Goal: Task Accomplishment & Management: Use online tool/utility

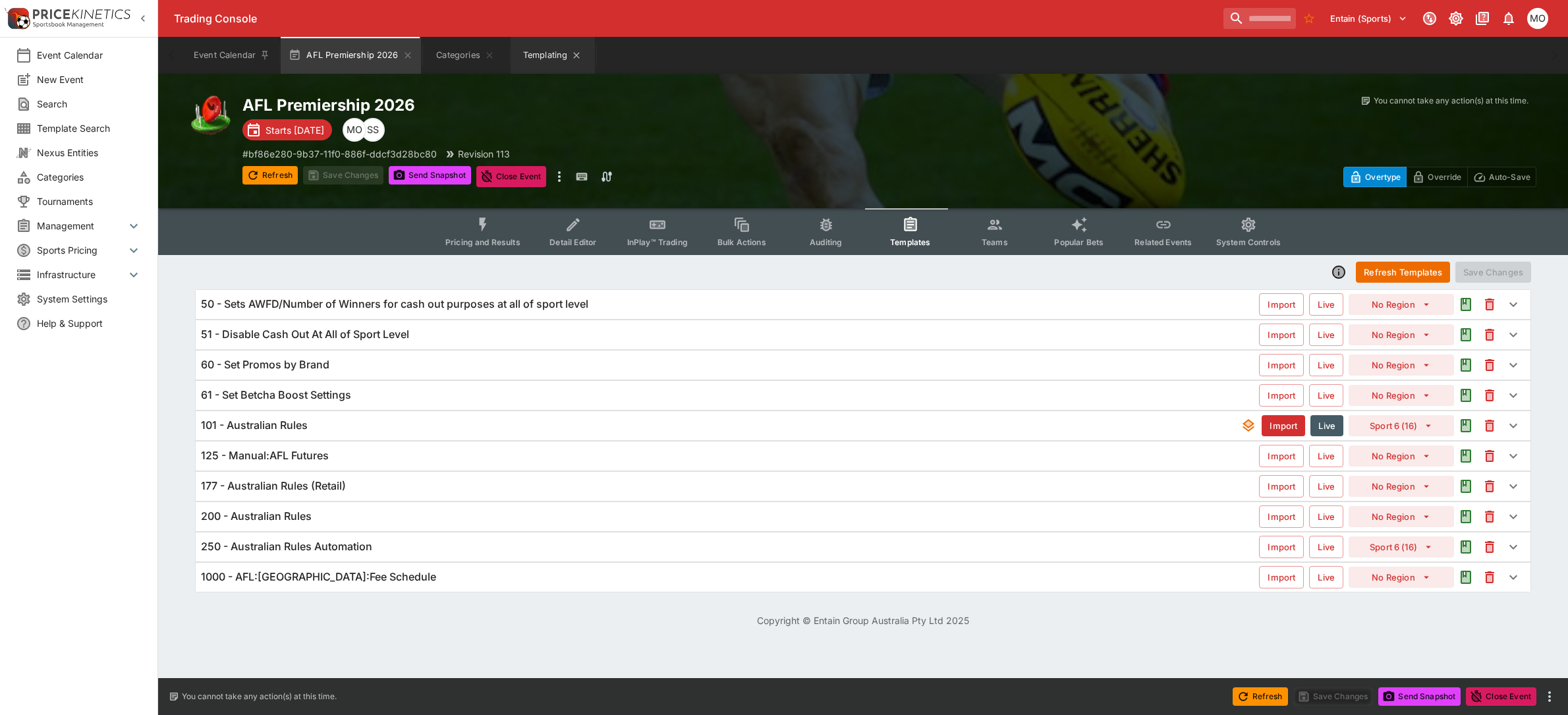
click at [86, 607] on div "Event Calendar New Event Search Template Search Nexus Entities Categories Tourn…" at bounding box center [79, 358] width 158 height 715
click at [545, 58] on button "Templating" at bounding box center [553, 55] width 84 height 37
click at [543, 53] on button "Templating" at bounding box center [553, 55] width 84 height 37
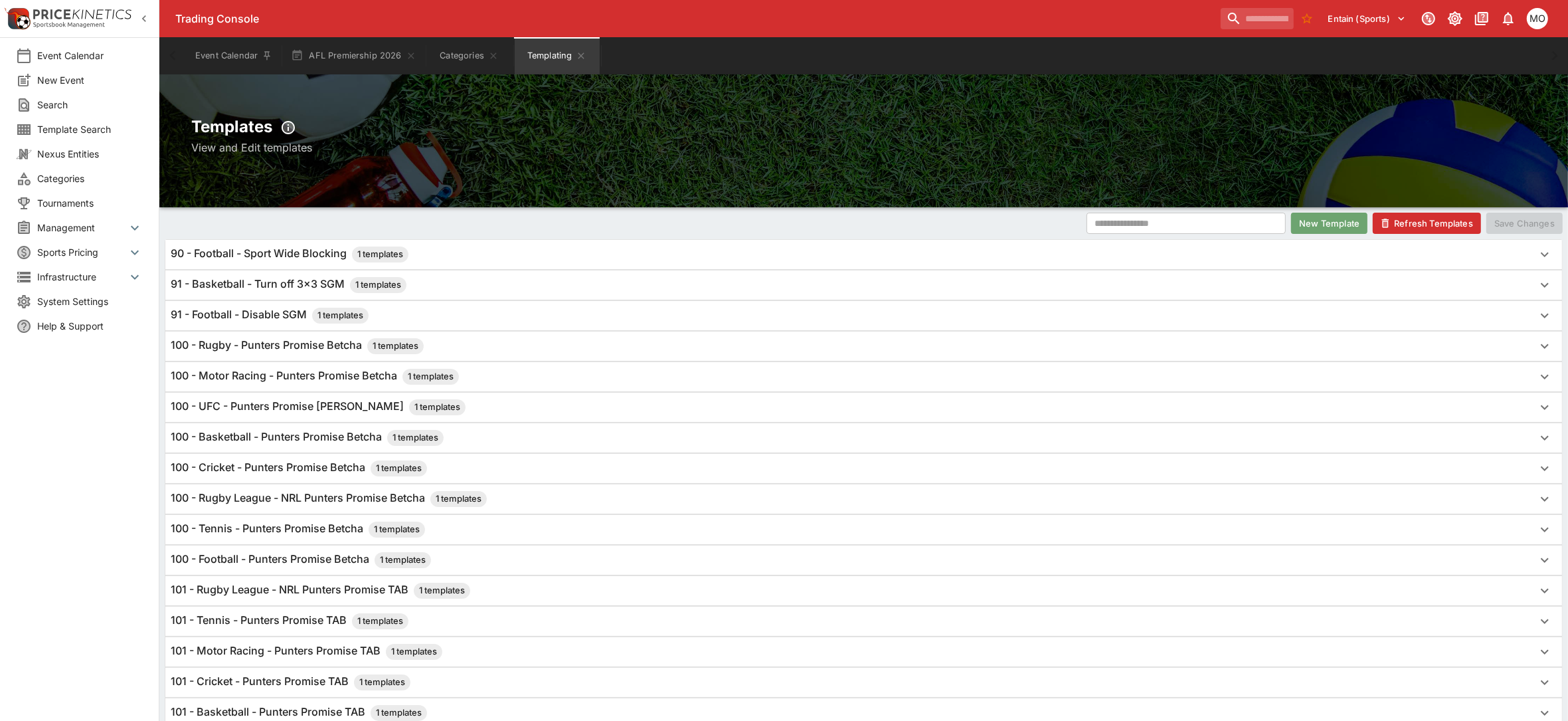
click at [1333, 225] on button "New Template" at bounding box center [1329, 223] width 76 height 21
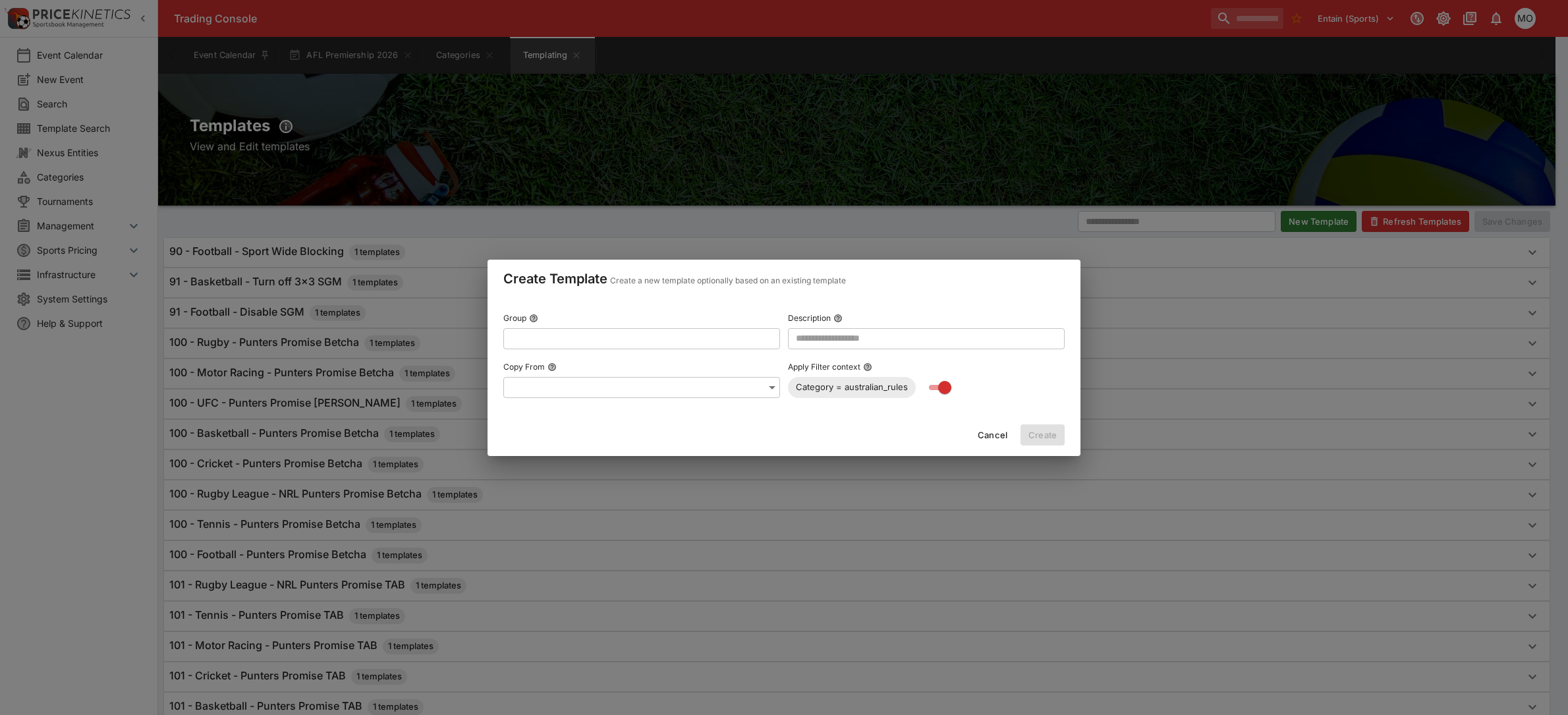
click at [558, 341] on input "text" at bounding box center [631, 338] width 256 height 21
click at [672, 447] on div "Cancel Create" at bounding box center [784, 435] width 593 height 42
click at [566, 344] on input "text" at bounding box center [631, 338] width 256 height 21
click at [646, 359] on p "Add "AFL - Punters Promise TAB (101)"" at bounding box center [598, 365] width 169 height 14
type input "**********"
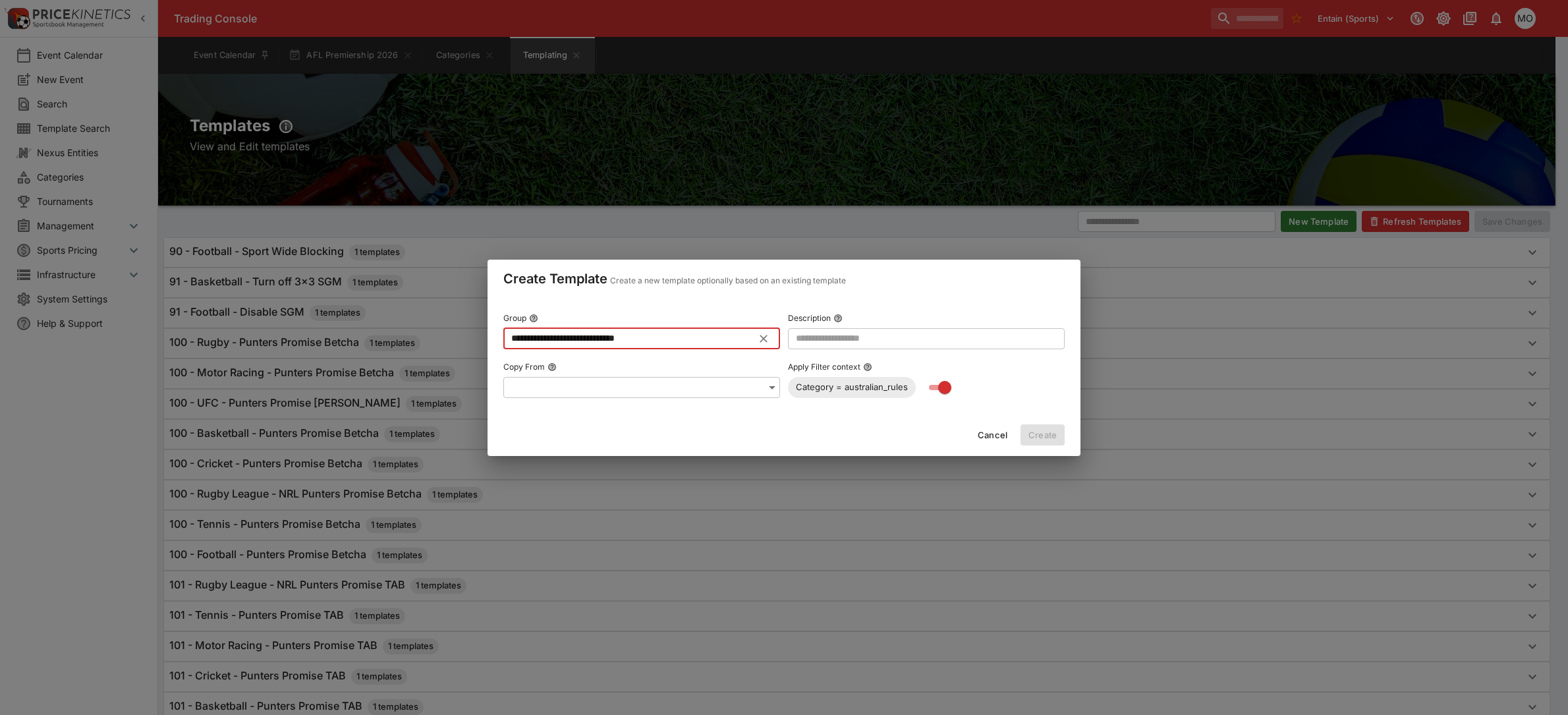
click at [814, 347] on input "text" at bounding box center [926, 338] width 277 height 21
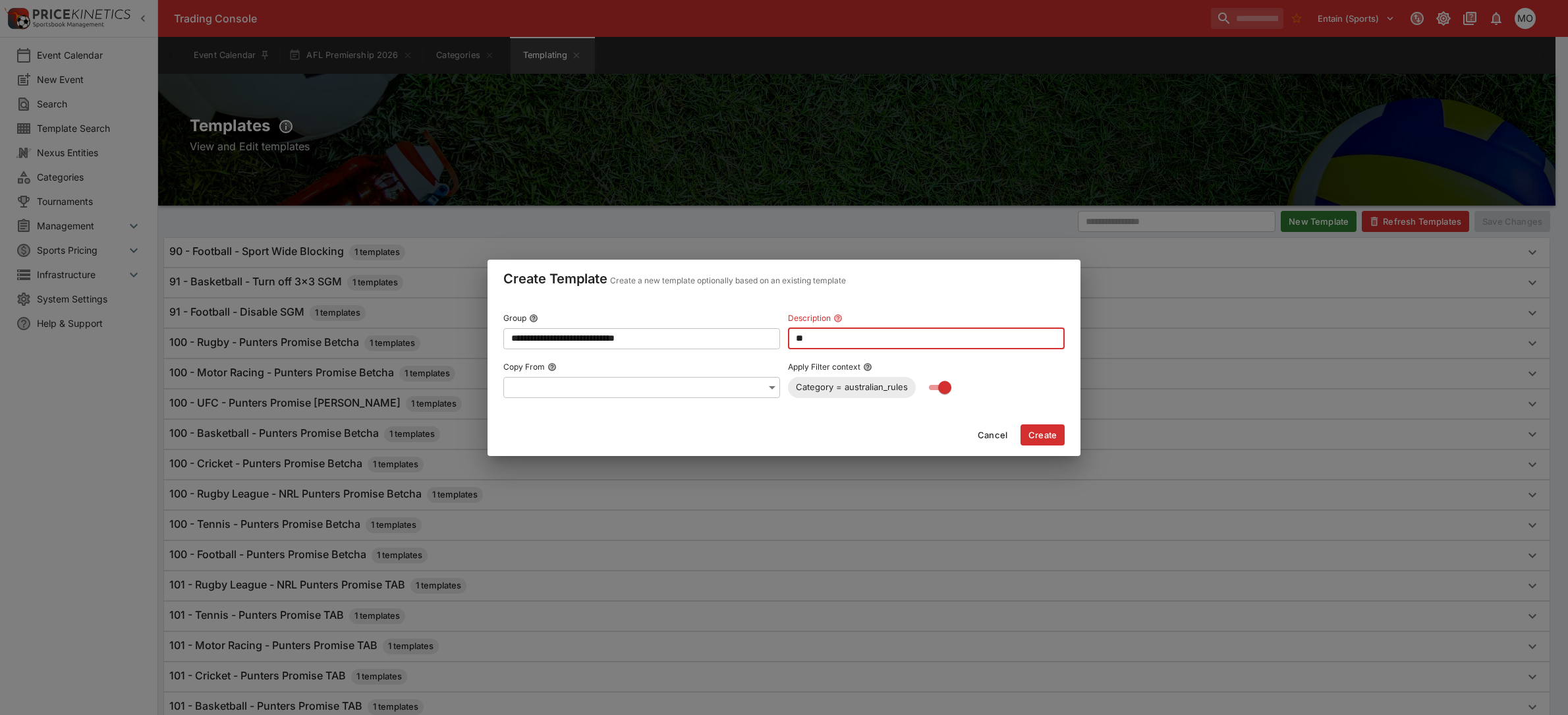
type input "*"
type input "**********"
click at [1035, 432] on button "Create" at bounding box center [1042, 435] width 44 height 21
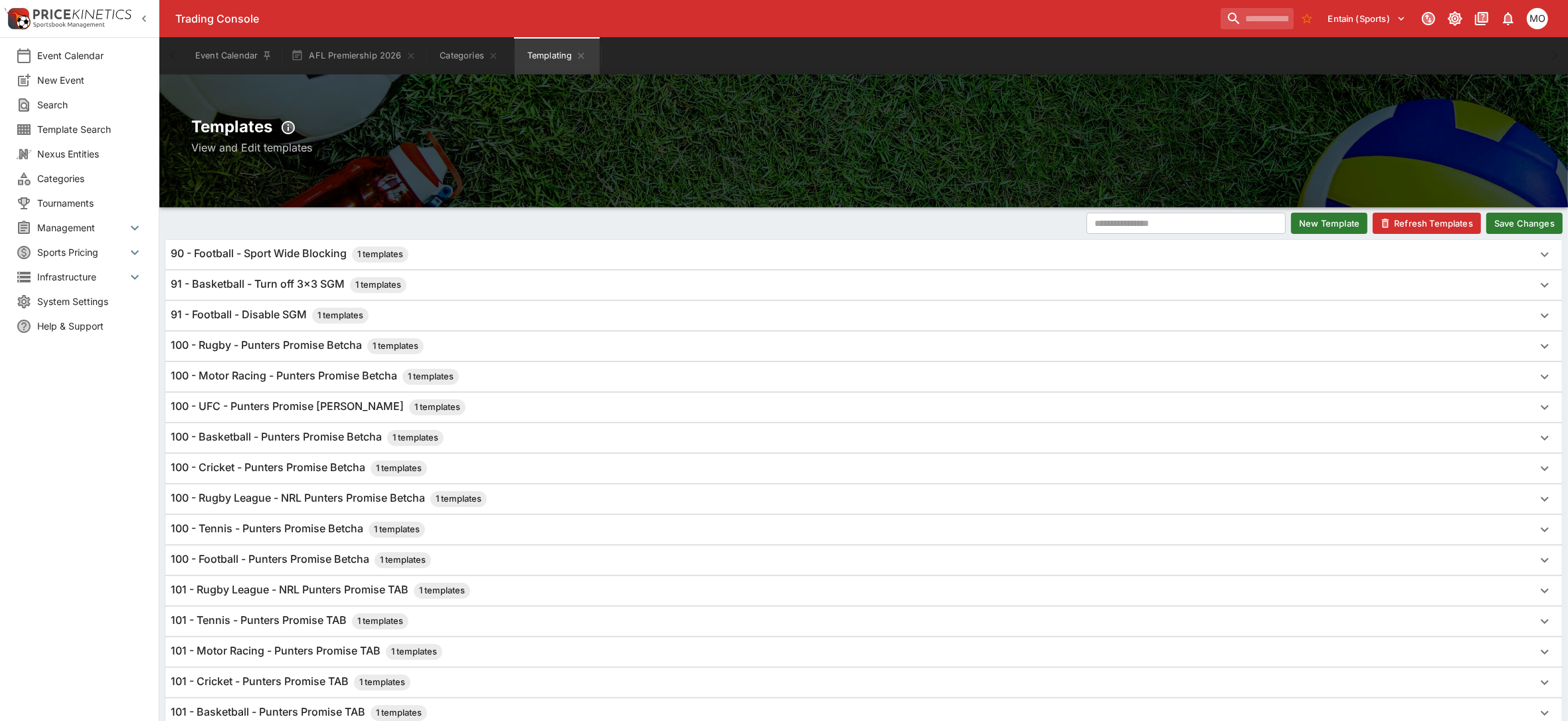
click at [1523, 218] on button "Save Changes" at bounding box center [1525, 223] width 76 height 21
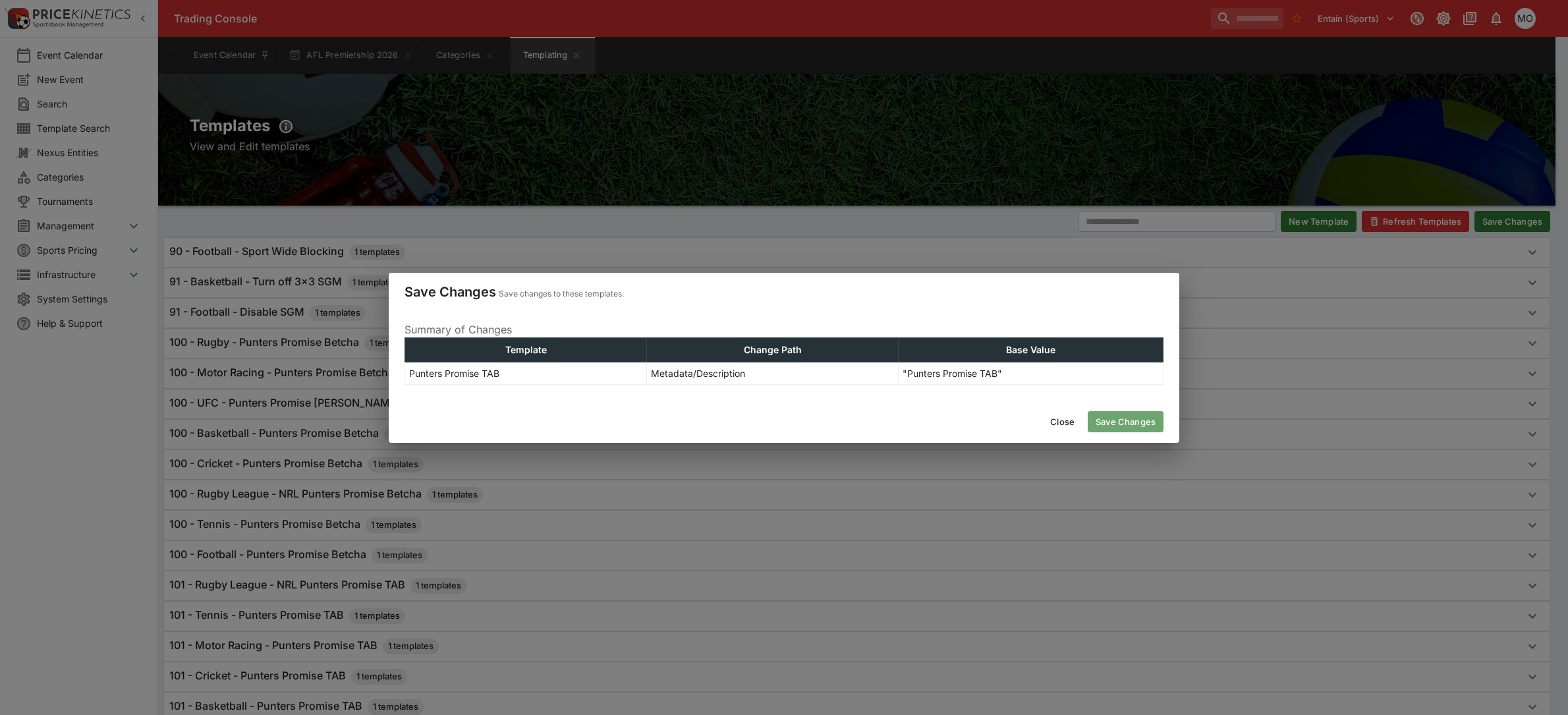
click at [1133, 421] on button "Save Changes" at bounding box center [1125, 421] width 76 height 21
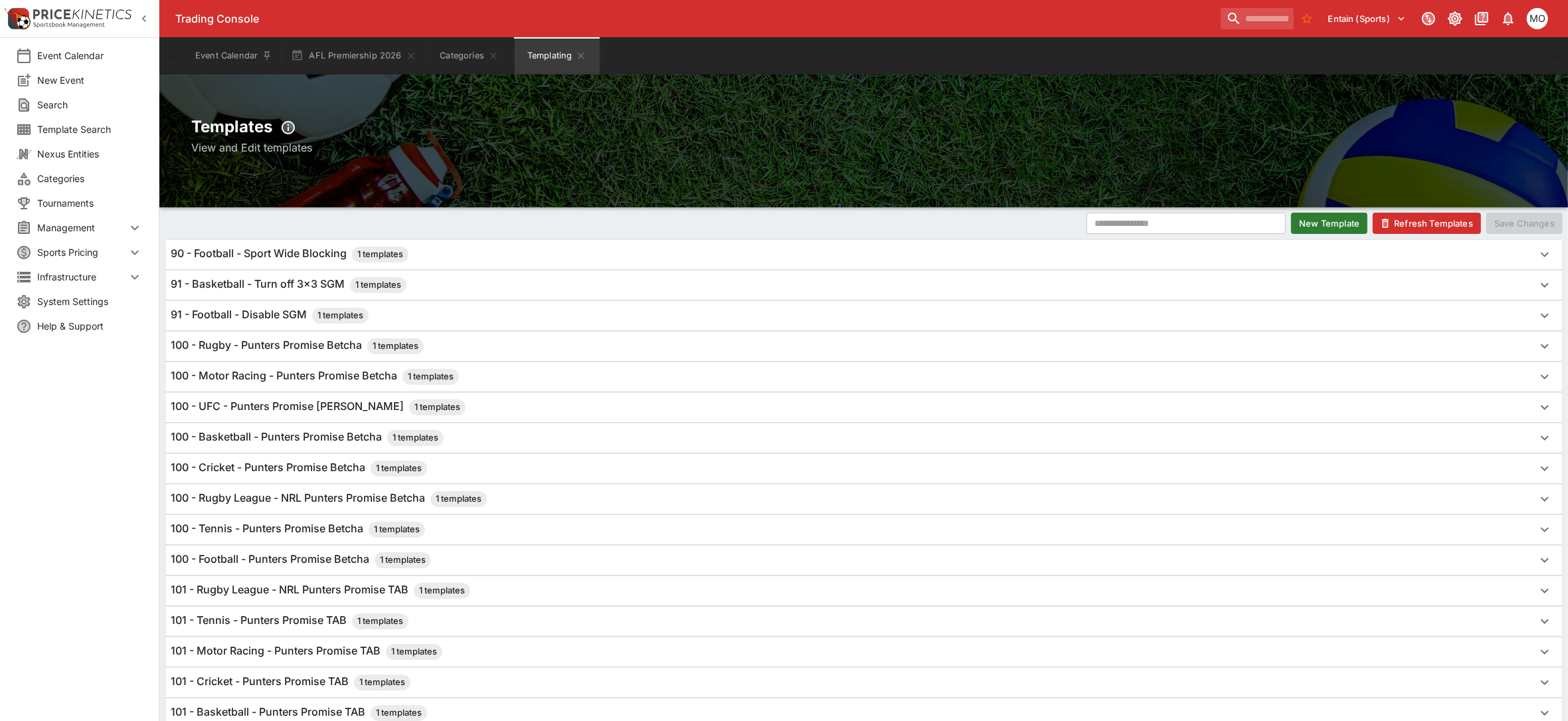
click at [1423, 221] on button "Refresh Templates" at bounding box center [1427, 223] width 108 height 21
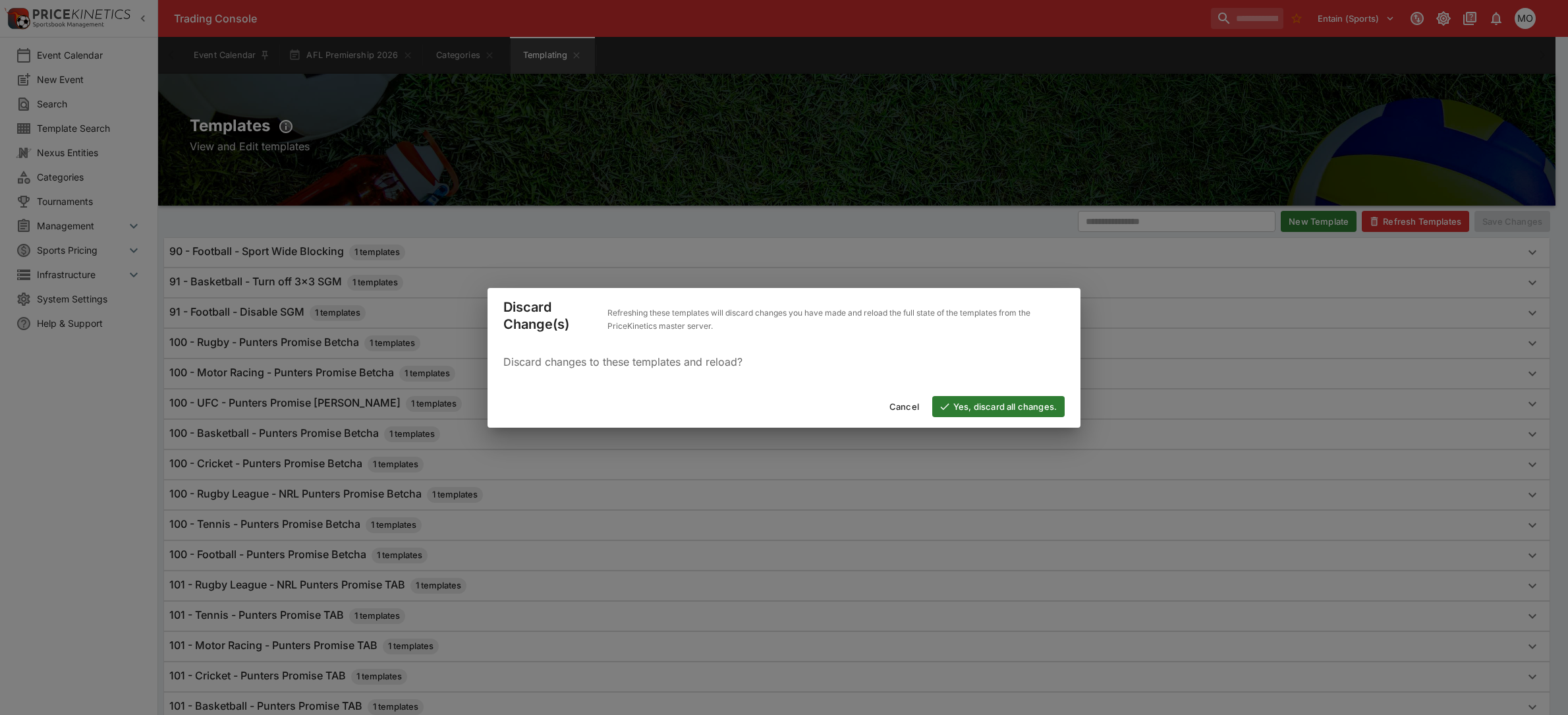
click at [1030, 400] on button "Yes, discard all changes." at bounding box center [998, 406] width 132 height 21
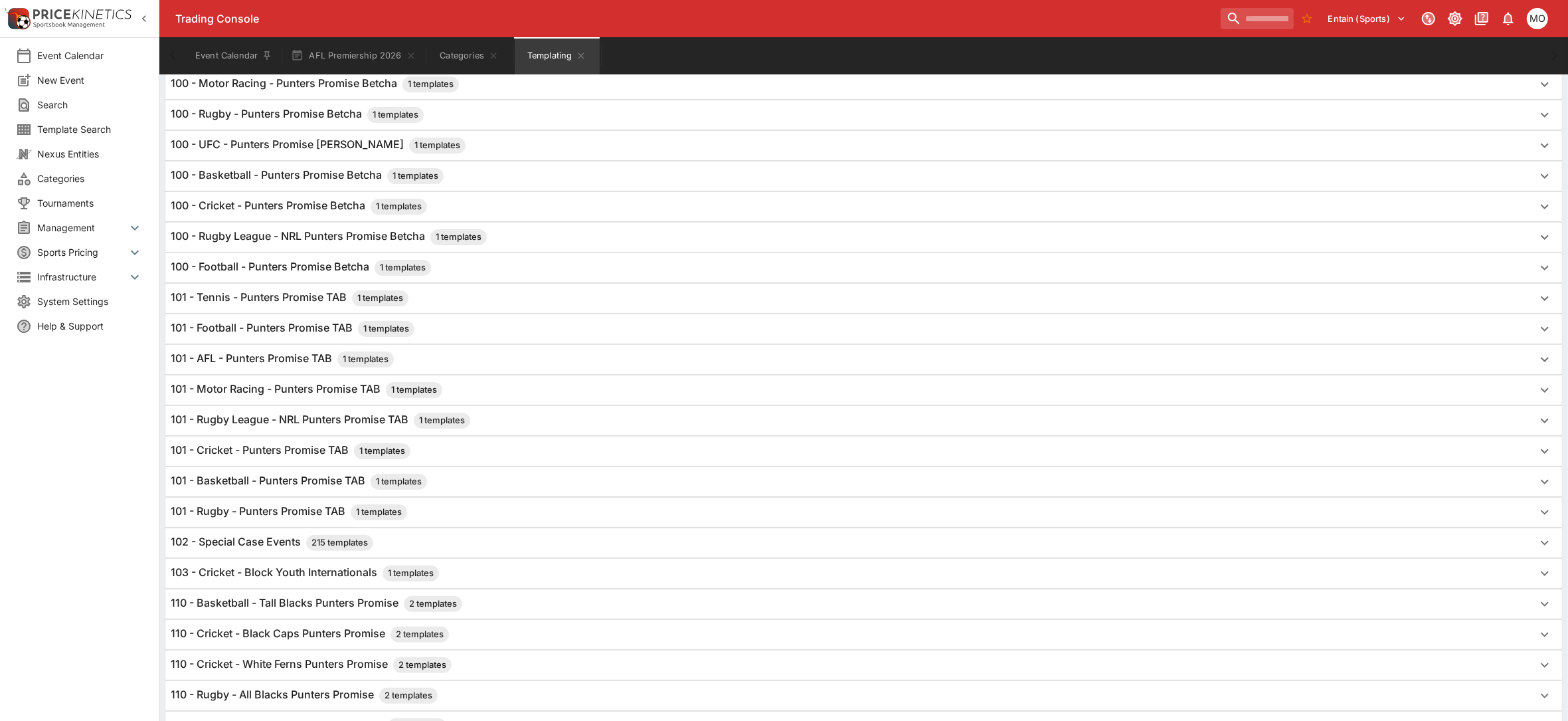
scroll to position [333, 0]
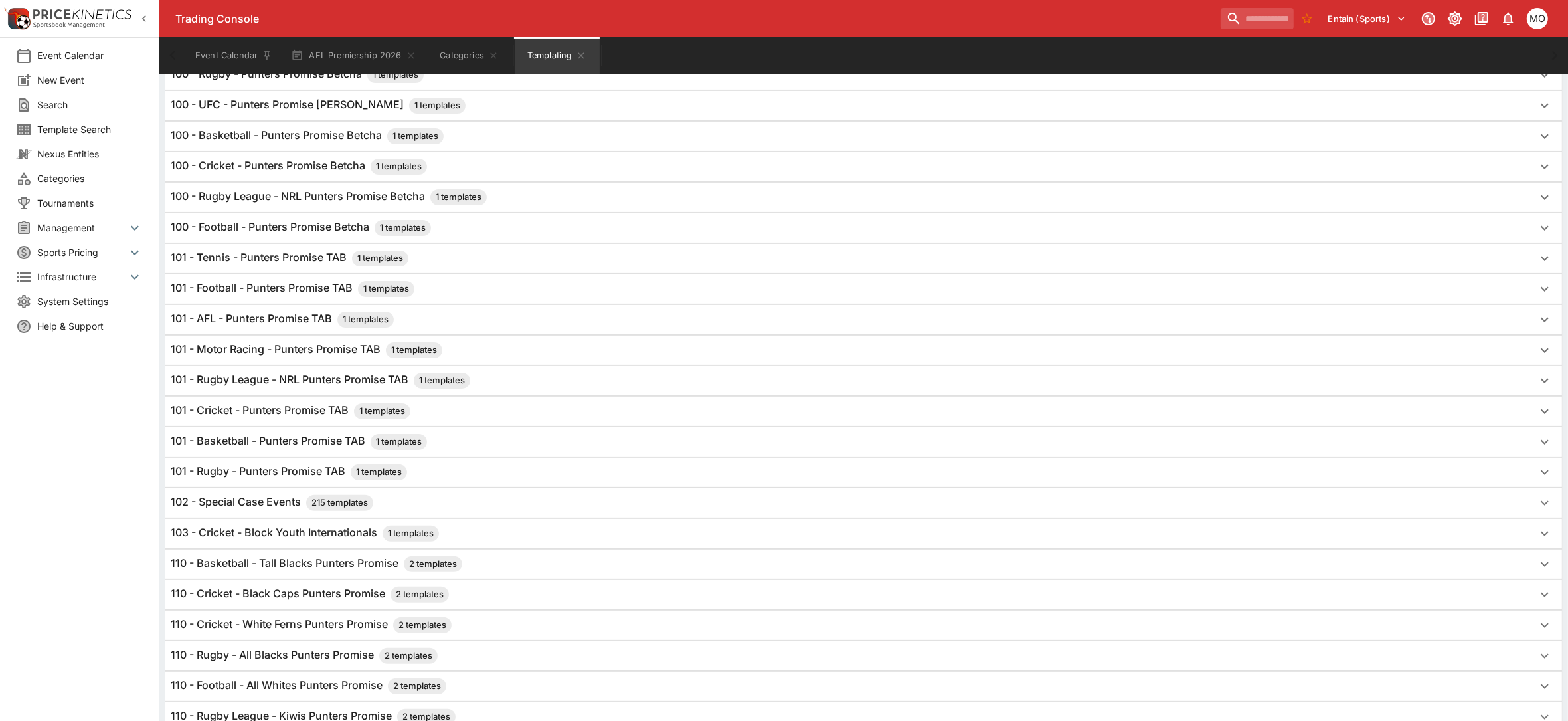
click at [303, 317] on h6 "101 - AFL - Punters Promise TAB 1 templates" at bounding box center [282, 319] width 223 height 16
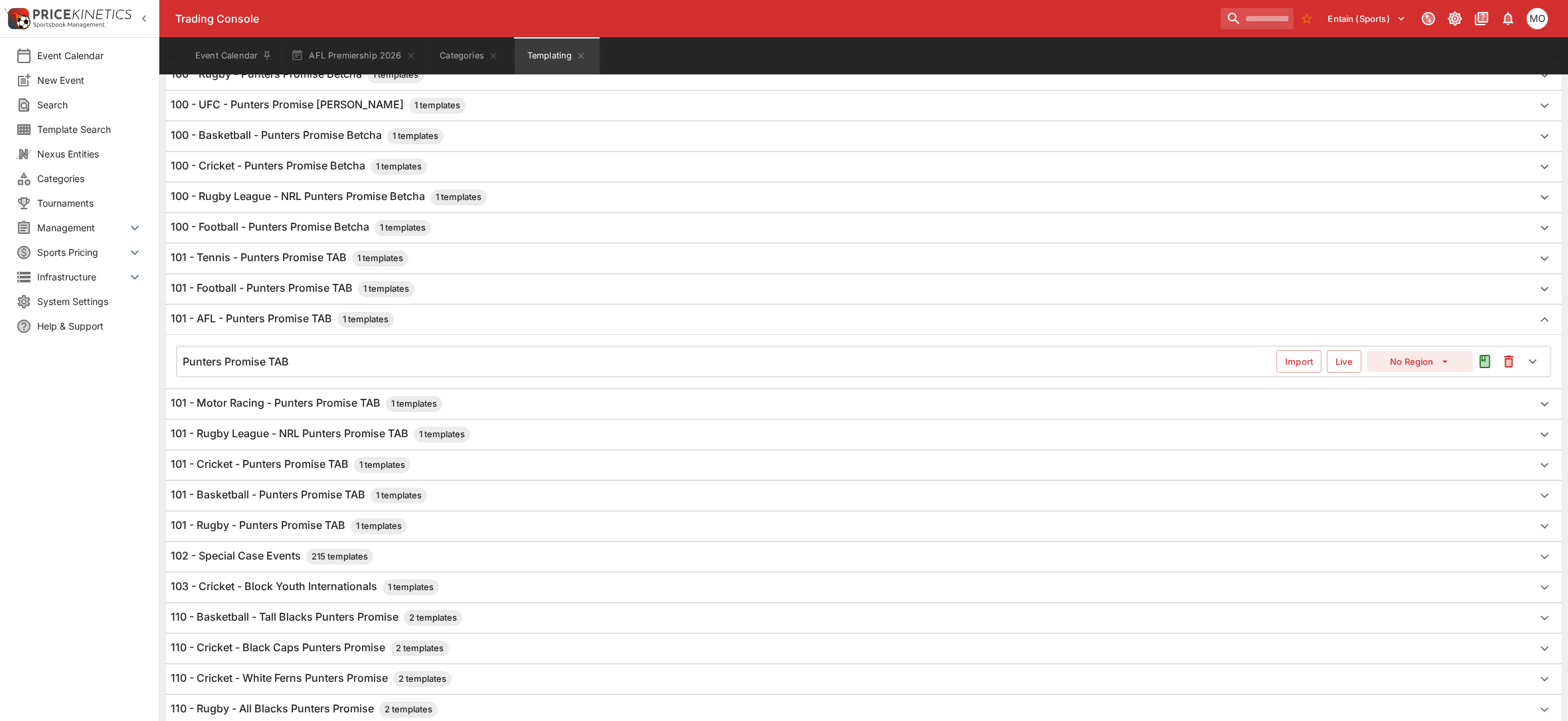
click at [846, 359] on div "Punters Promise TAB" at bounding box center [729, 361] width 1094 height 14
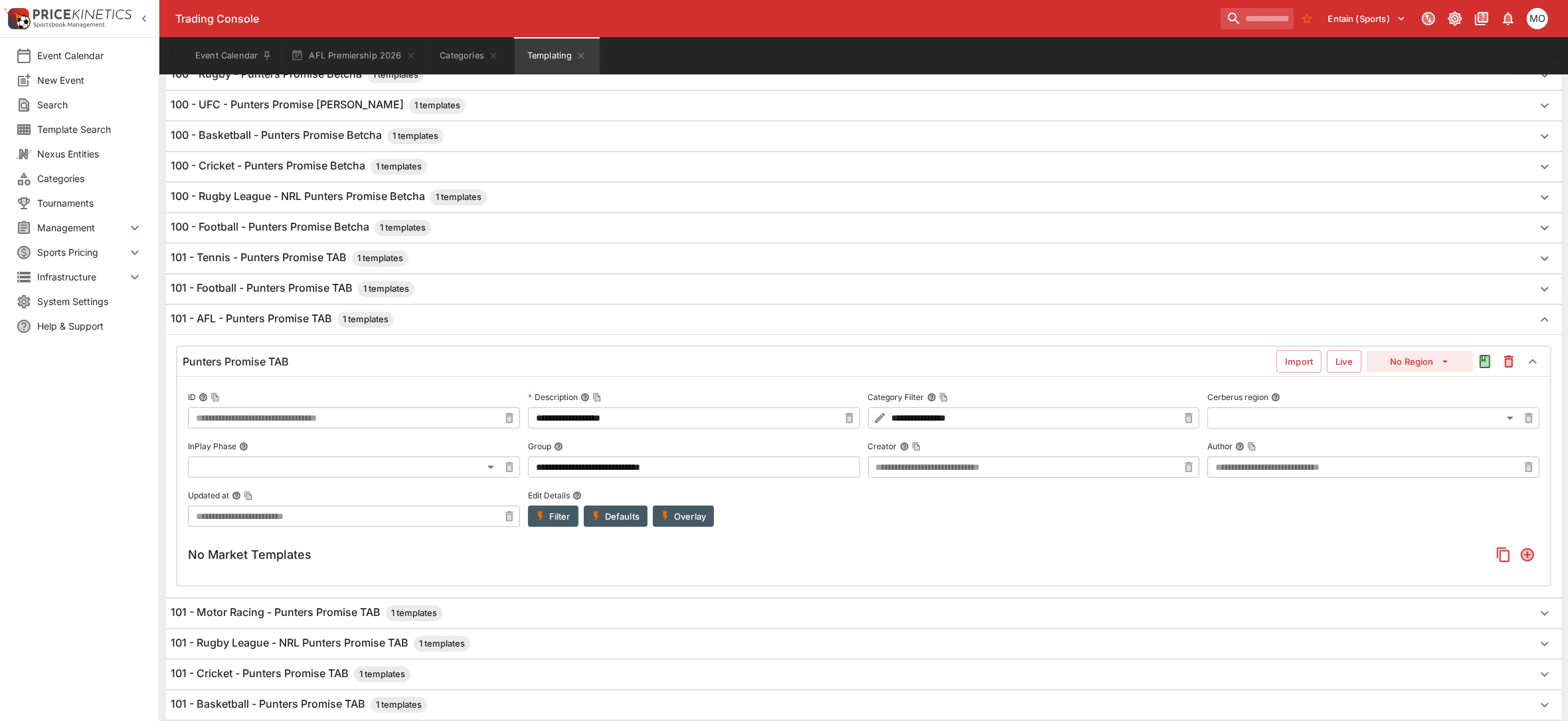
click at [555, 518] on button "Filter" at bounding box center [553, 516] width 51 height 21
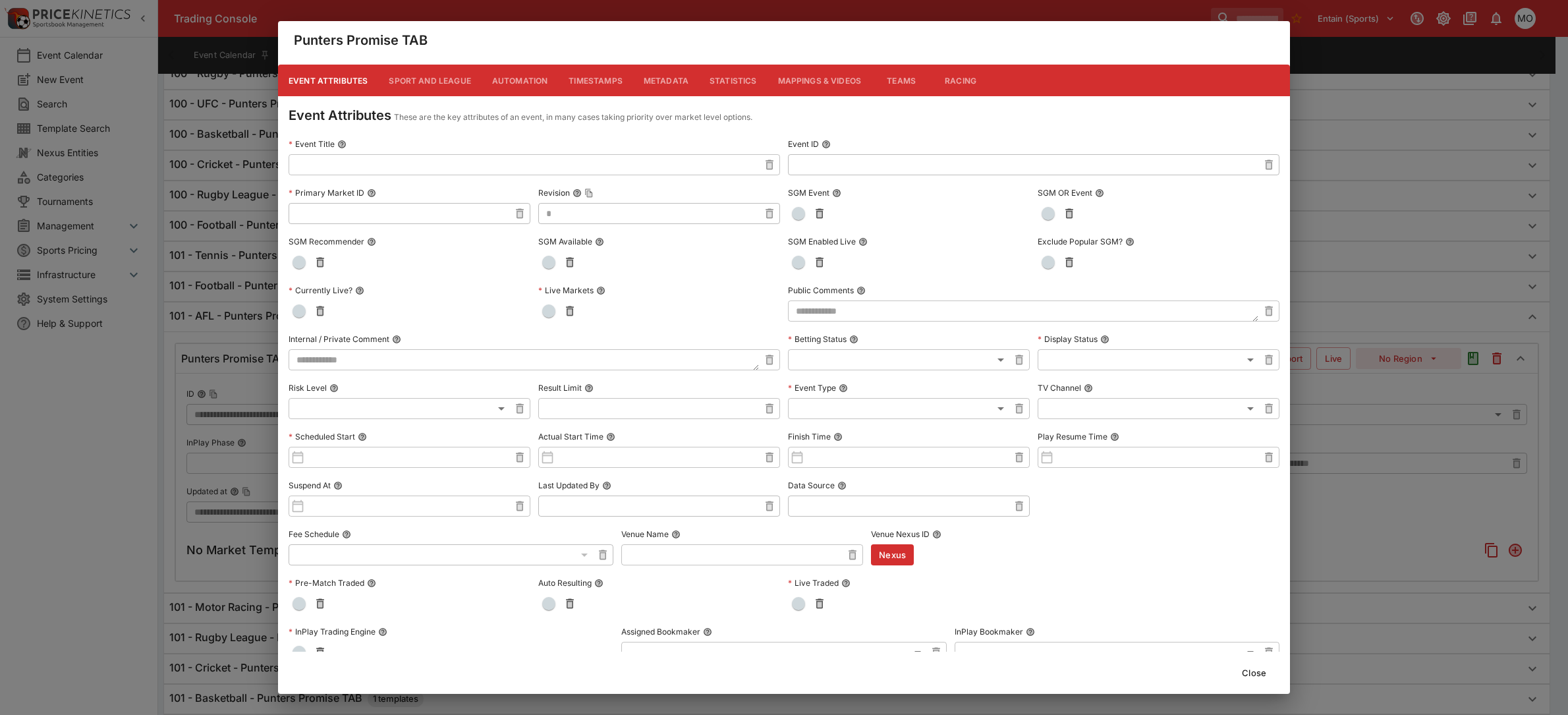
click at [672, 80] on button "Metadata" at bounding box center [666, 81] width 66 height 32
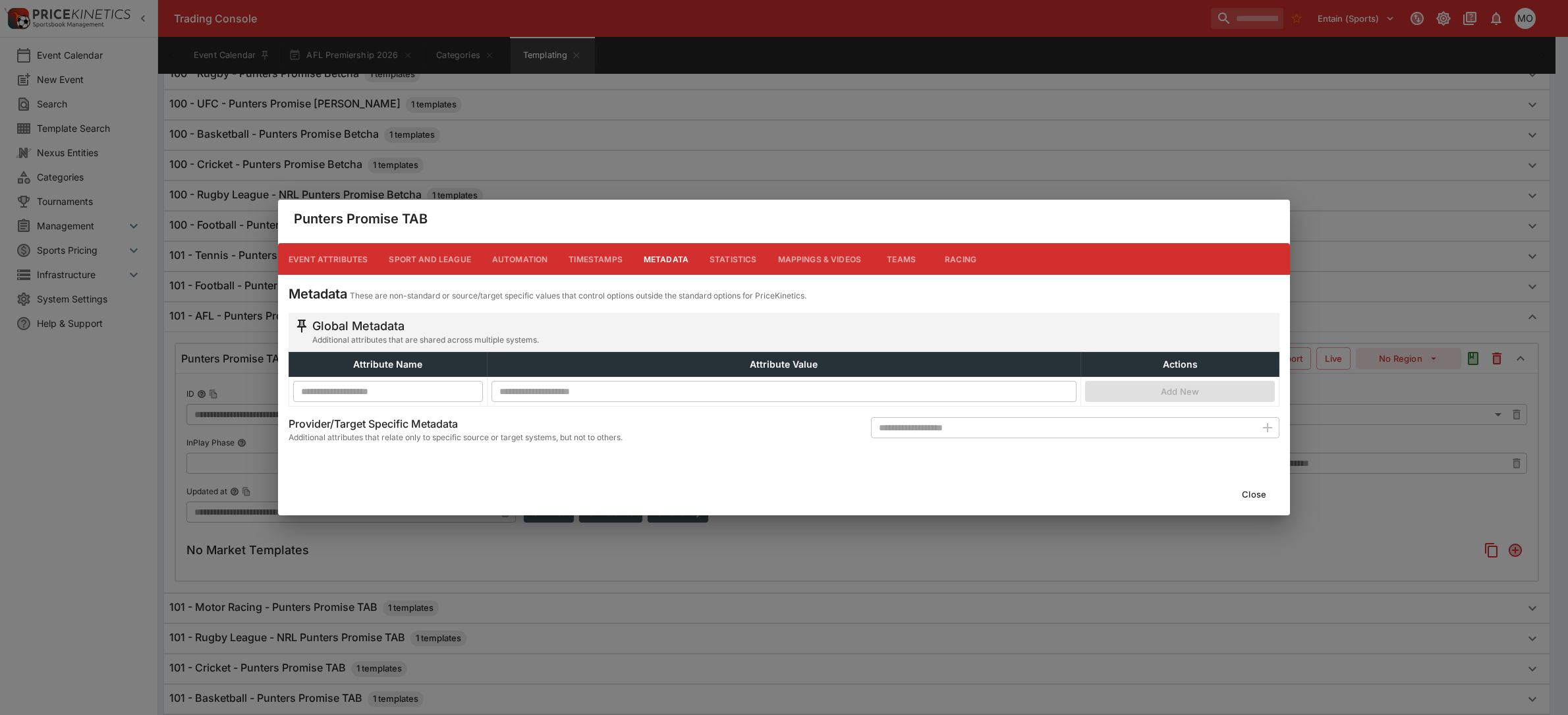
click at [964, 424] on input "text" at bounding box center [1063, 427] width 385 height 21
type input "**********"
click at [1267, 424] on icon "button" at bounding box center [1267, 427] width 9 height 9
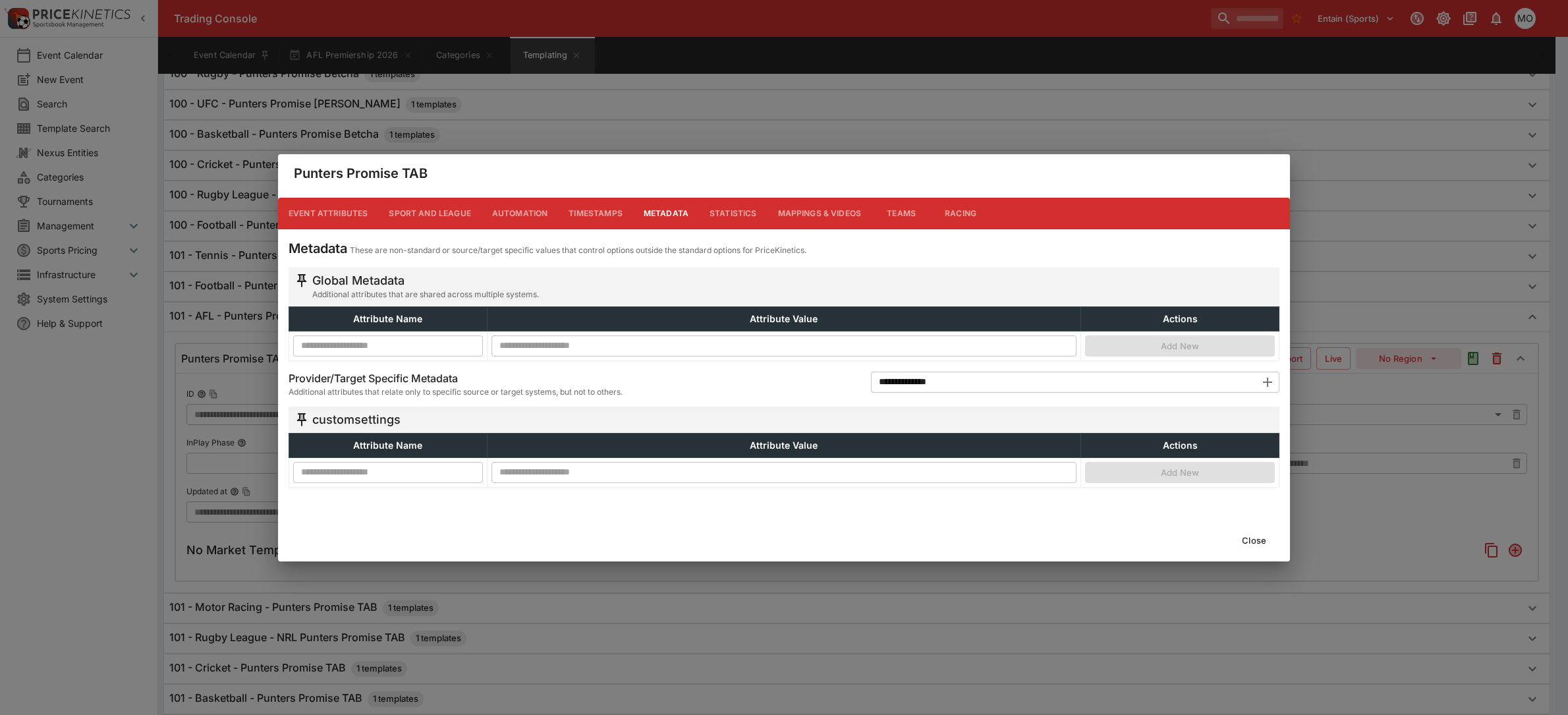
click at [330, 535] on div "Close" at bounding box center [784, 541] width 1012 height 42
click at [315, 477] on input "text" at bounding box center [388, 472] width 190 height 21
type input "**********"
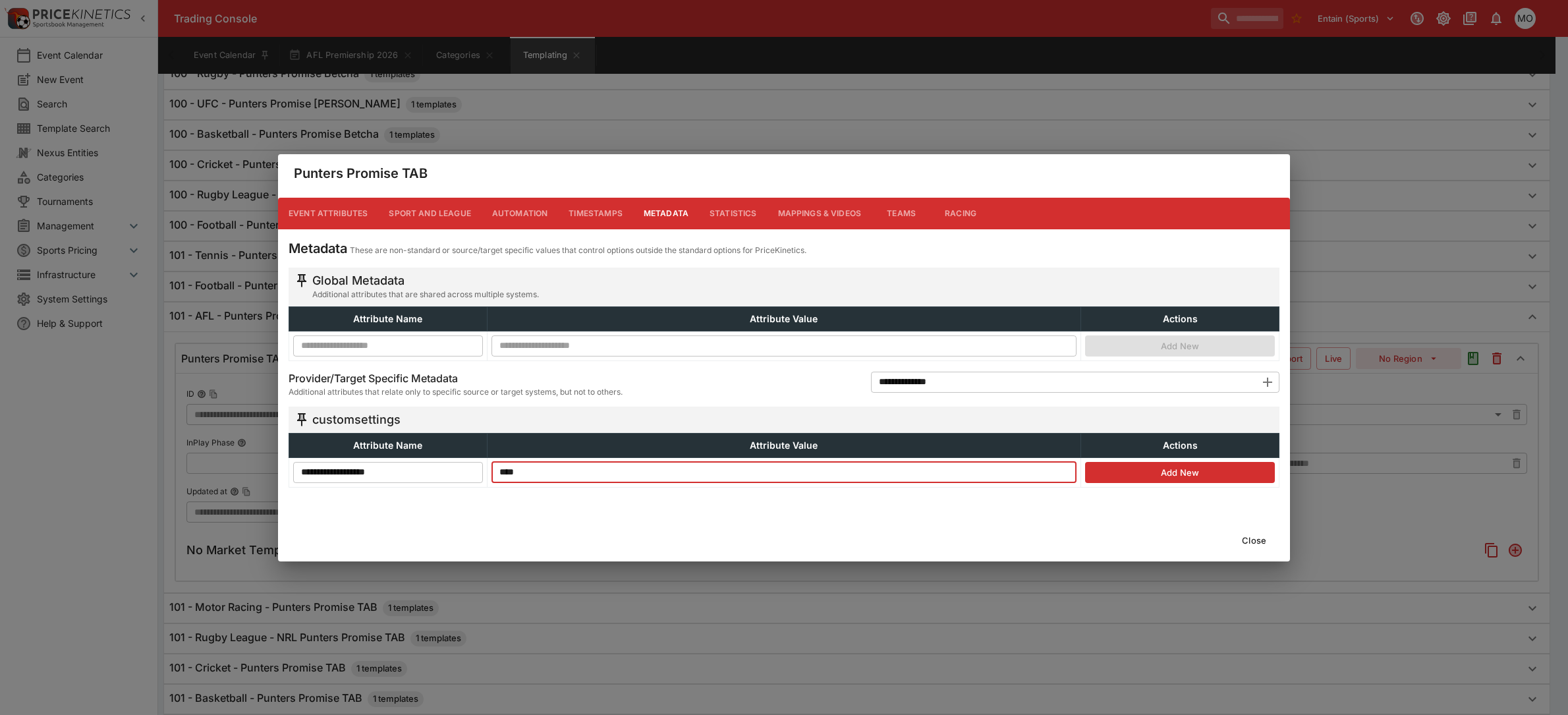
type input "****"
click at [1141, 477] on button "Add New" at bounding box center [1179, 472] width 190 height 21
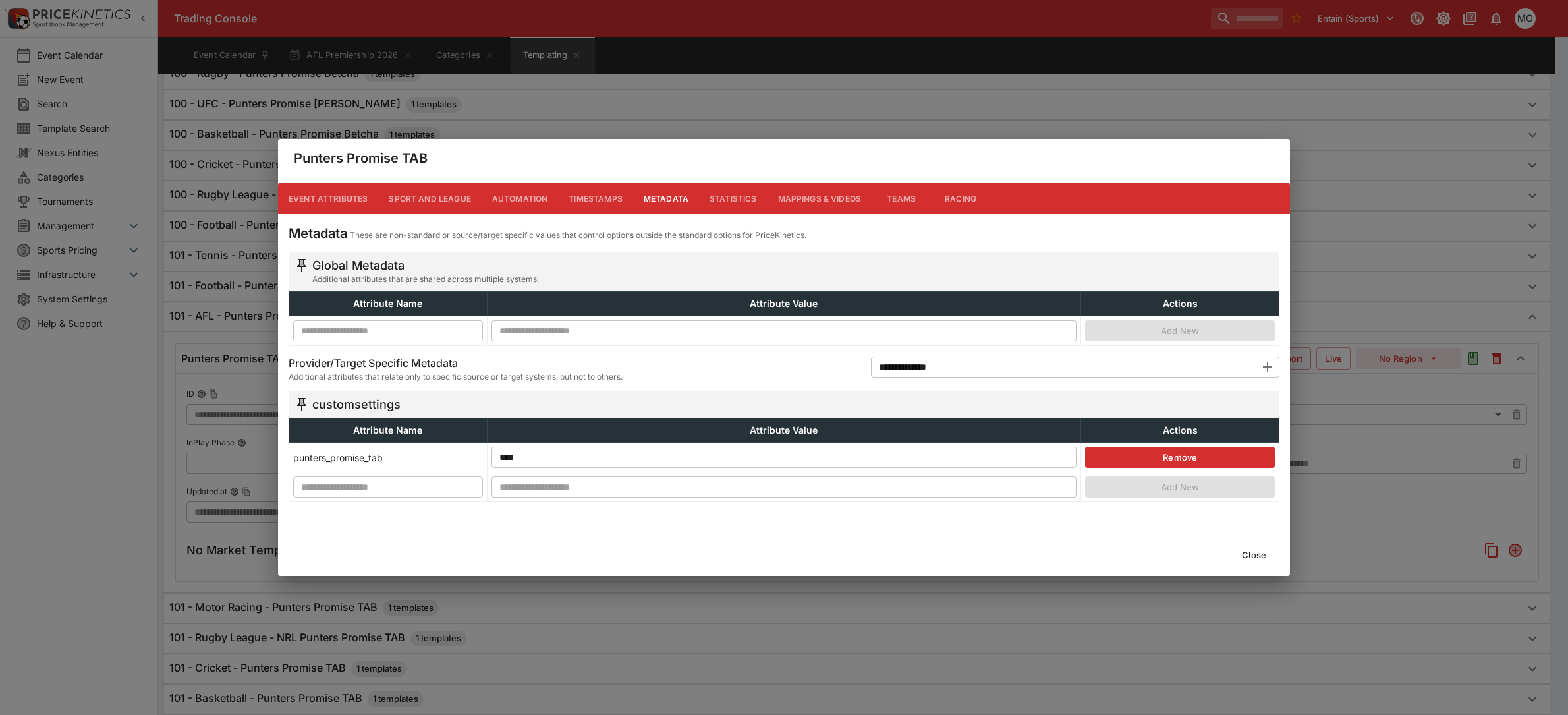
click at [1247, 552] on button "Close" at bounding box center [1254, 554] width 40 height 21
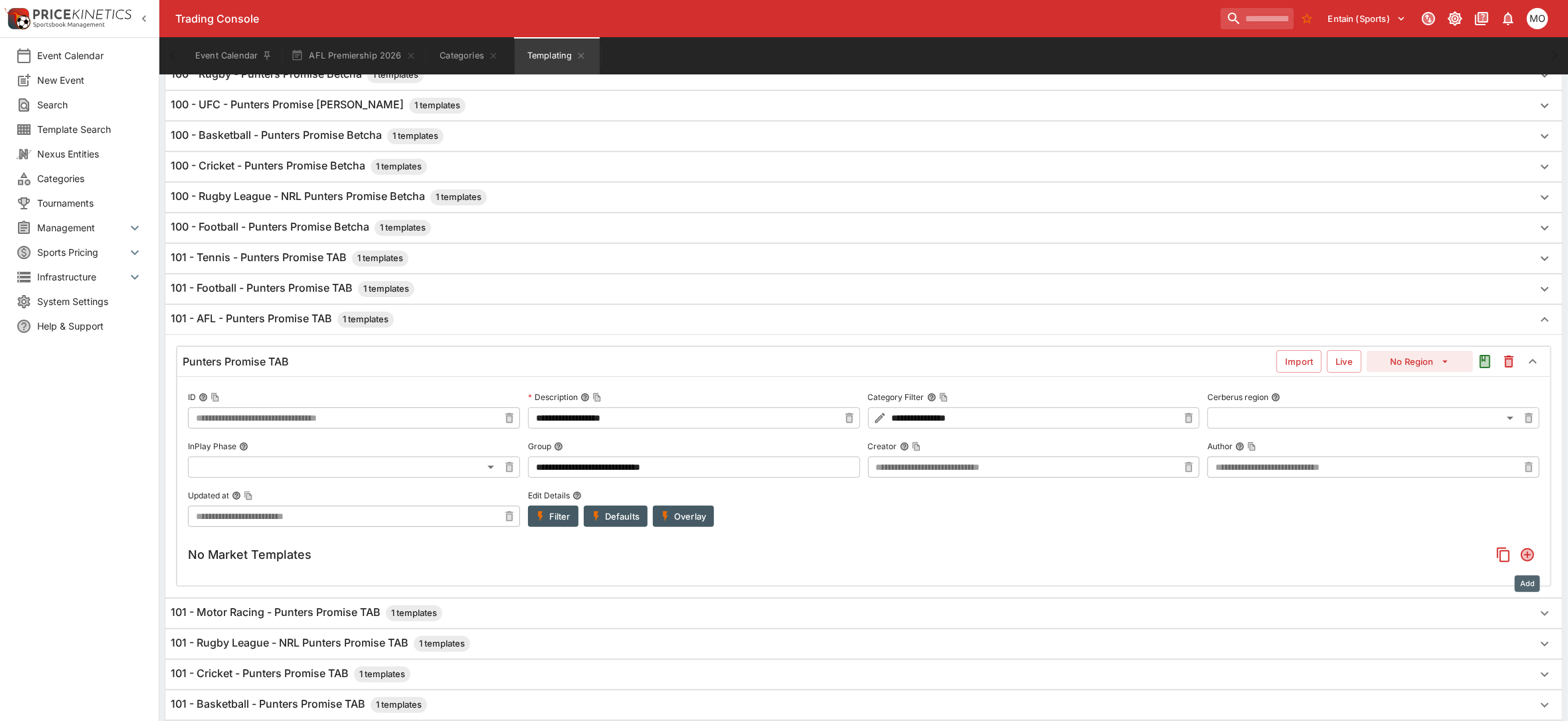
click at [1526, 559] on icon "Add" at bounding box center [1528, 555] width 13 height 13
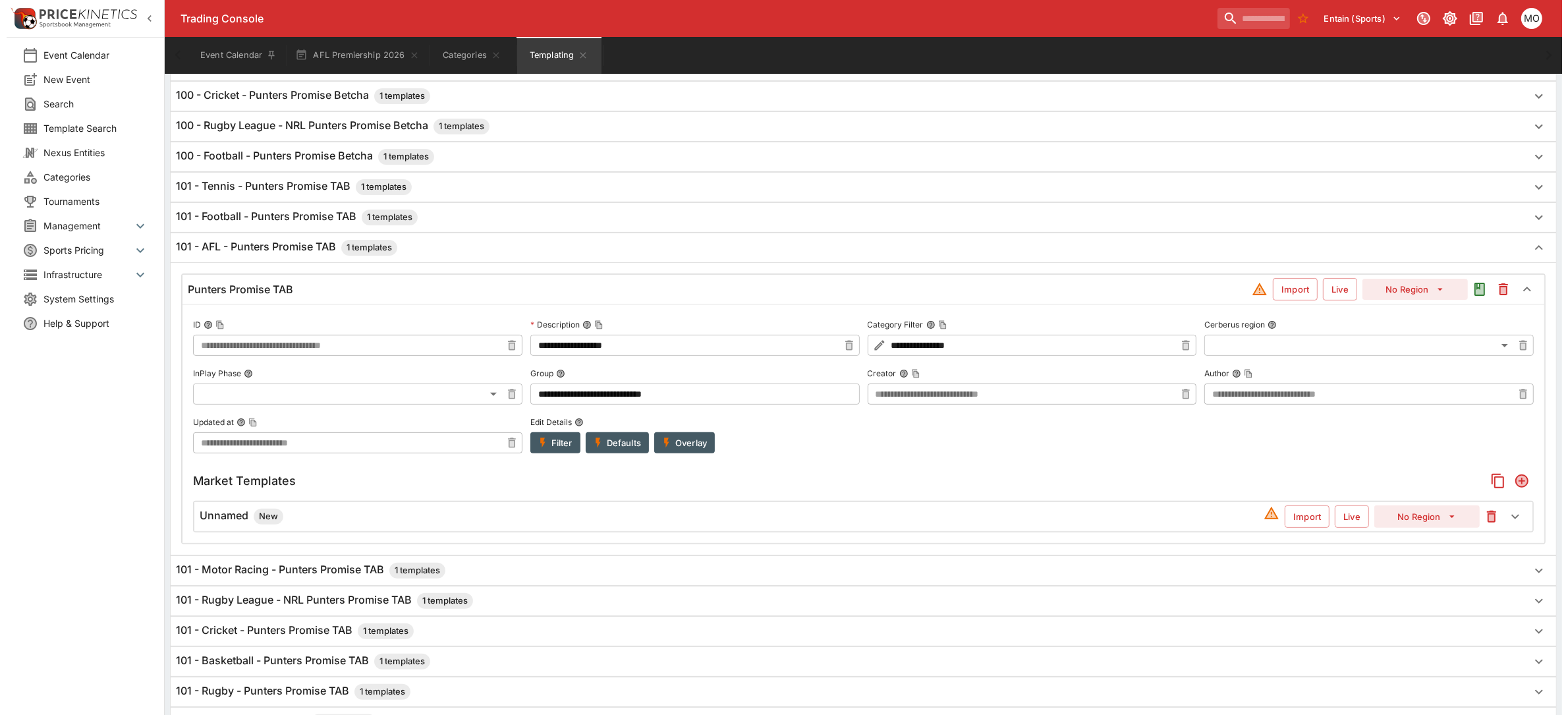
scroll to position [410, 0]
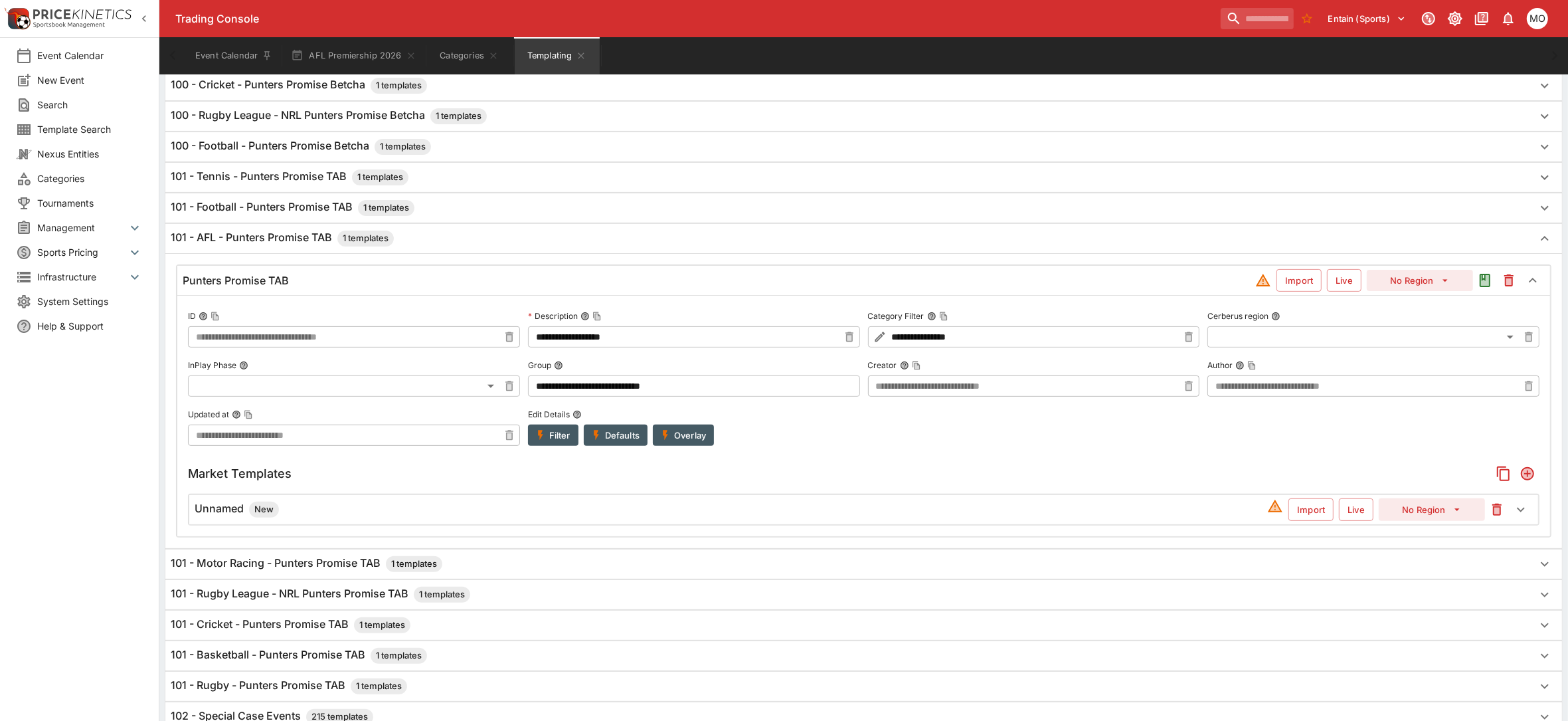
click at [226, 513] on h6 "Unnamed New" at bounding box center [237, 510] width 84 height 16
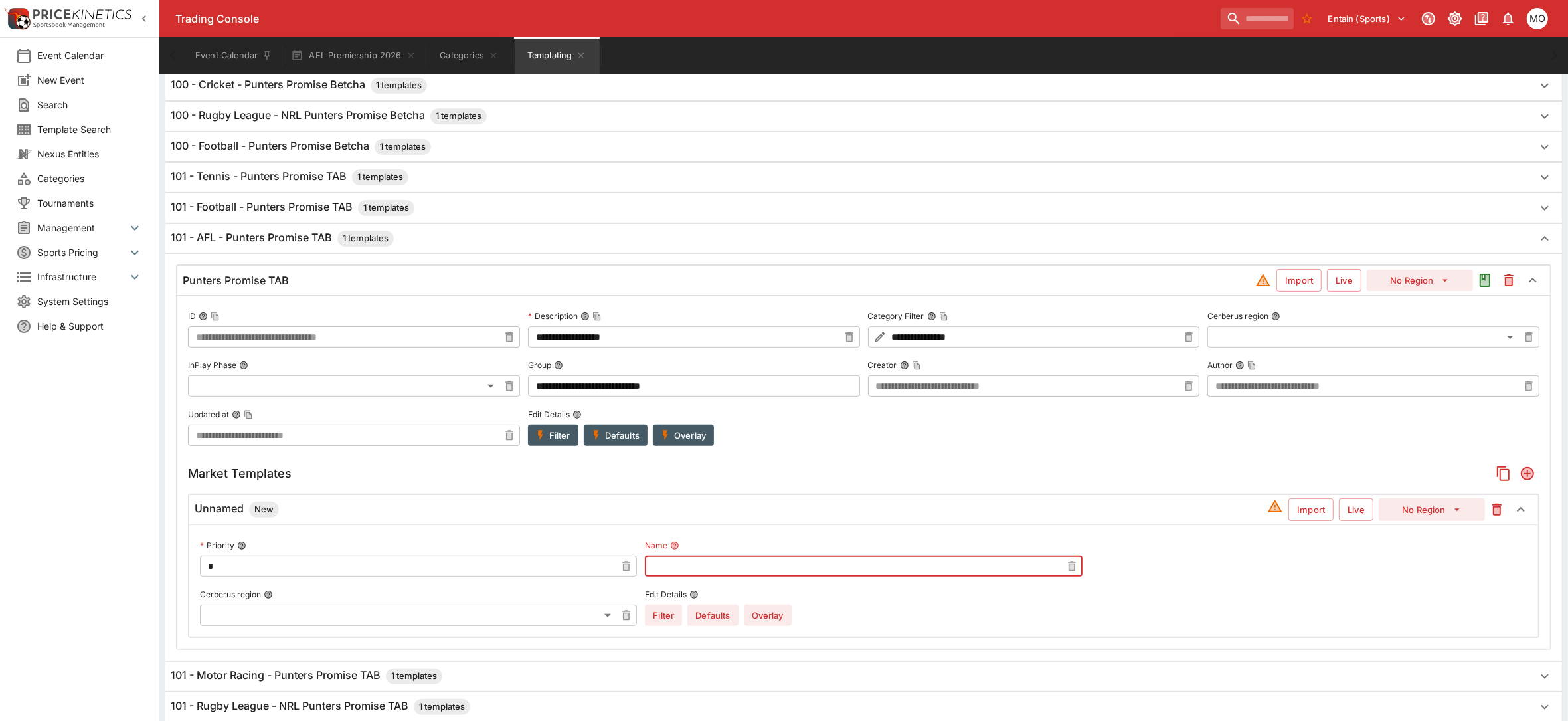
click at [786, 577] on input "text" at bounding box center [853, 566] width 416 height 21
type input "**********"
click at [595, 613] on body "Trading Console Entain (Sports) 1 MO Event Calendar New Event Search Template S…" at bounding box center [784, 608] width 1568 height 2043
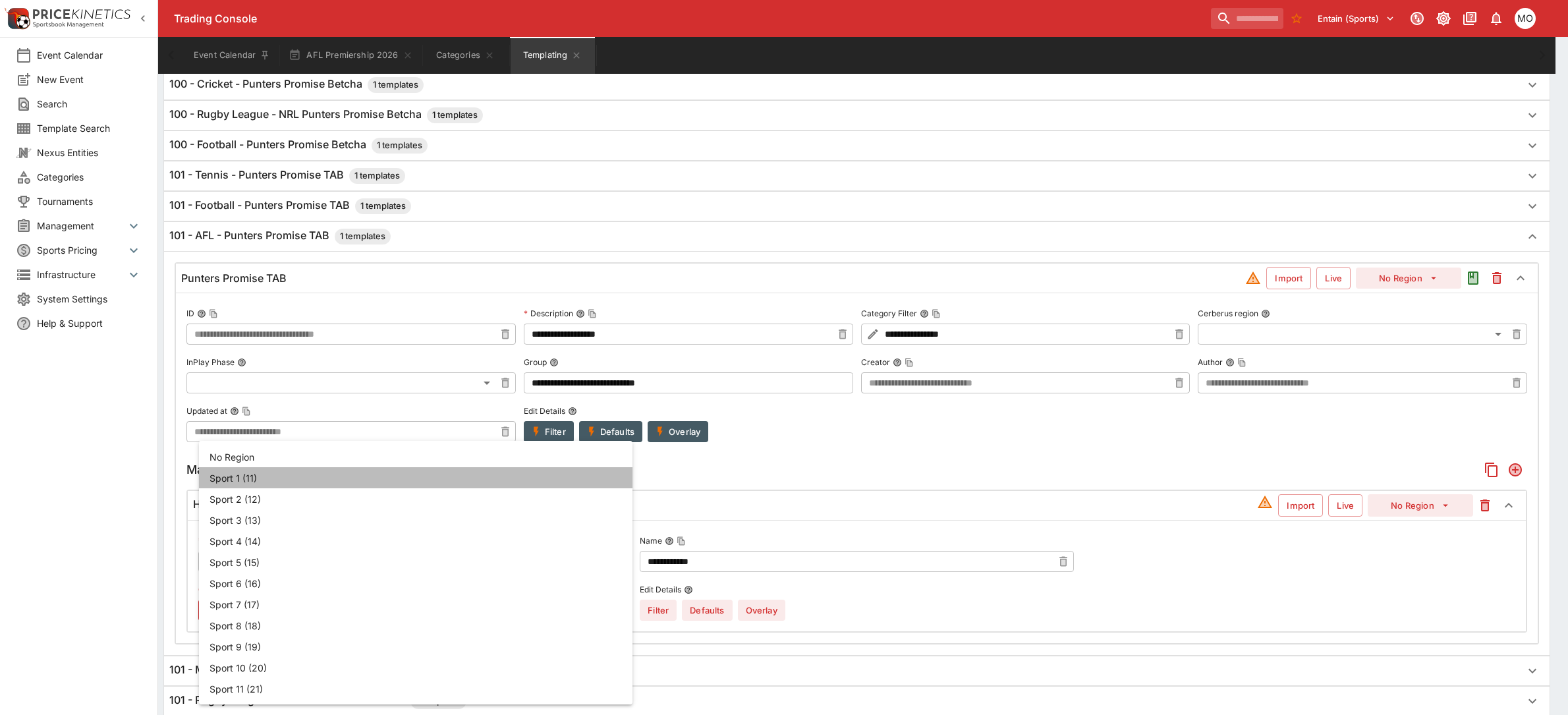
click at [251, 483] on li "Sport 1 (11)" at bounding box center [415, 477] width 434 height 21
type input "**"
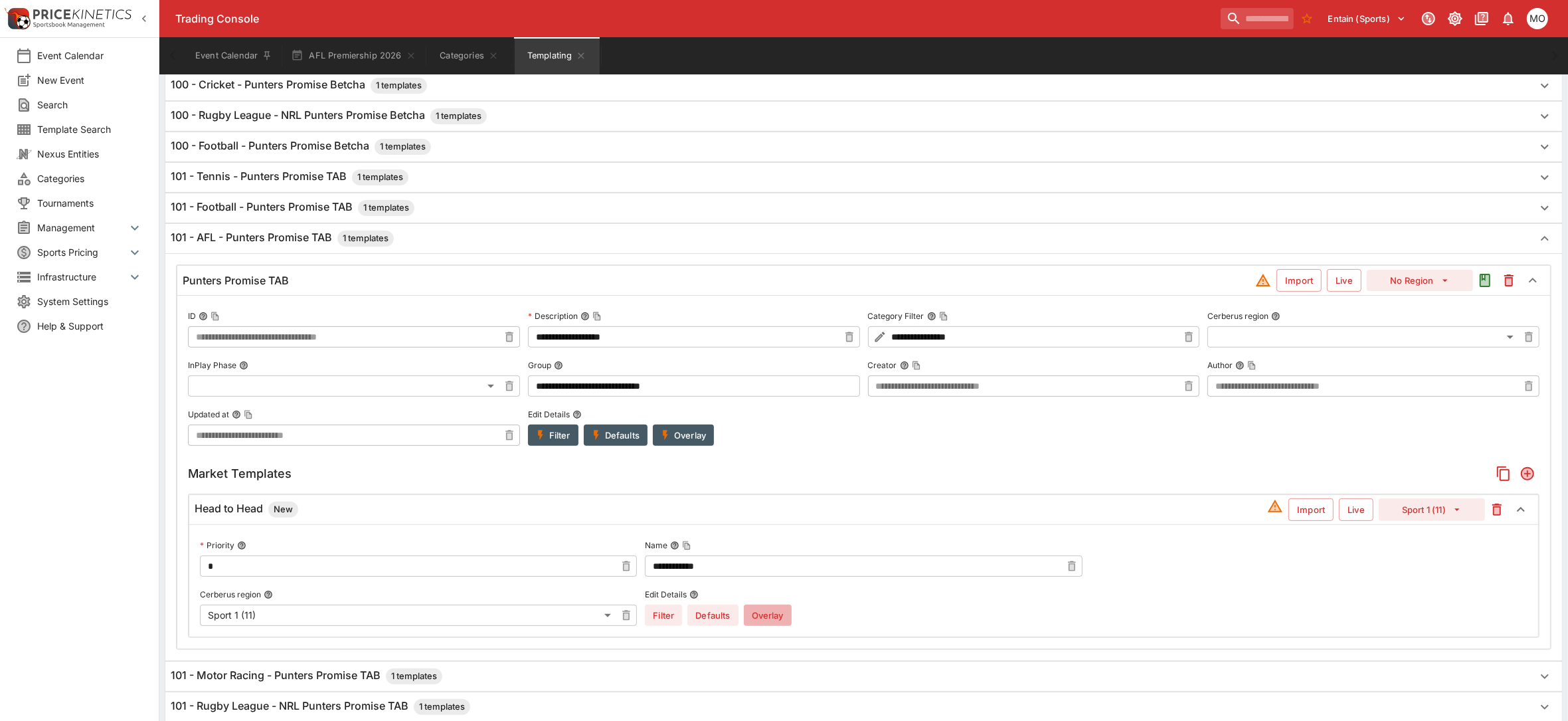
click at [766, 619] on button "Overlay" at bounding box center [768, 615] width 48 height 21
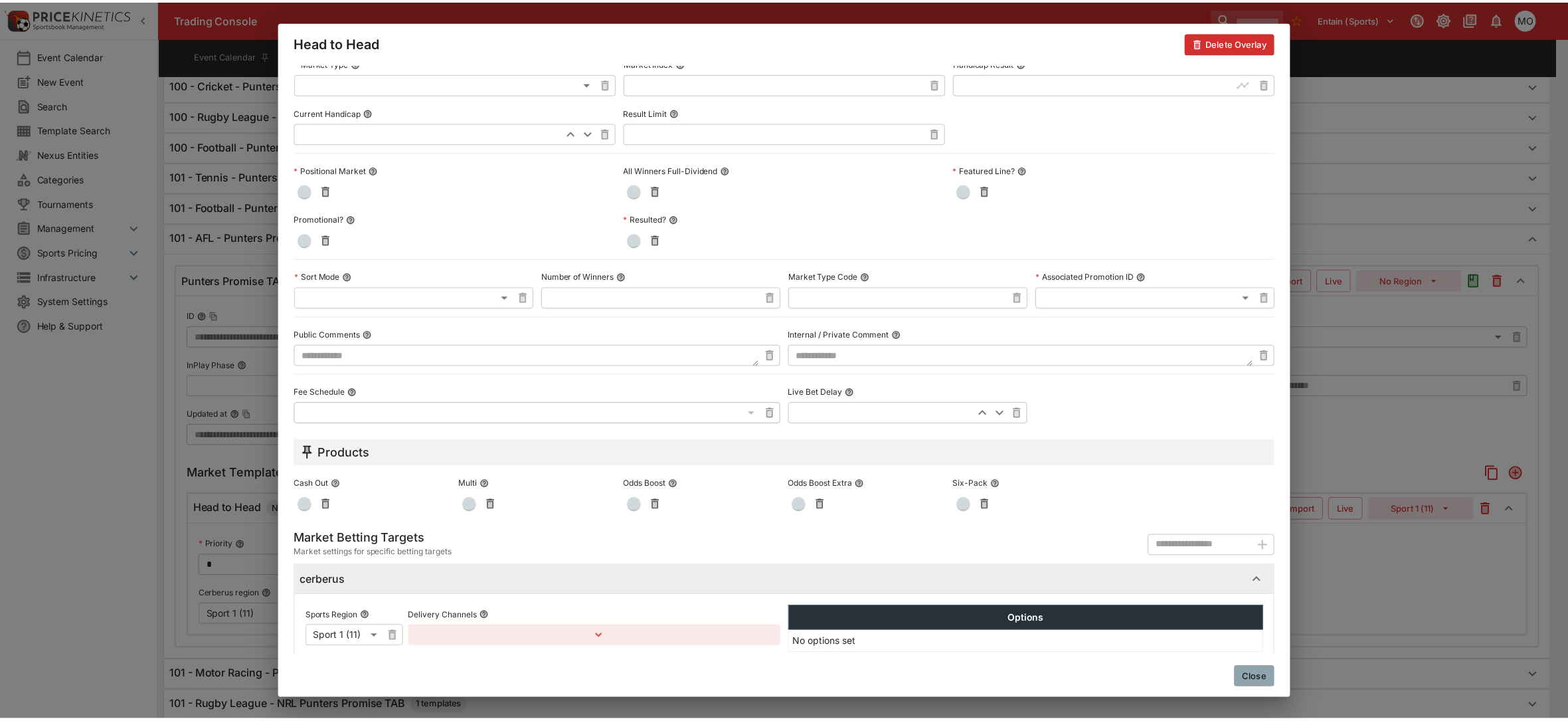
scroll to position [536, 0]
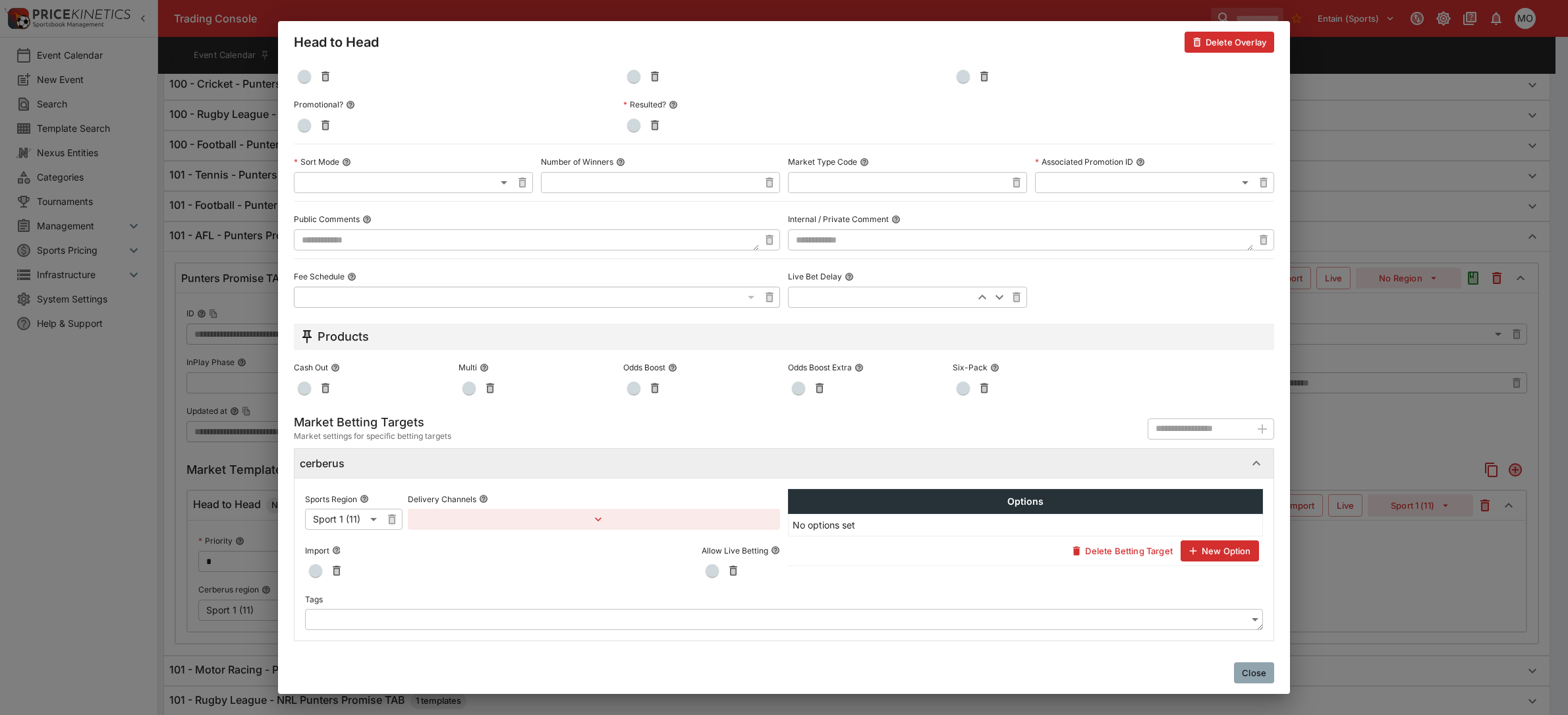
click at [418, 621] on body "Trading Console Entain (Sports) 1 MO Event Calendar New Event Search Template S…" at bounding box center [784, 603] width 1568 height 2026
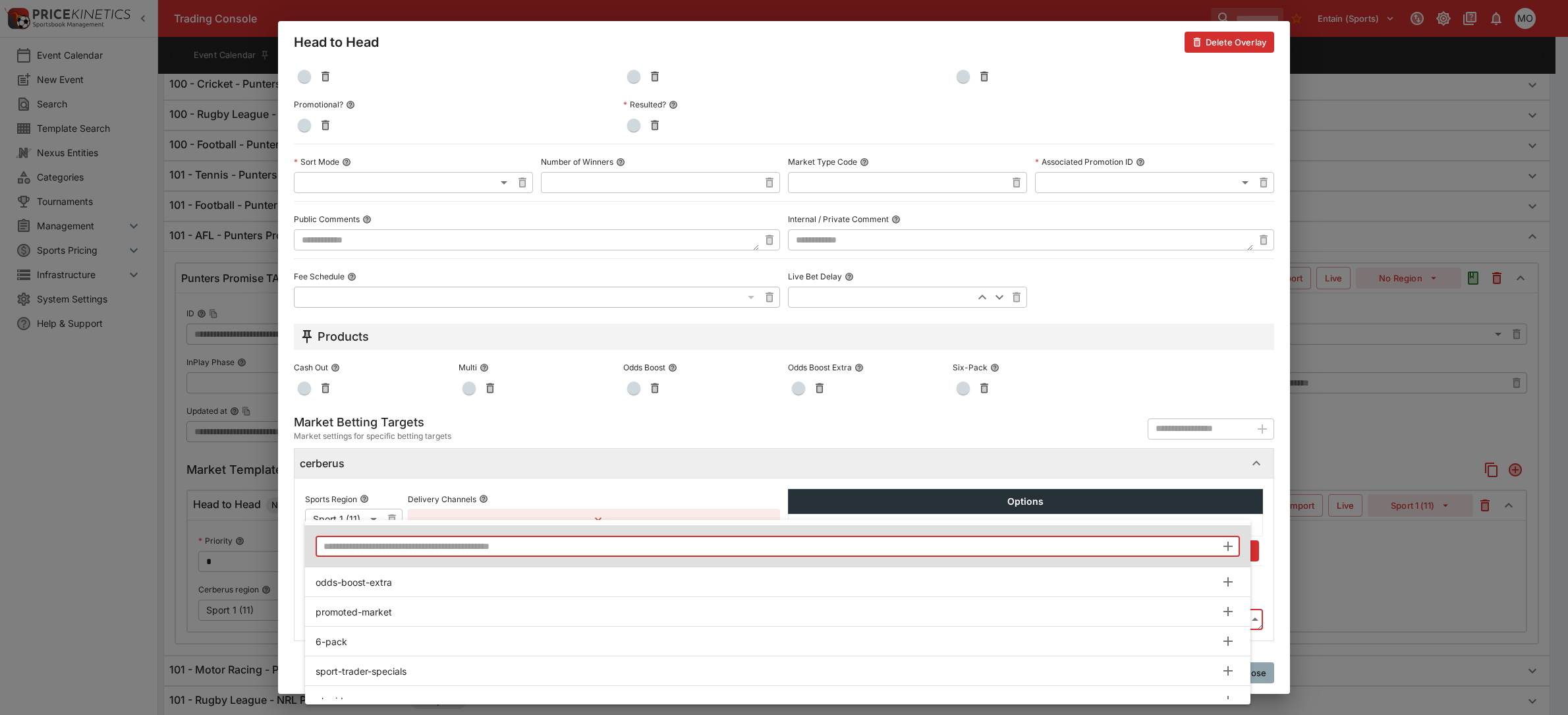
click at [429, 547] on input "text" at bounding box center [765, 546] width 901 height 21
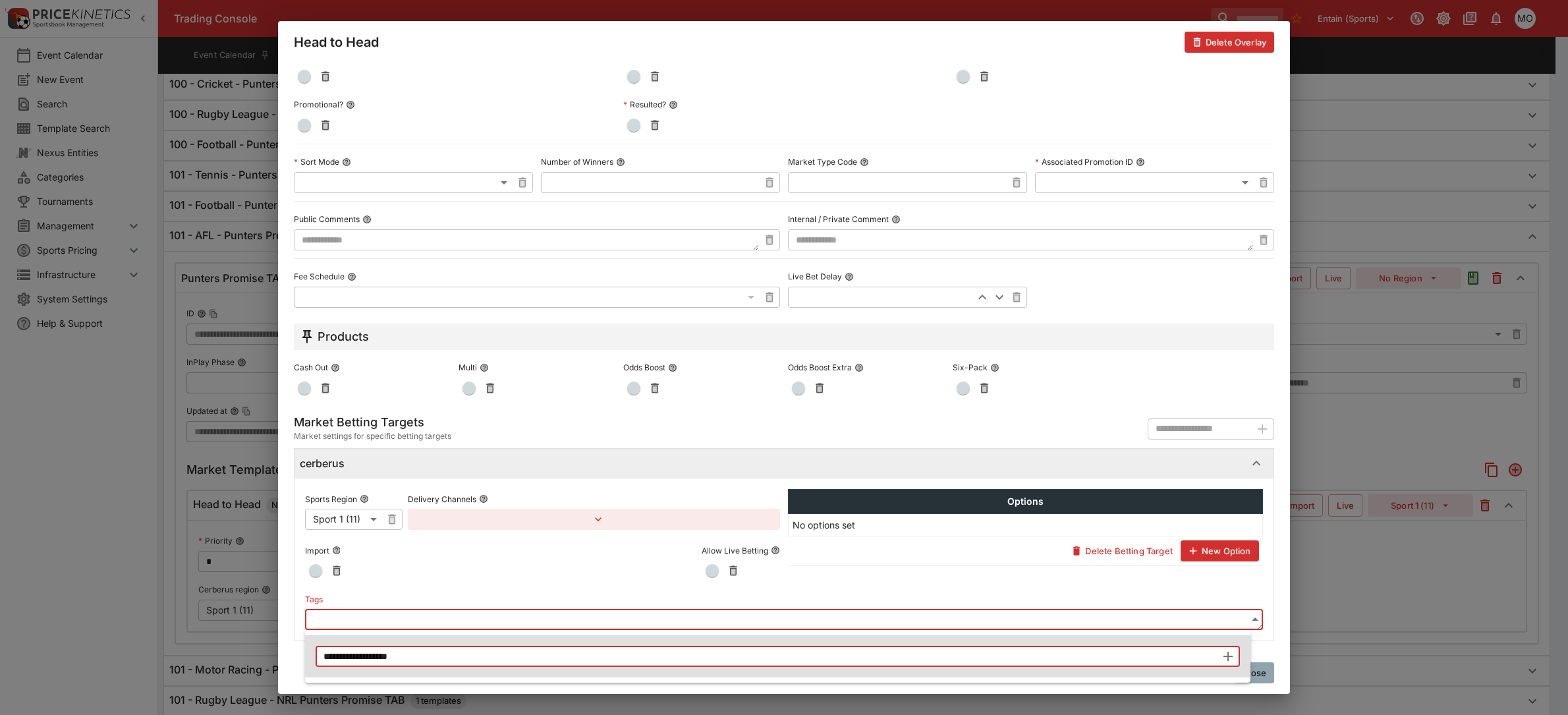
type input "**********"
click at [1229, 656] on icon "button" at bounding box center [1227, 656] width 9 height 9
type input "**********"
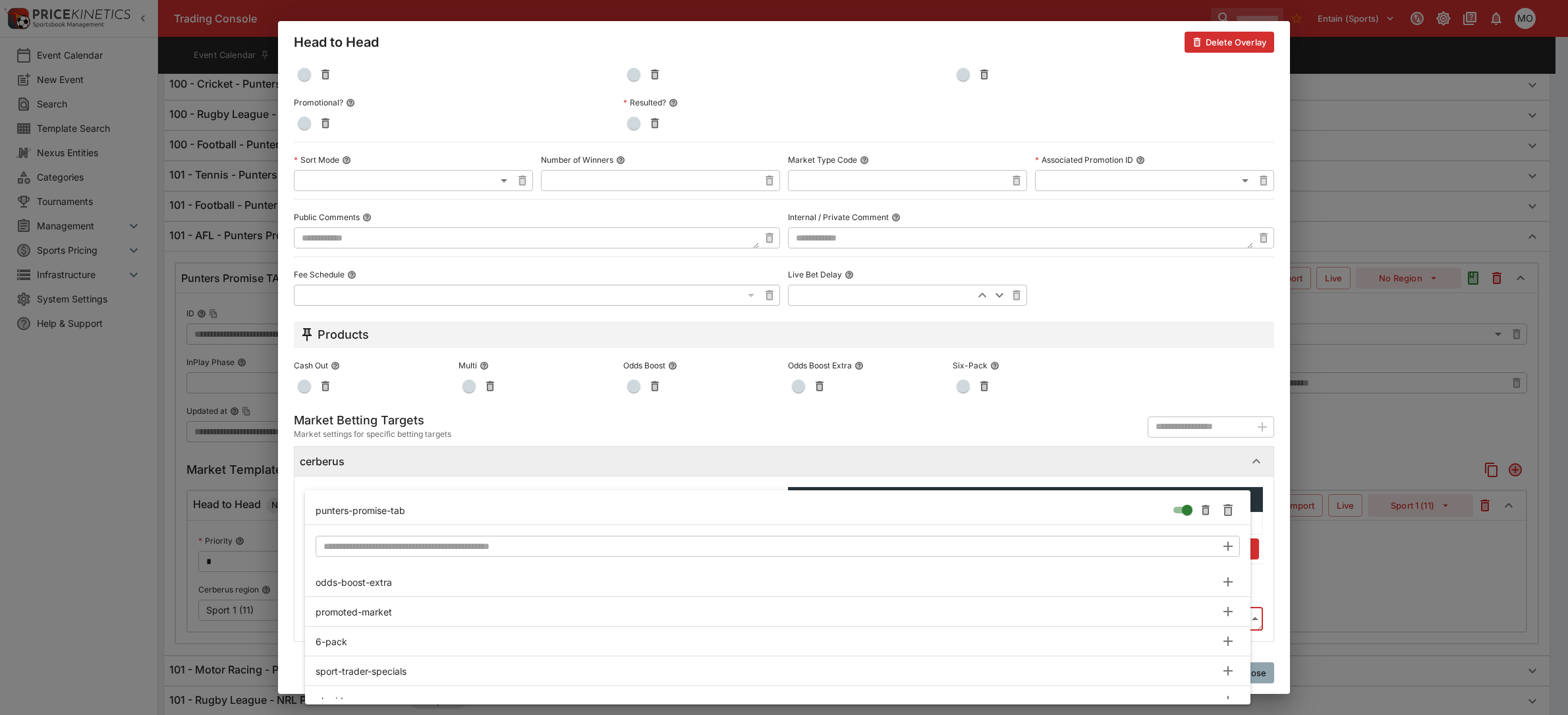
click at [1059, 446] on div at bounding box center [784, 358] width 1568 height 715
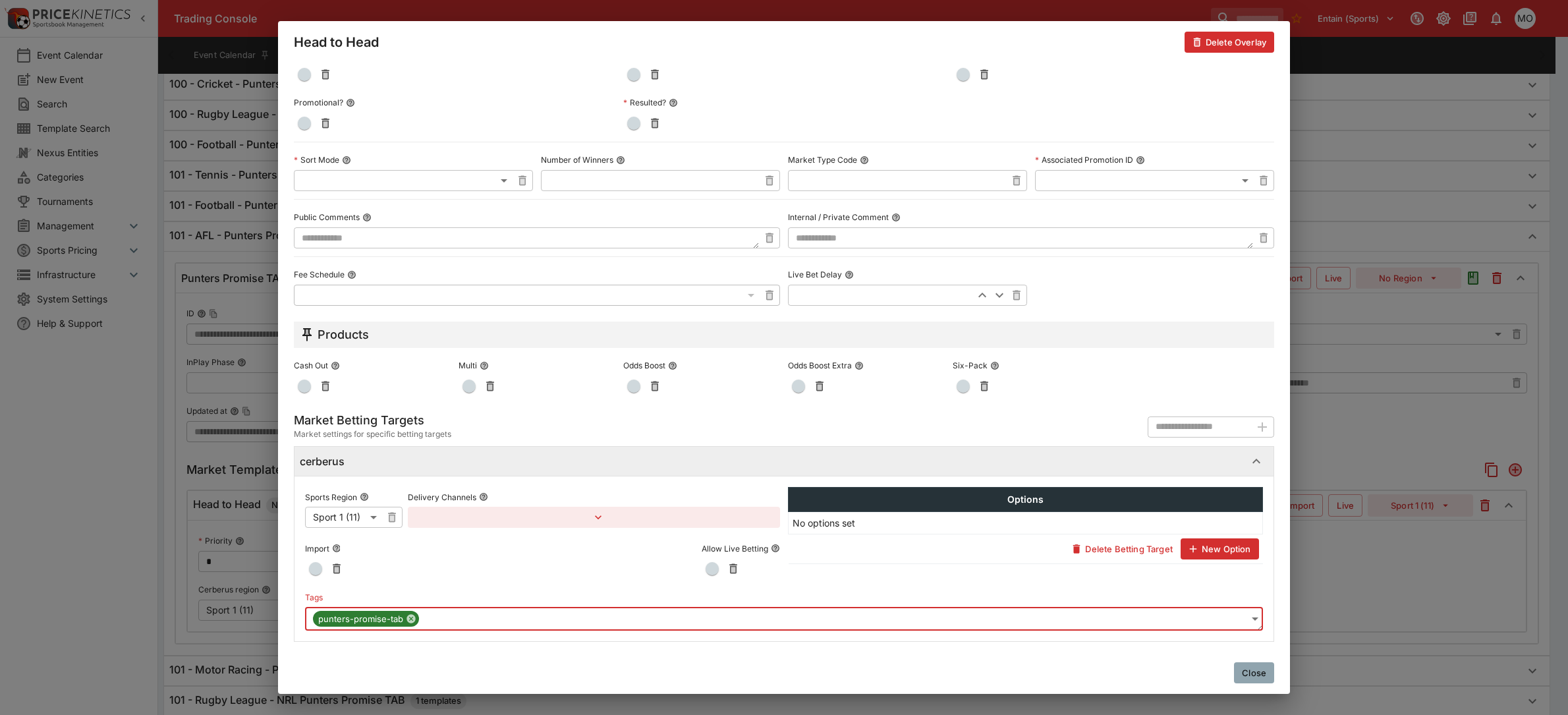
click at [1256, 676] on button "Close" at bounding box center [1254, 673] width 40 height 21
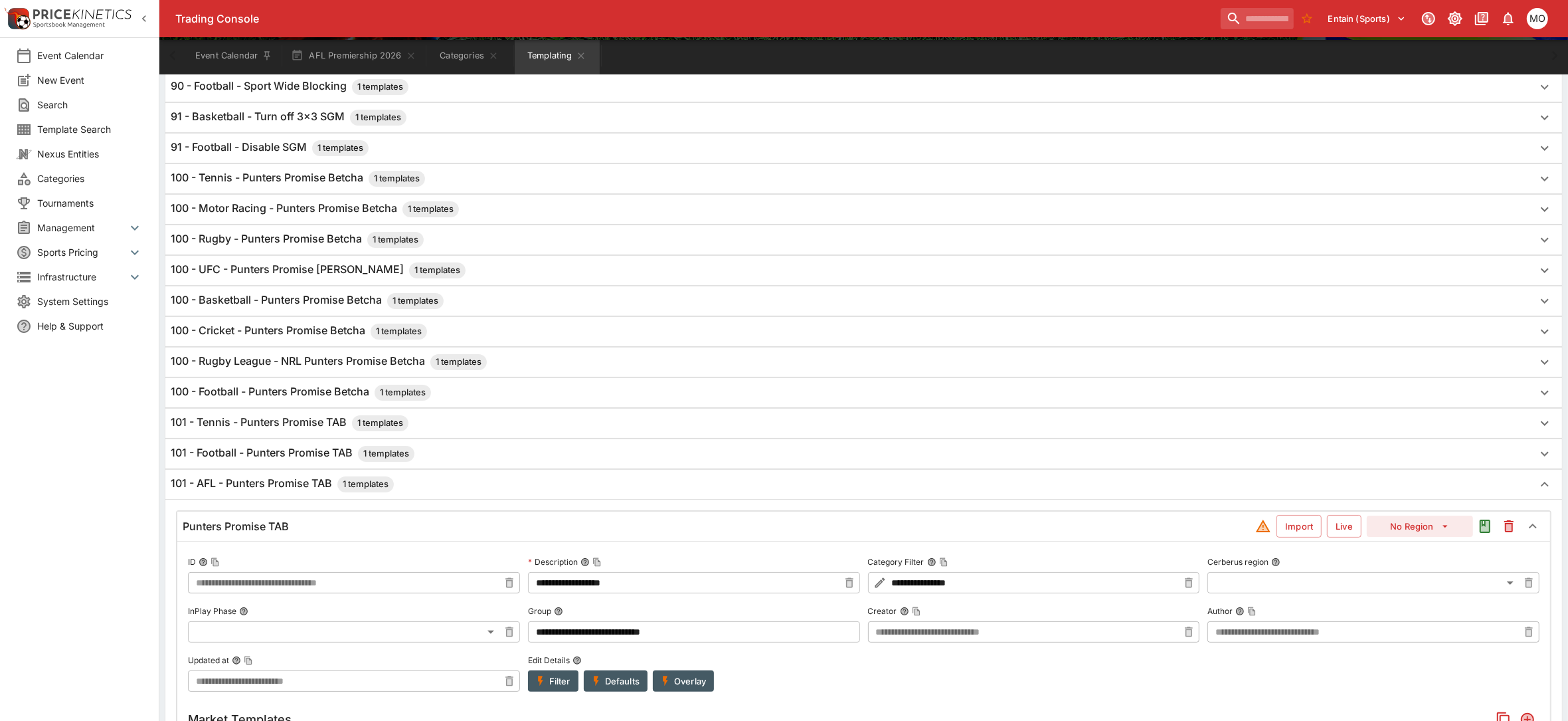
scroll to position [0, 0]
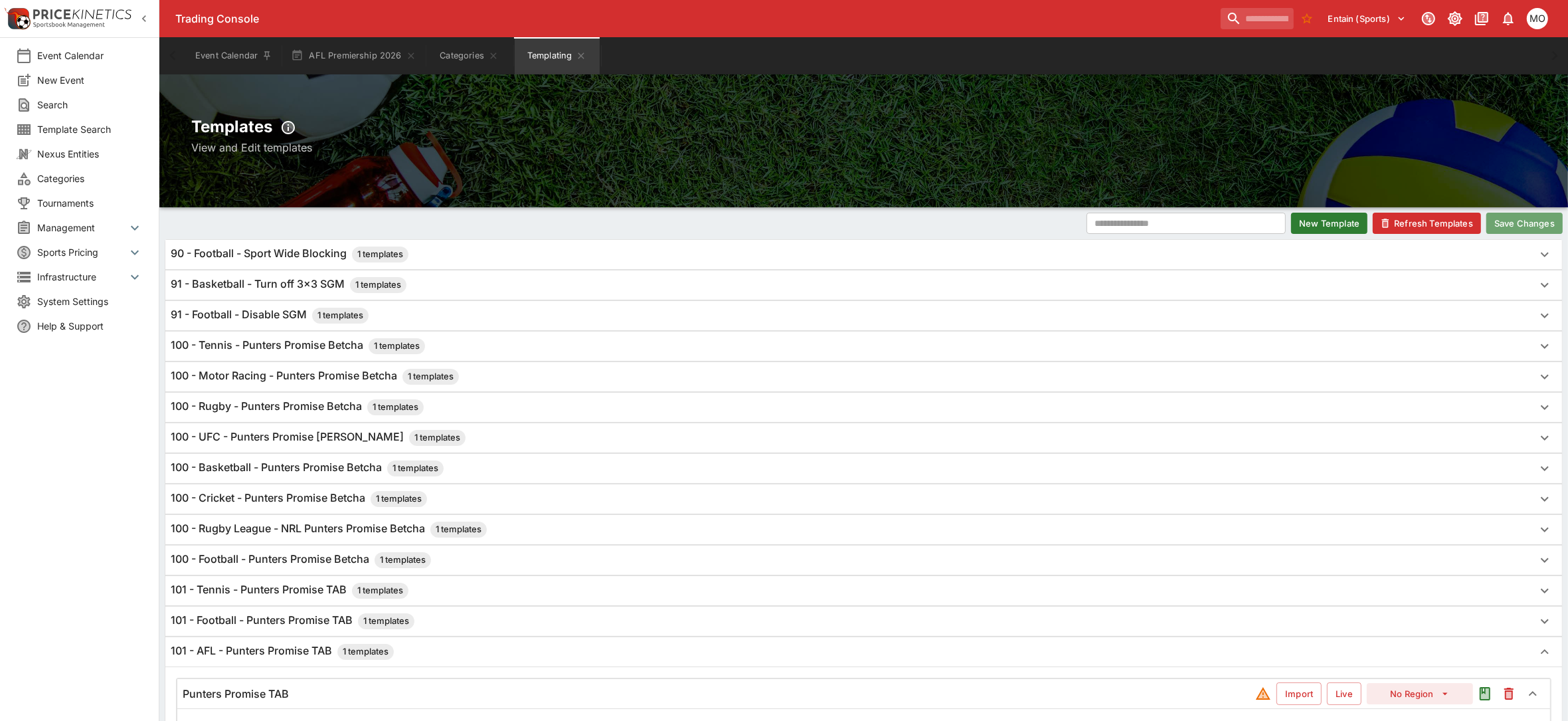
click at [1504, 221] on button "Save Changes" at bounding box center [1525, 223] width 76 height 21
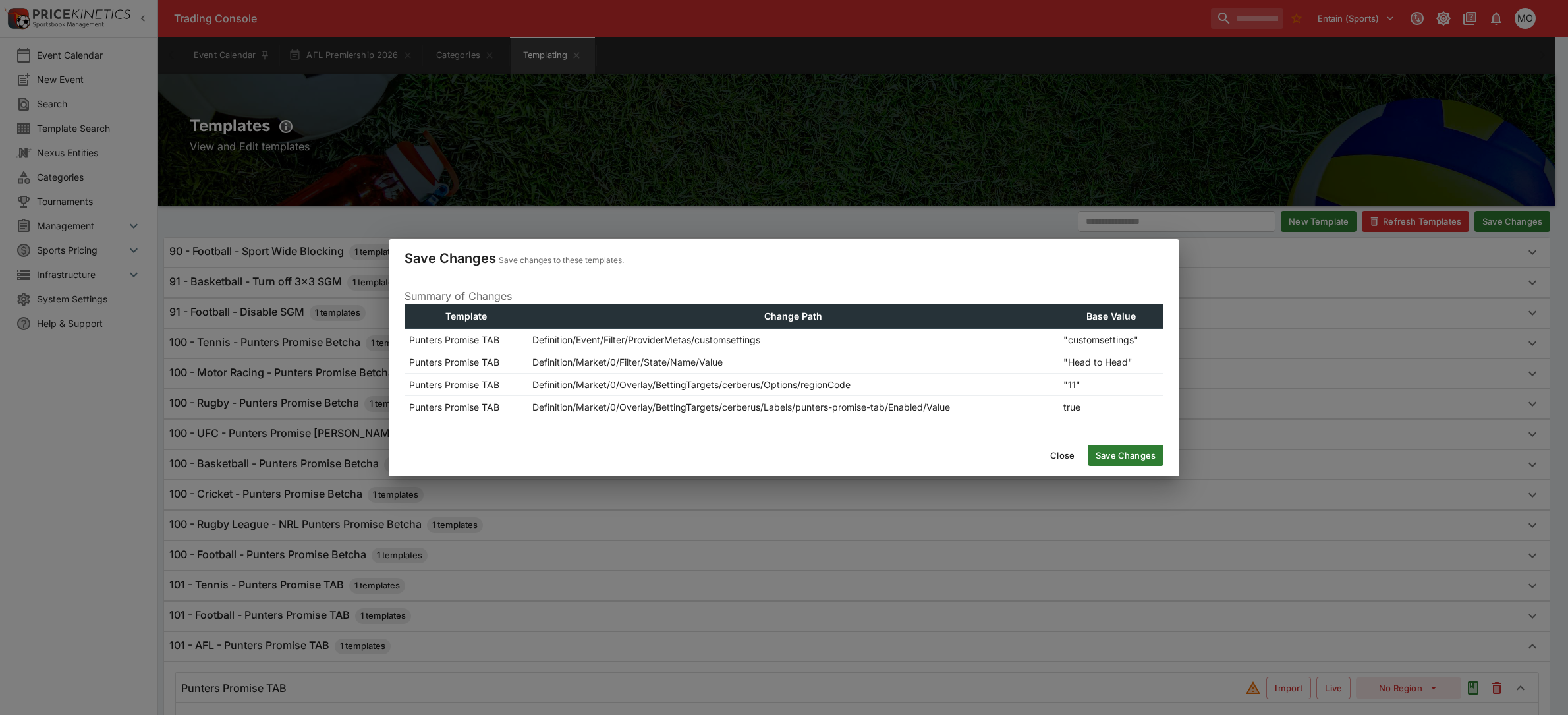
click at [1135, 461] on button "Save Changes" at bounding box center [1125, 455] width 76 height 21
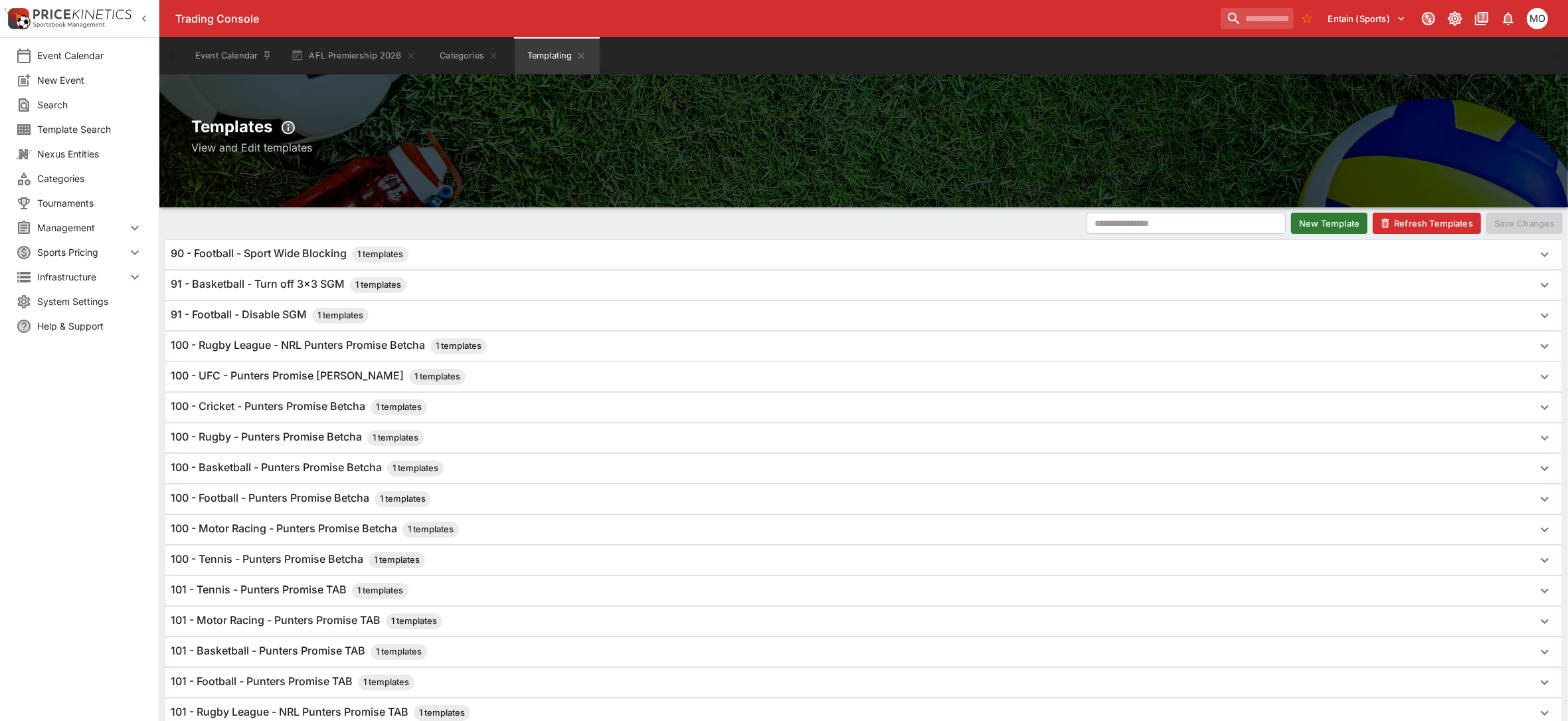
click at [1410, 226] on button "Refresh Templates" at bounding box center [1427, 223] width 108 height 21
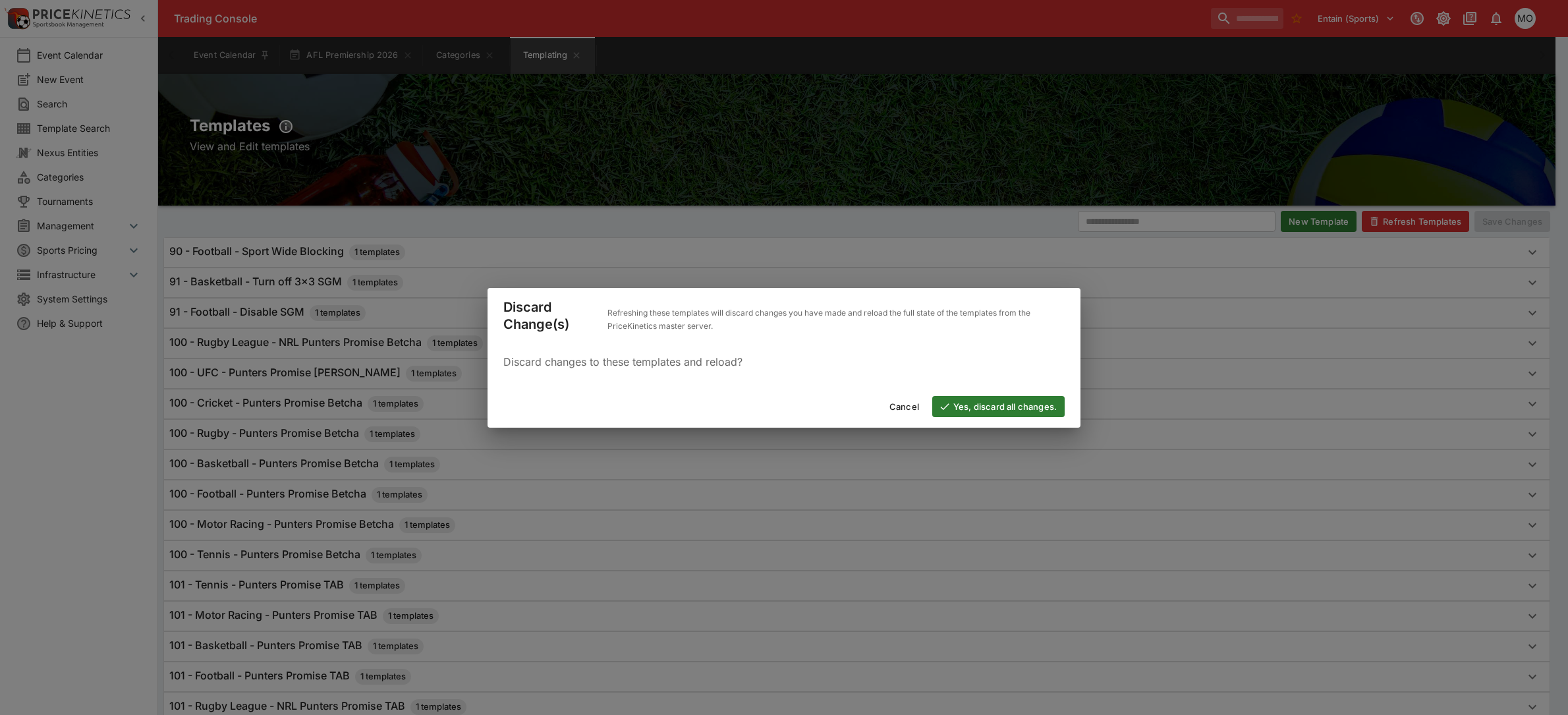
click at [1015, 408] on button "Yes, discard all changes." at bounding box center [998, 406] width 132 height 21
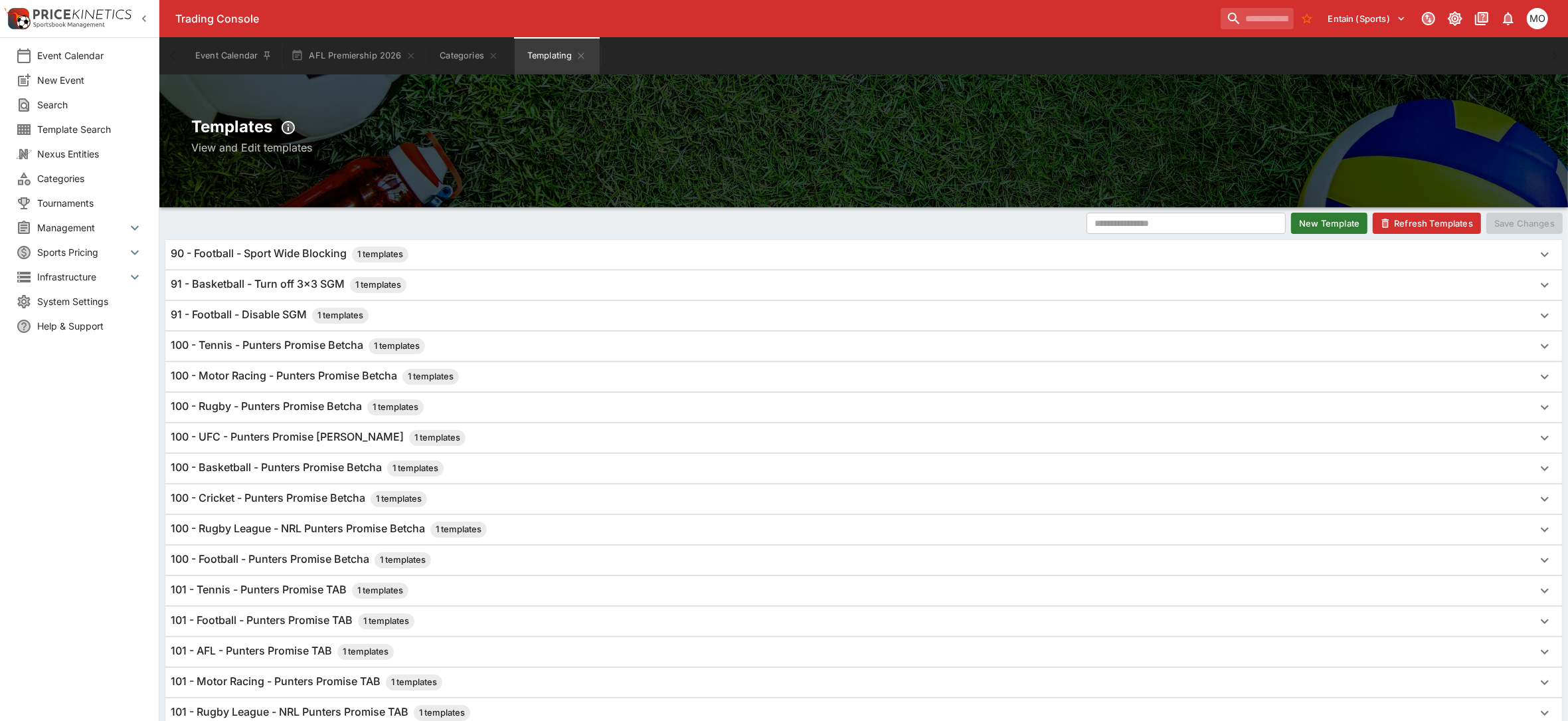
scroll to position [166, 0]
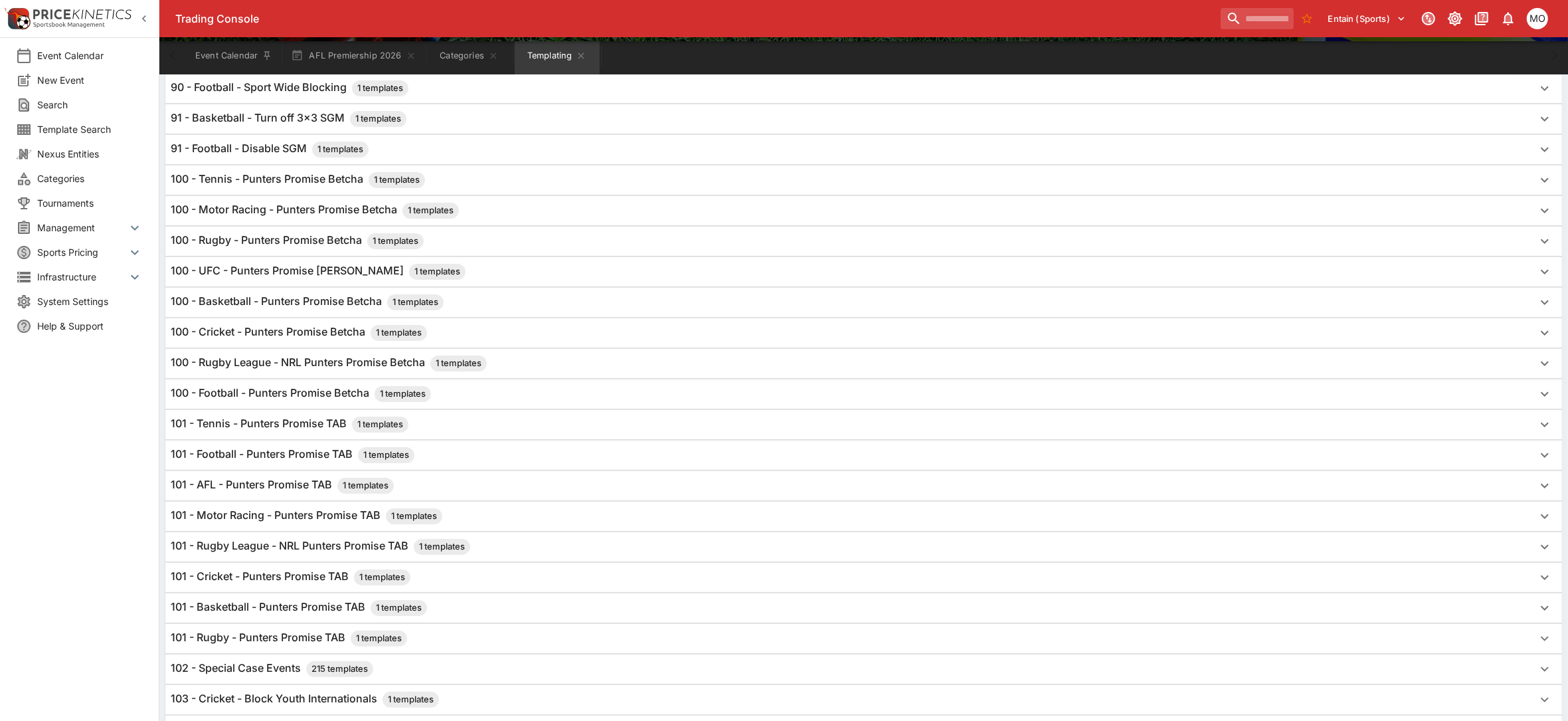
click at [258, 483] on h6 "101 - AFL - Punters Promise TAB 1 templates" at bounding box center [282, 486] width 223 height 16
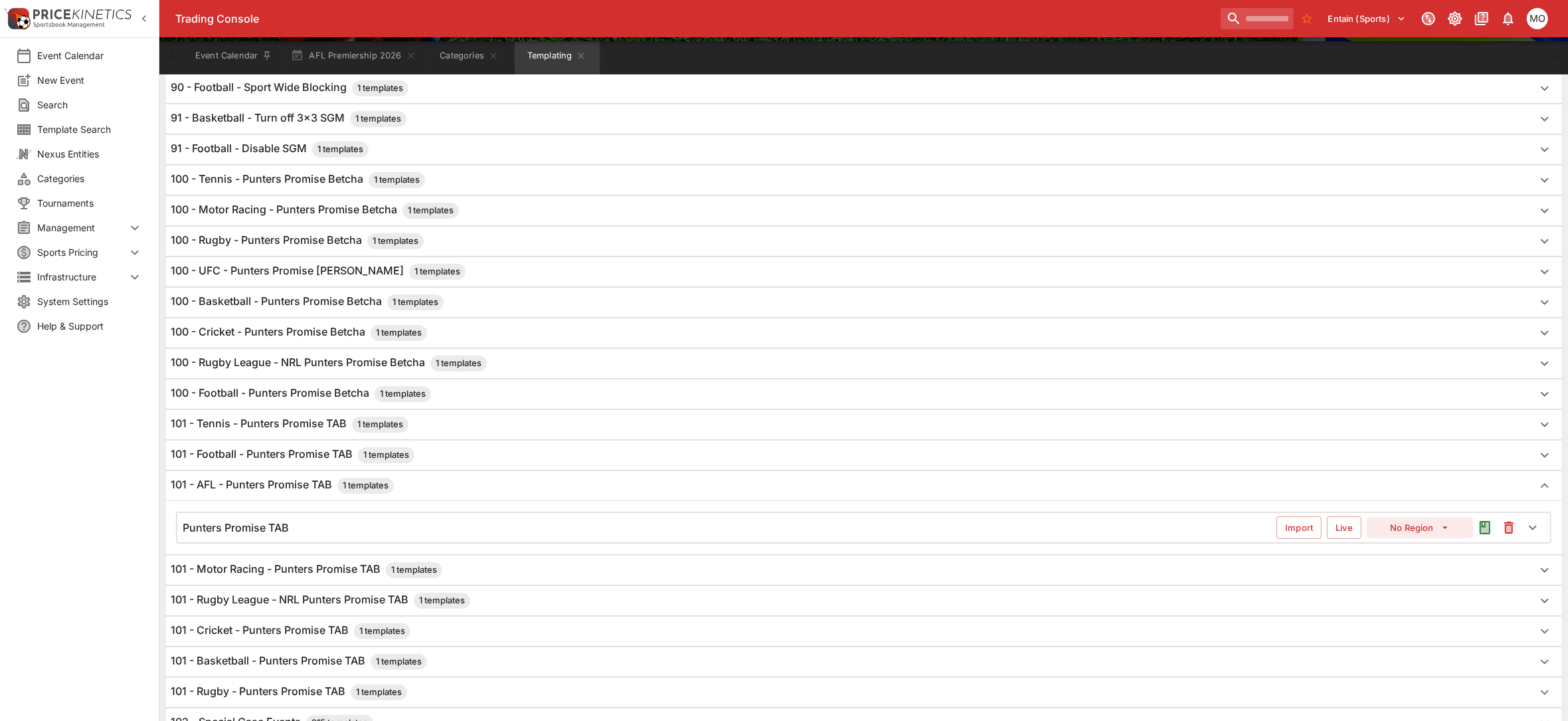
click at [253, 519] on div "Punters Promise TAB Import Live No Region" at bounding box center [863, 528] width 1373 height 29
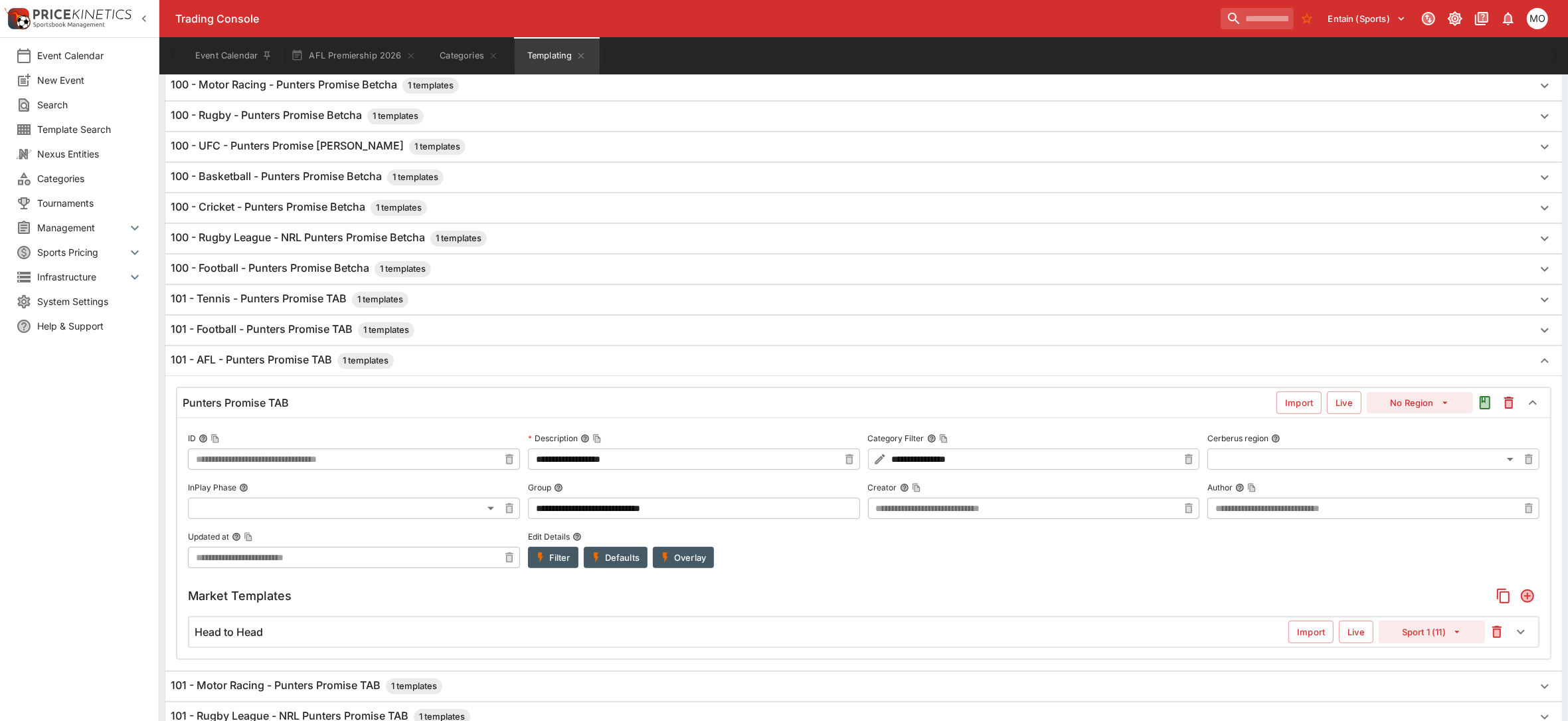
scroll to position [333, 0]
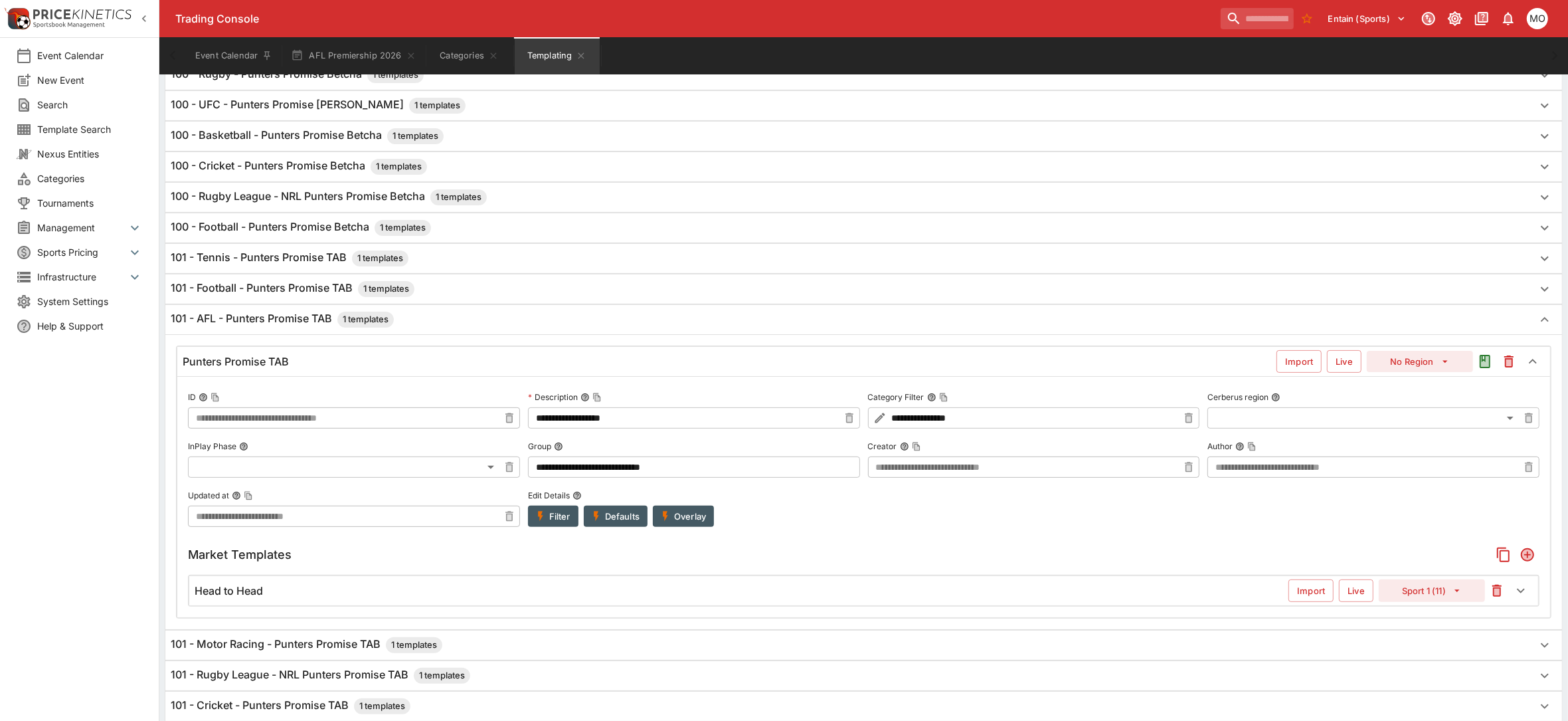
click at [1532, 559] on icon "Add" at bounding box center [1528, 555] width 11 height 11
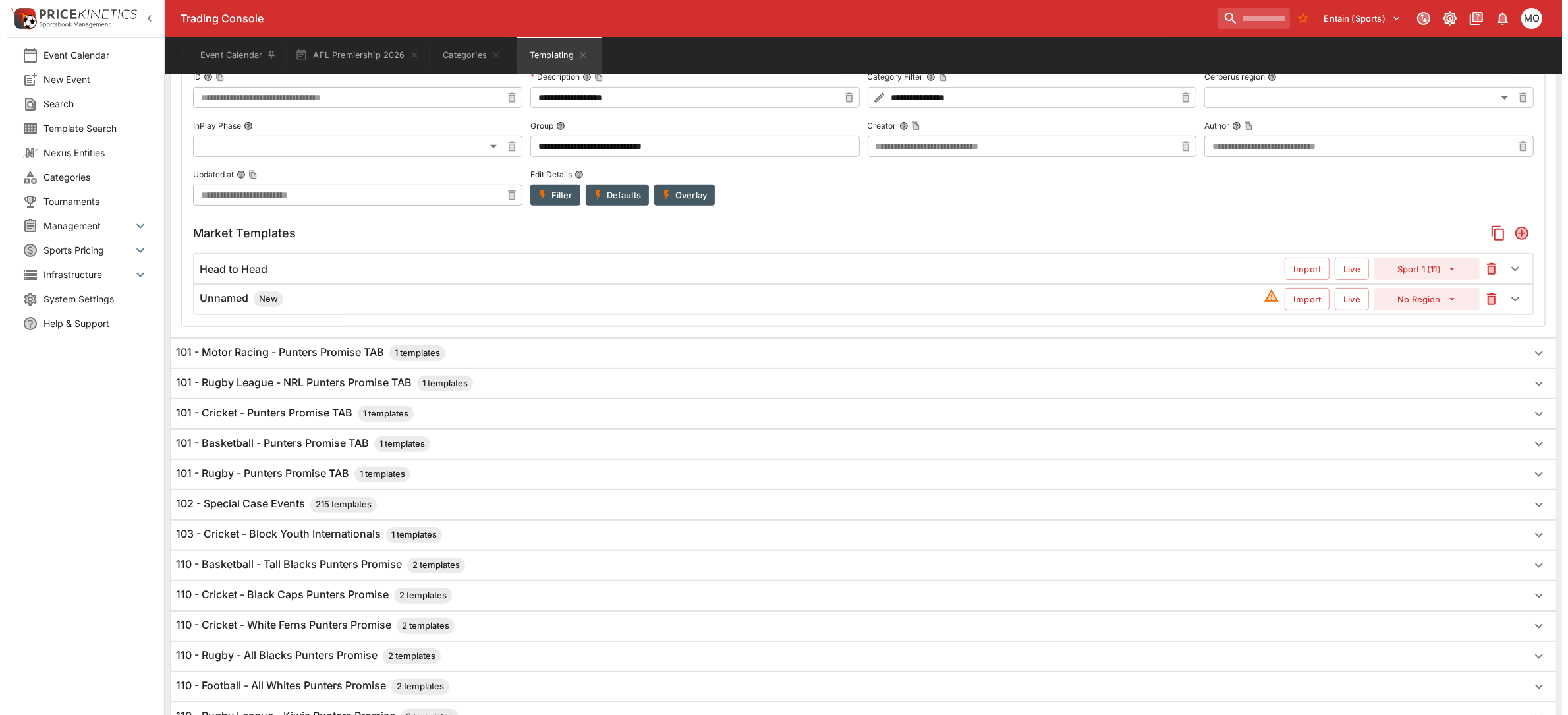
scroll to position [607, 0]
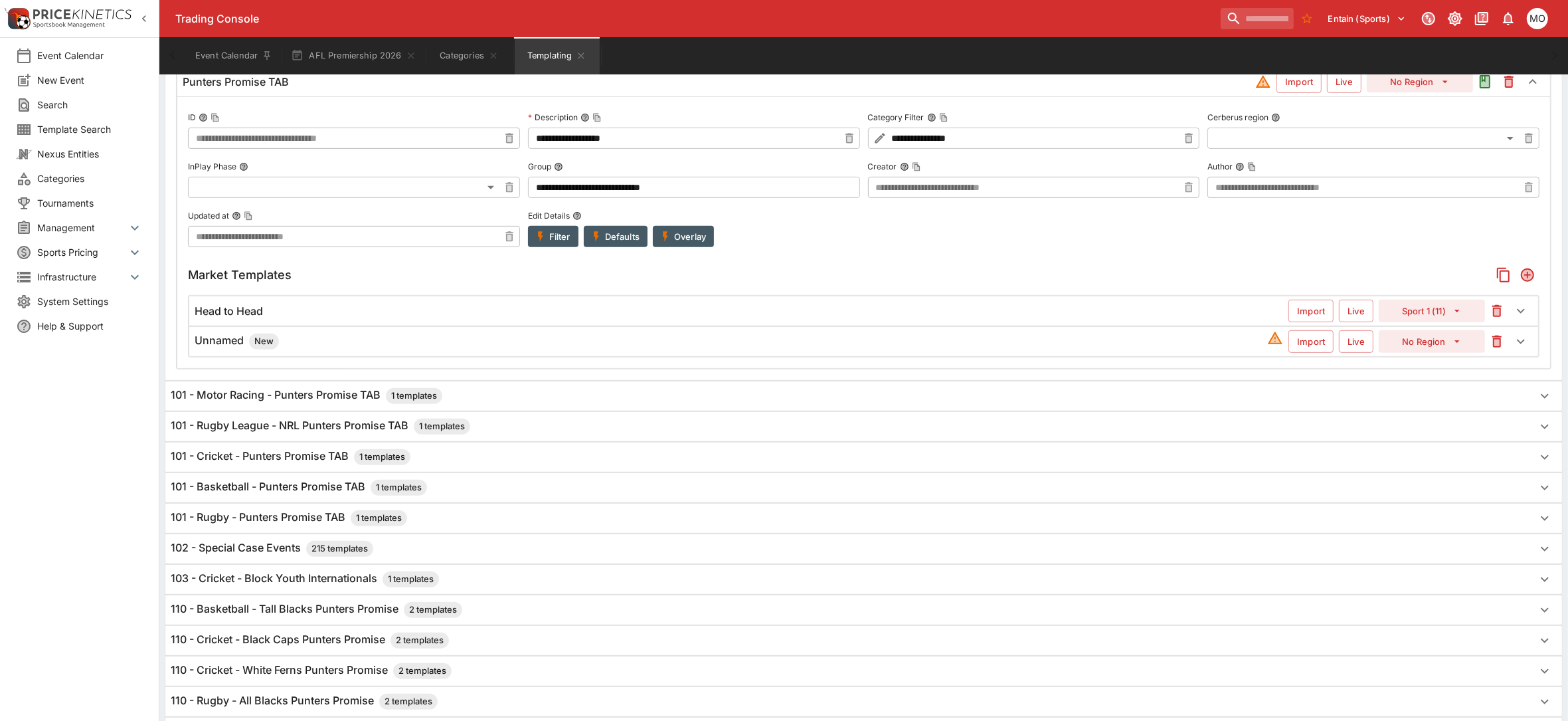
click at [237, 347] on h6 "Unnamed New" at bounding box center [237, 341] width 84 height 16
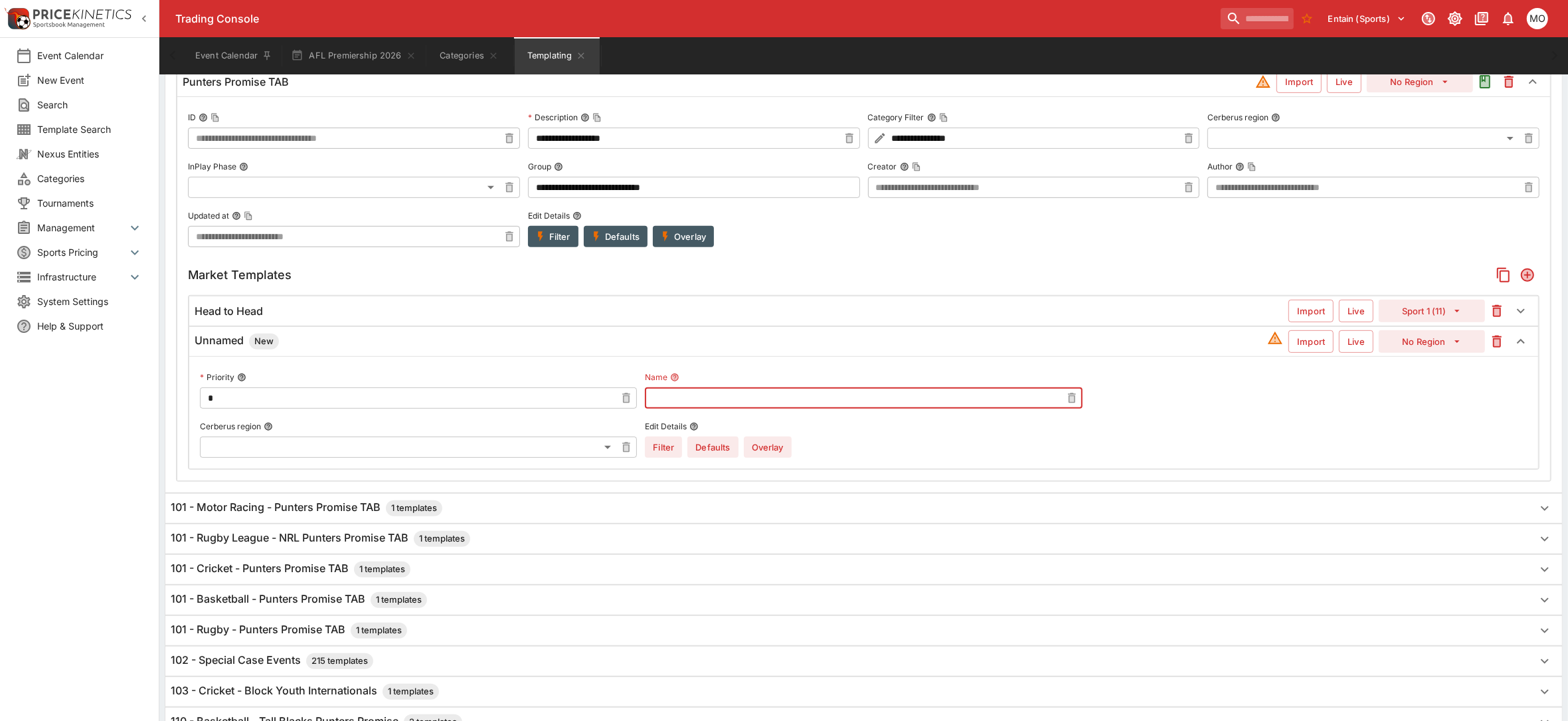
click at [696, 404] on input "text" at bounding box center [853, 398] width 416 height 21
type input "****"
click at [603, 448] on body "Trading Console Entain (Sports) 1 MO Event Calendar New Event Search Template S…" at bounding box center [784, 425] width 1568 height 2074
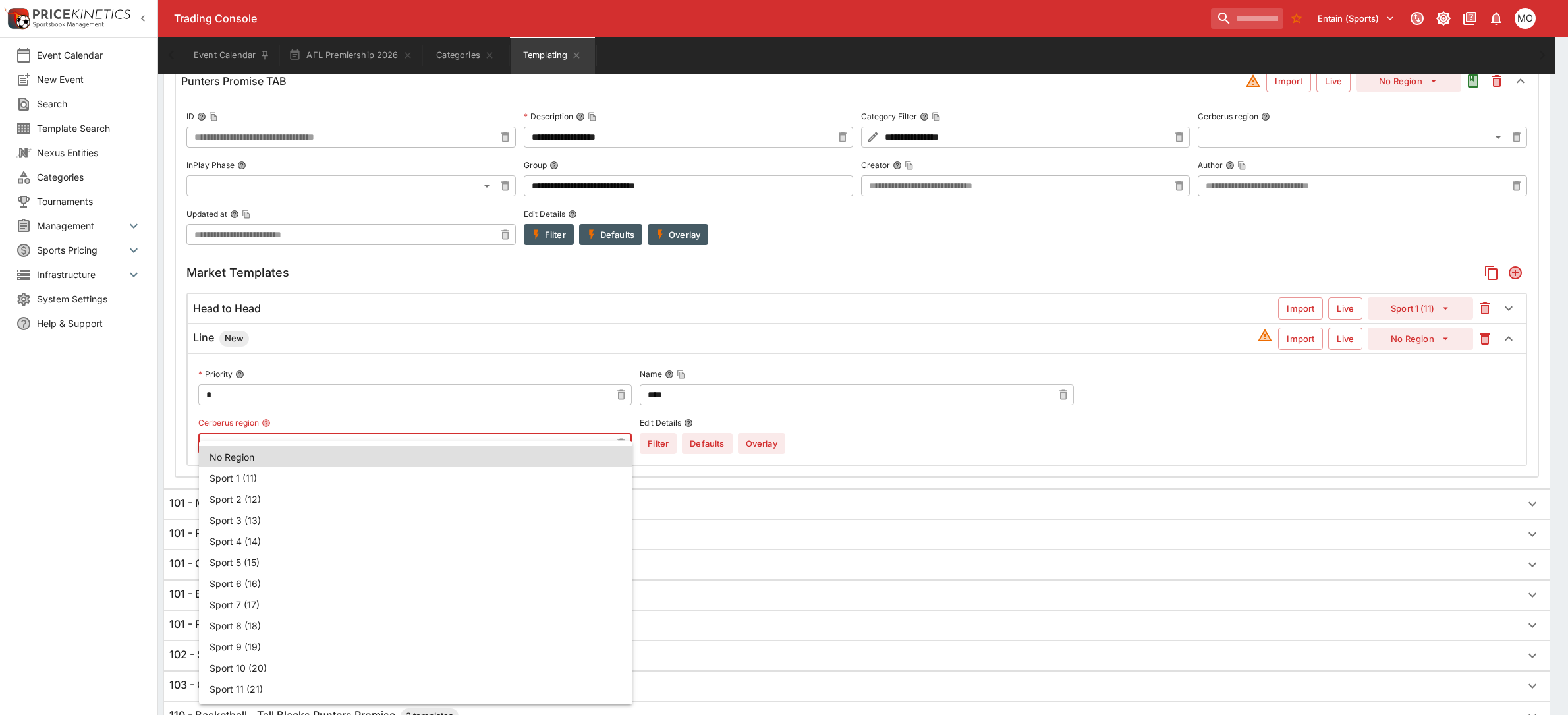
click at [262, 495] on li "Sport 2 (12)" at bounding box center [415, 498] width 434 height 21
type input "**"
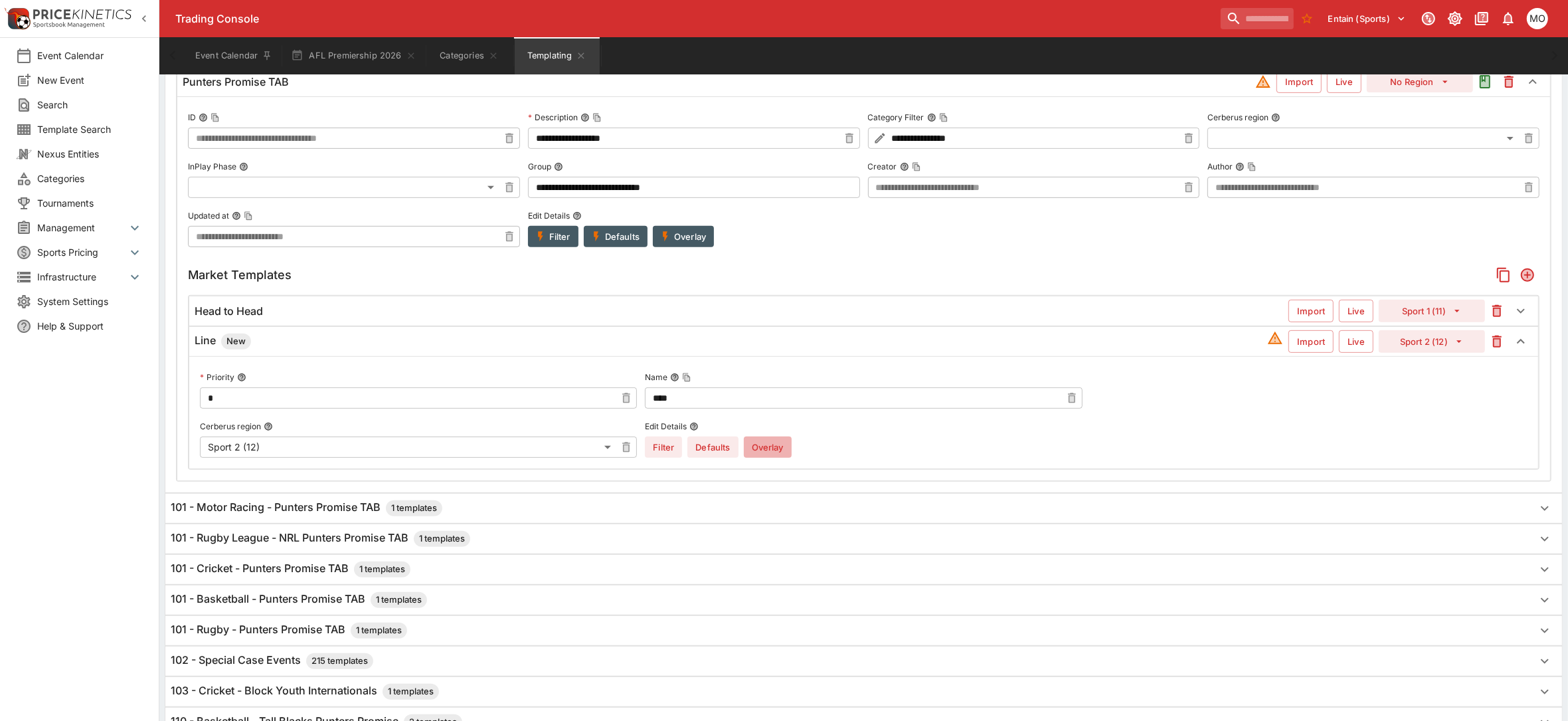
click at [776, 456] on button "Overlay" at bounding box center [768, 447] width 48 height 21
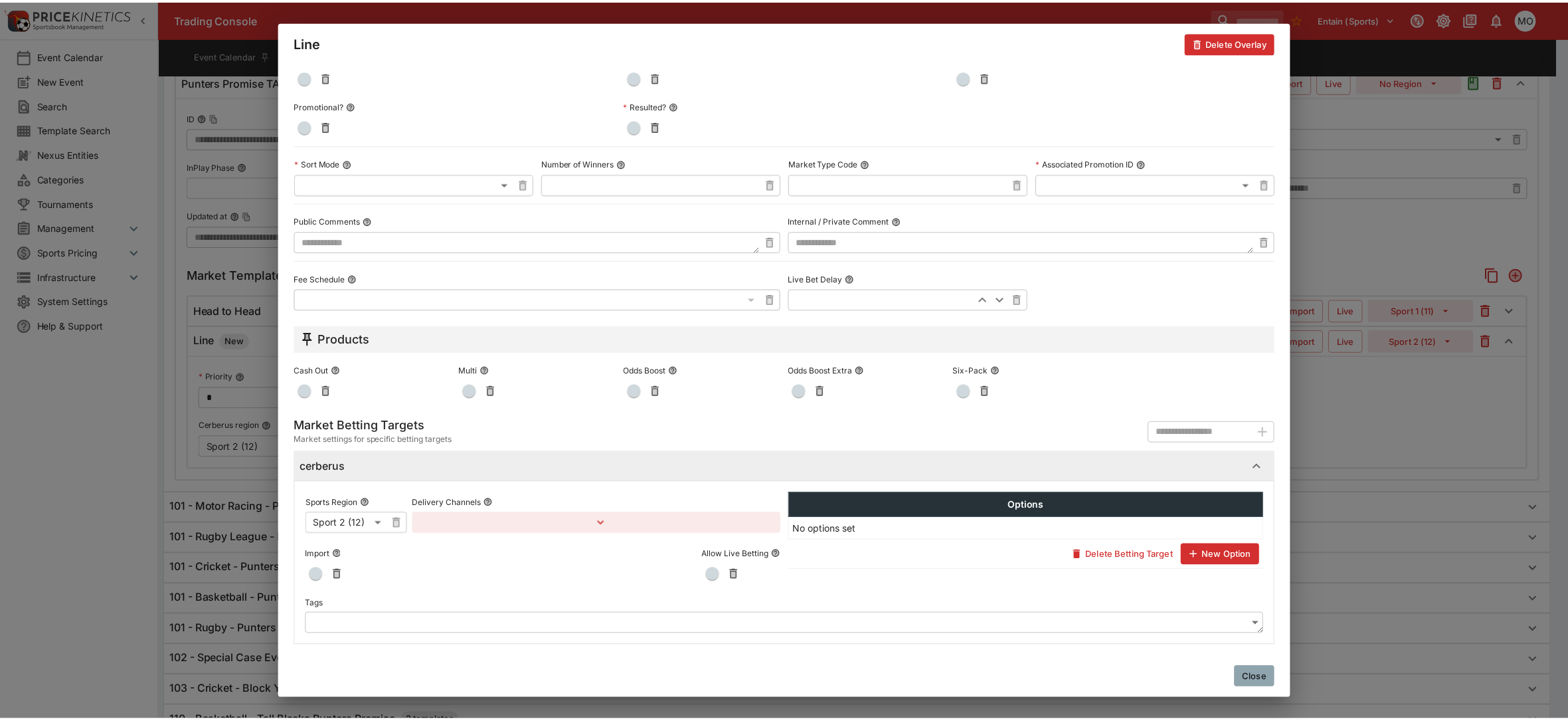
scroll to position [536, 0]
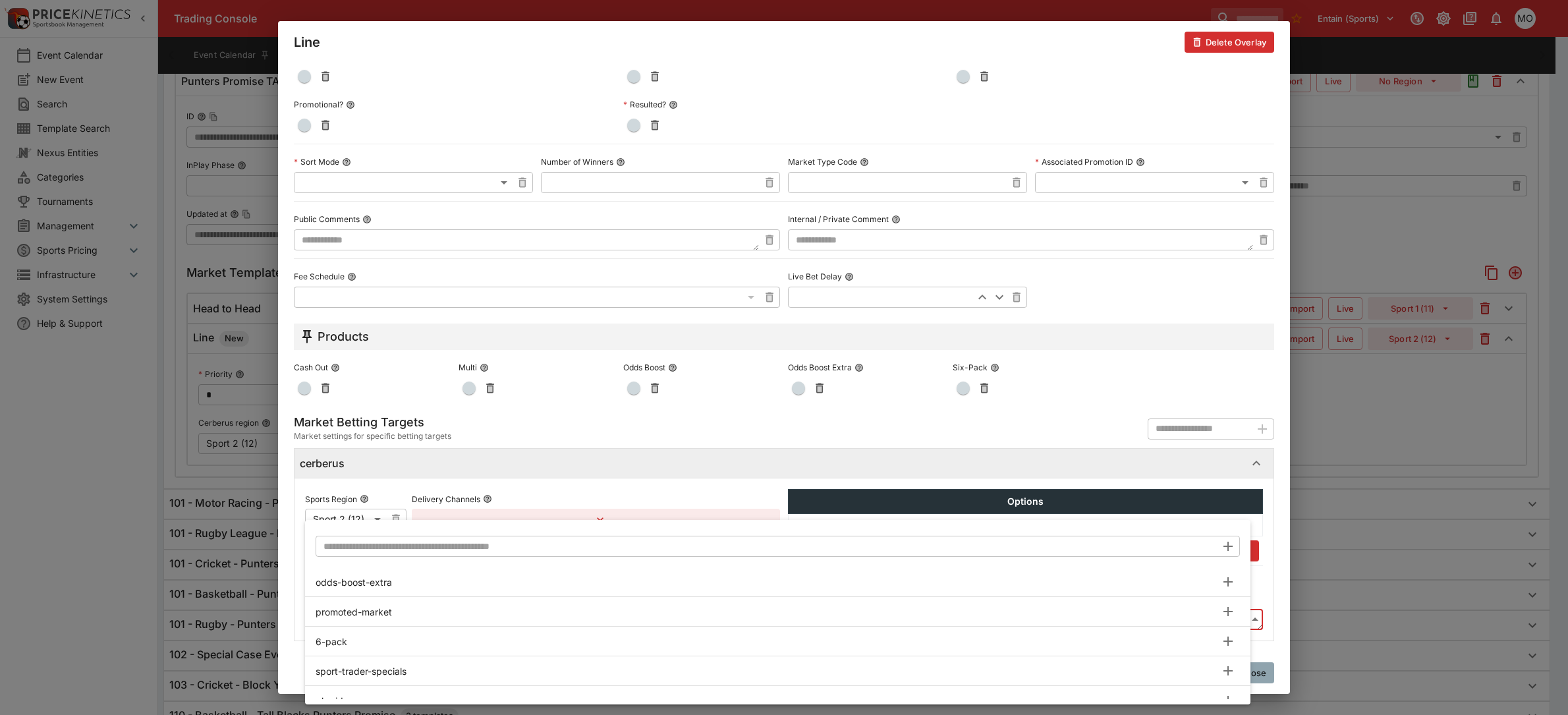
click at [350, 618] on body "Trading Console Entain (Sports) 1 MO Event Calendar New Event Search Template S…" at bounding box center [784, 421] width 1568 height 2056
click at [384, 541] on input "text" at bounding box center [765, 546] width 901 height 21
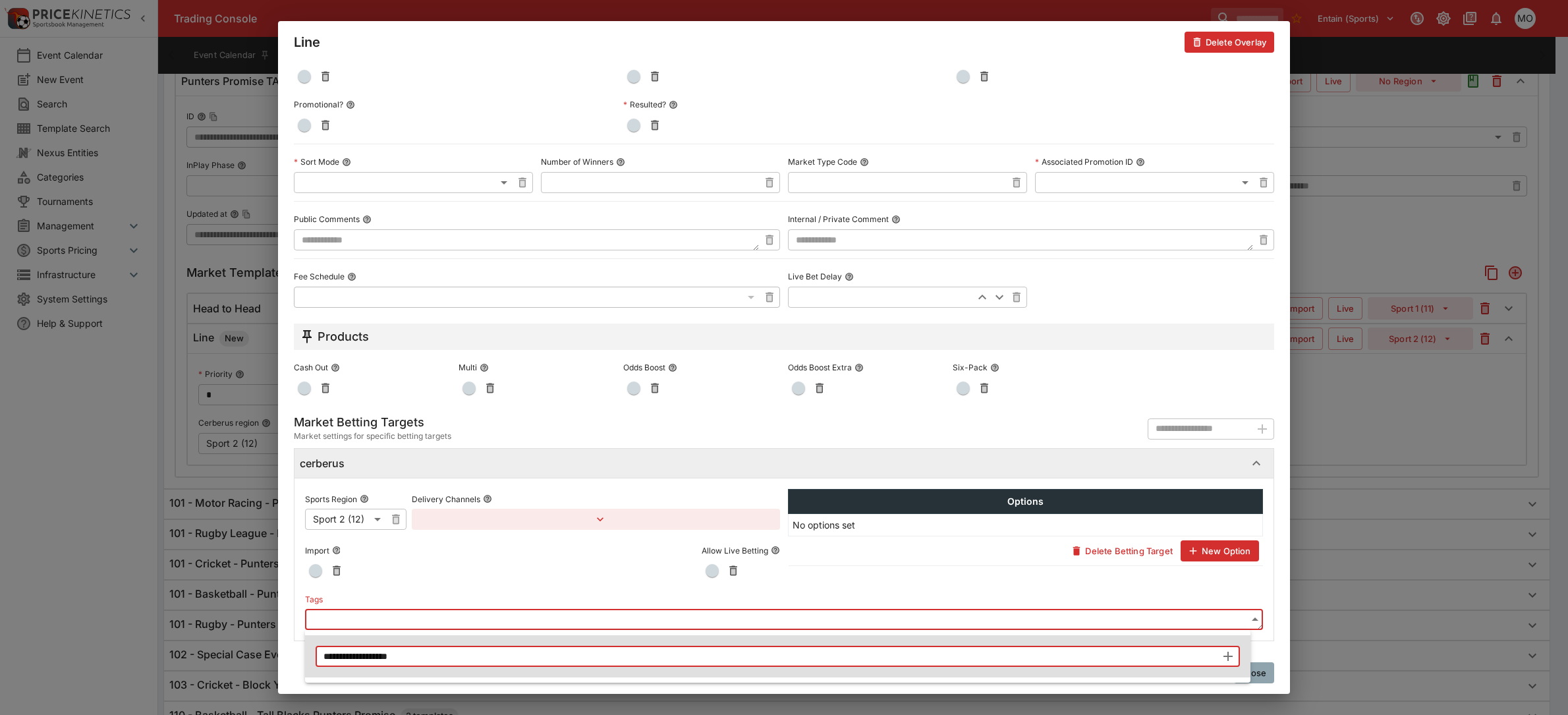
click at [378, 656] on input "**********" at bounding box center [765, 656] width 901 height 21
type input "**********"
click at [1226, 653] on icon "button" at bounding box center [1228, 657] width 16 height 16
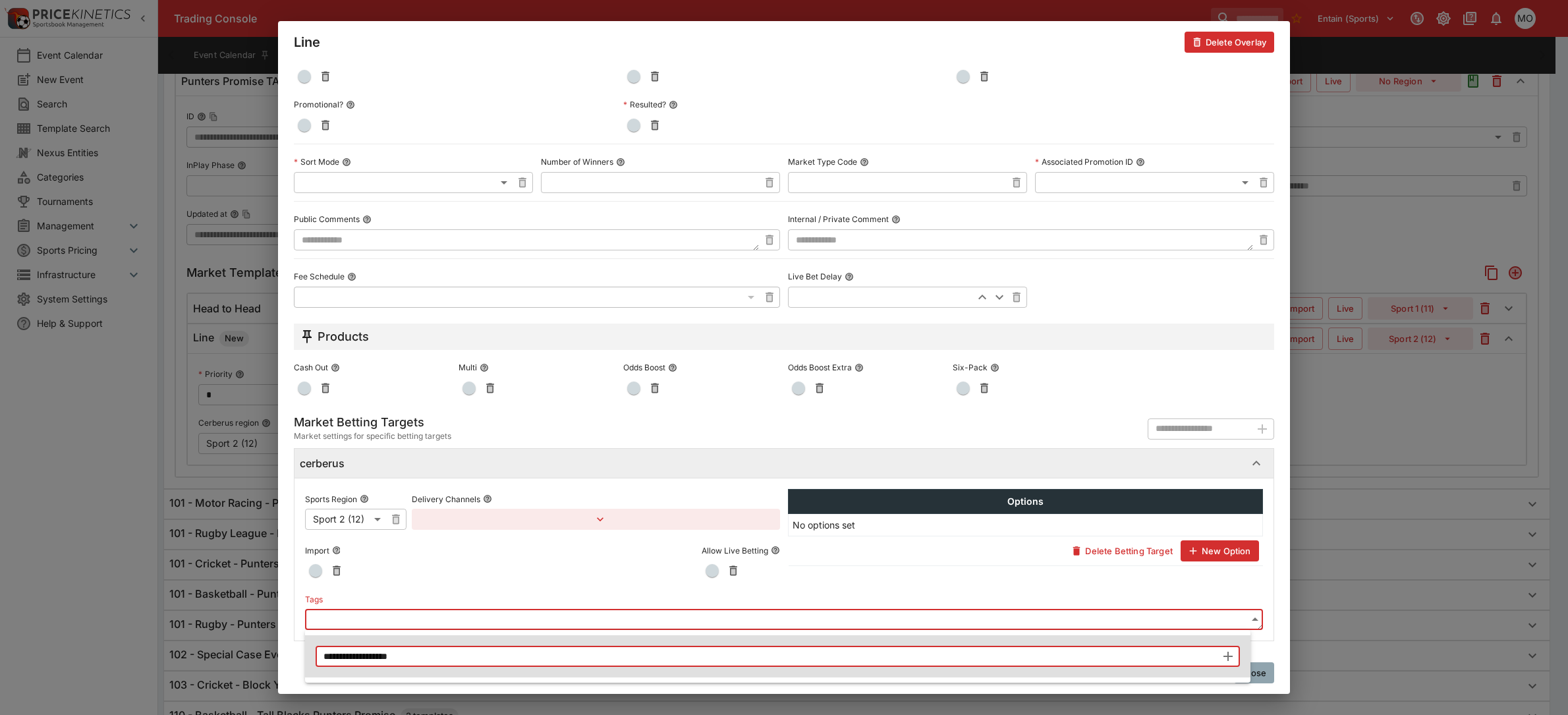
type input "**********"
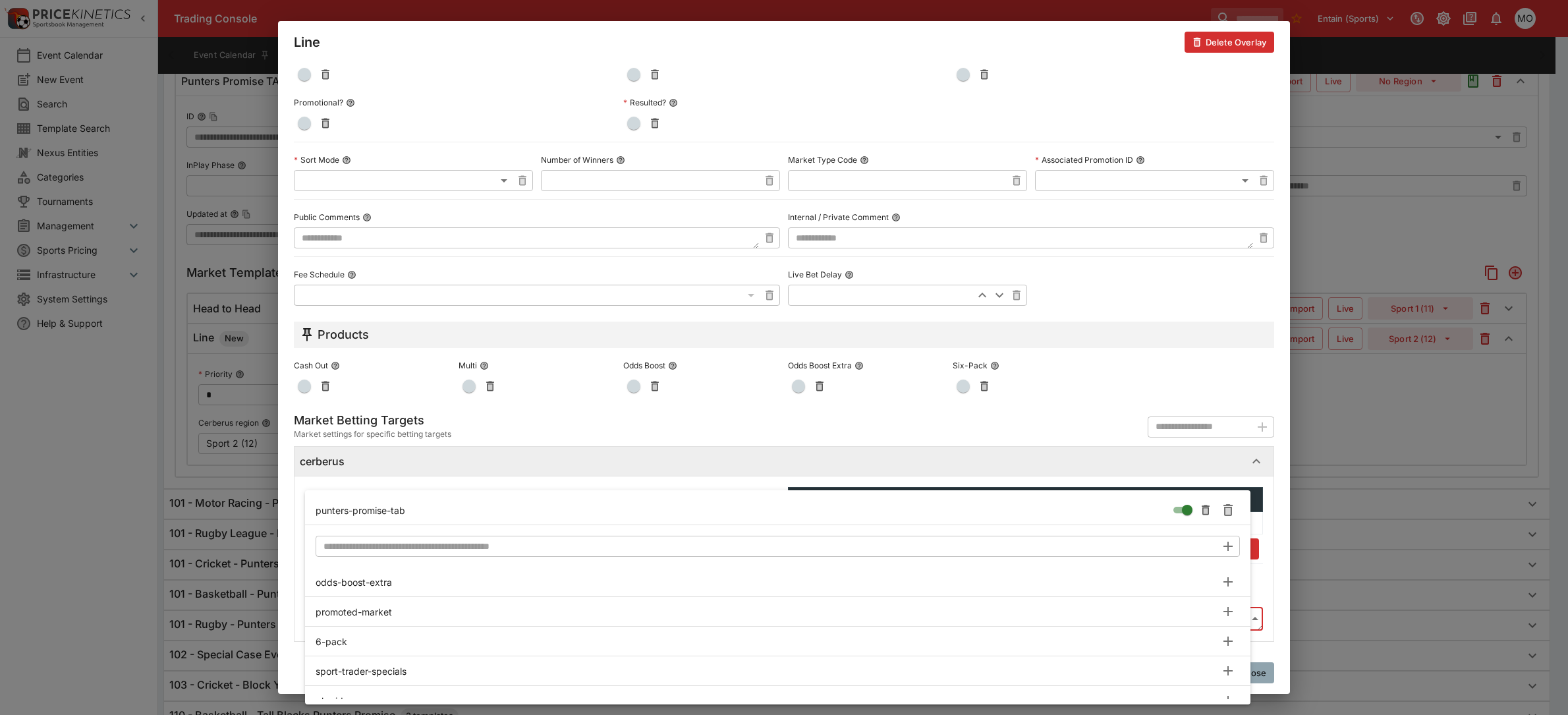
click at [1277, 614] on div at bounding box center [784, 358] width 1568 height 715
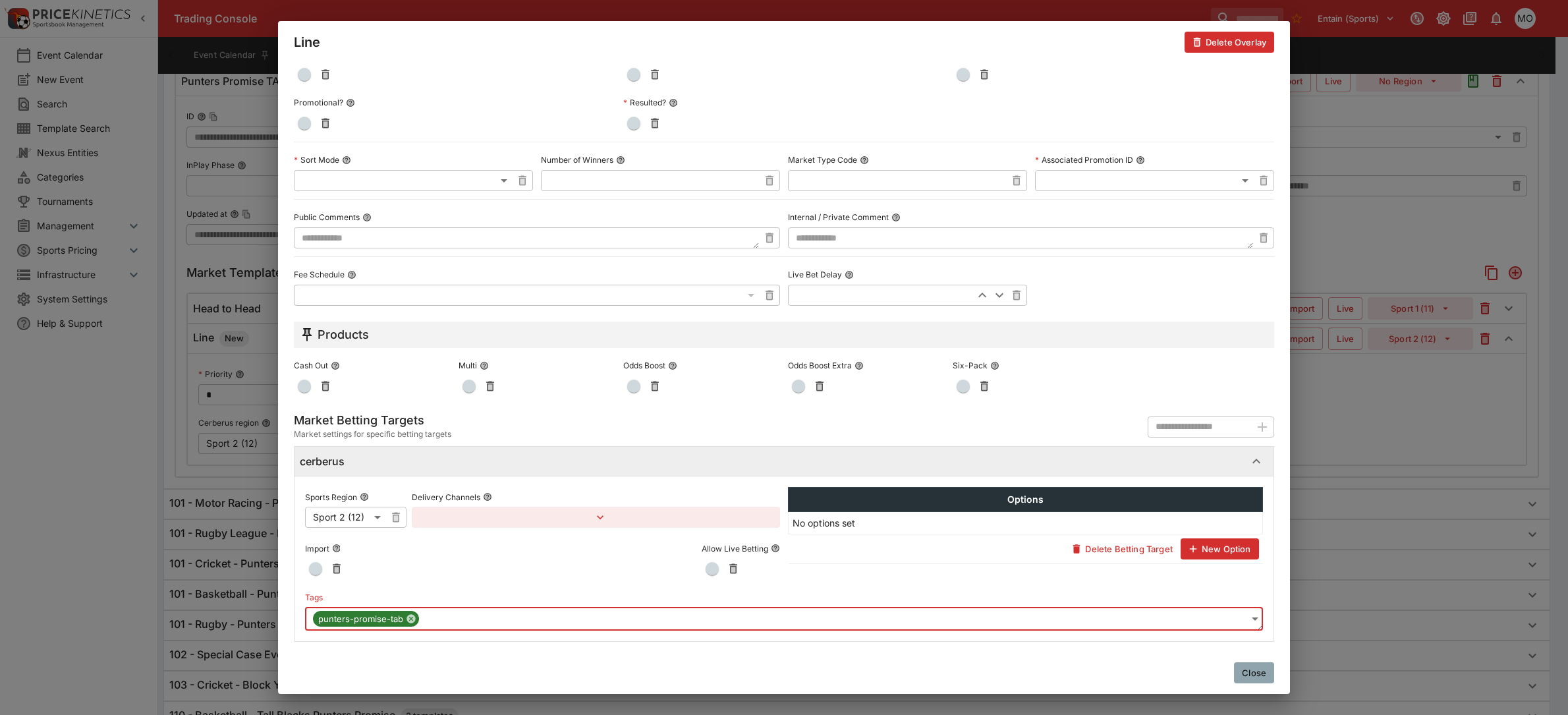
click at [1262, 676] on button "Close" at bounding box center [1254, 673] width 40 height 21
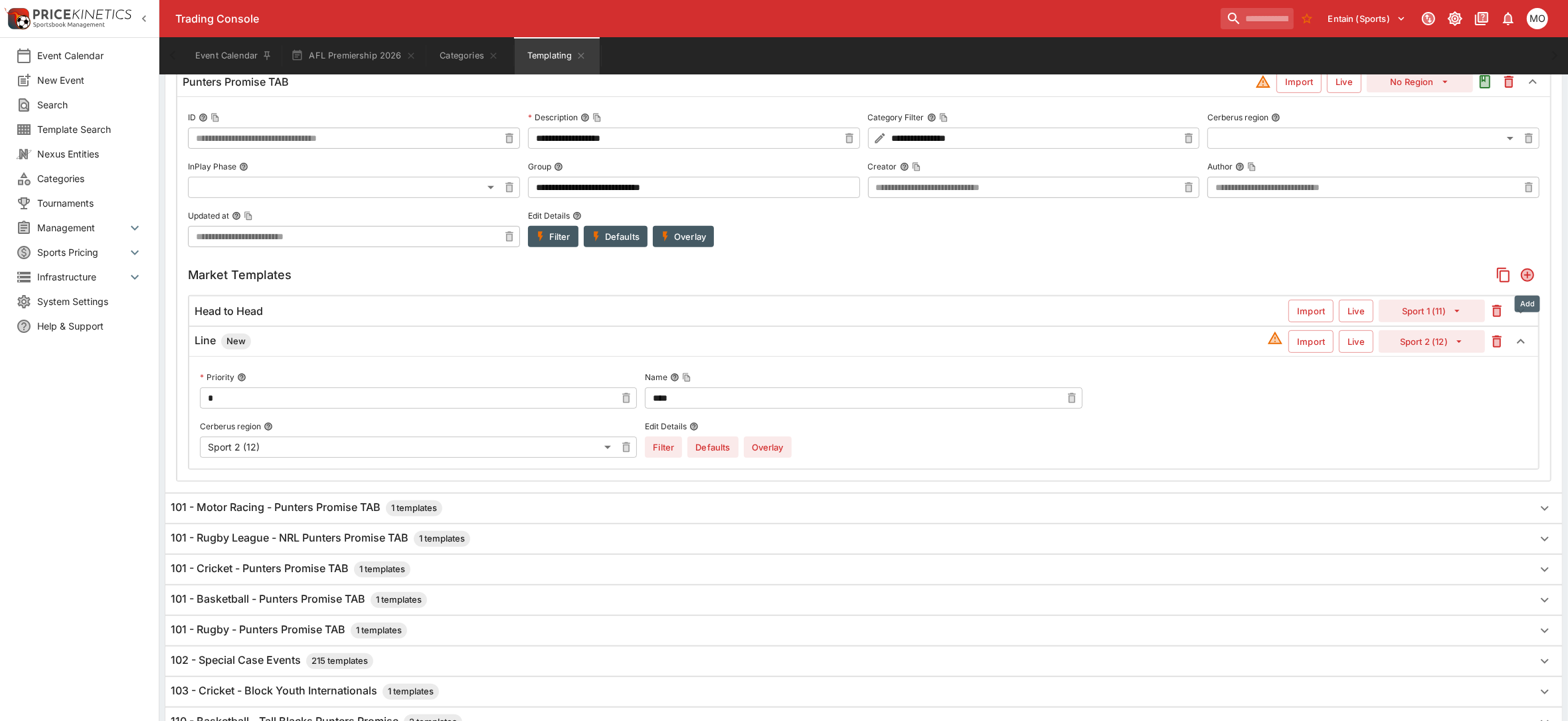
click at [1526, 280] on icon "Add" at bounding box center [1528, 275] width 13 height 13
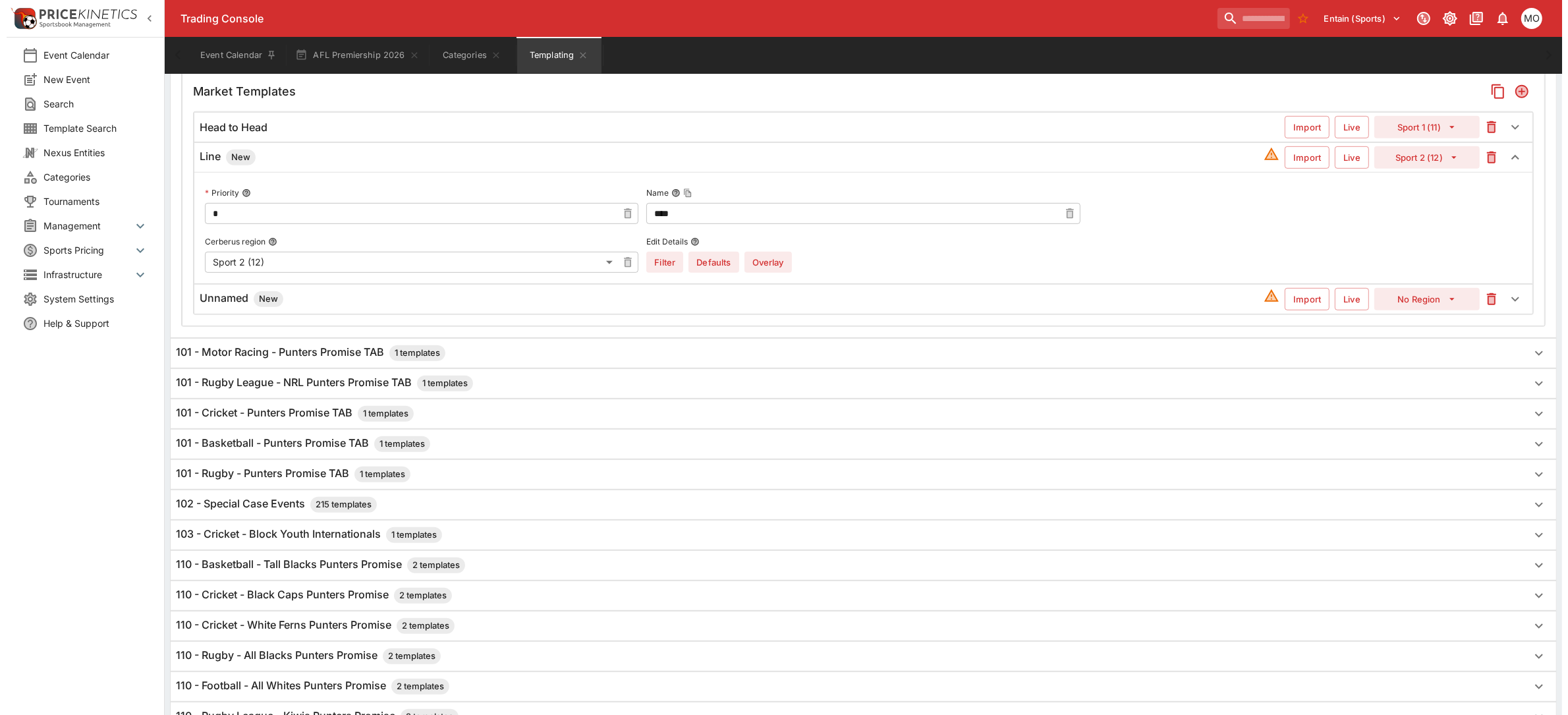
scroll to position [748, 0]
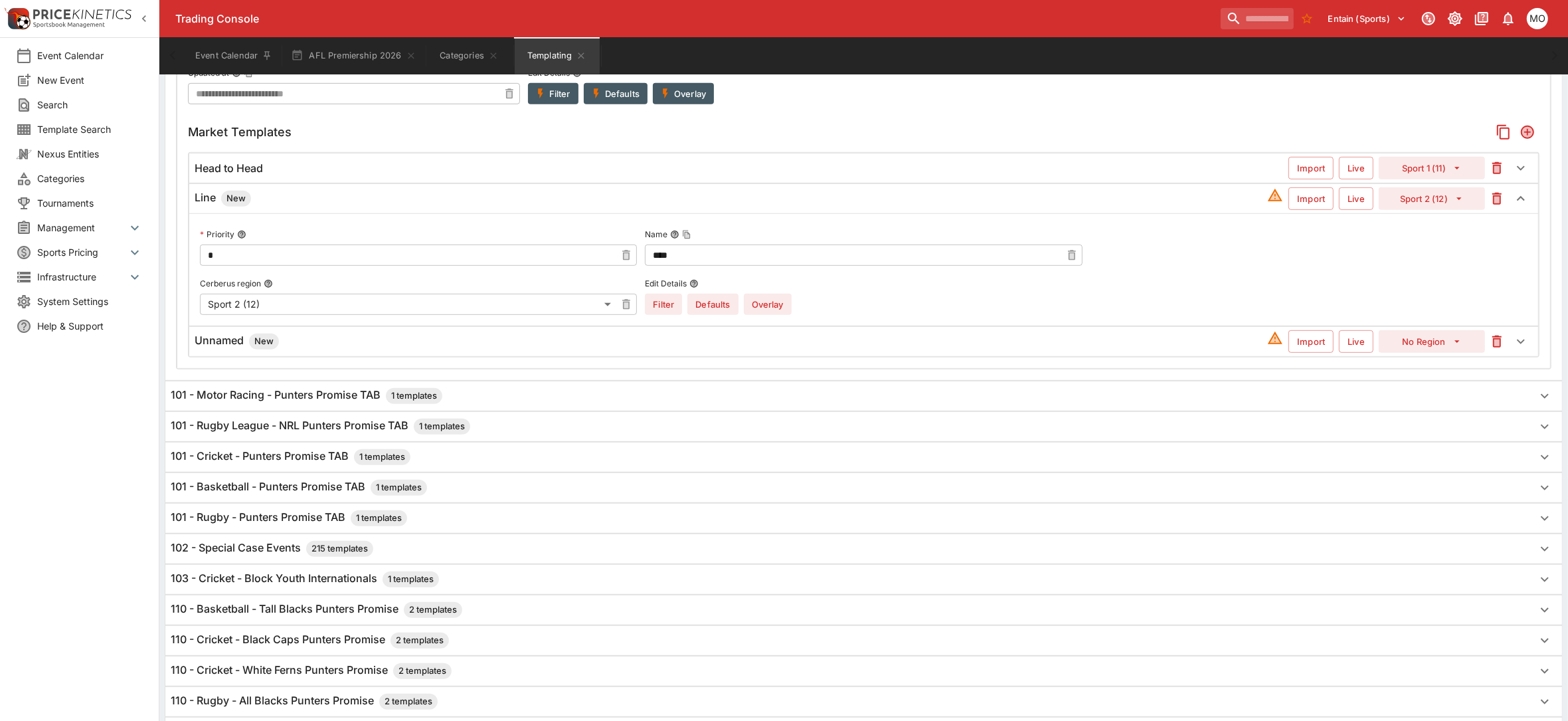
click at [226, 344] on h6 "Unnamed New" at bounding box center [237, 341] width 84 height 16
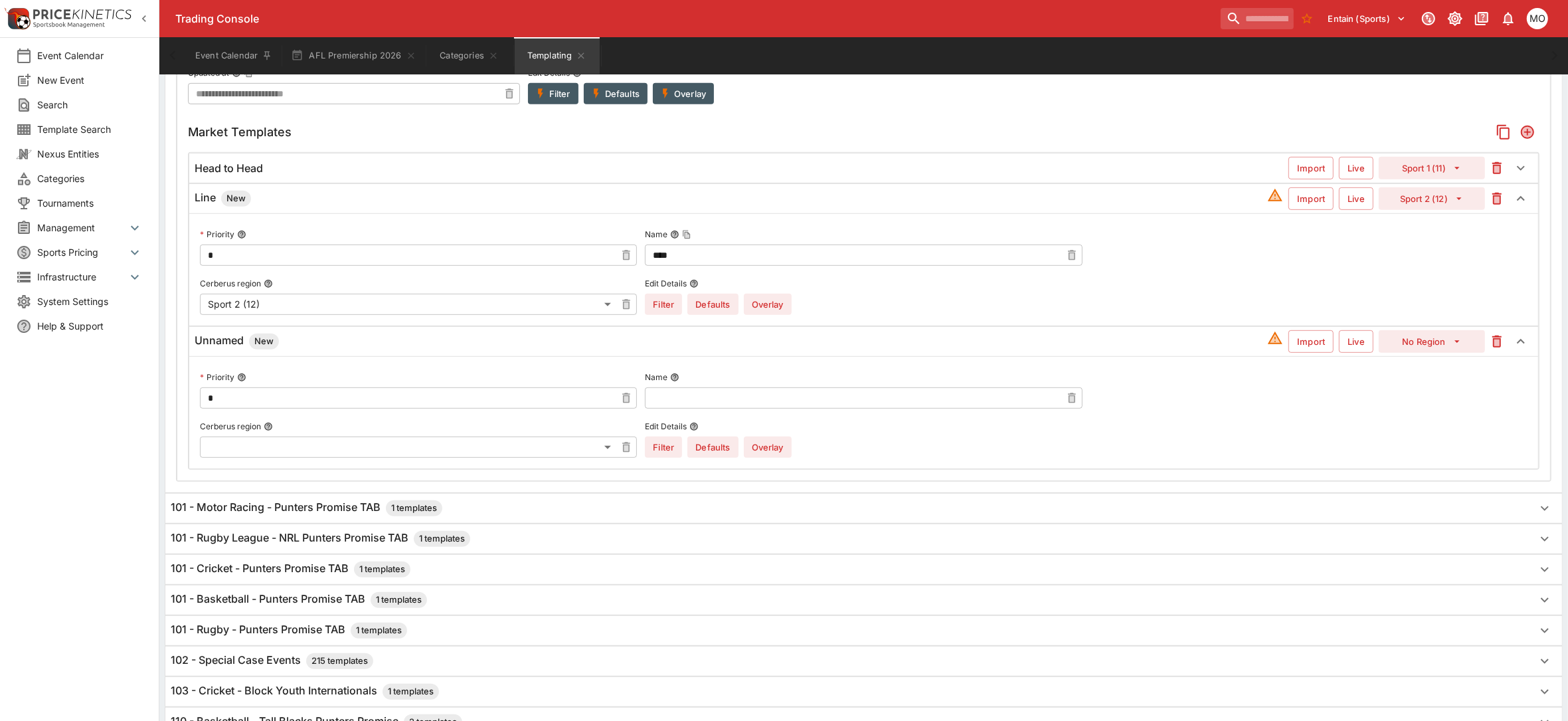
click at [685, 409] on input "text" at bounding box center [853, 398] width 416 height 21
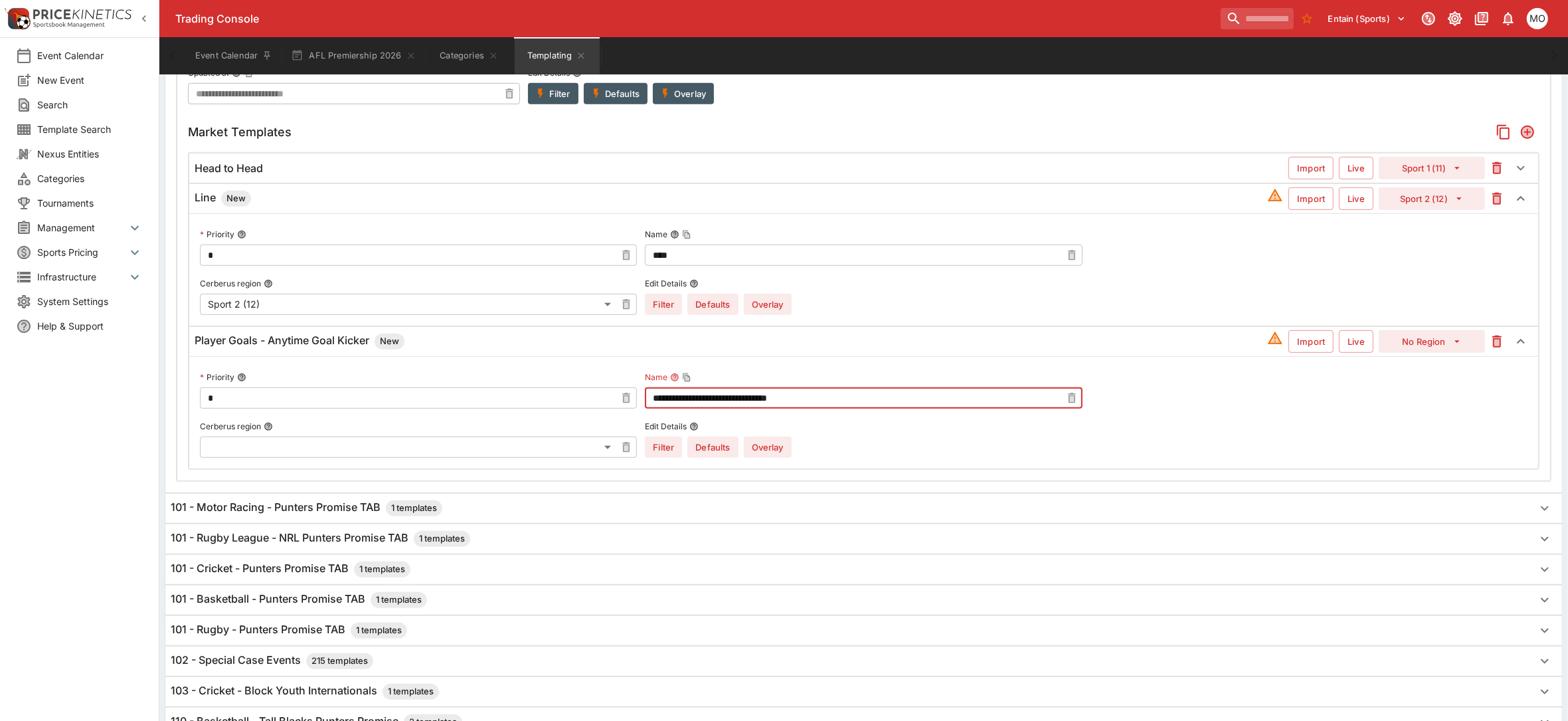
type input "**********"
click at [604, 455] on body "Trading Console Entain (Sports) 1 MO Event Calendar New Event Search Template S…" at bounding box center [784, 353] width 1568 height 2216
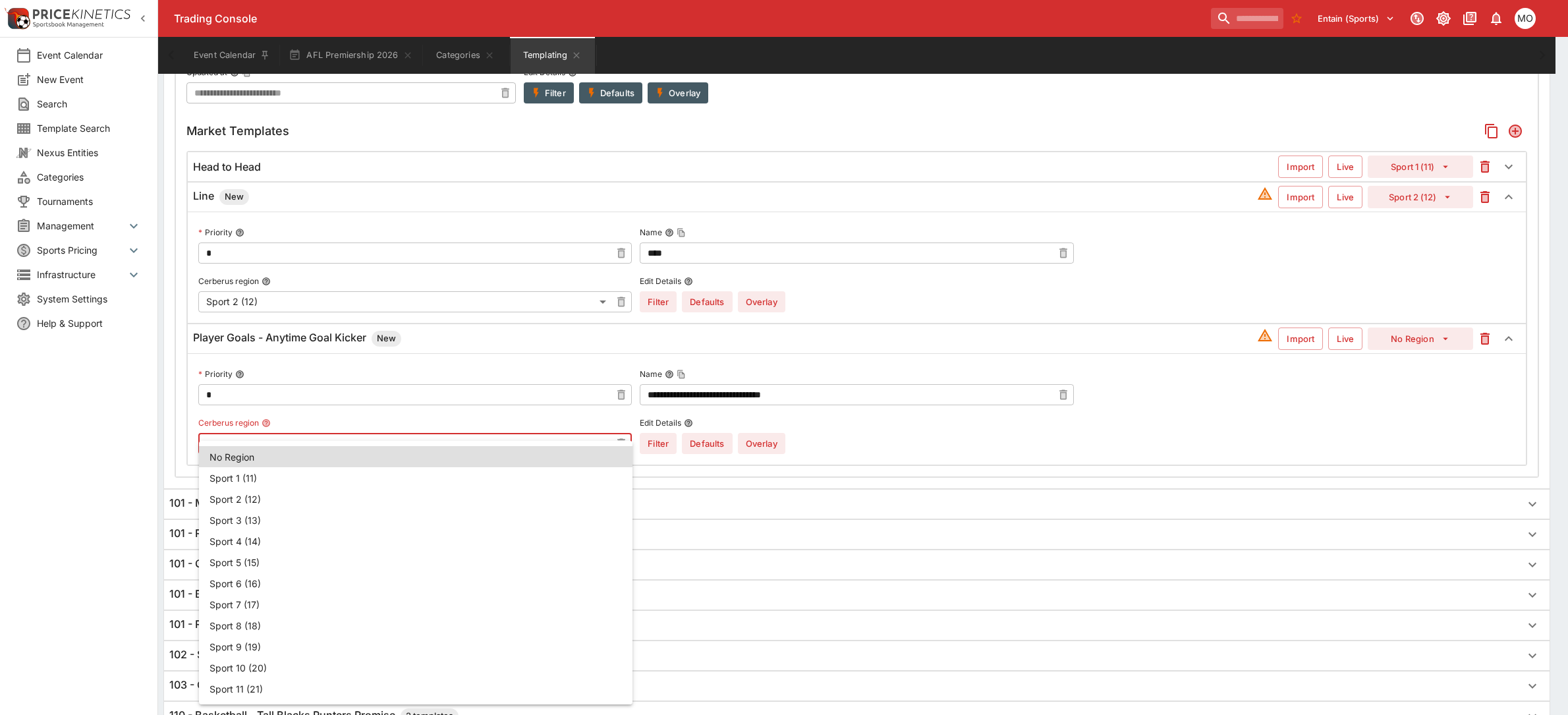
click at [273, 496] on li "Sport 2 (12)" at bounding box center [415, 498] width 434 height 21
type input "**"
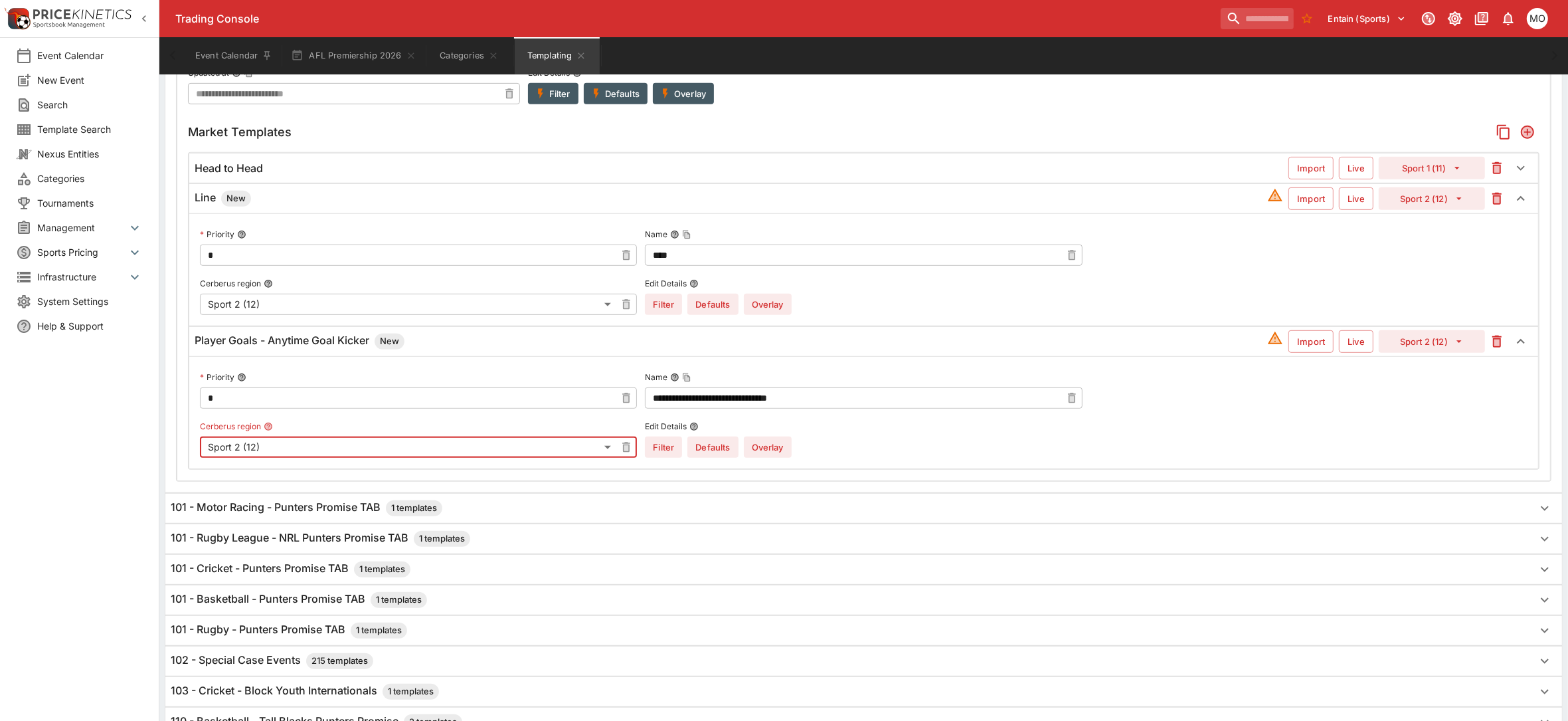
click at [768, 448] on button "Overlay" at bounding box center [768, 447] width 48 height 21
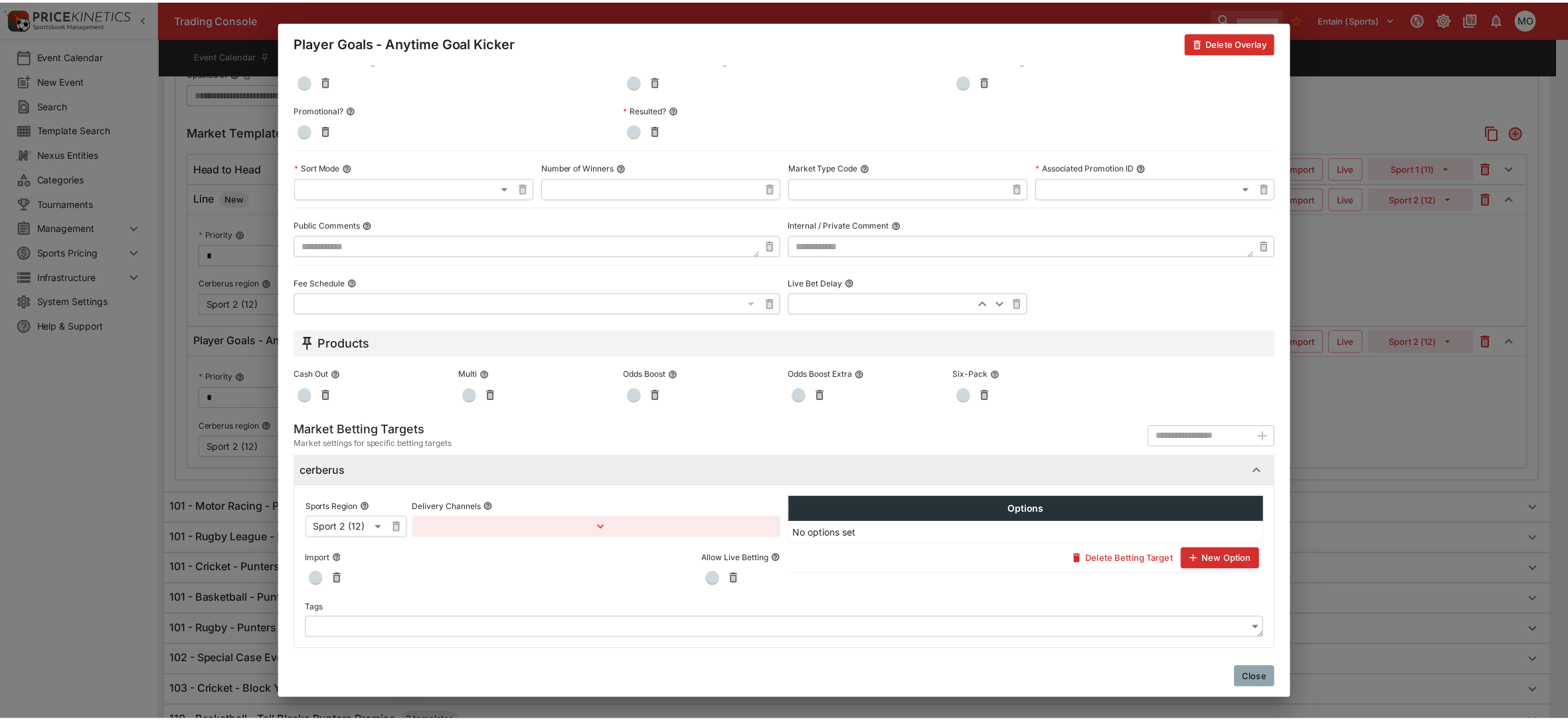
scroll to position [536, 0]
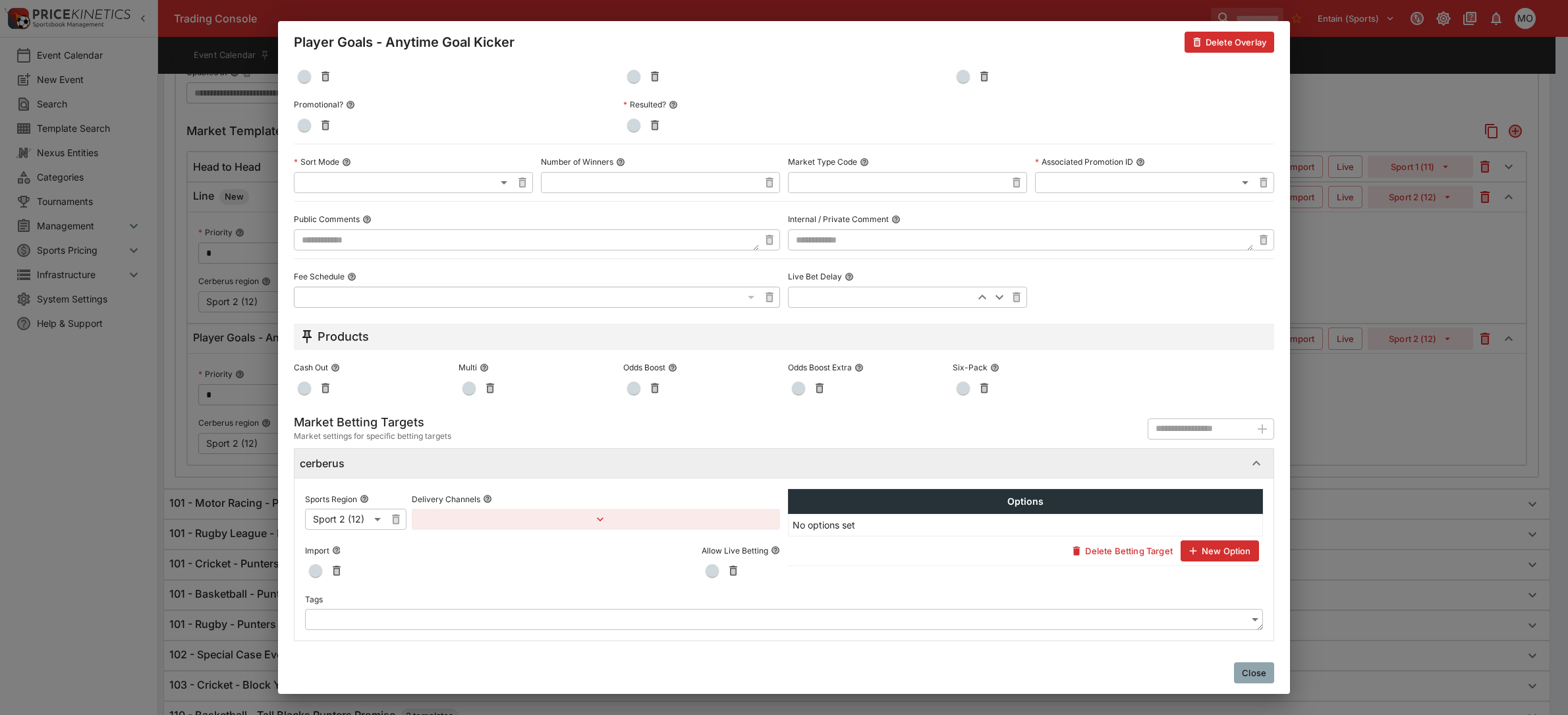
click at [374, 621] on body "Trading Console Entain (Sports) 1 MO Event Calendar New Event Search Template S…" at bounding box center [784, 350] width 1568 height 2198
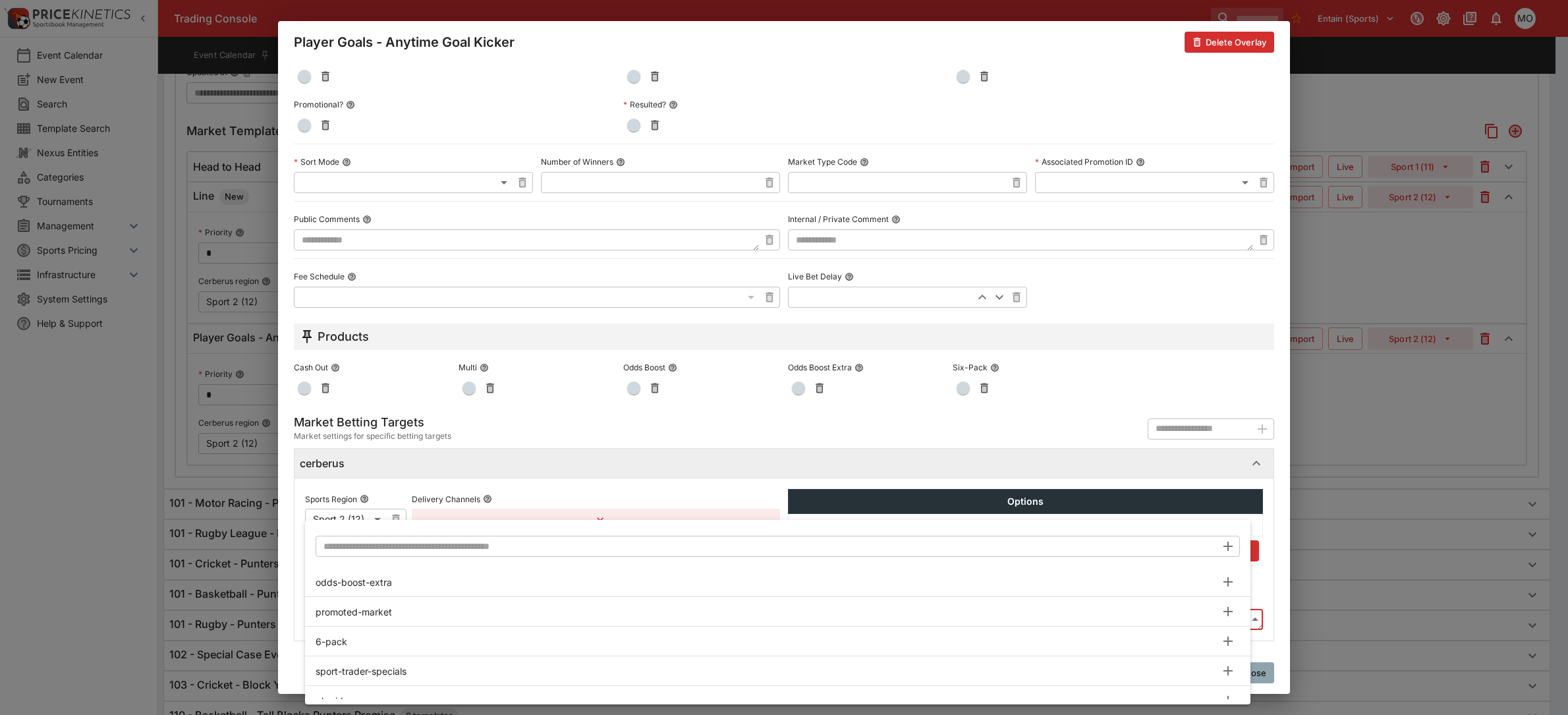
click at [391, 549] on input "text" at bounding box center [765, 546] width 901 height 21
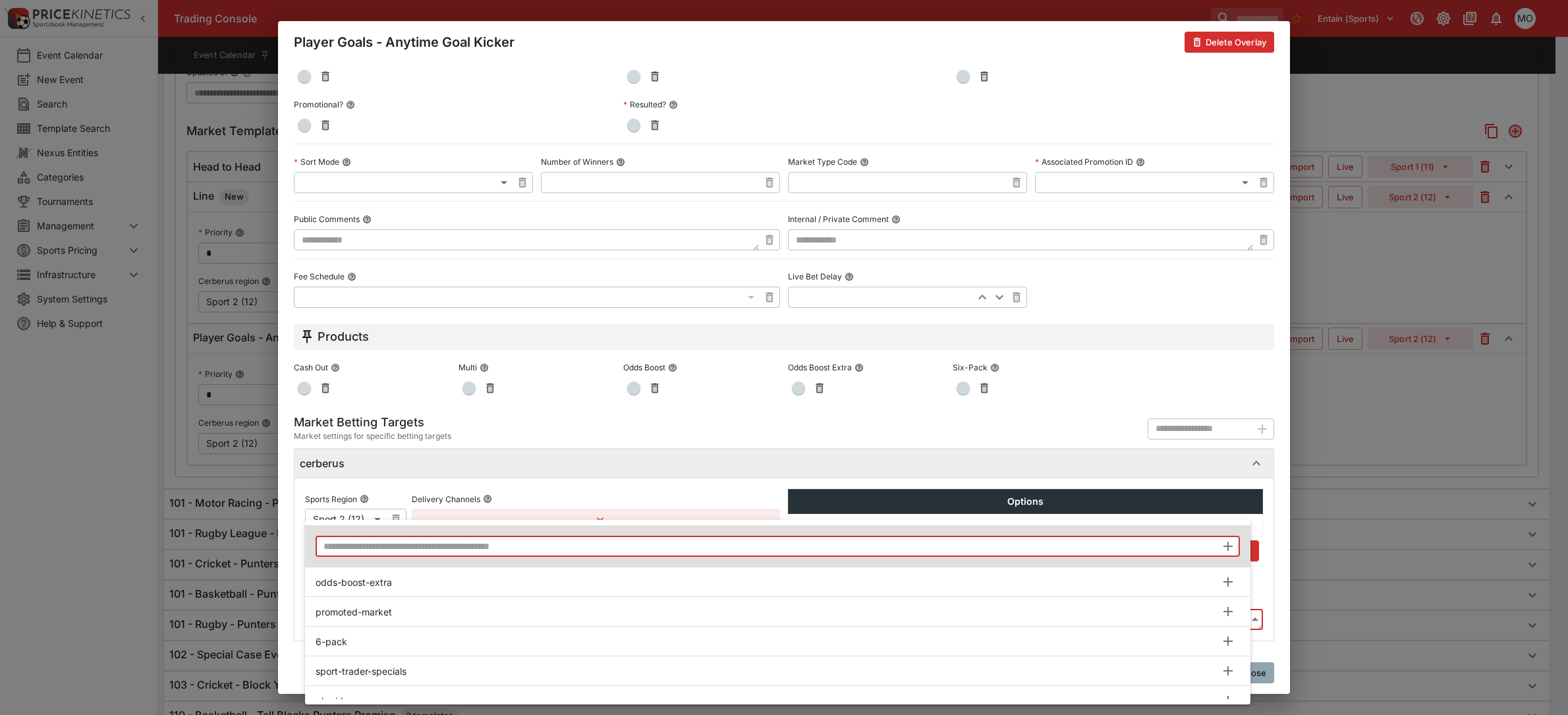
paste input "**********"
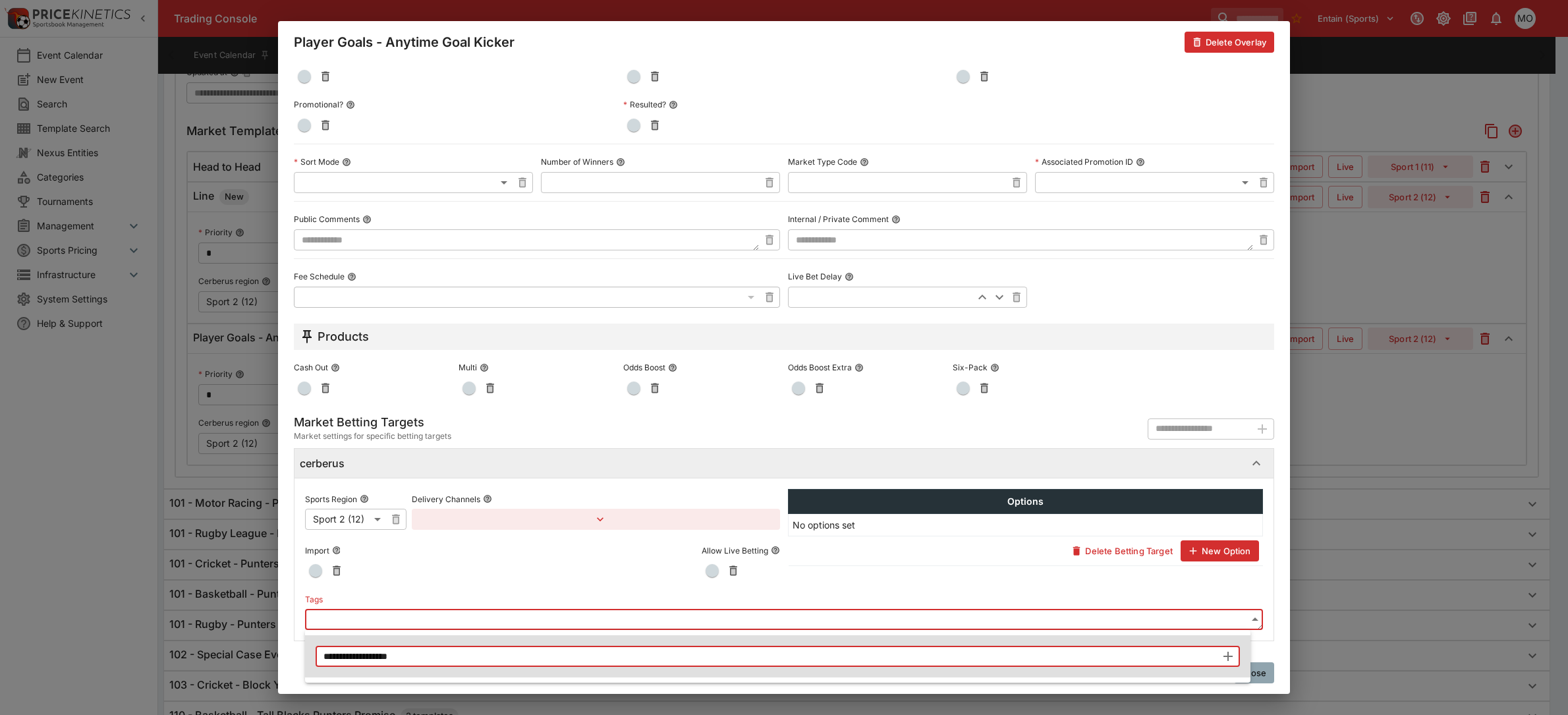
type input "**********"
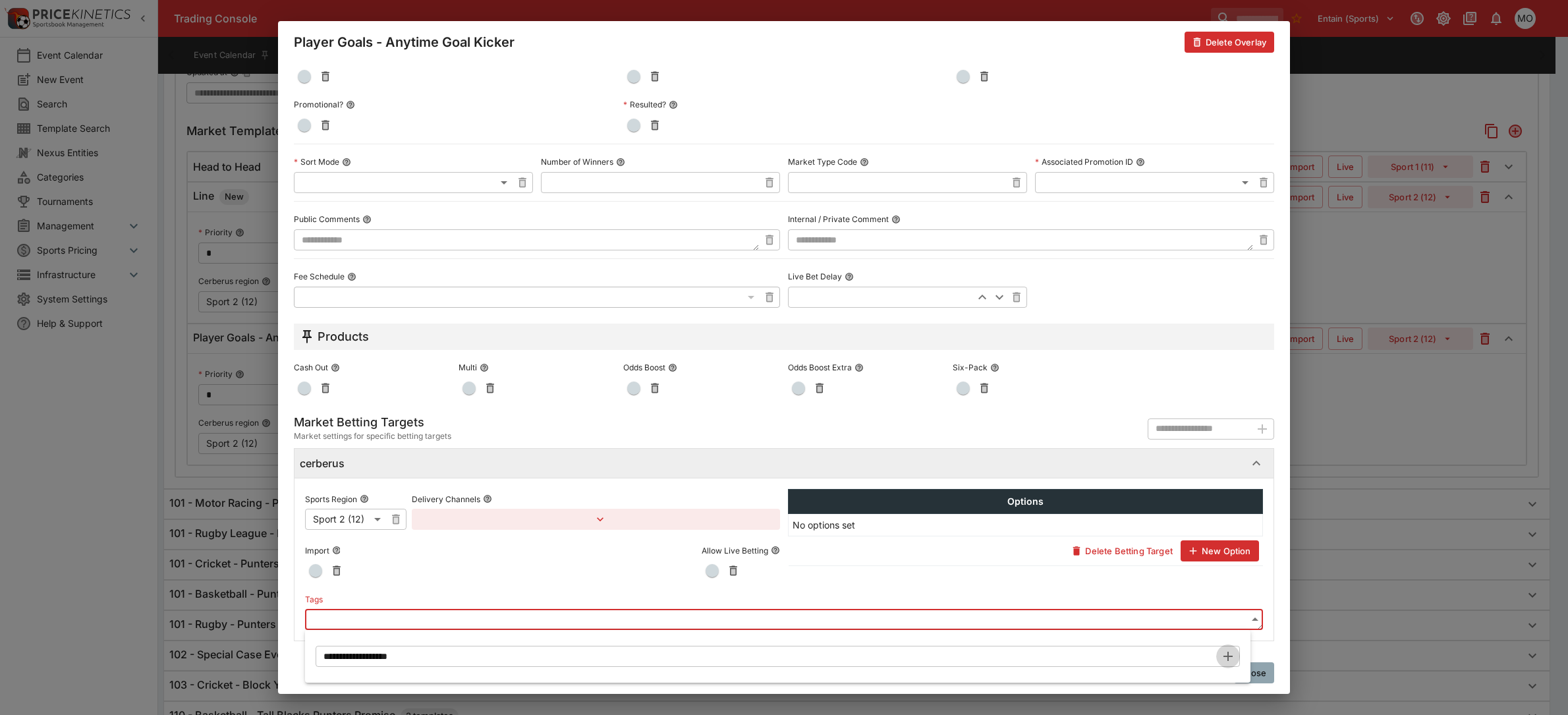
click at [1230, 656] on icon "button" at bounding box center [1227, 656] width 9 height 9
type input "**********"
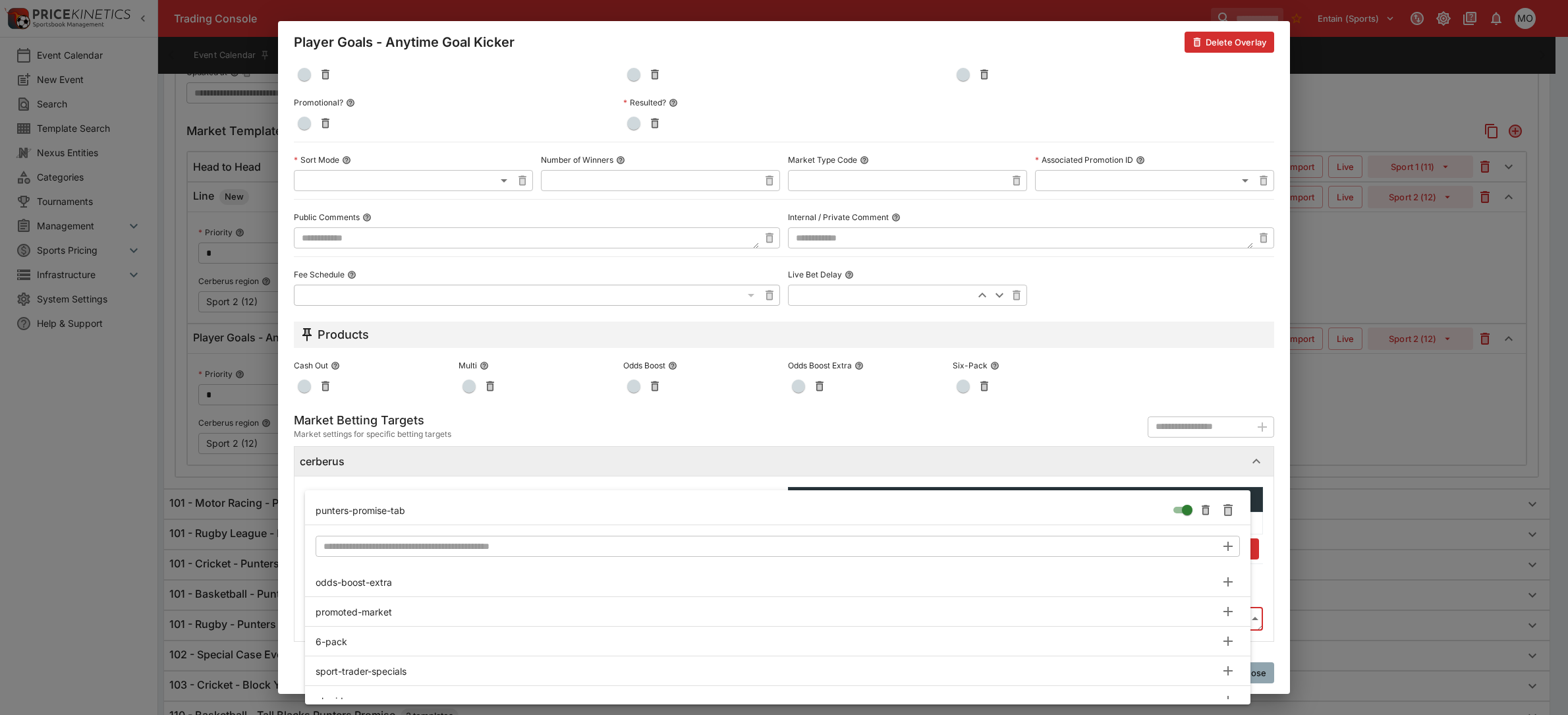
click at [1268, 560] on div at bounding box center [784, 358] width 1568 height 715
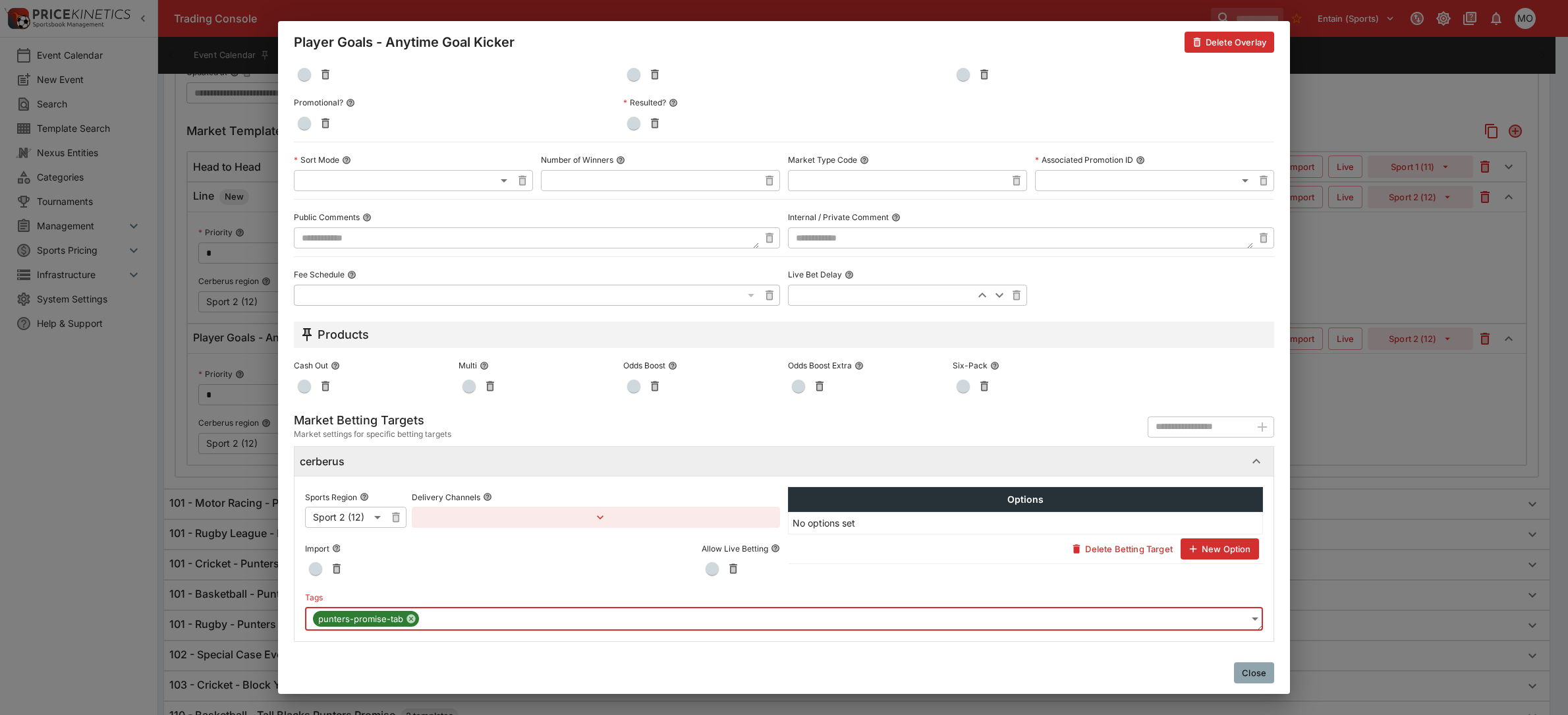
click at [1260, 674] on button "Close" at bounding box center [1254, 673] width 40 height 21
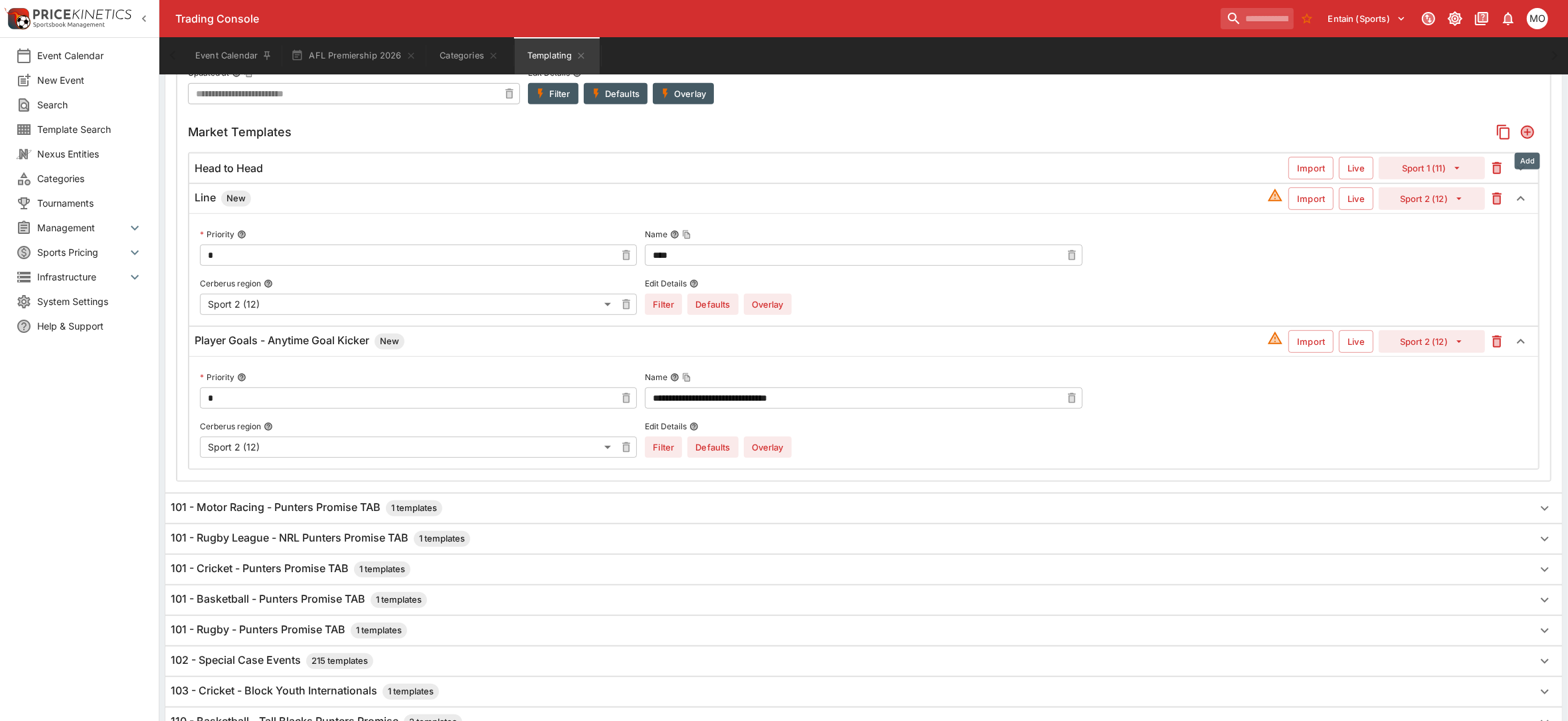
click at [1528, 133] on icon "Add" at bounding box center [1528, 132] width 13 height 13
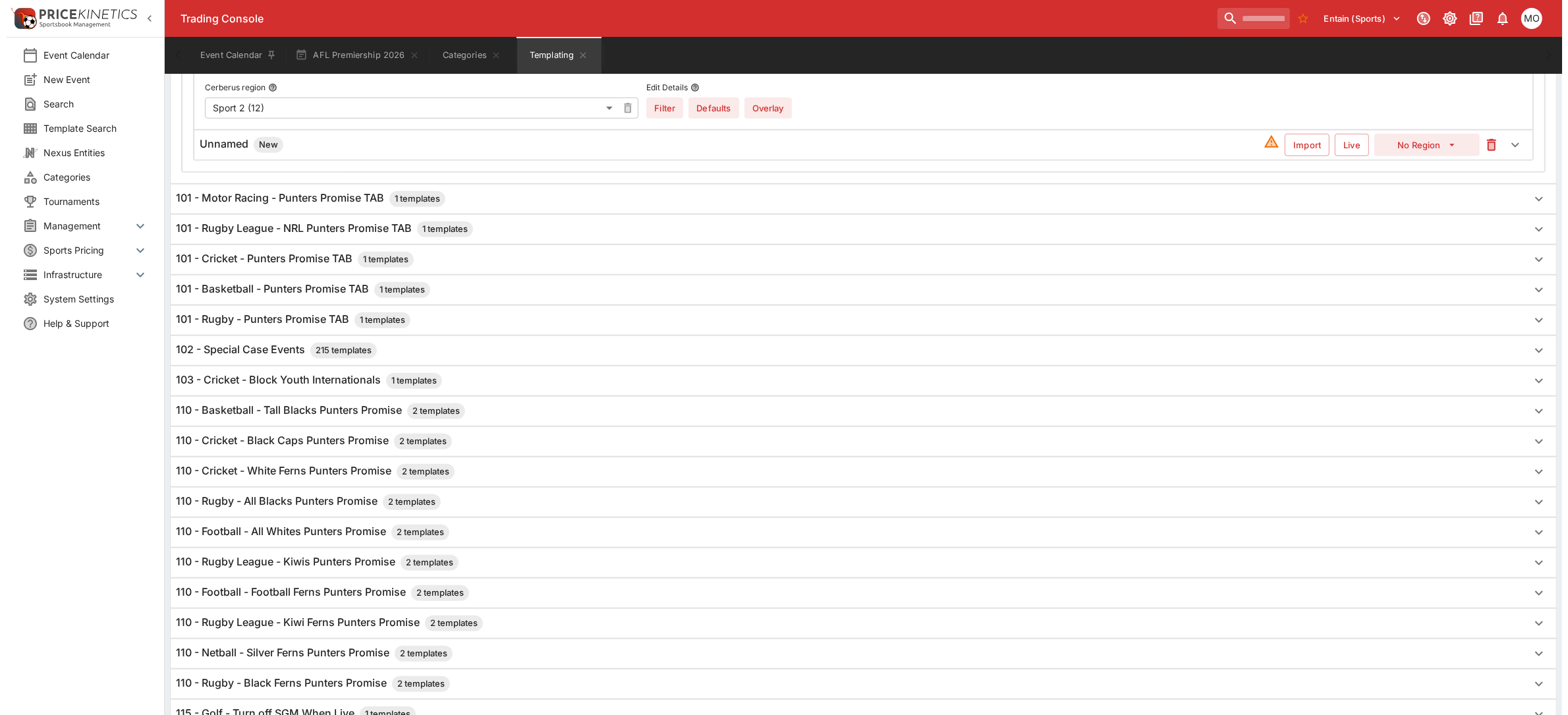
scroll to position [891, 0]
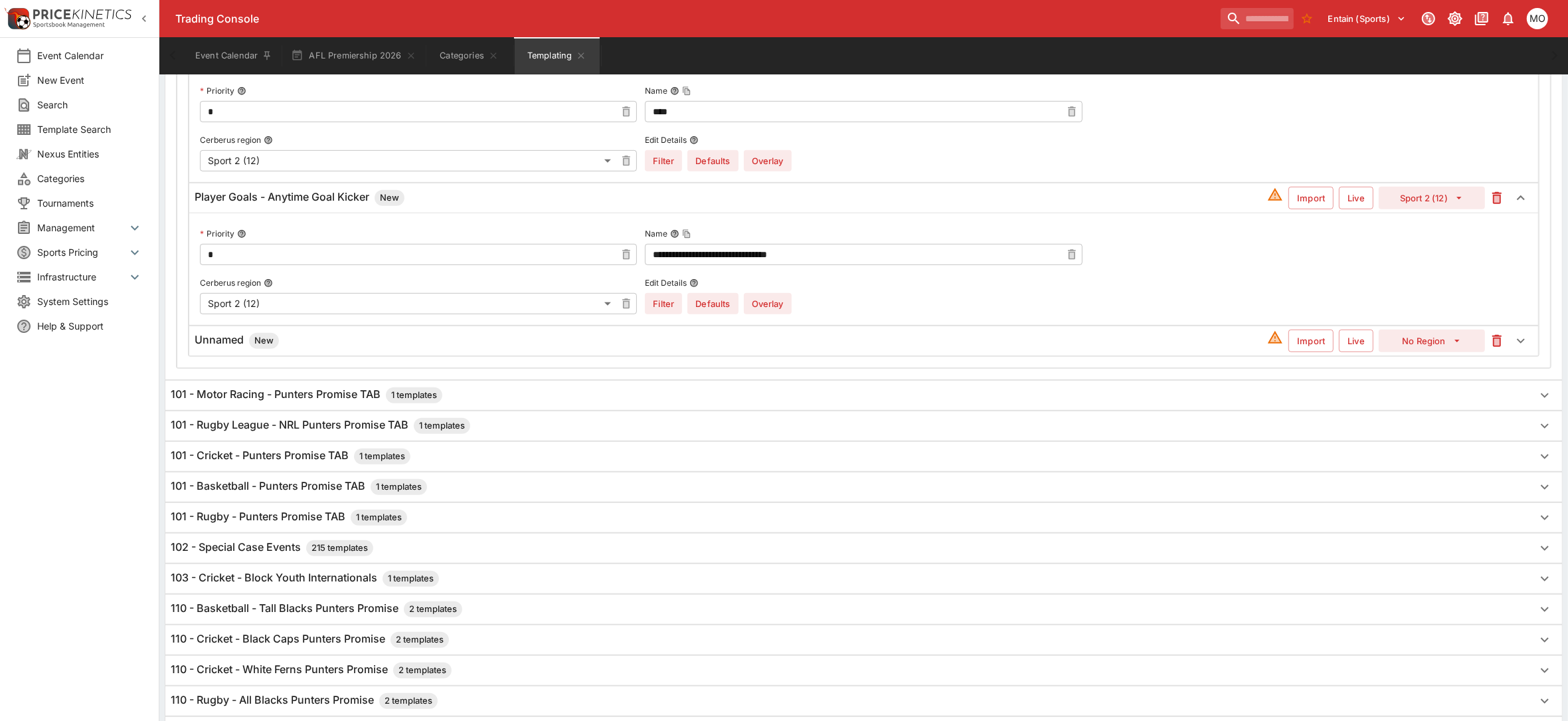
click at [226, 347] on h6 "Unnamed New" at bounding box center [237, 341] width 84 height 16
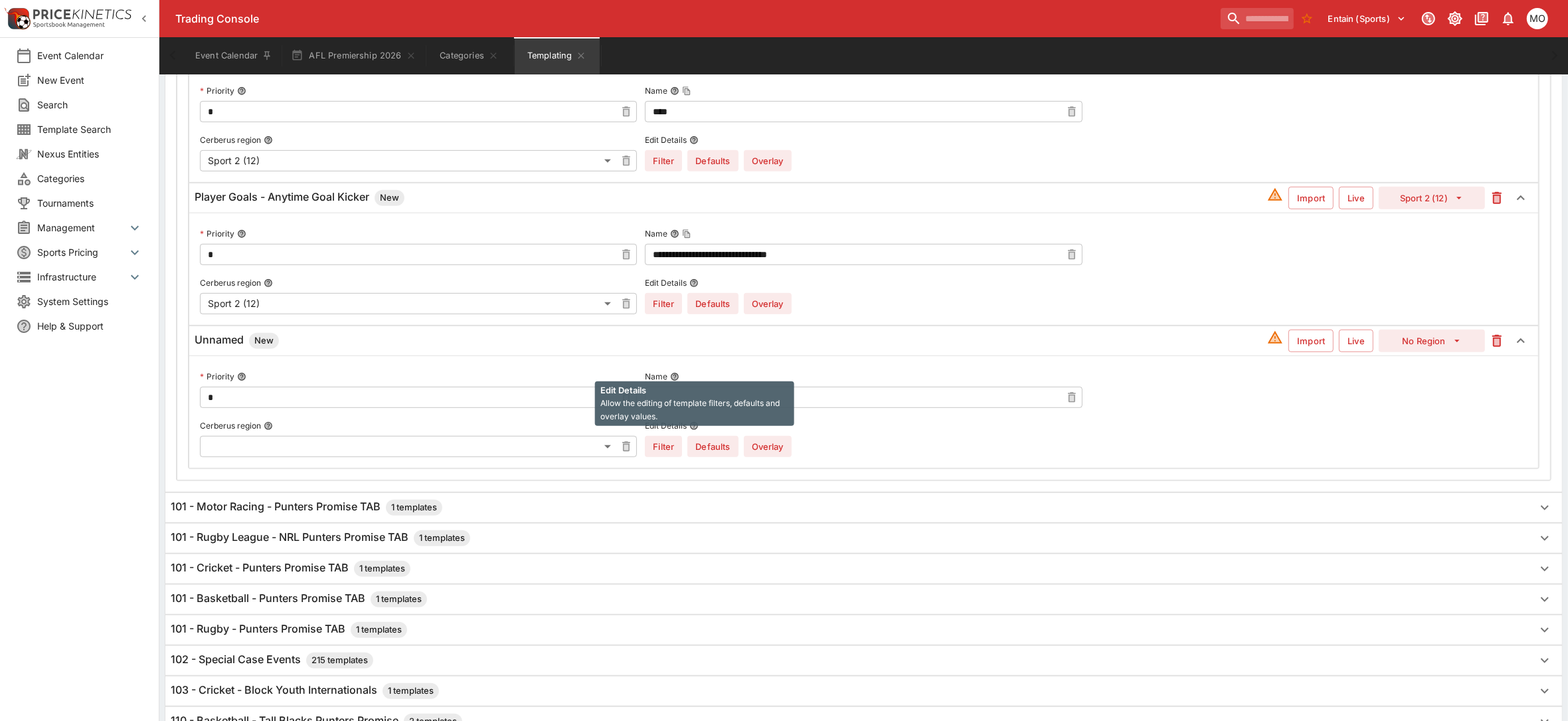
click at [696, 407] on span "Allow the editing of template filters, defaults and overlay values." at bounding box center [690, 410] width 179 height 23
click at [808, 396] on input "text" at bounding box center [853, 397] width 416 height 21
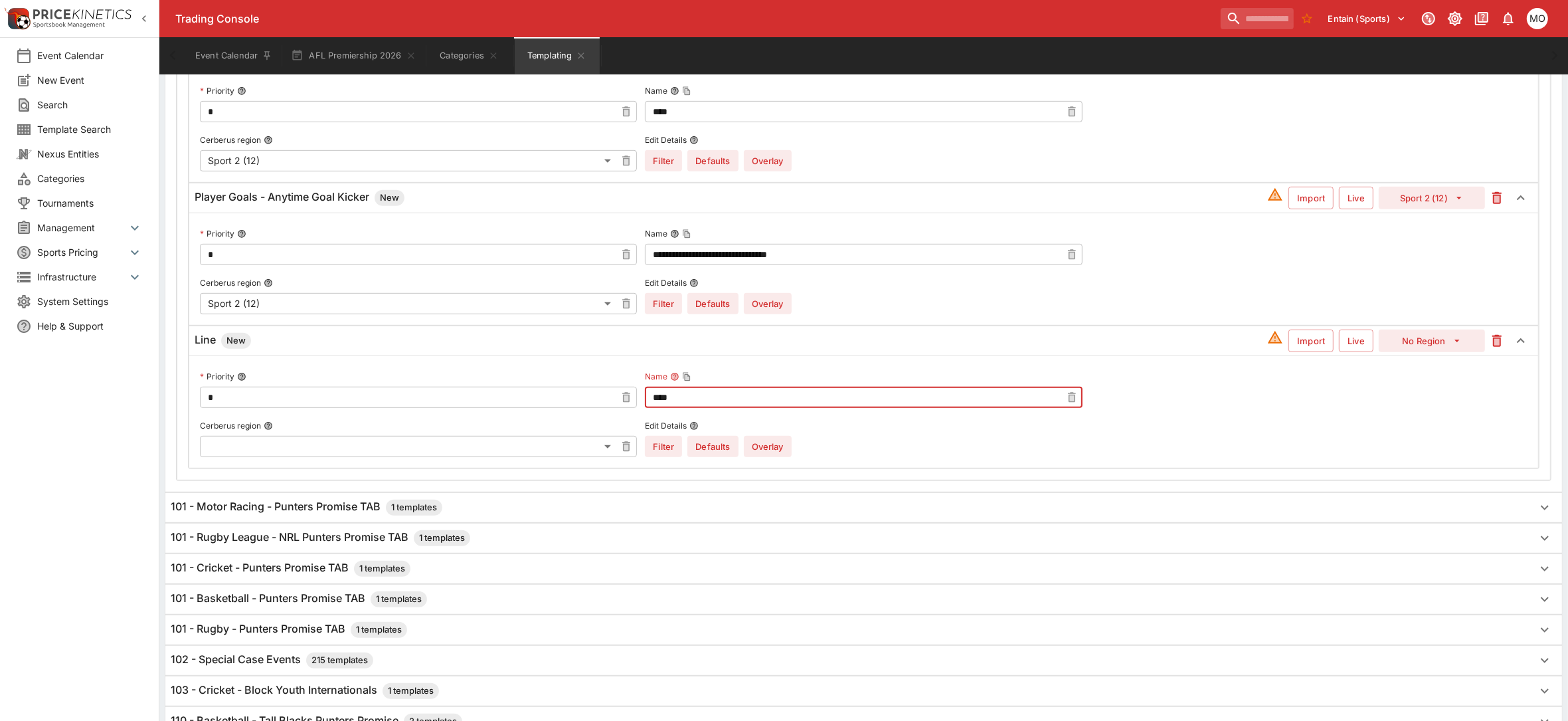
type input "****"
click at [596, 457] on body "Trading Console Entain (Sports) 1 MO Event Calendar New Event Search Template S…" at bounding box center [784, 281] width 1568 height 2359
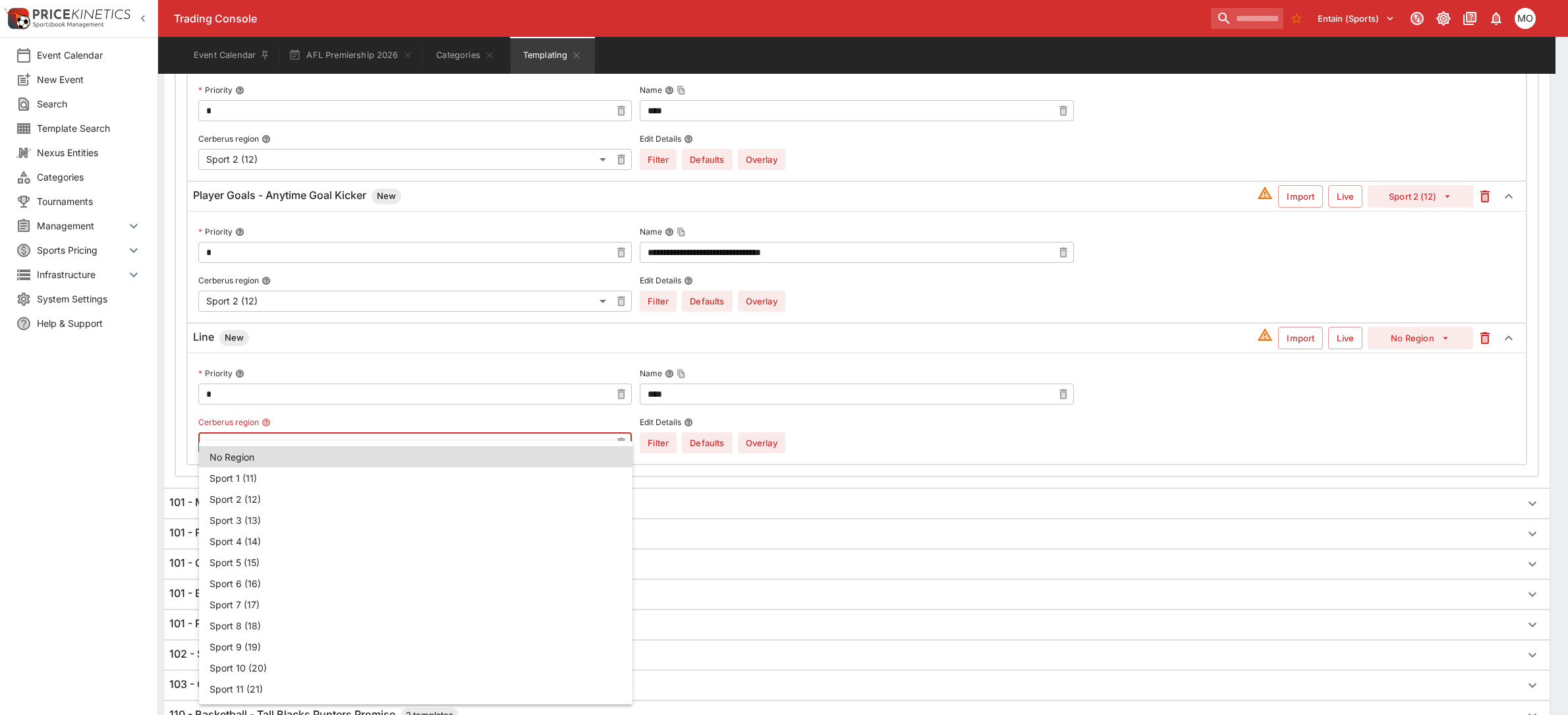
click at [251, 498] on li "Sport 2 (12)" at bounding box center [415, 498] width 434 height 21
type input "**"
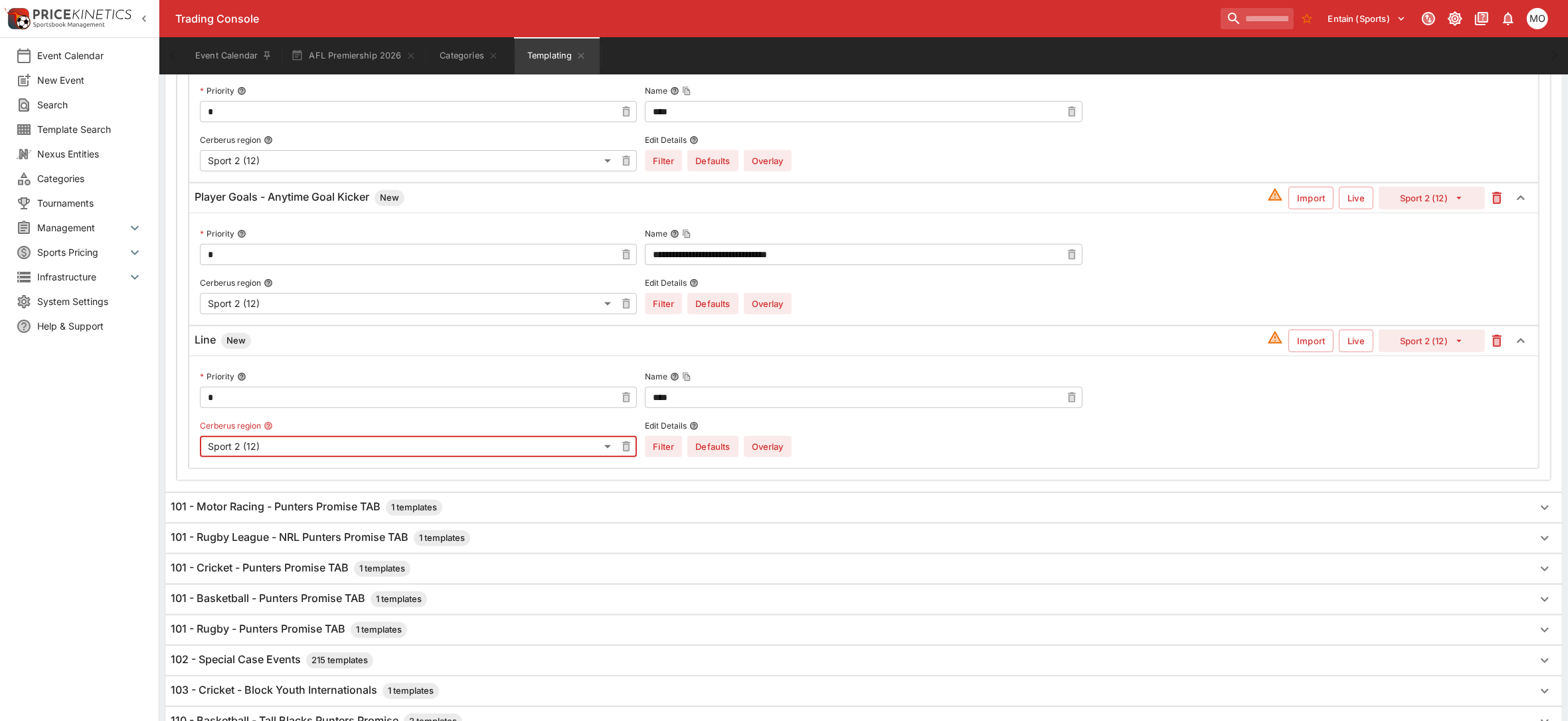
click at [771, 452] on button "Overlay" at bounding box center [768, 446] width 48 height 21
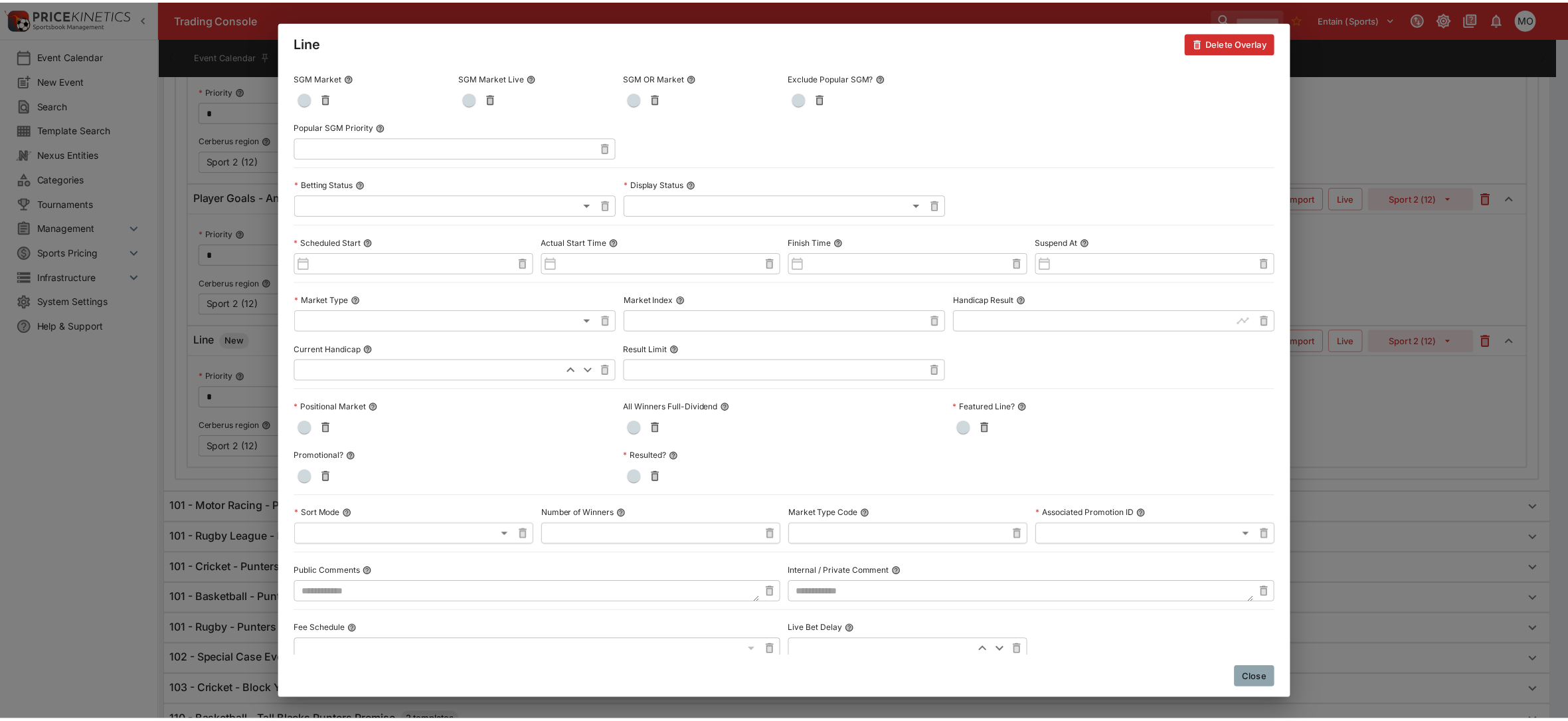
scroll to position [536, 0]
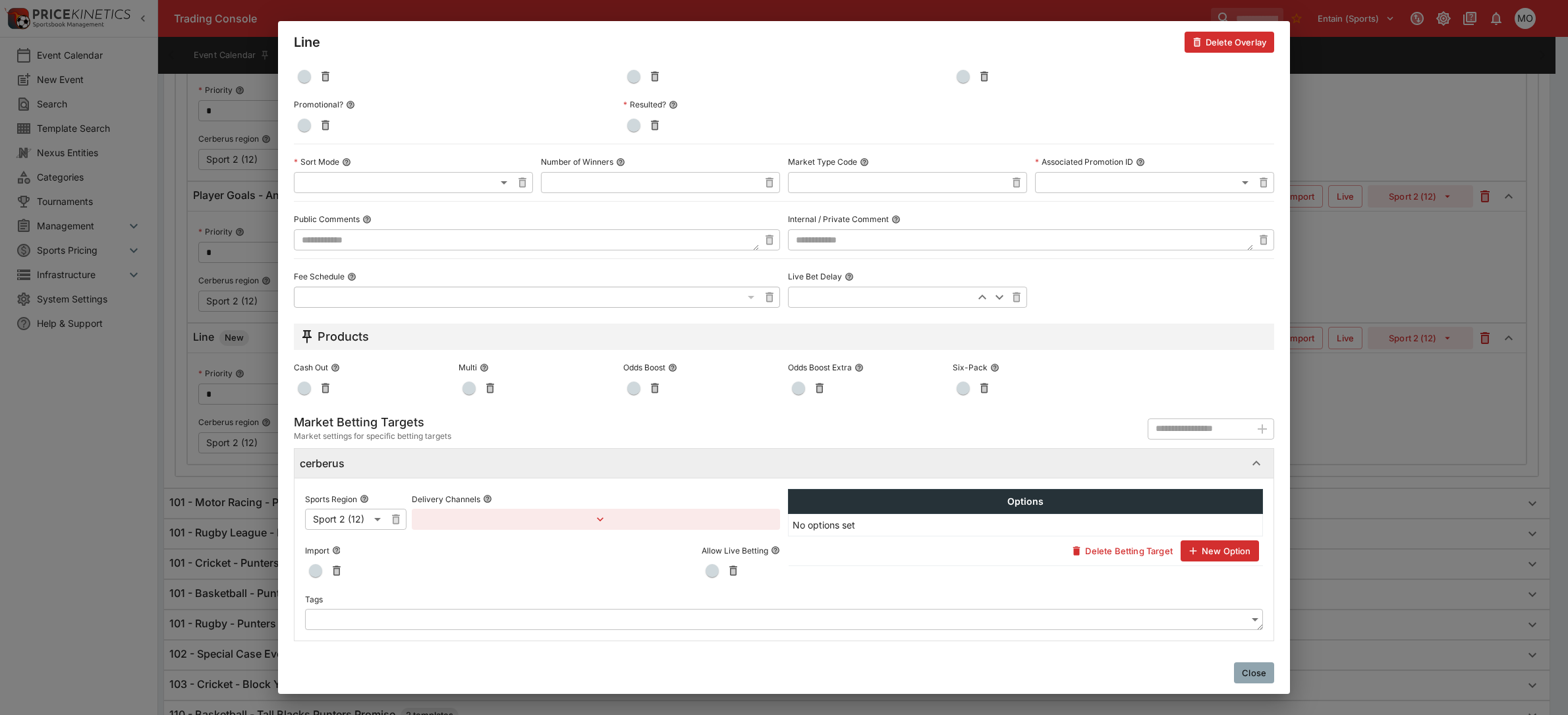
click at [384, 612] on body "Trading Console Entain (Sports) 1 MO Event Calendar New Event Search Template S…" at bounding box center [784, 279] width 1568 height 2340
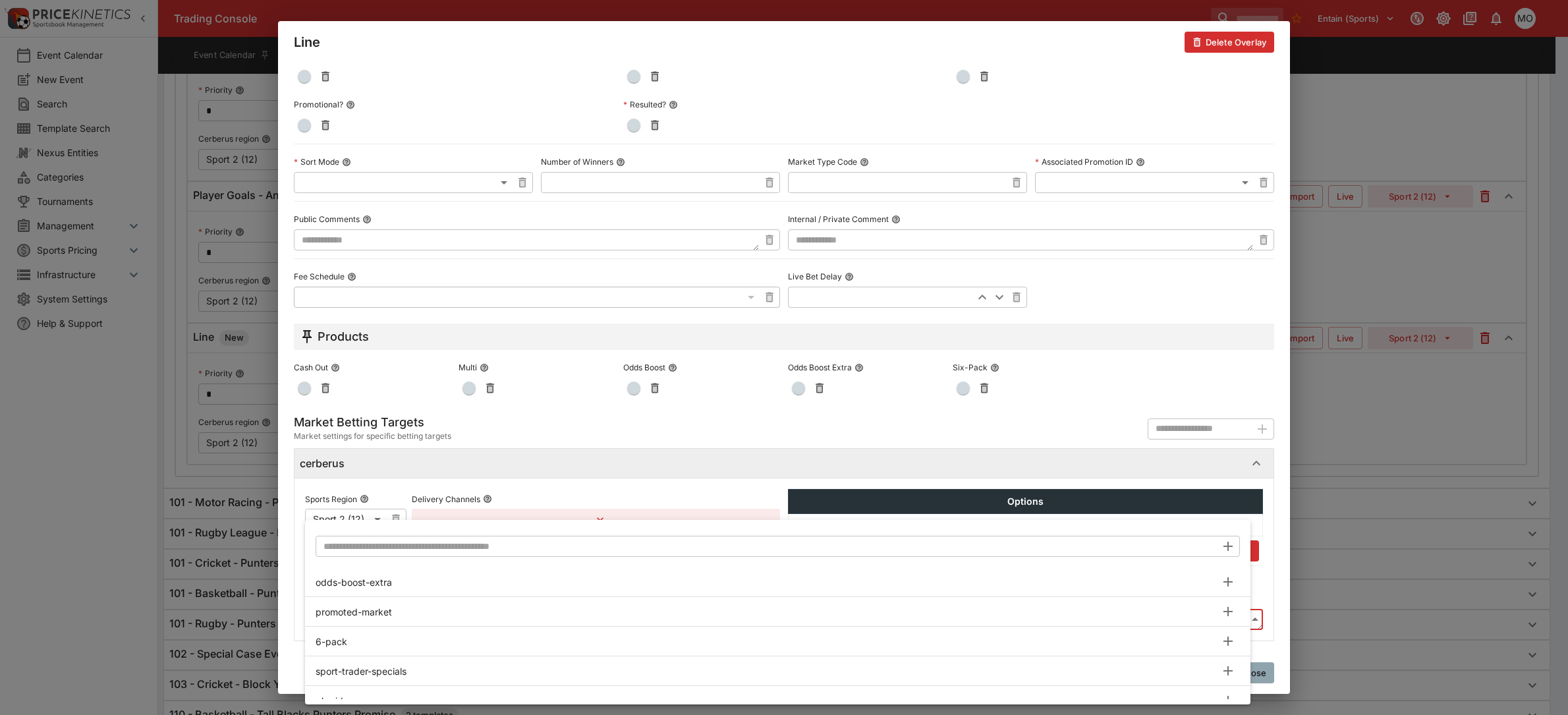
click at [428, 544] on input "text" at bounding box center [765, 546] width 901 height 21
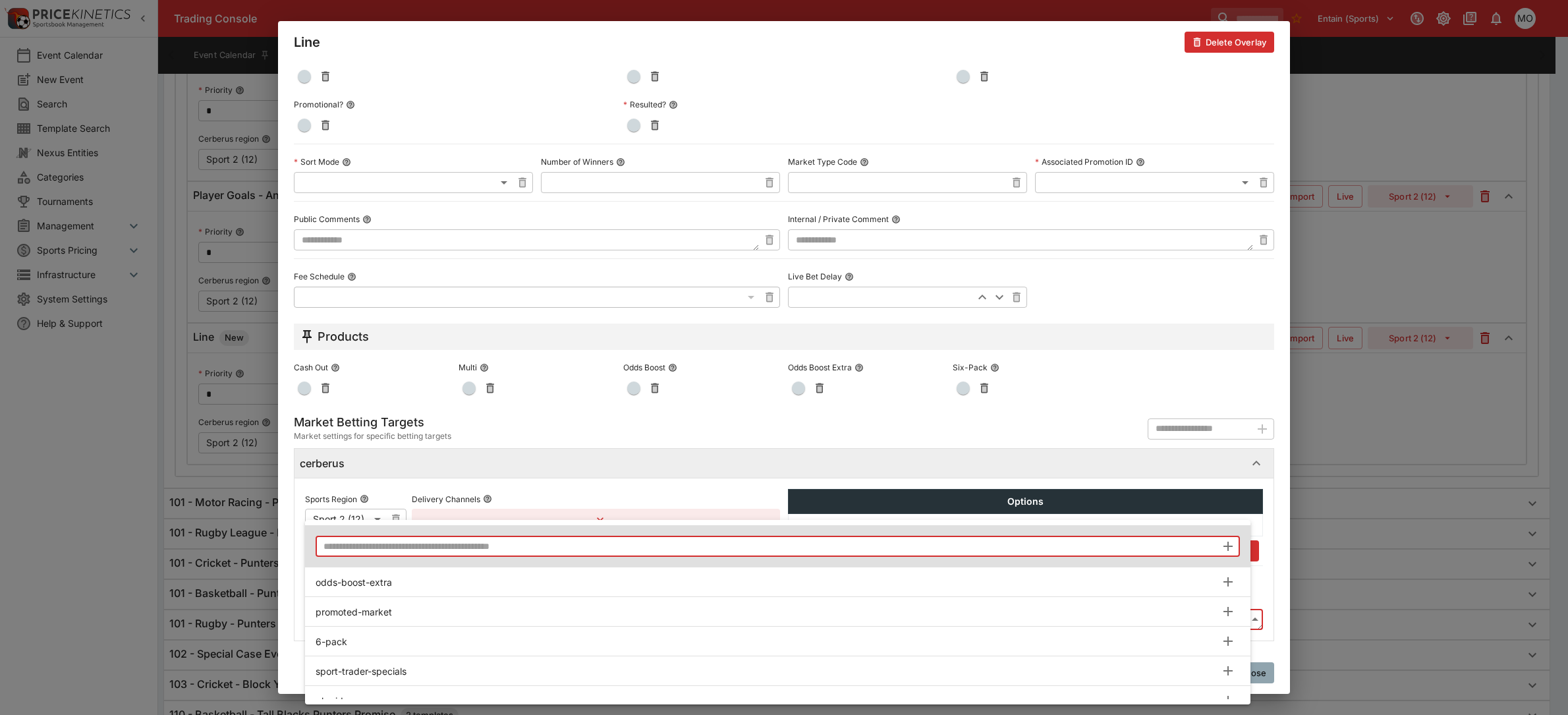
paste input "**********"
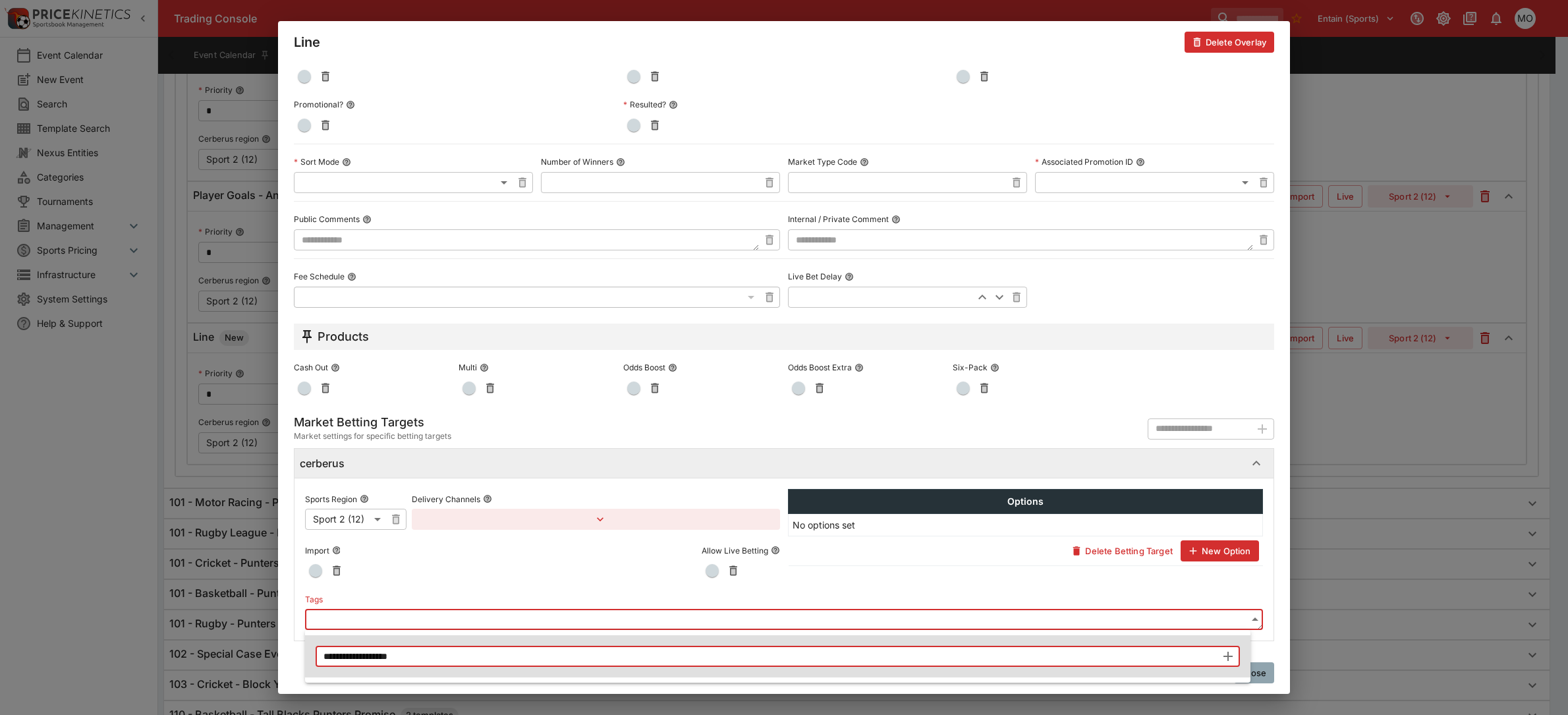
type input "**********"
click at [1225, 651] on icon "button" at bounding box center [1228, 657] width 16 height 16
type input "**********"
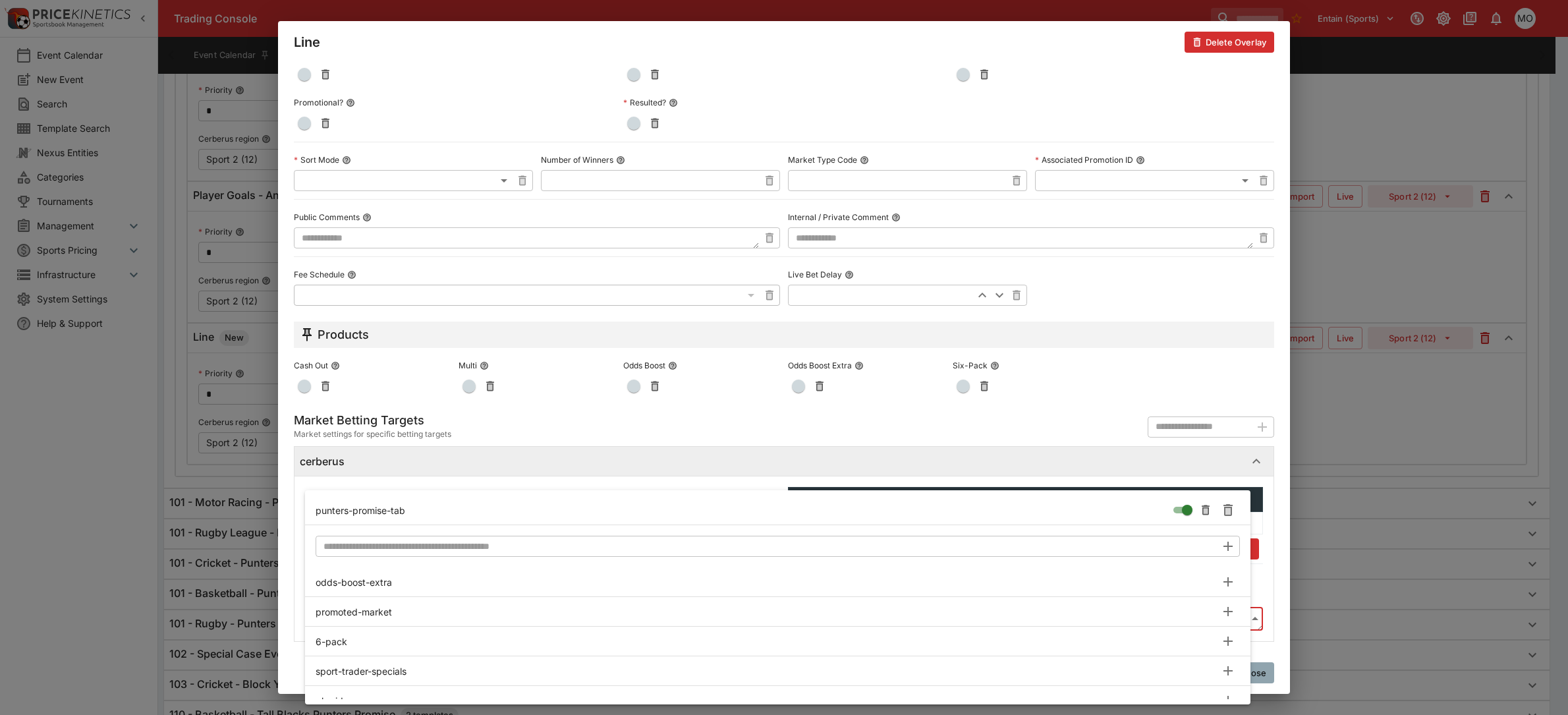
click at [1265, 627] on div at bounding box center [784, 358] width 1568 height 715
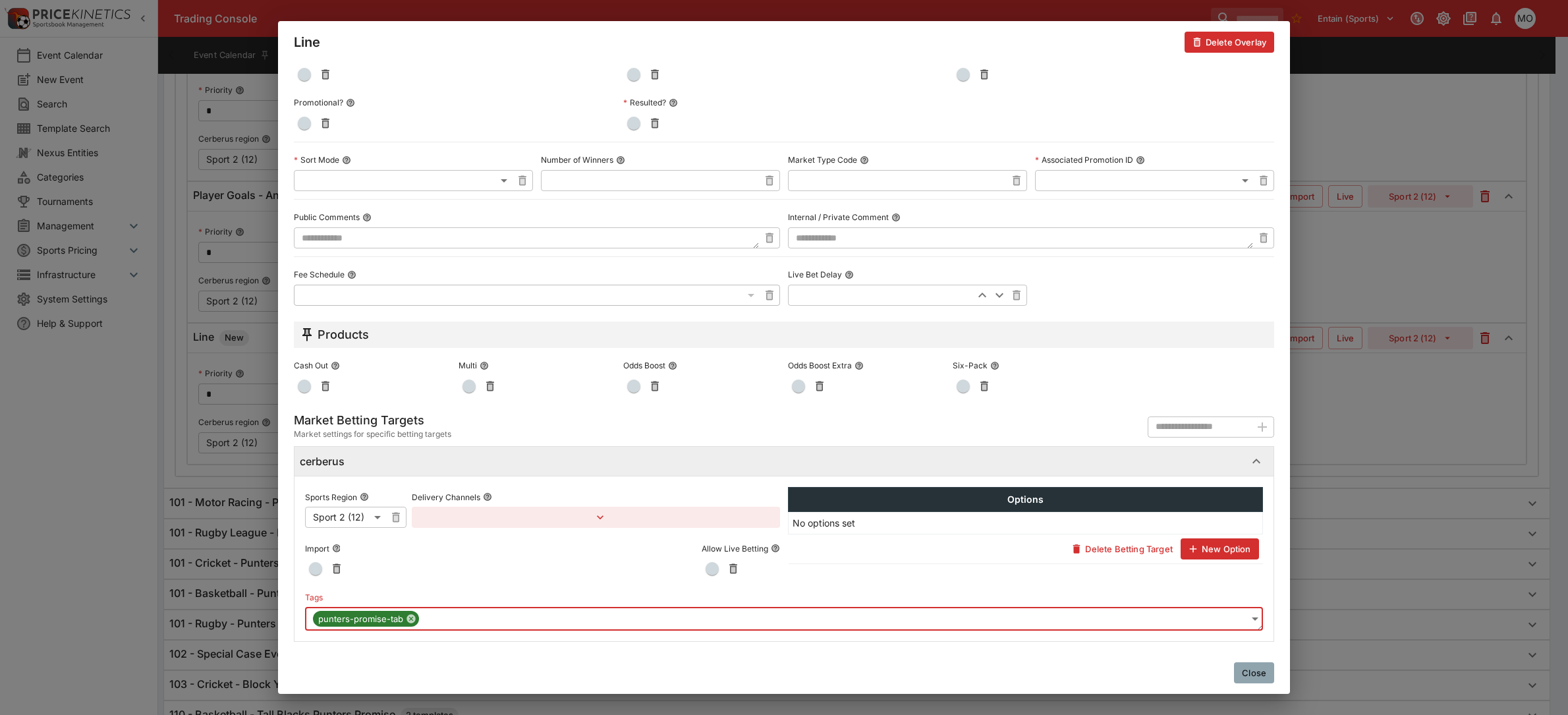
click at [1252, 668] on button "Close" at bounding box center [1254, 673] width 40 height 21
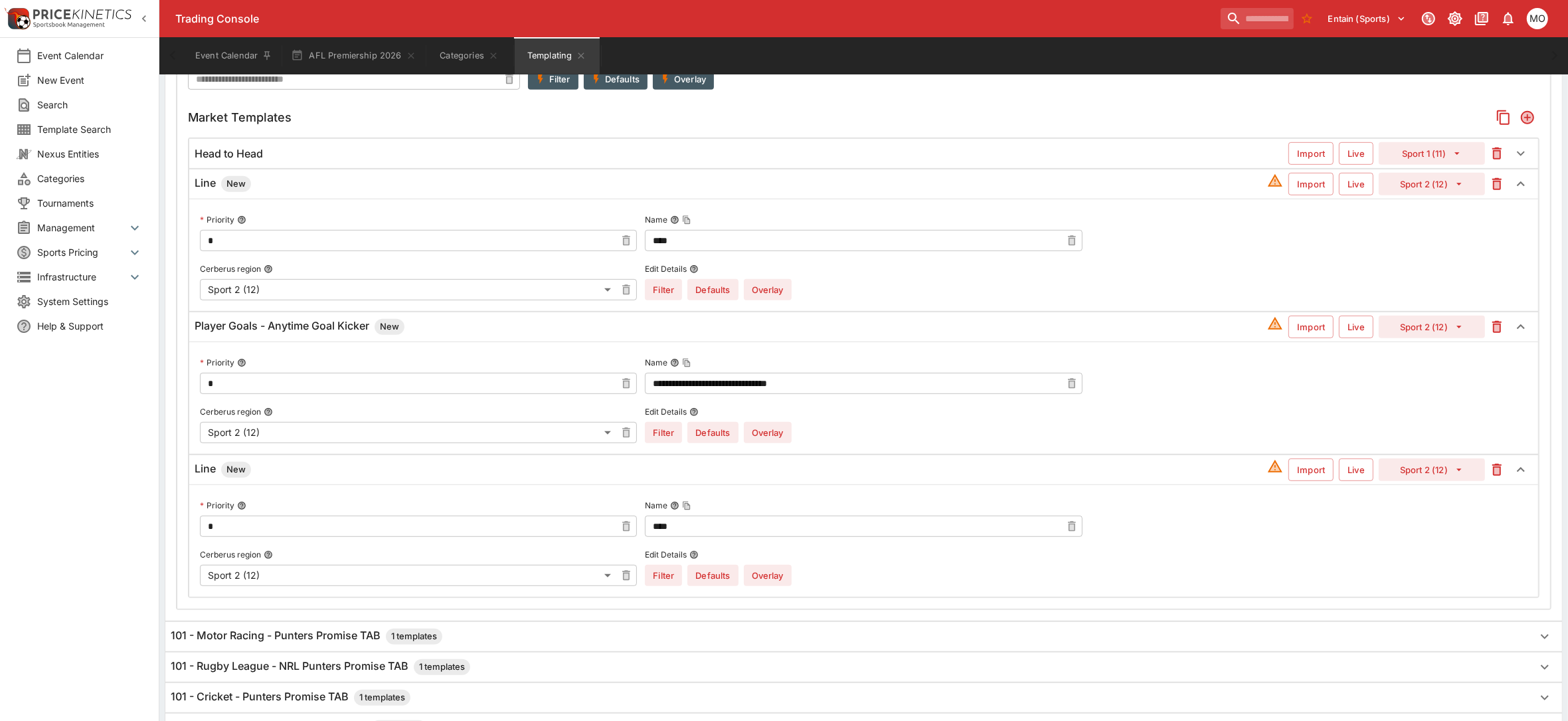
scroll to position [733, 0]
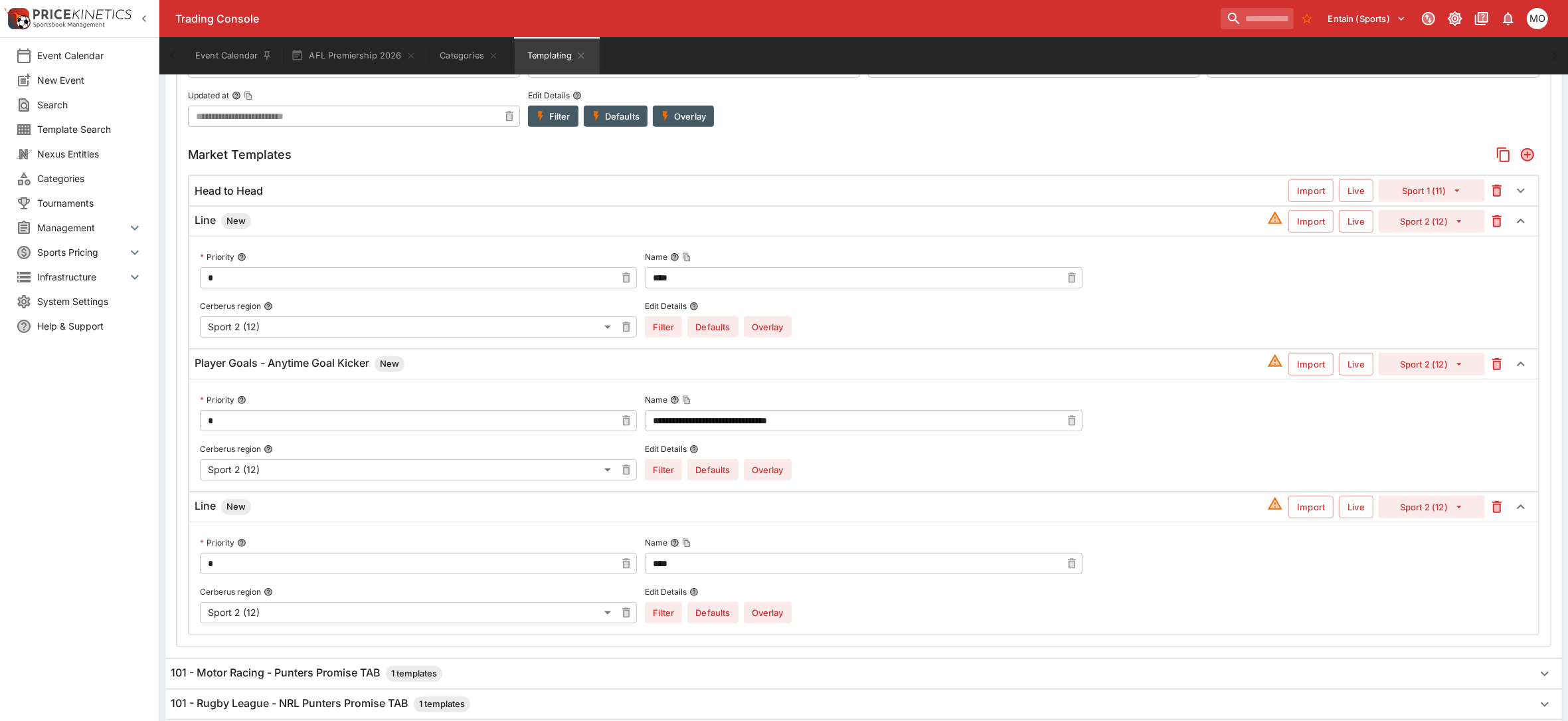
click at [1531, 158] on icon "Add" at bounding box center [1528, 155] width 11 height 11
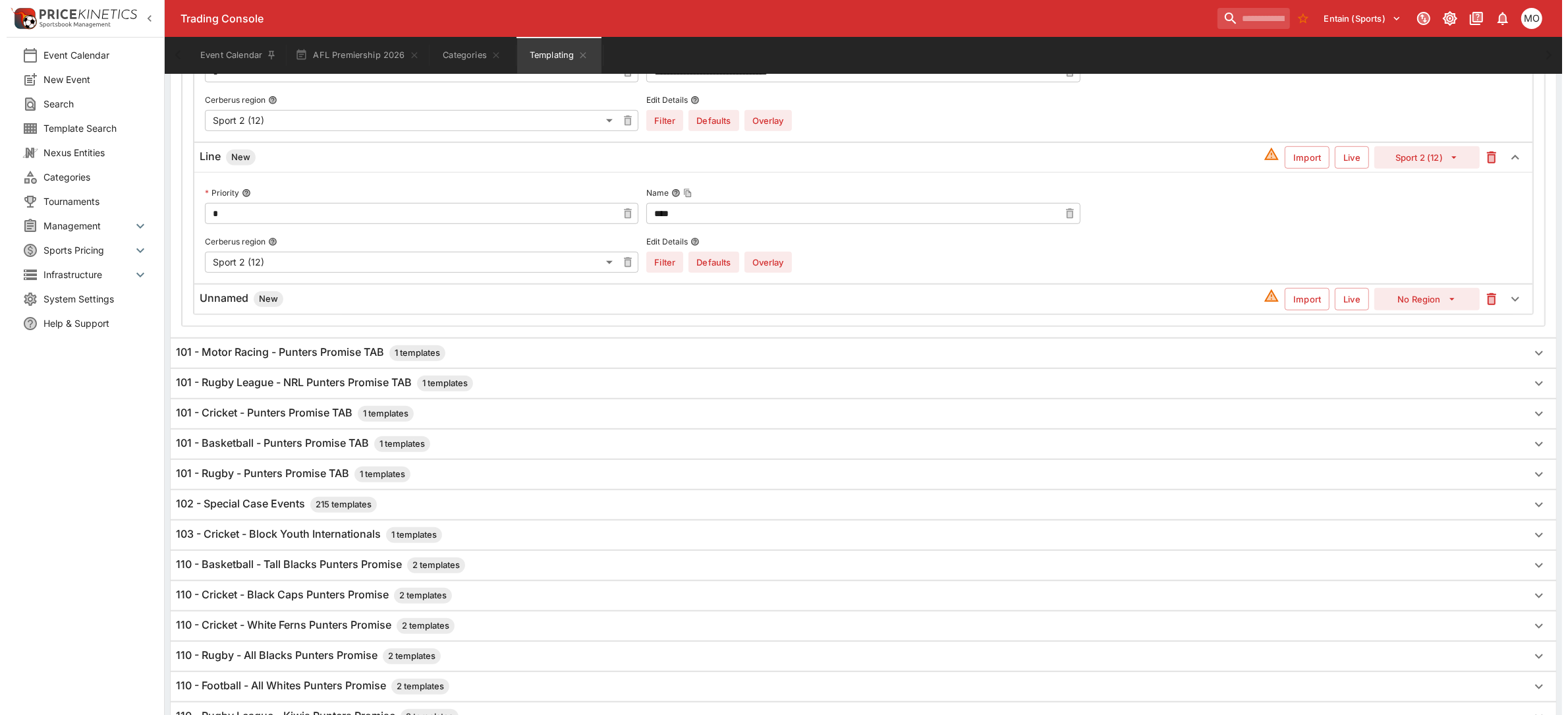
scroll to position [1033, 0]
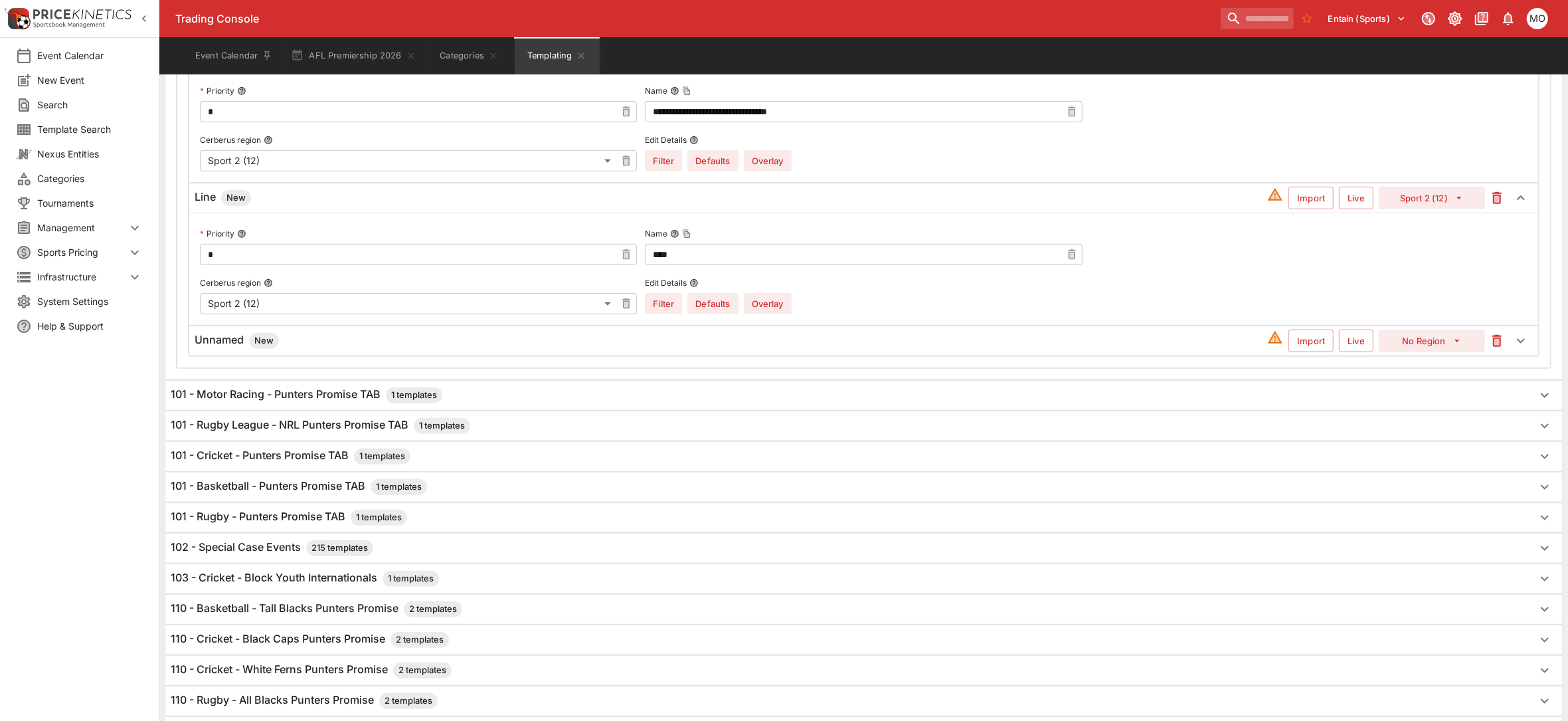
click at [220, 346] on h6 "Unnamed New" at bounding box center [237, 341] width 84 height 16
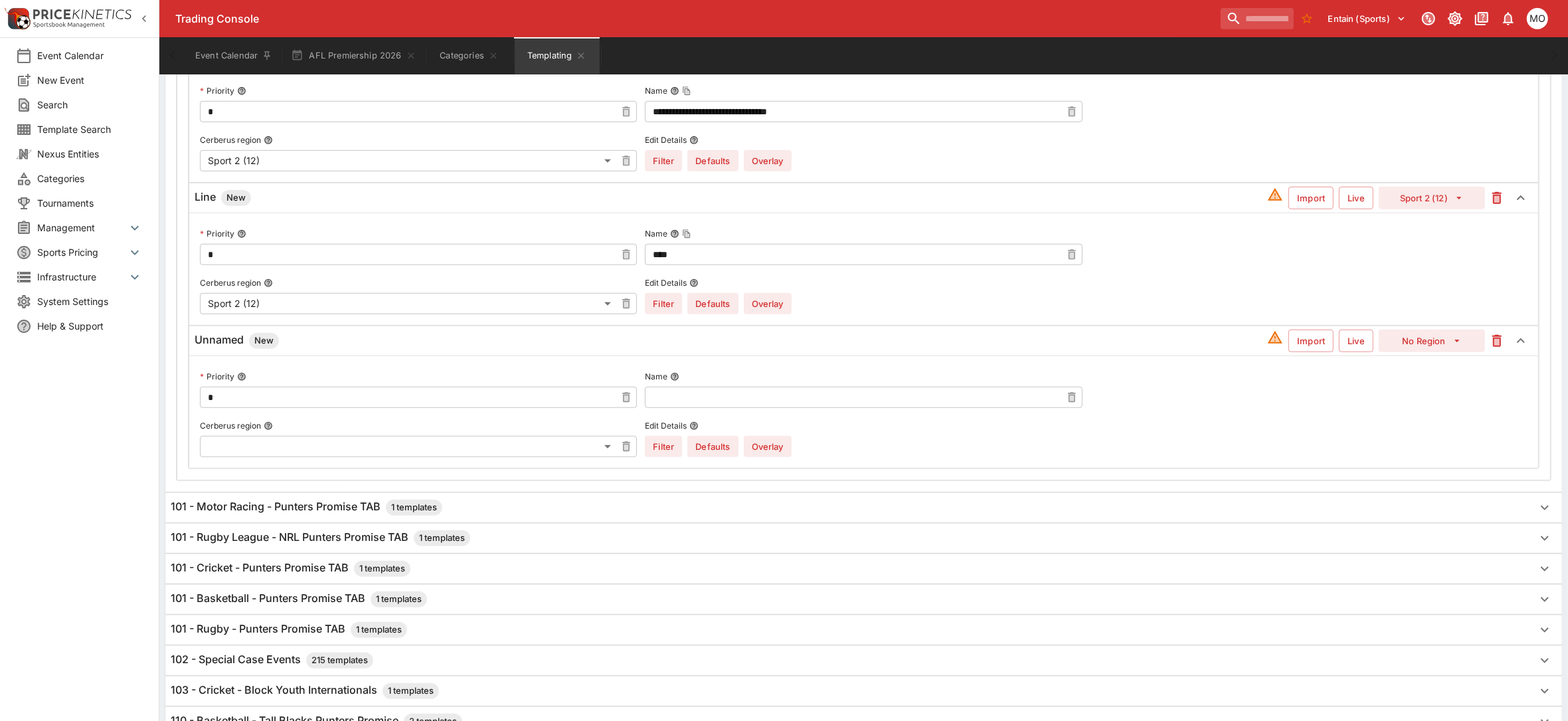
click at [679, 407] on input "text" at bounding box center [853, 397] width 416 height 21
click at [704, 400] on input "text" at bounding box center [853, 397] width 416 height 21
type input "**********"
click at [605, 452] on body "Trading Console Entain (Sports) 1 MO Event Calendar New Event Search Template S…" at bounding box center [784, 210] width 1568 height 2502
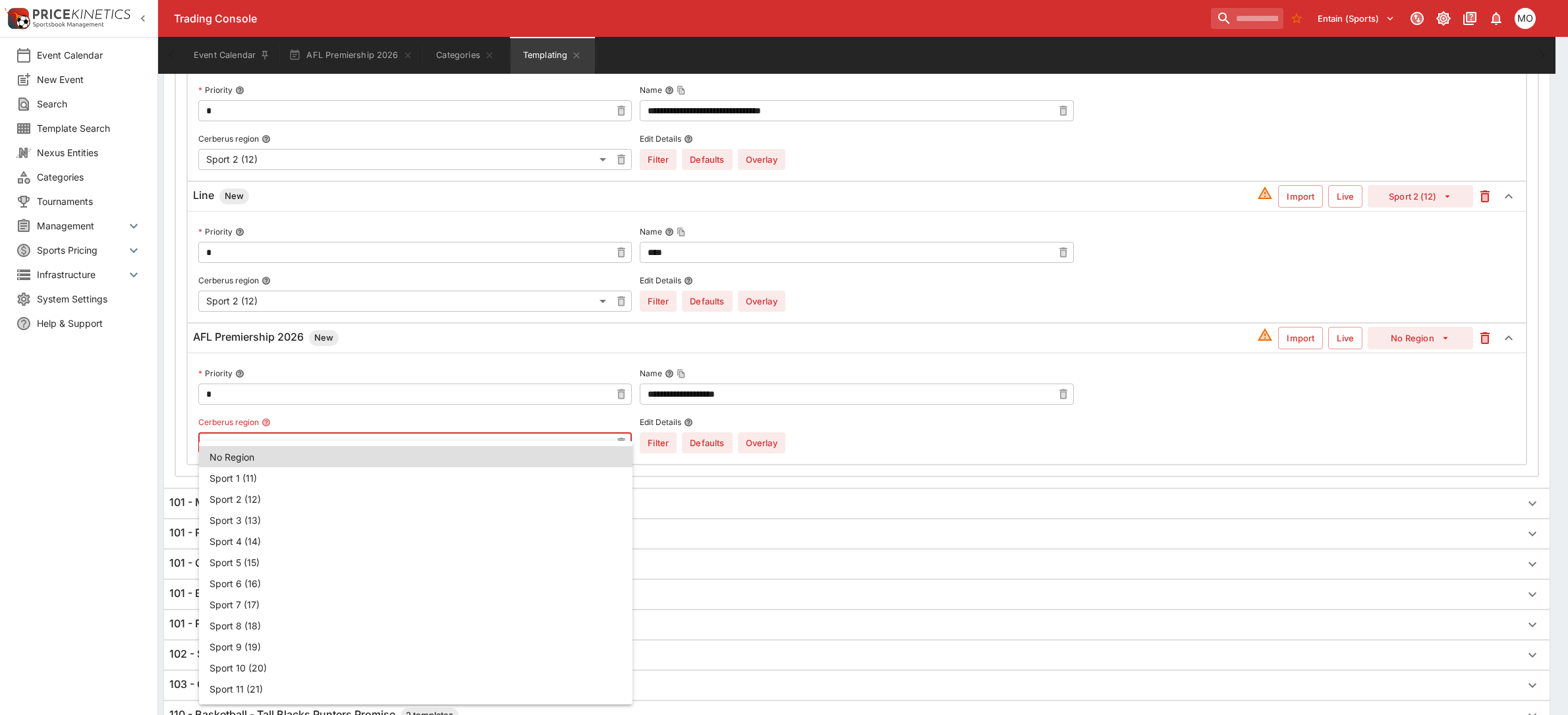
click at [243, 583] on li "Sport 6 (16)" at bounding box center [415, 583] width 434 height 21
type input "**"
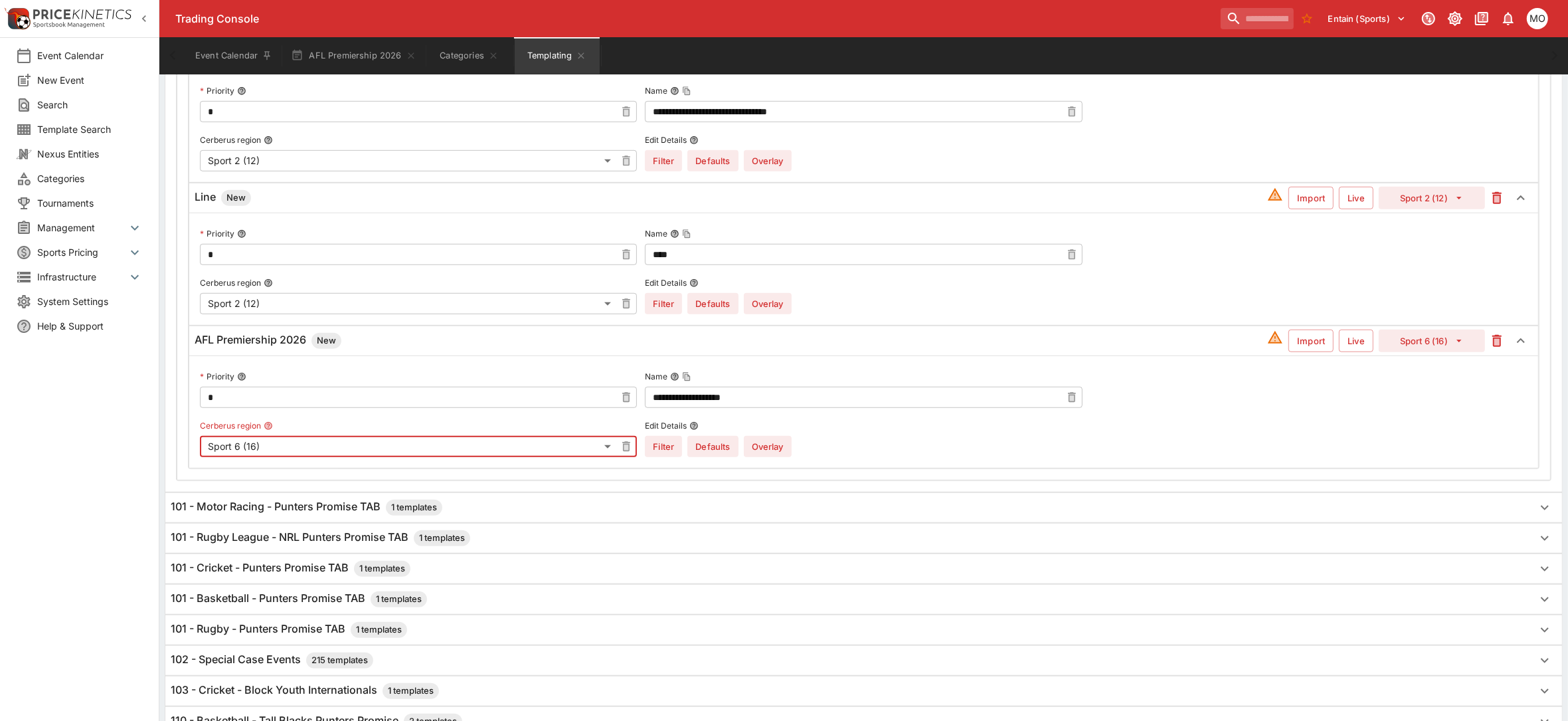
click at [764, 449] on button "Overlay" at bounding box center [768, 446] width 48 height 21
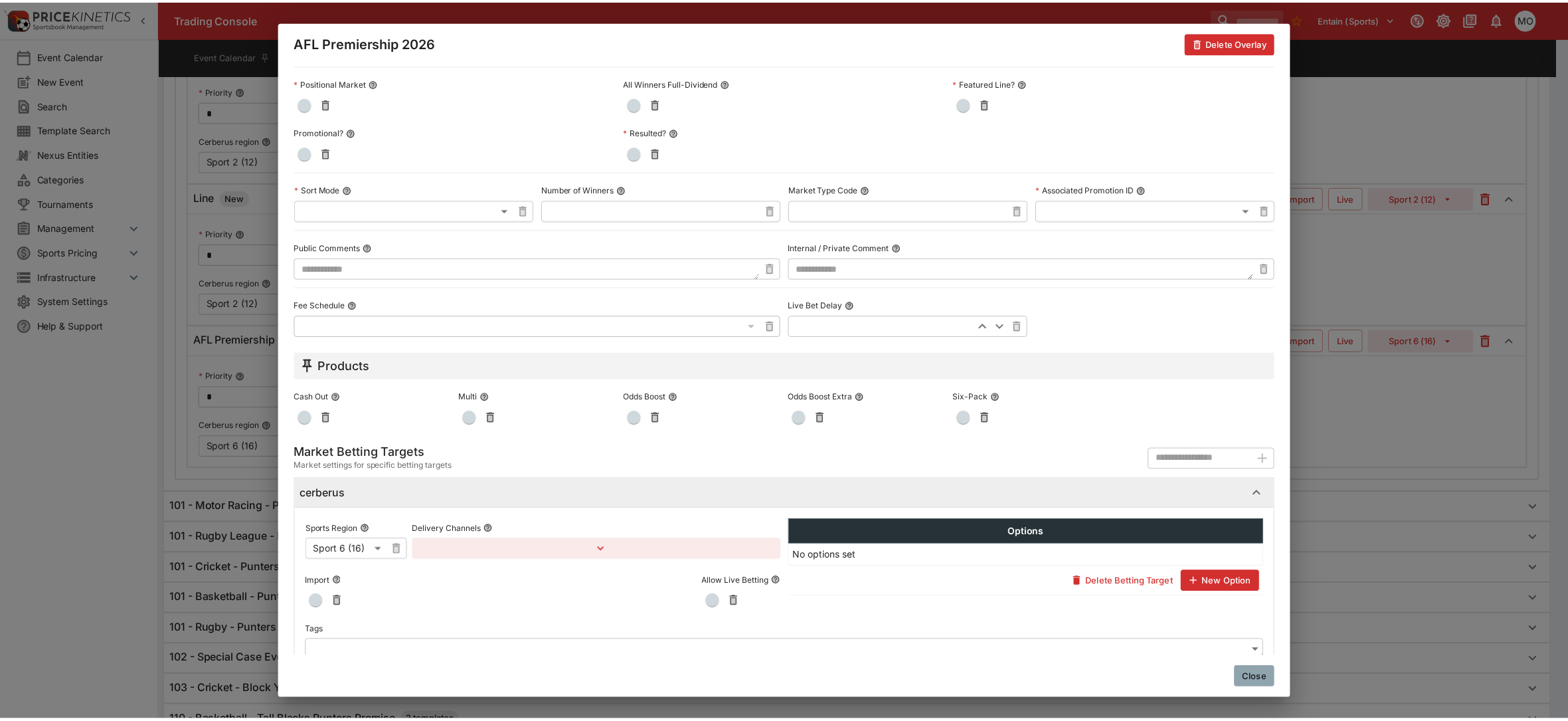
scroll to position [536, 0]
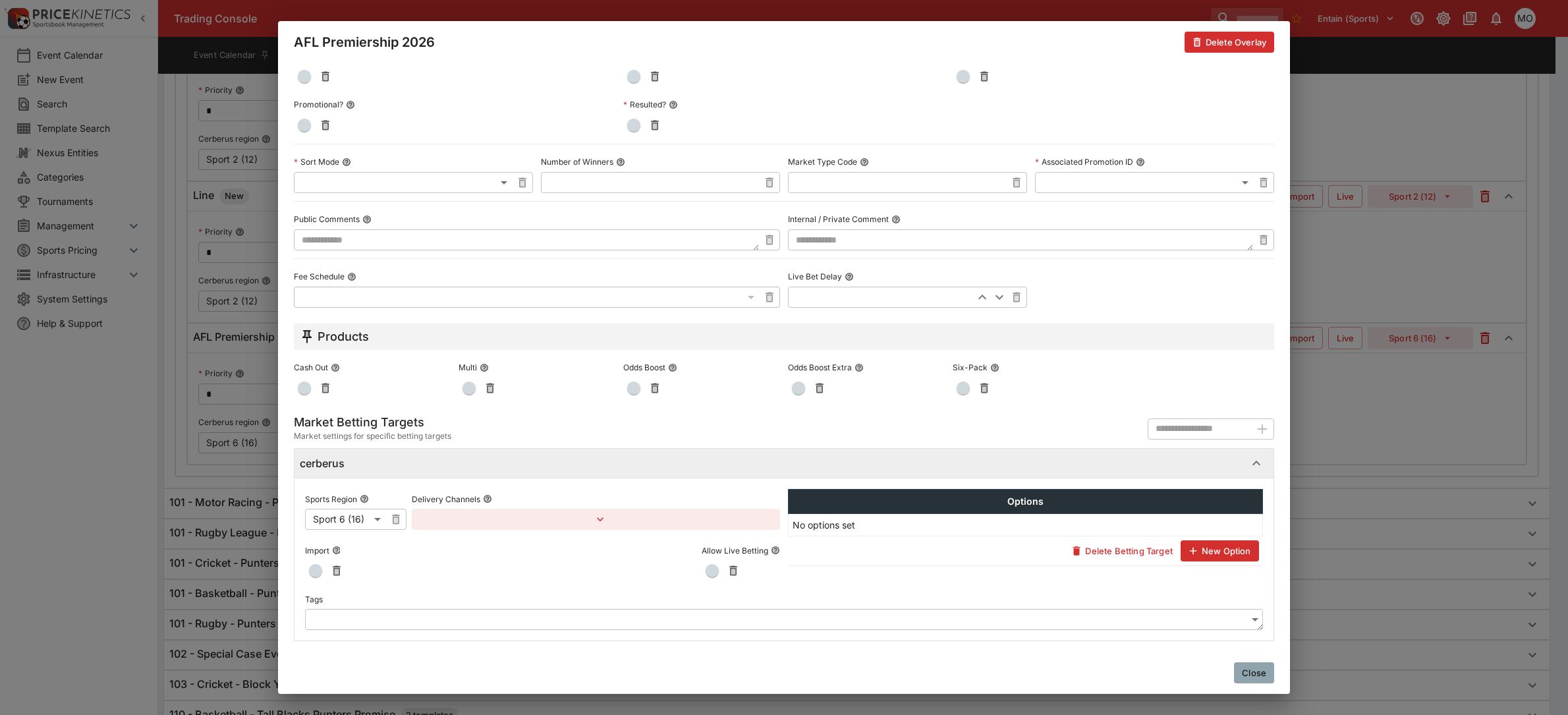
click at [375, 612] on body "Trading Console Entain (Sports) 1 MO Event Calendar New Event Search Template S…" at bounding box center [784, 208] width 1568 height 2481
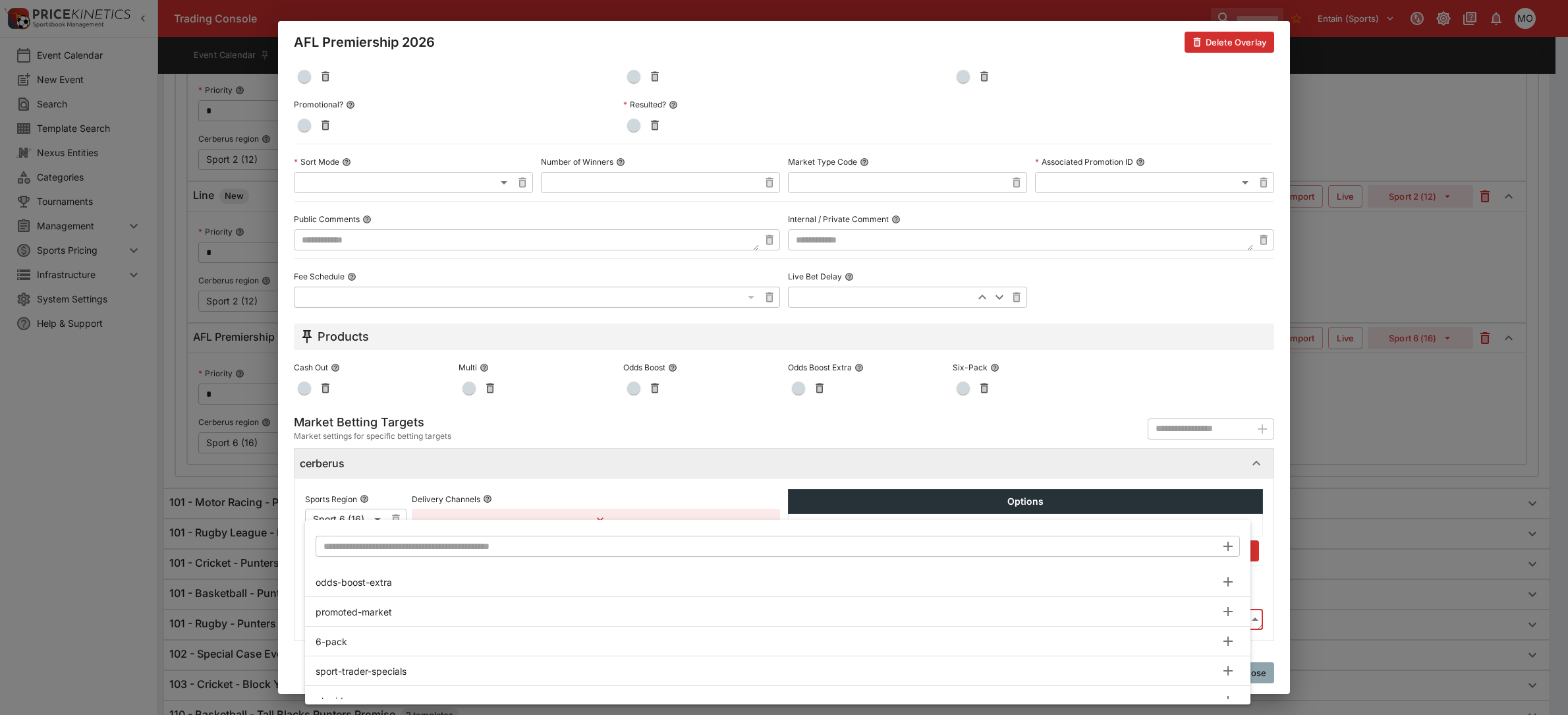
click at [397, 546] on input "text" at bounding box center [765, 546] width 901 height 21
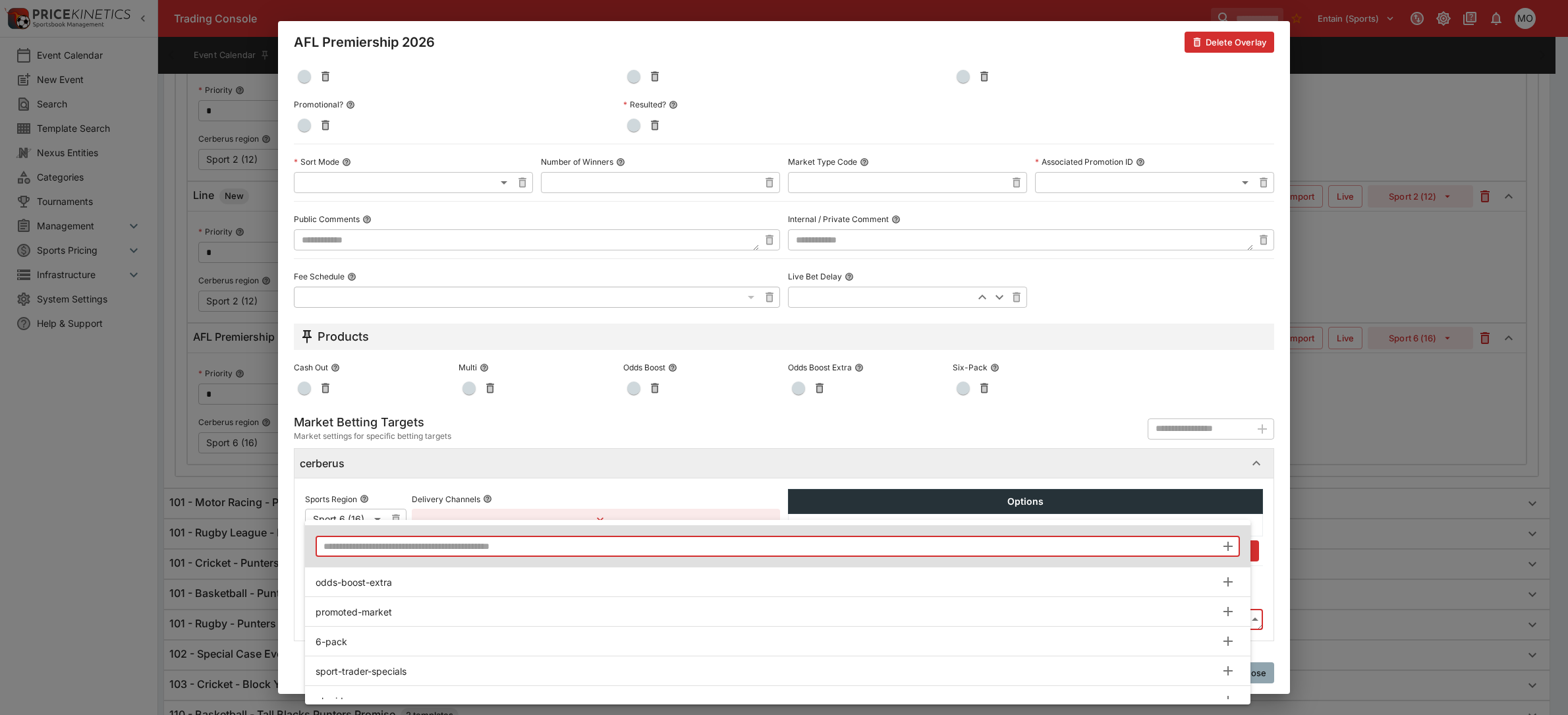
paste input "**********"
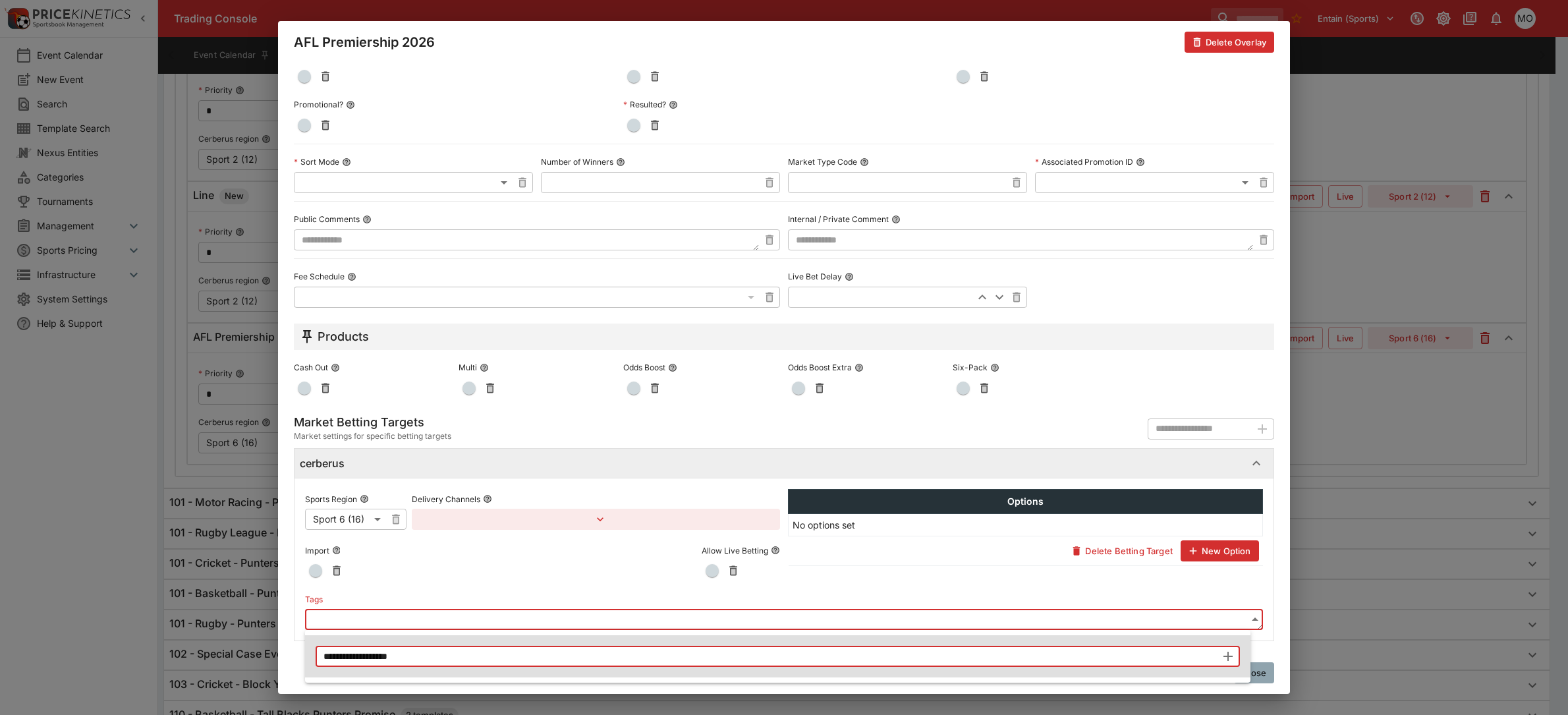
type input "**********"
click at [1223, 653] on icon "button" at bounding box center [1228, 657] width 16 height 16
type input "**********"
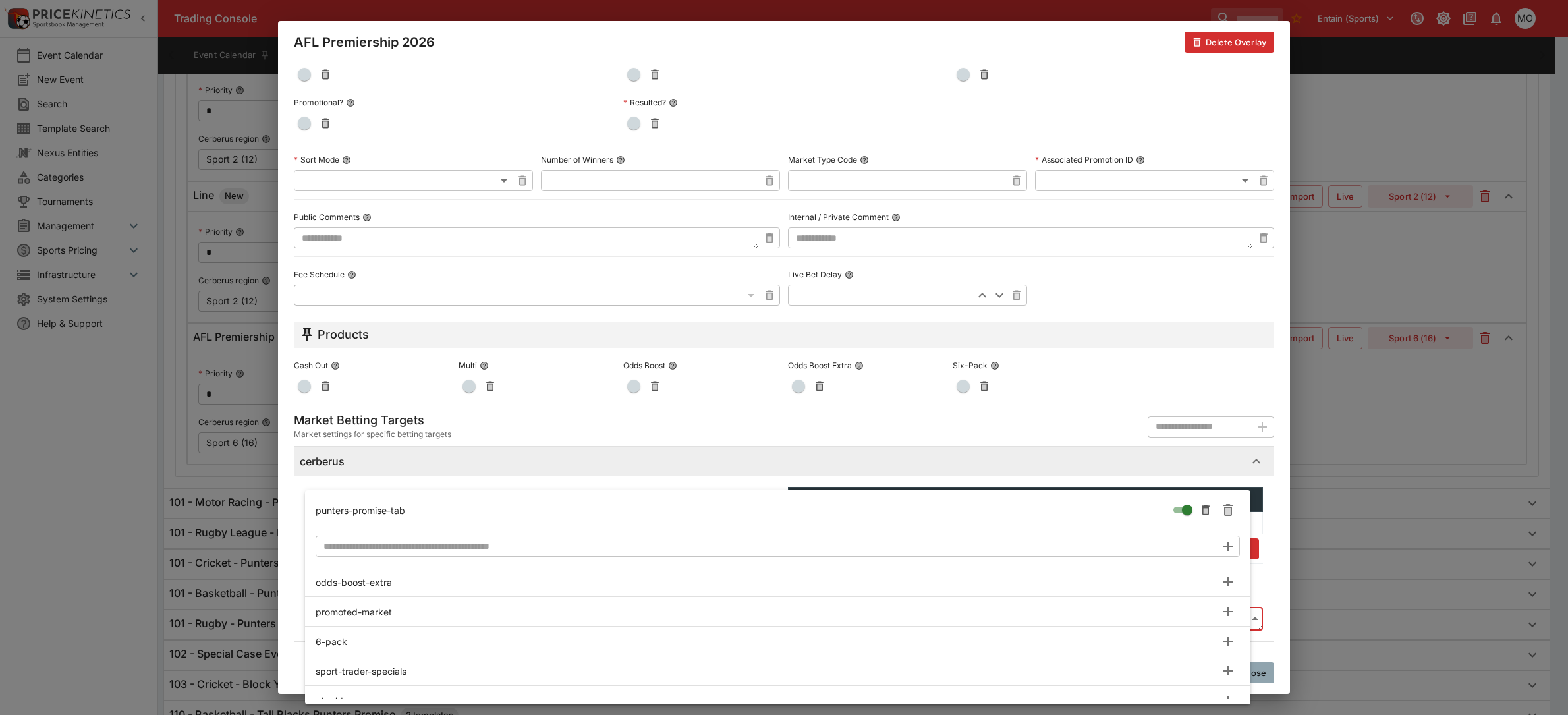
click at [1268, 642] on div at bounding box center [784, 358] width 1568 height 715
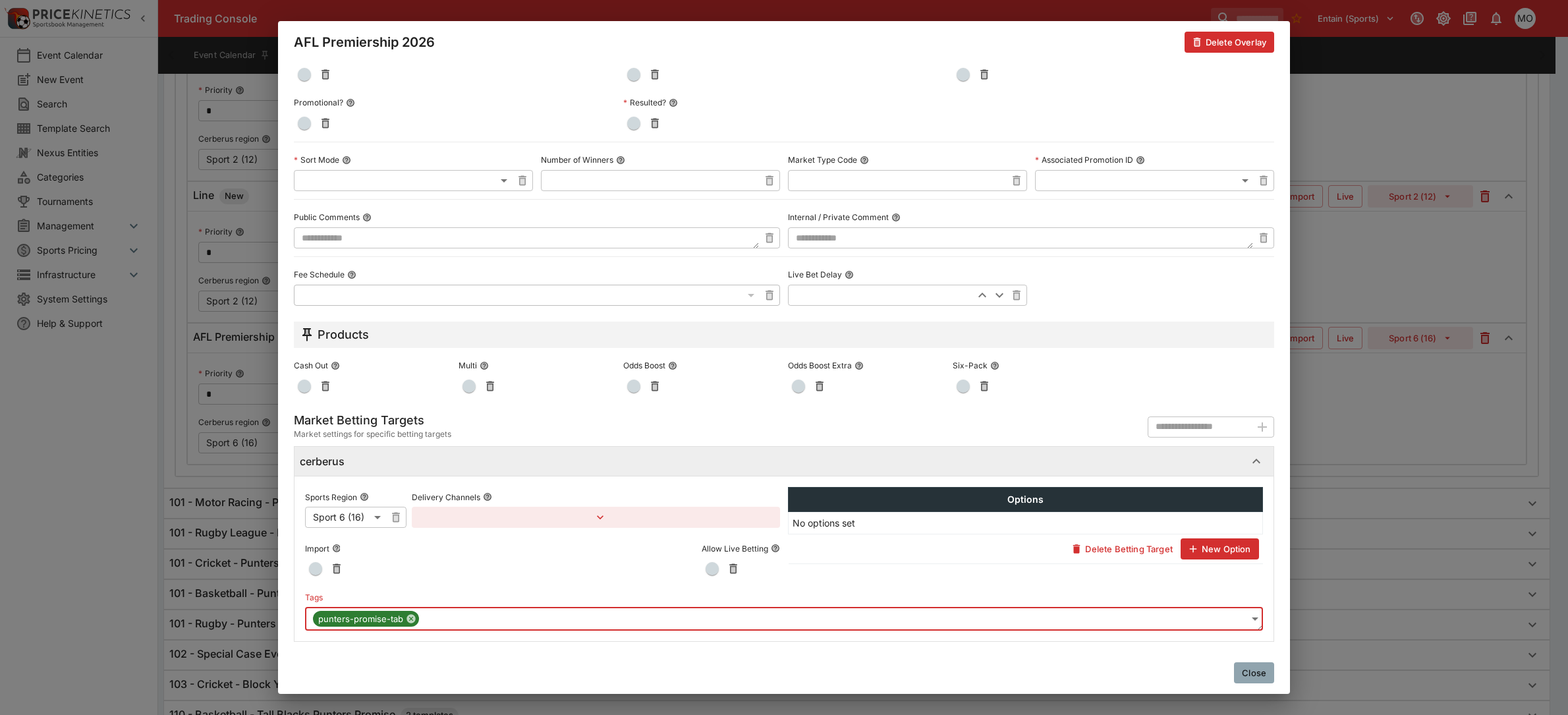
click at [1257, 670] on button "Close" at bounding box center [1254, 673] width 40 height 21
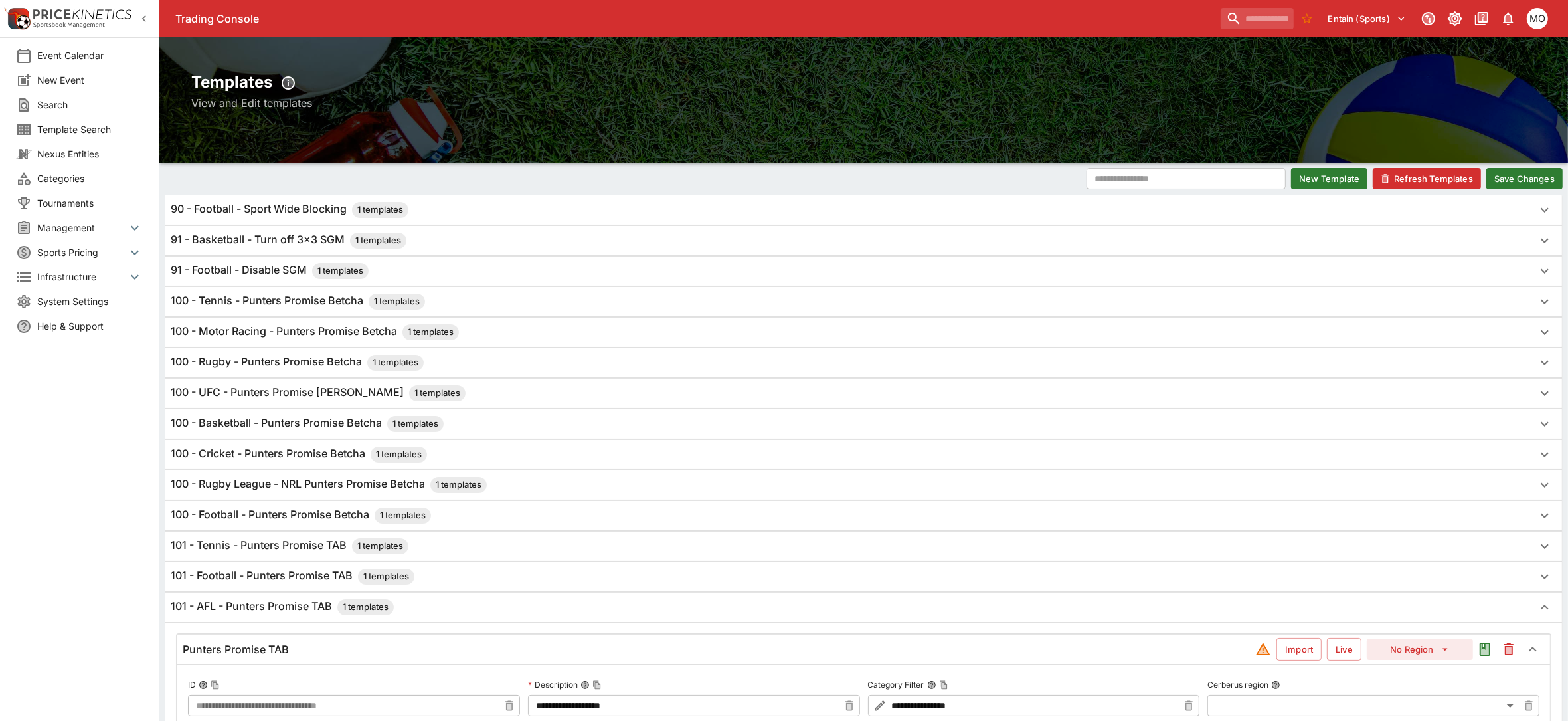
scroll to position [0, 0]
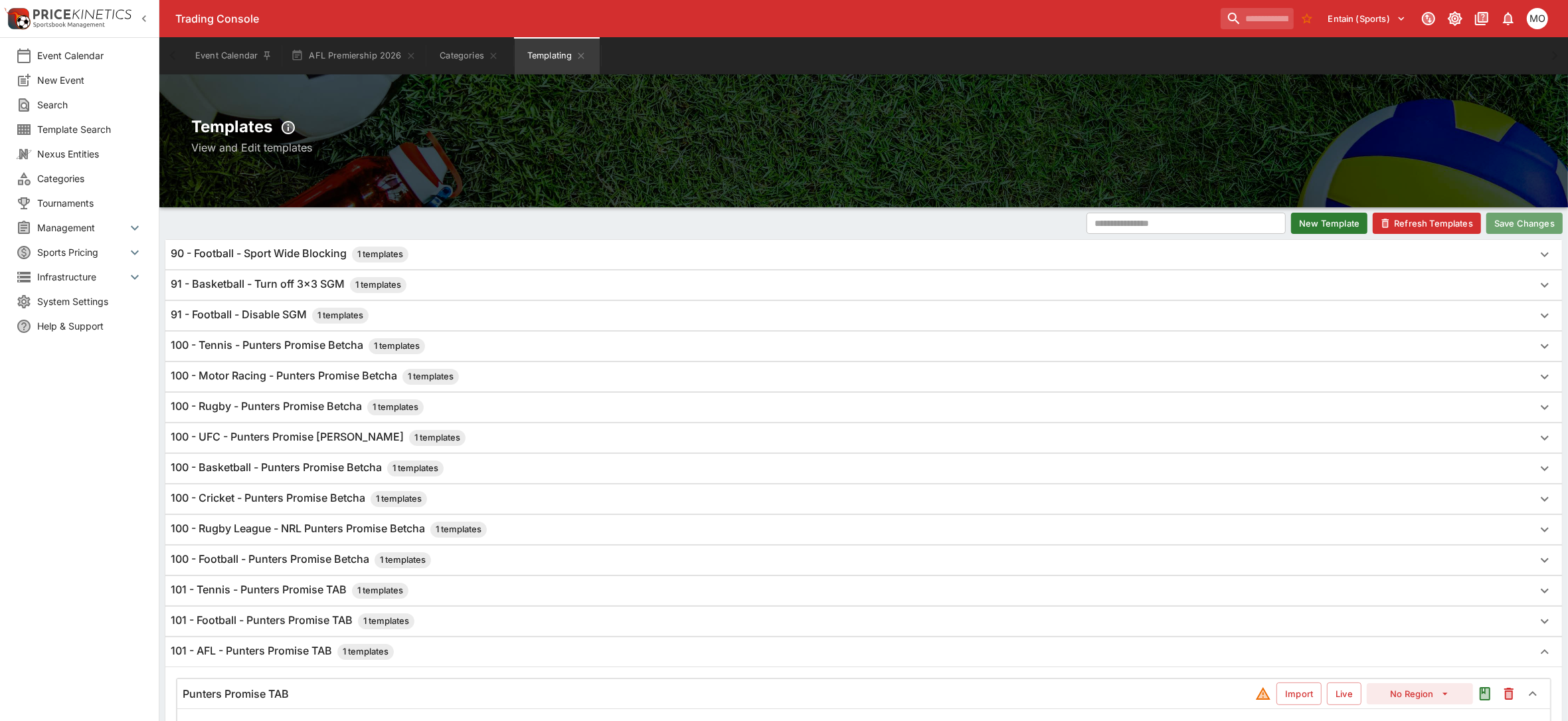
click at [1532, 220] on button "Save Changes" at bounding box center [1525, 223] width 76 height 21
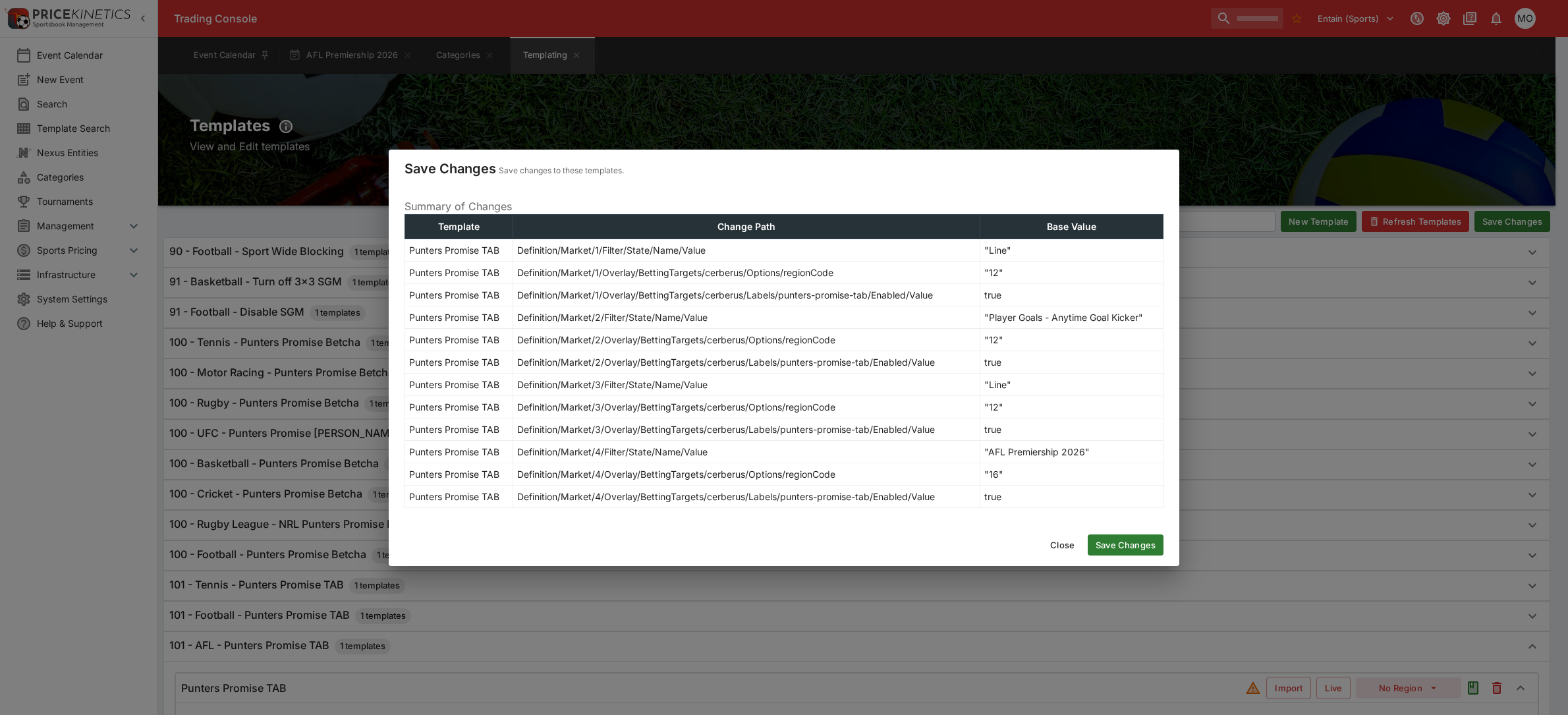
click at [1134, 542] on button "Save Changes" at bounding box center [1125, 545] width 76 height 21
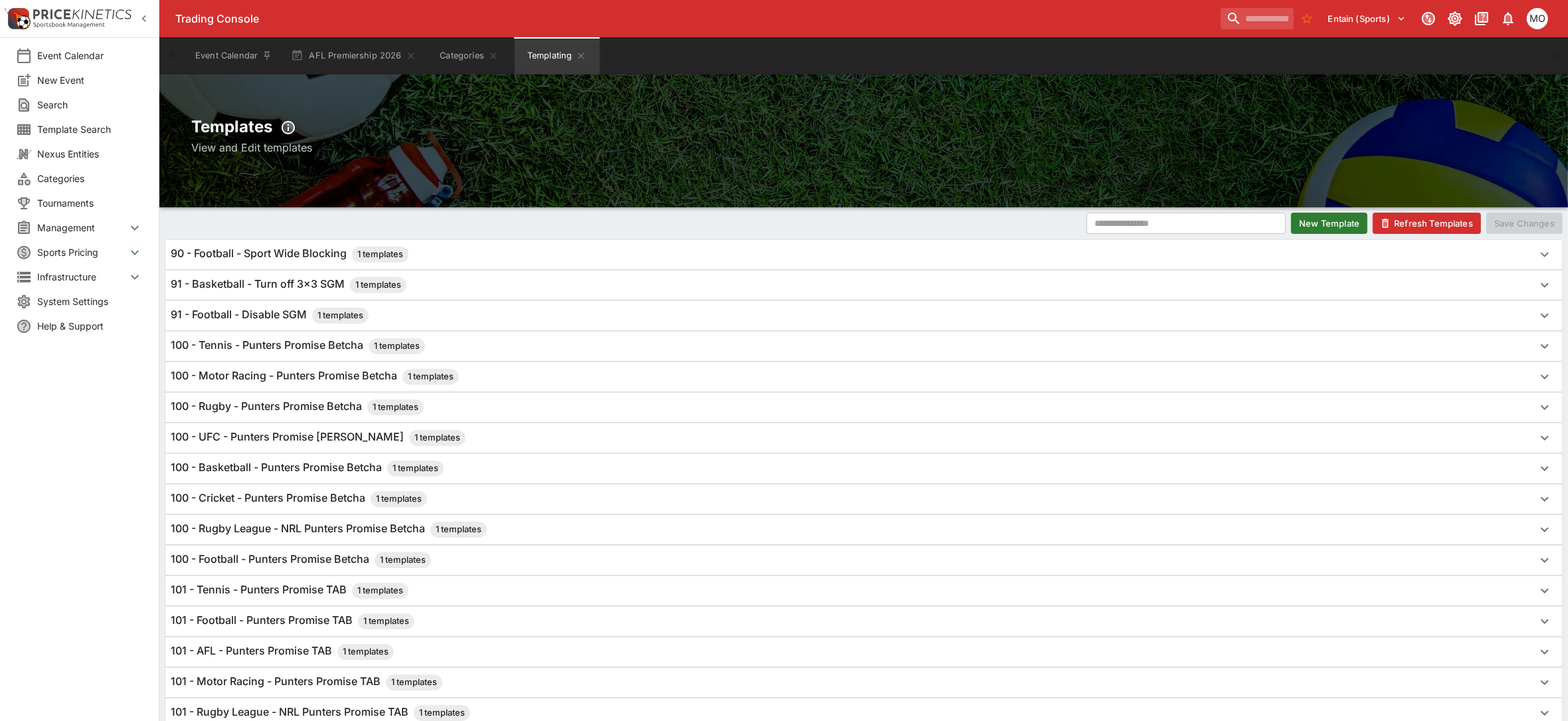
click at [1409, 217] on button "Refresh Templates" at bounding box center [1427, 223] width 108 height 21
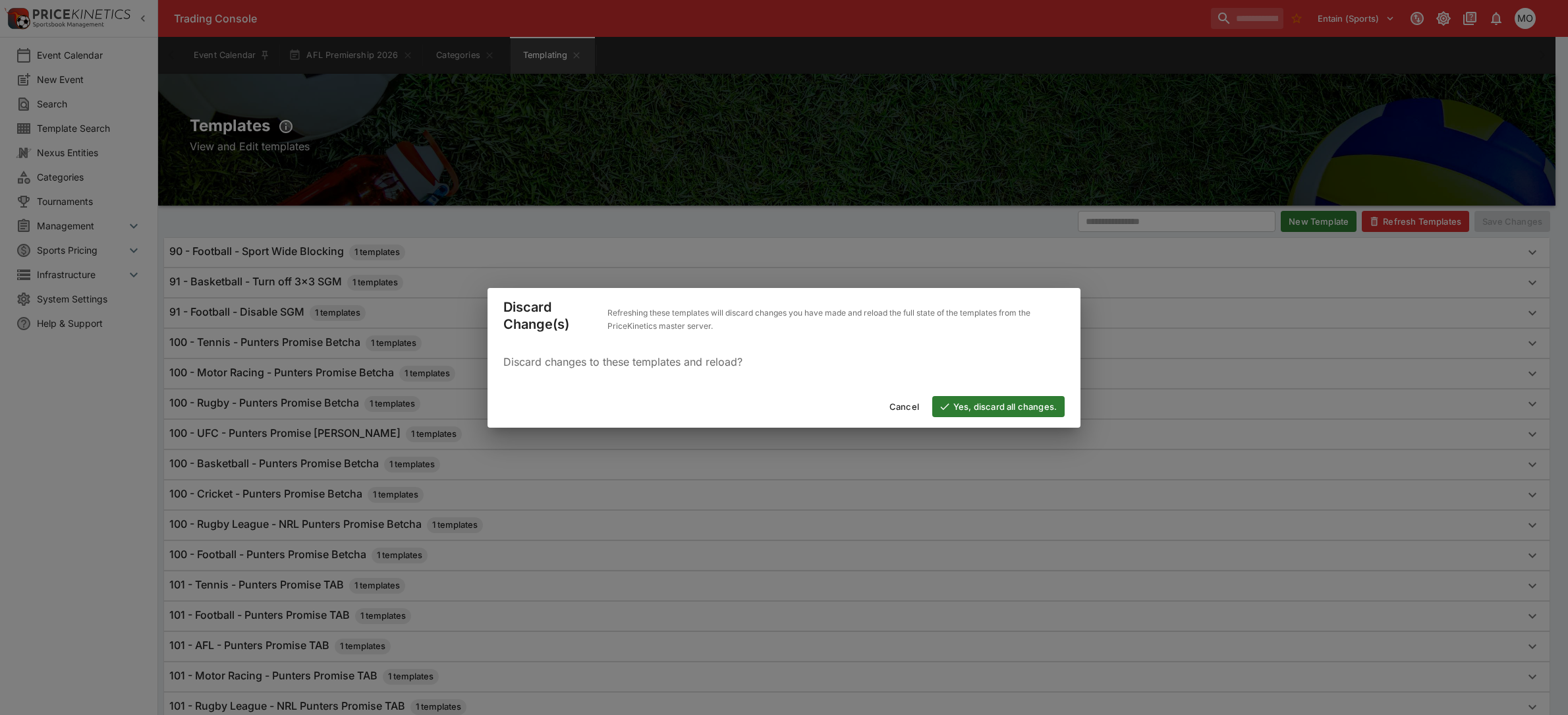
click at [983, 403] on button "Yes, discard all changes." at bounding box center [998, 406] width 132 height 21
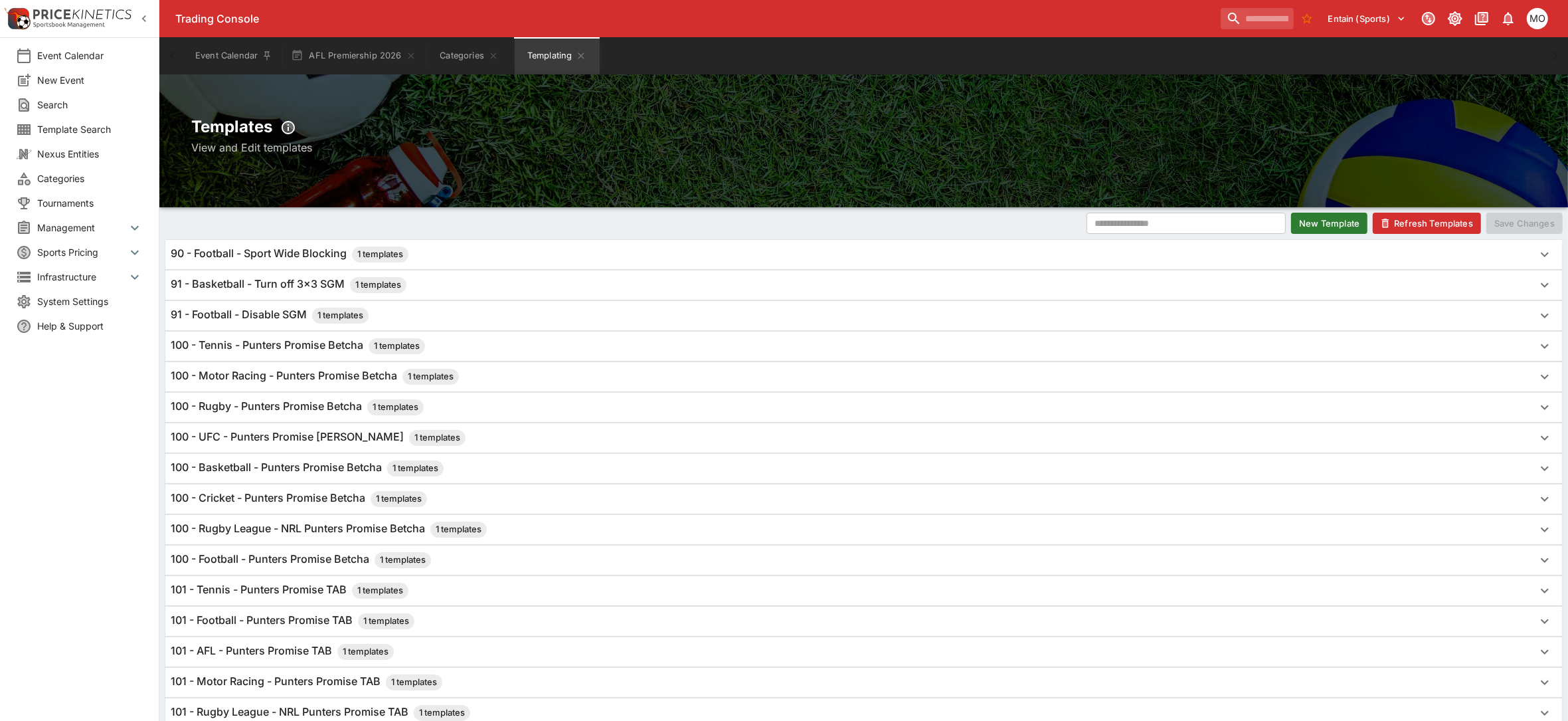
scroll to position [166, 0]
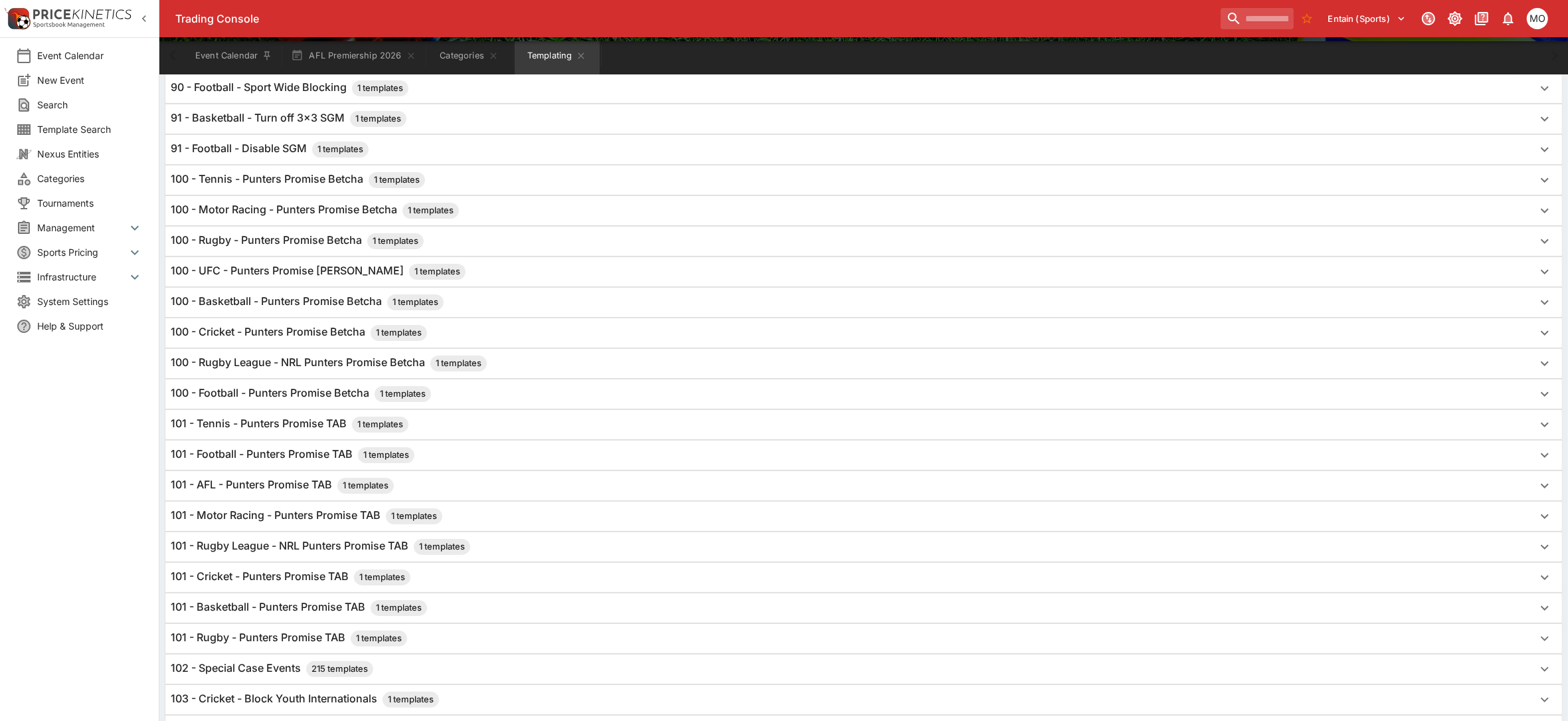
click at [253, 482] on h6 "101 - AFL - Punters Promise TAB 1 templates" at bounding box center [282, 486] width 223 height 16
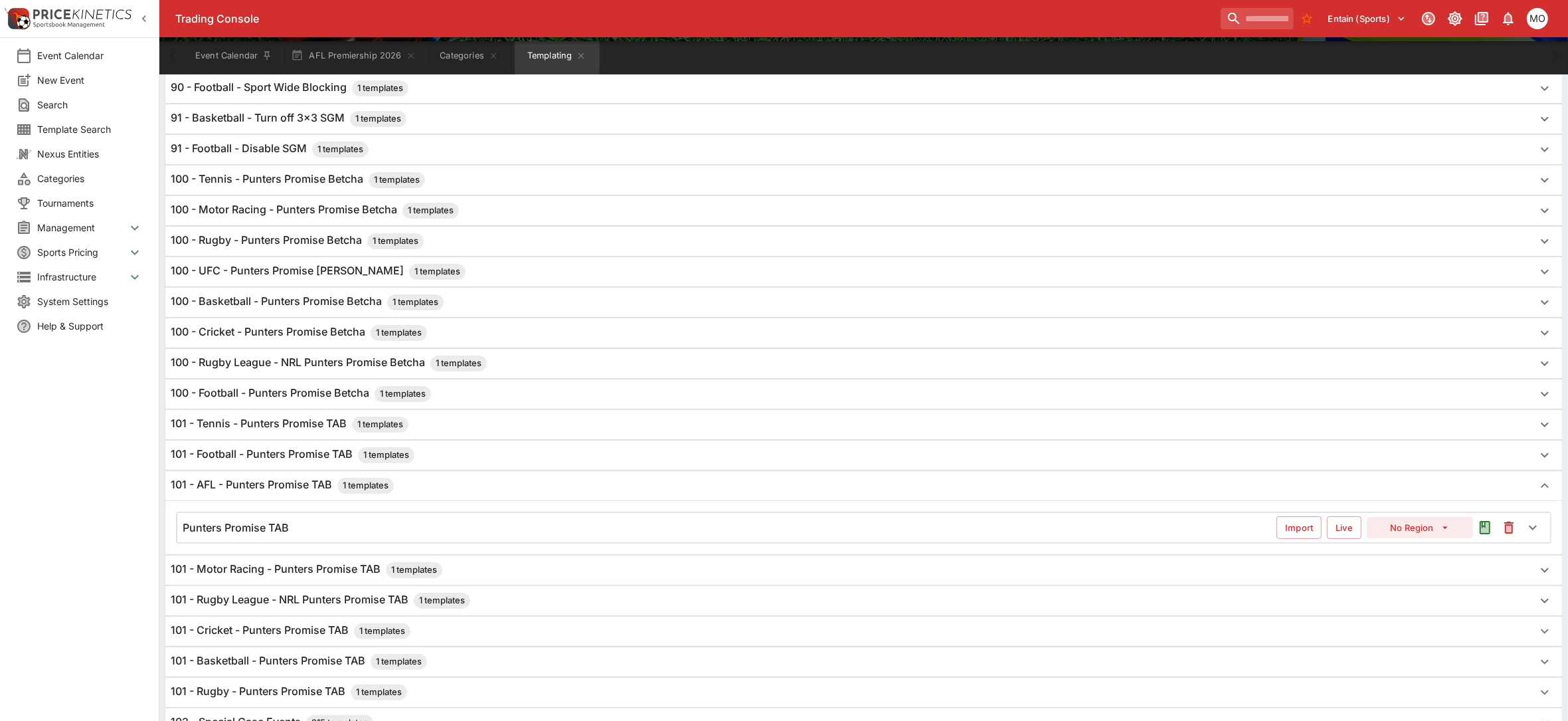
click at [277, 522] on div "Punters Promise TAB Import Live No Region" at bounding box center [863, 528] width 1373 height 29
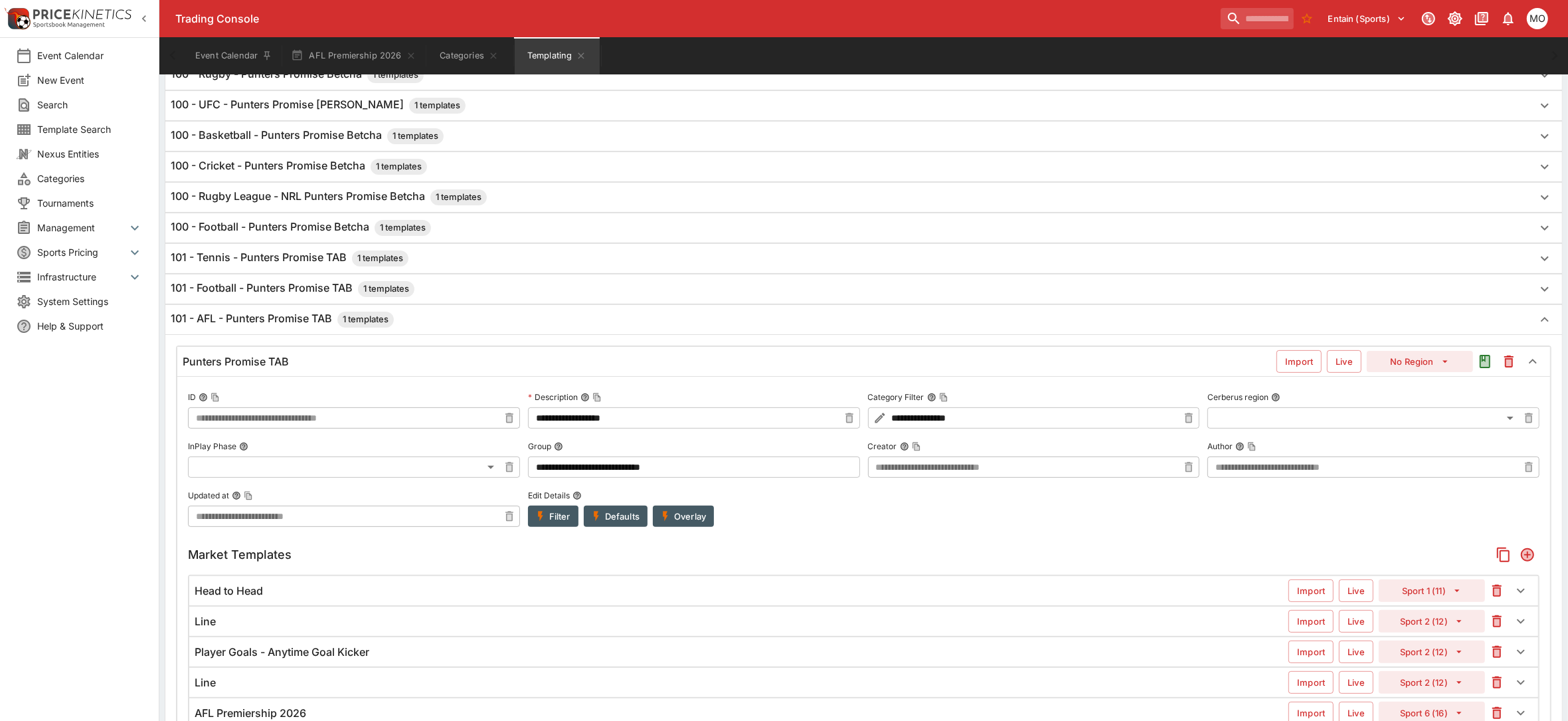
scroll to position [498, 0]
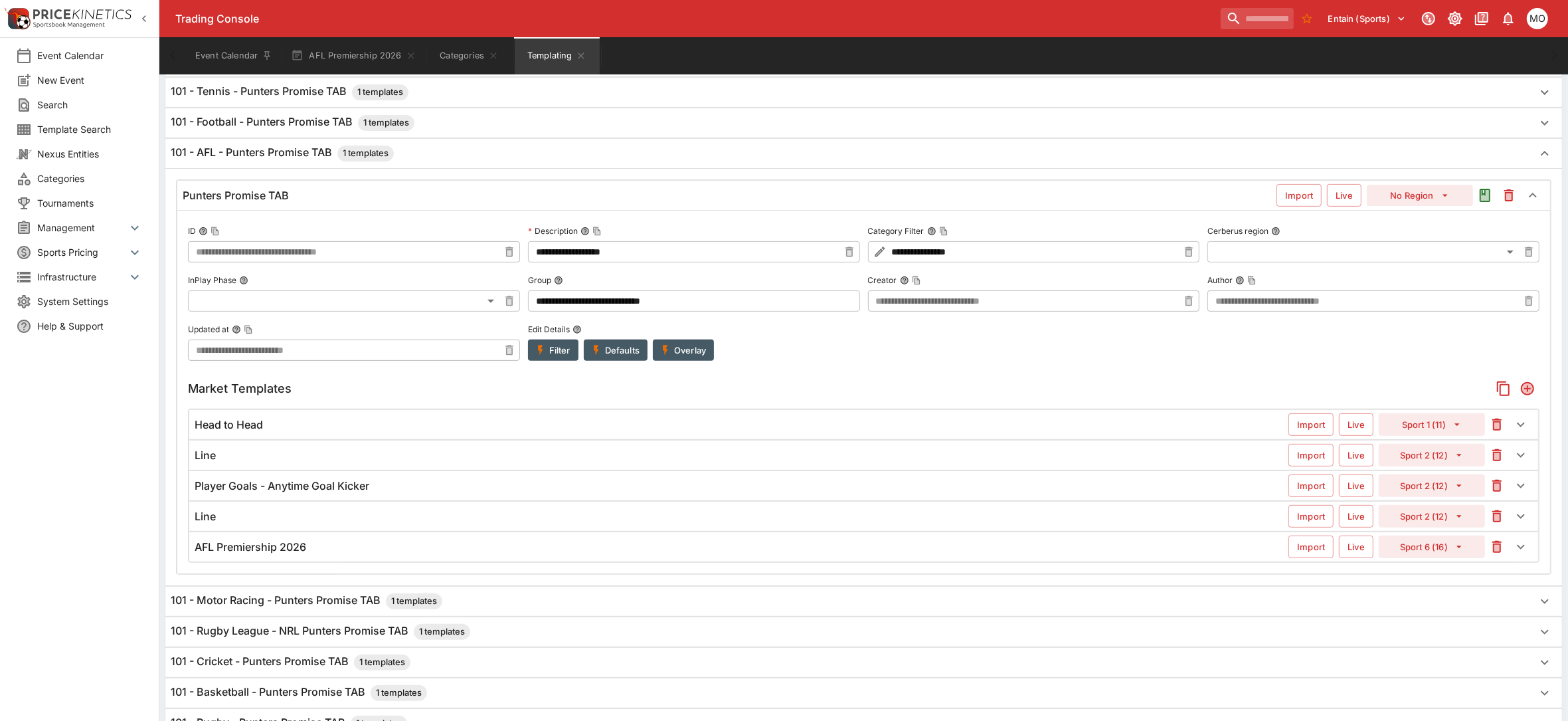
click at [253, 524] on div "Line" at bounding box center [742, 517] width 1094 height 14
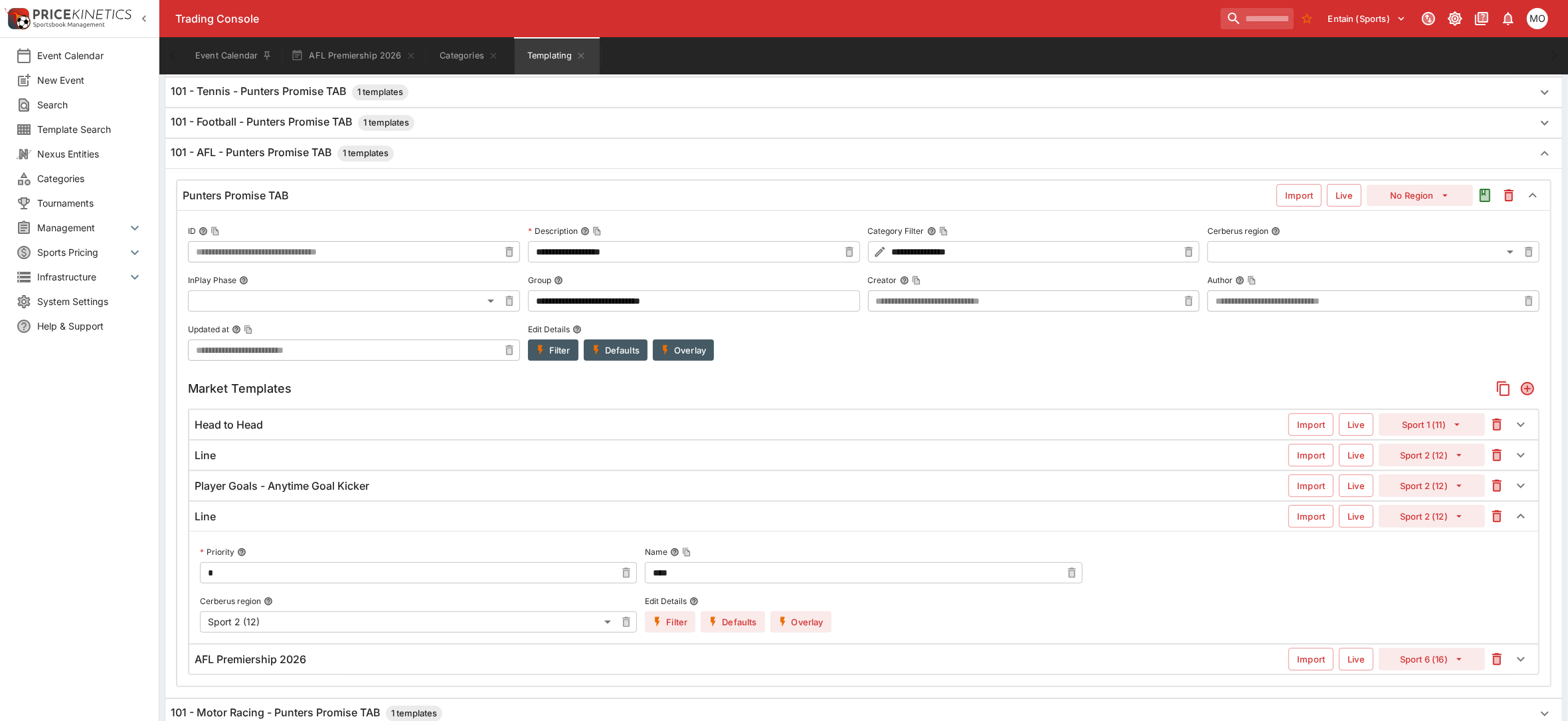
click at [246, 460] on div "Line" at bounding box center [742, 455] width 1094 height 14
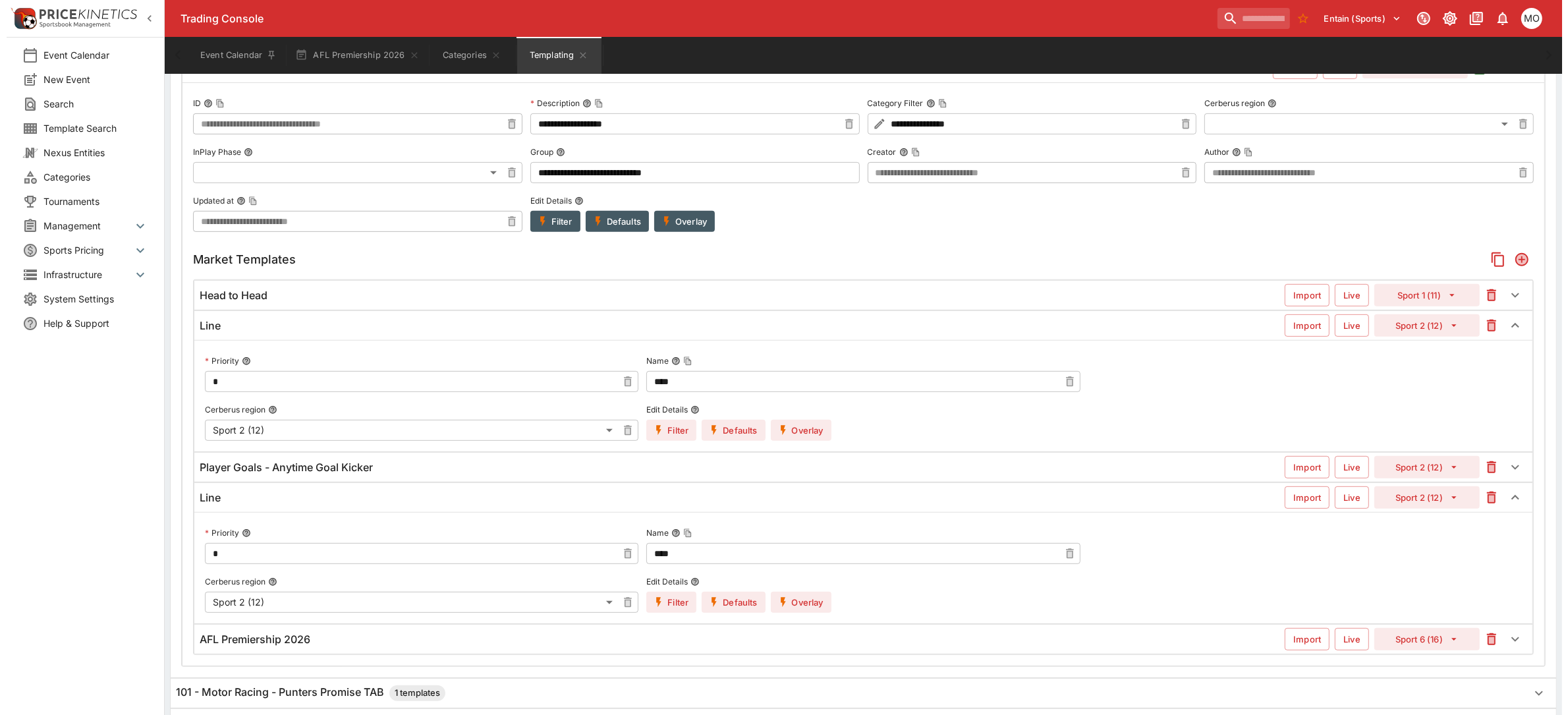
scroll to position [659, 0]
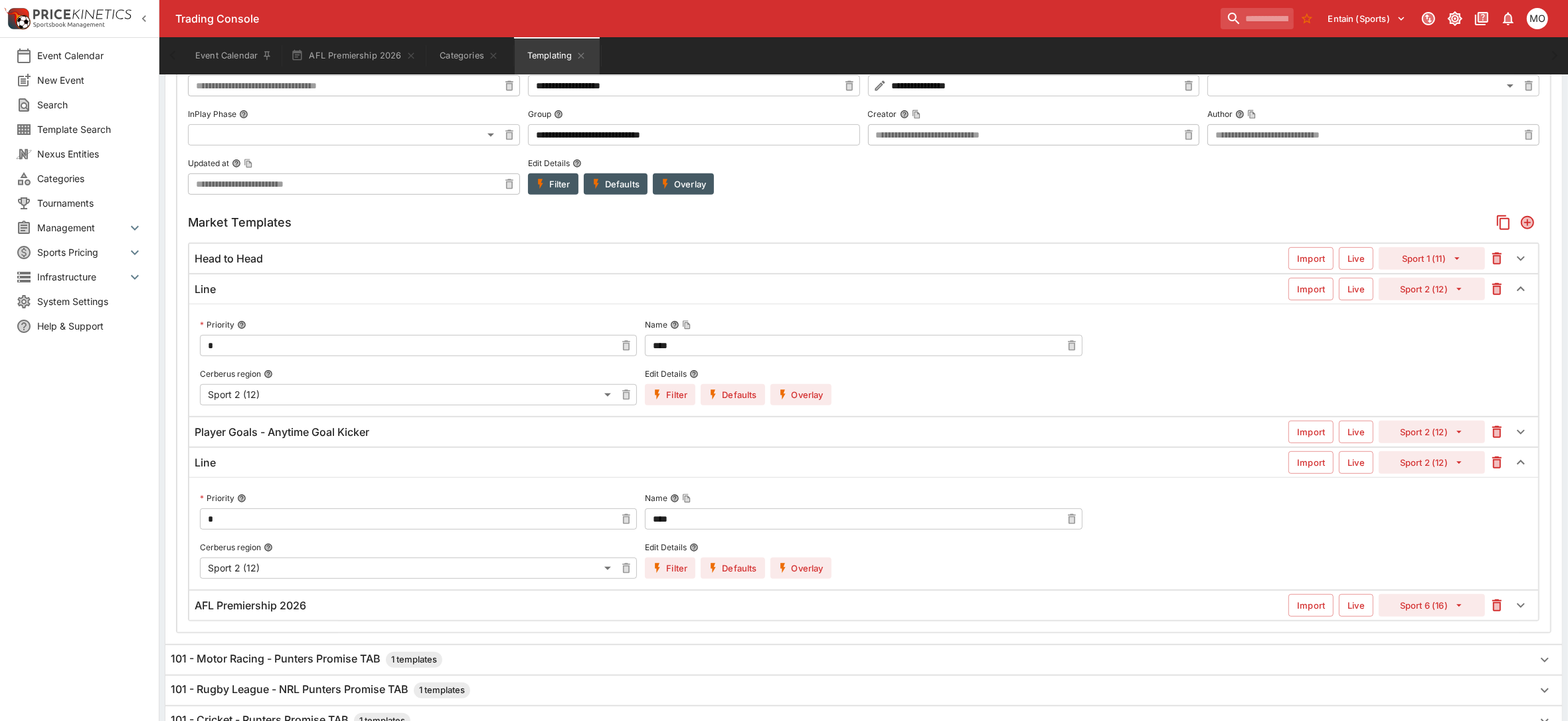
click at [803, 394] on button "Overlay" at bounding box center [800, 394] width 61 height 21
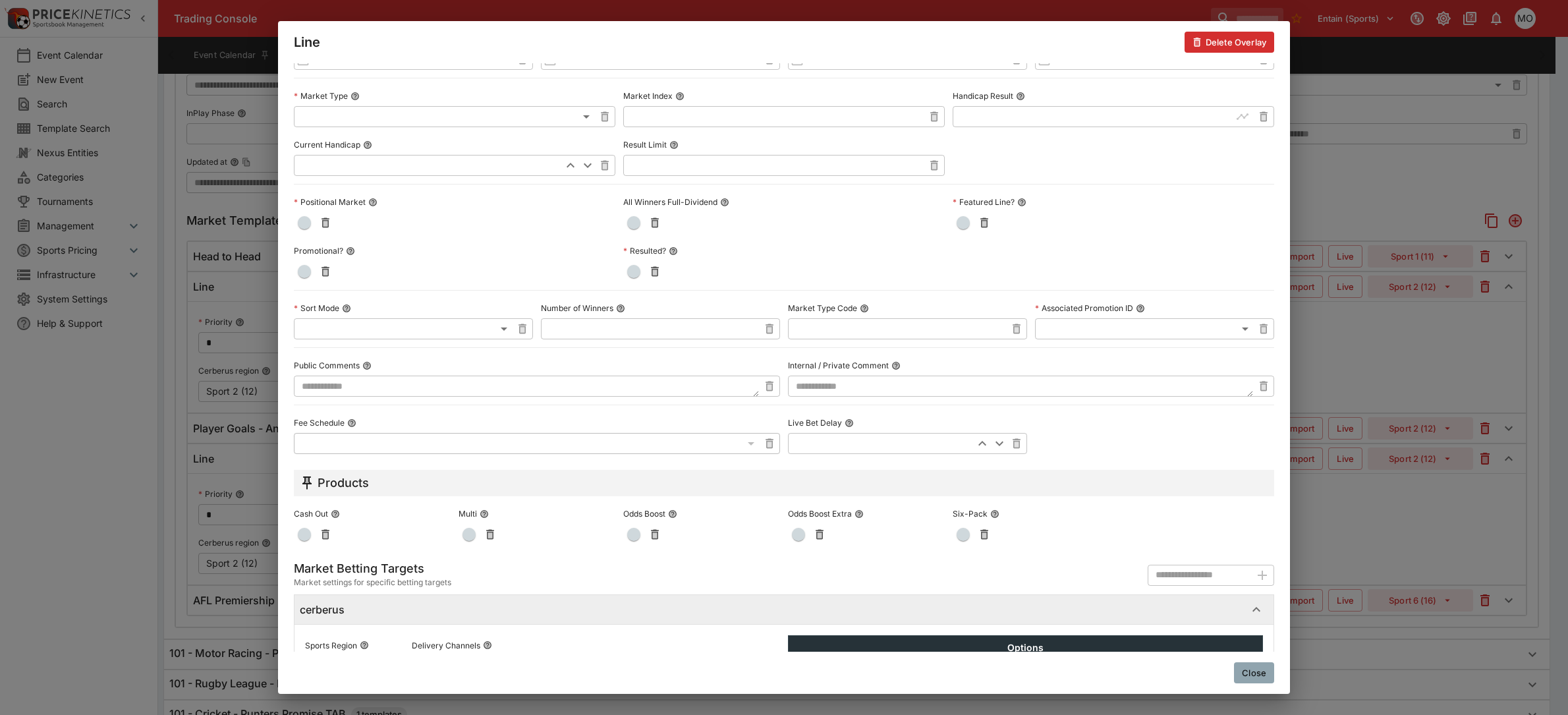
scroll to position [534, 0]
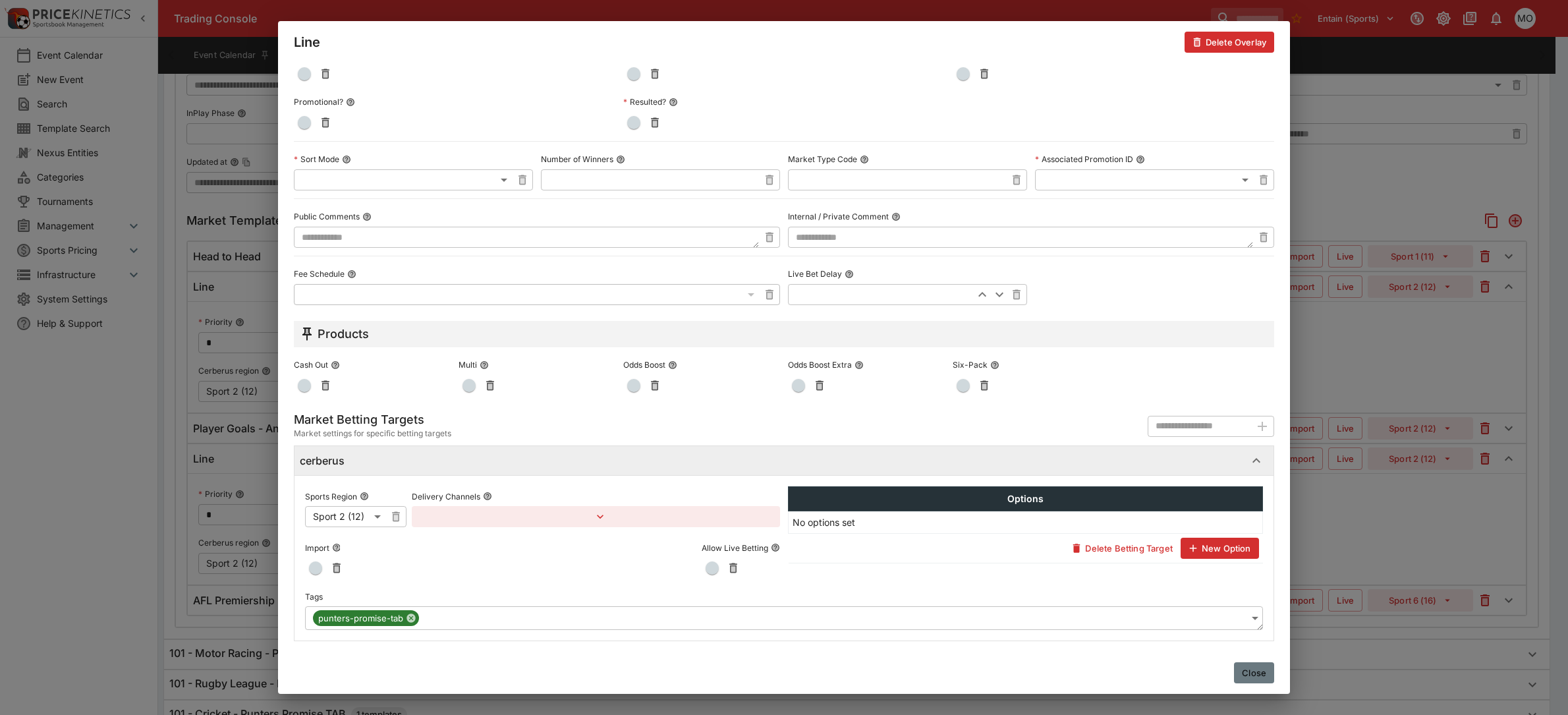
click at [1264, 670] on button "Close" at bounding box center [1254, 673] width 40 height 21
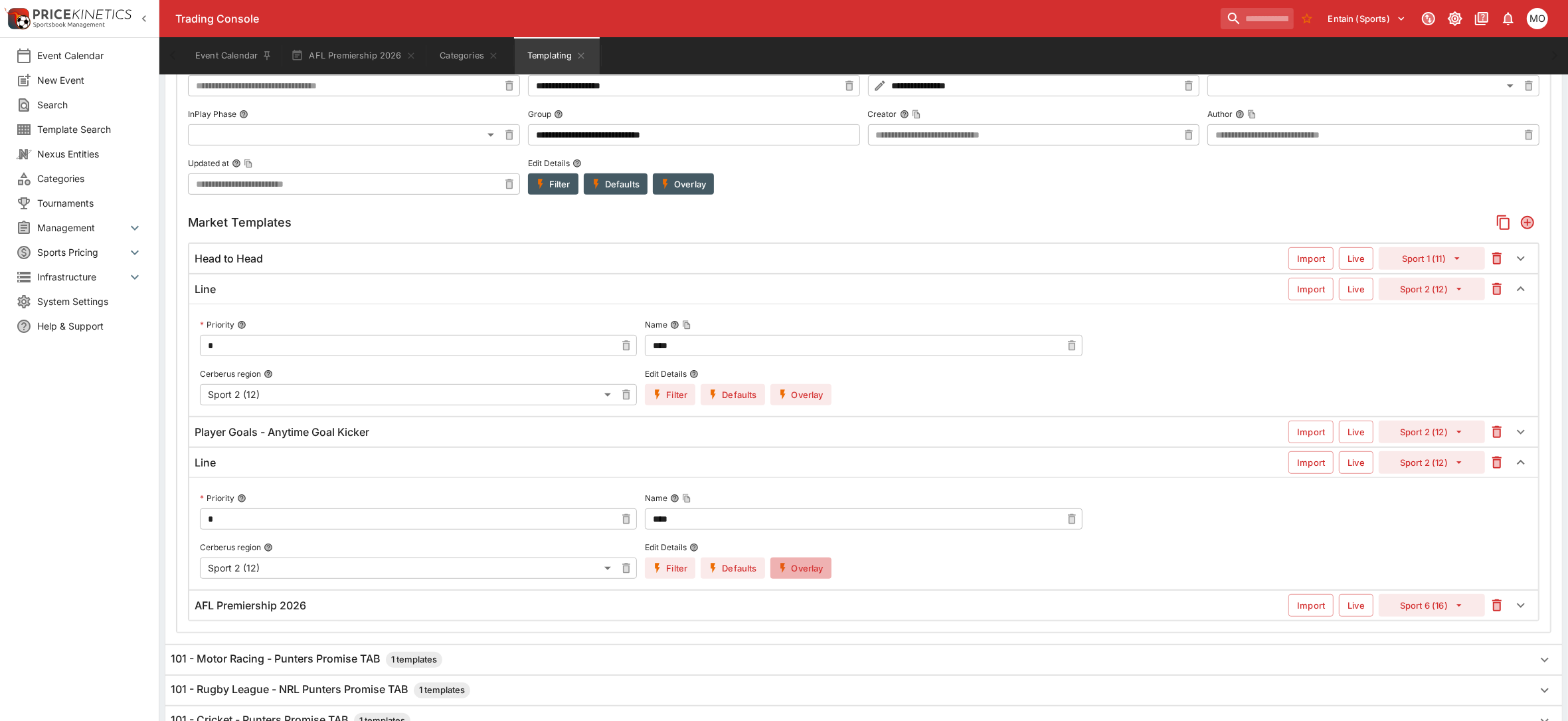
click at [814, 572] on button "Overlay" at bounding box center [800, 568] width 61 height 21
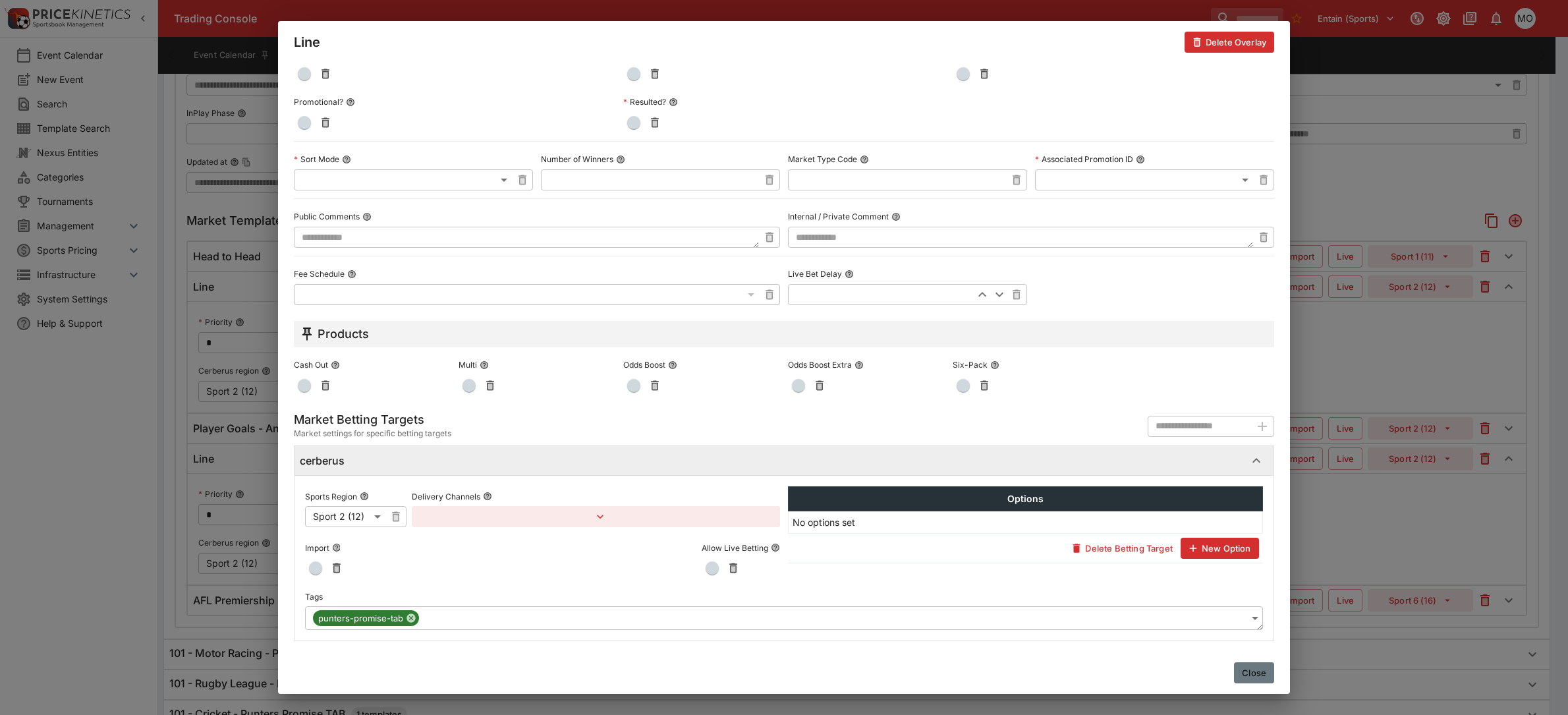
click at [1243, 668] on button "Close" at bounding box center [1254, 673] width 40 height 21
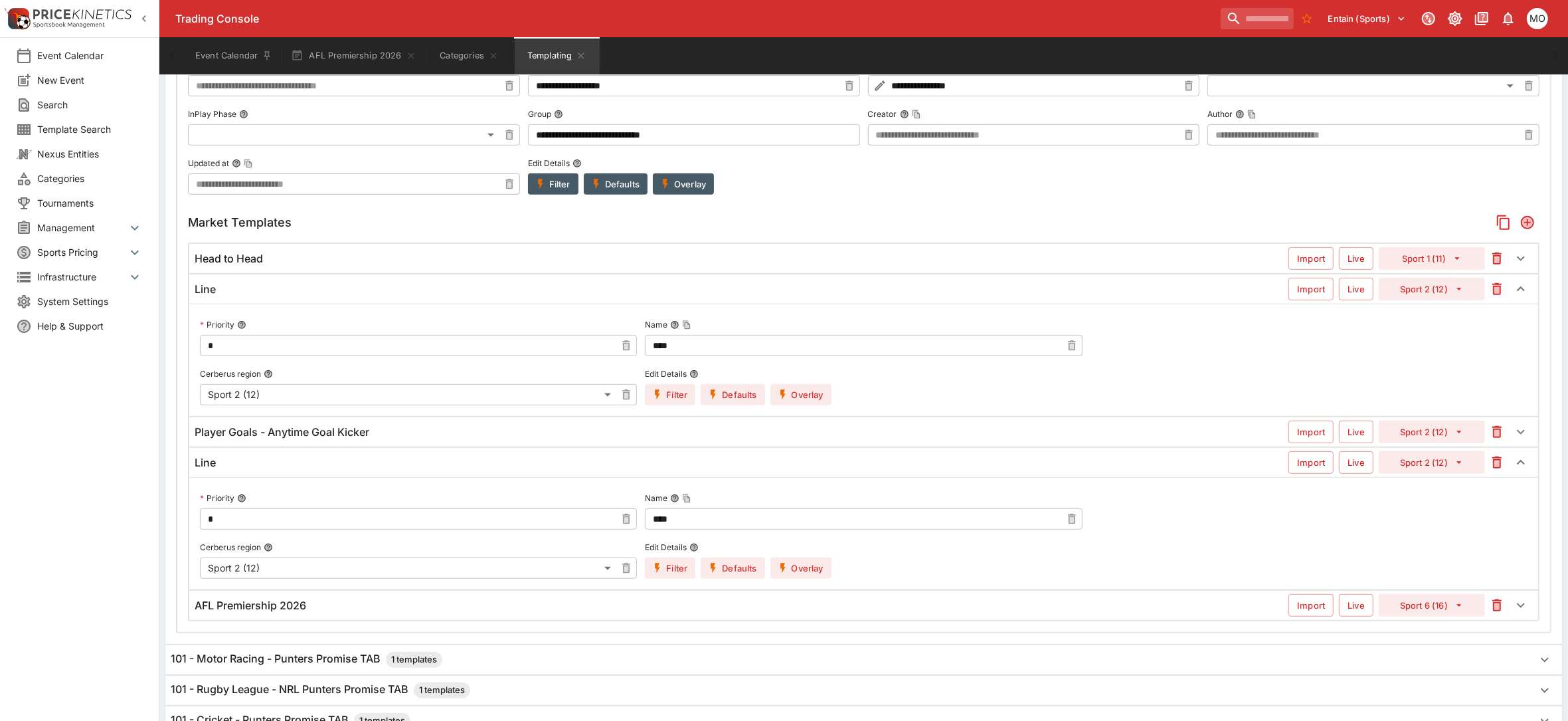
click at [1496, 470] on icon "button" at bounding box center [1498, 462] width 16 height 16
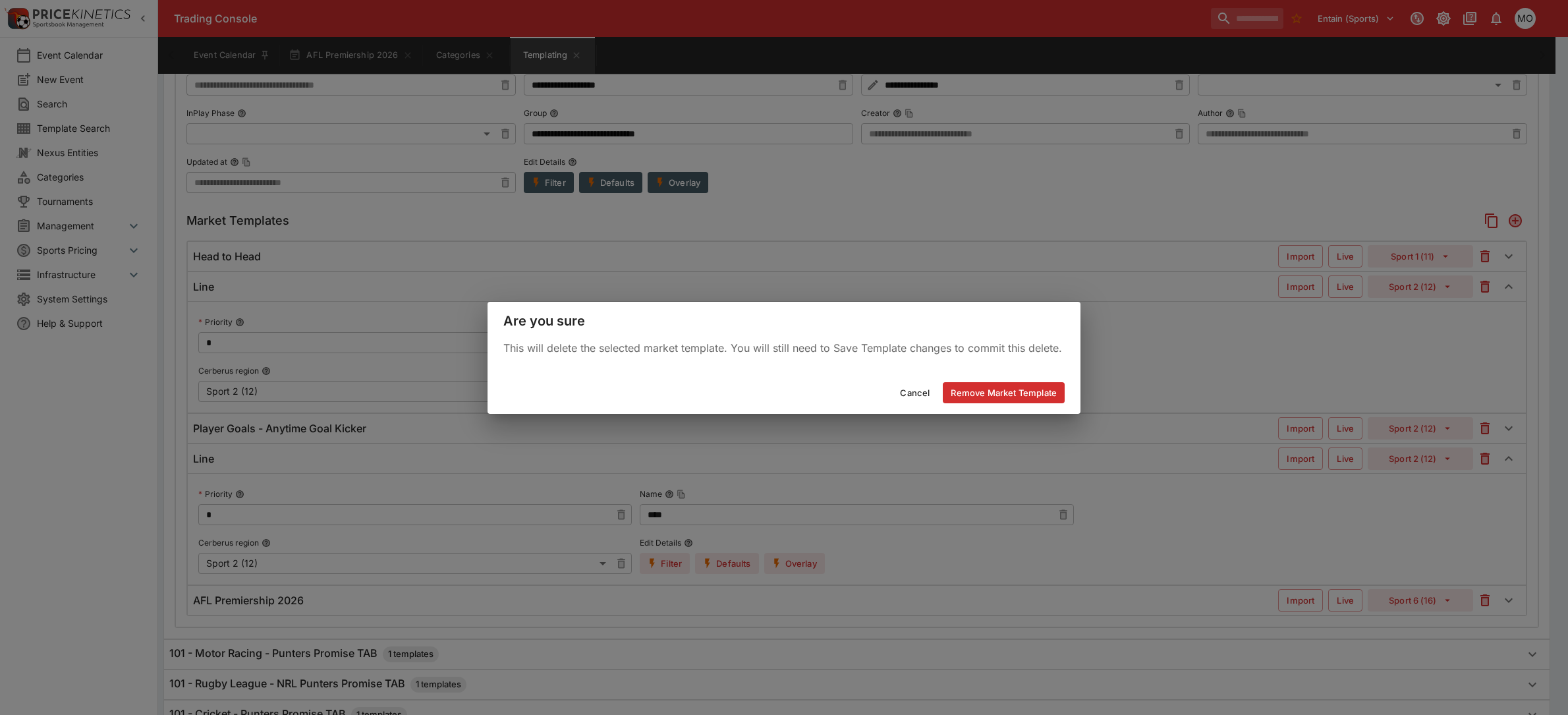
click at [1013, 396] on button "Remove Market Template" at bounding box center [1004, 392] width 122 height 21
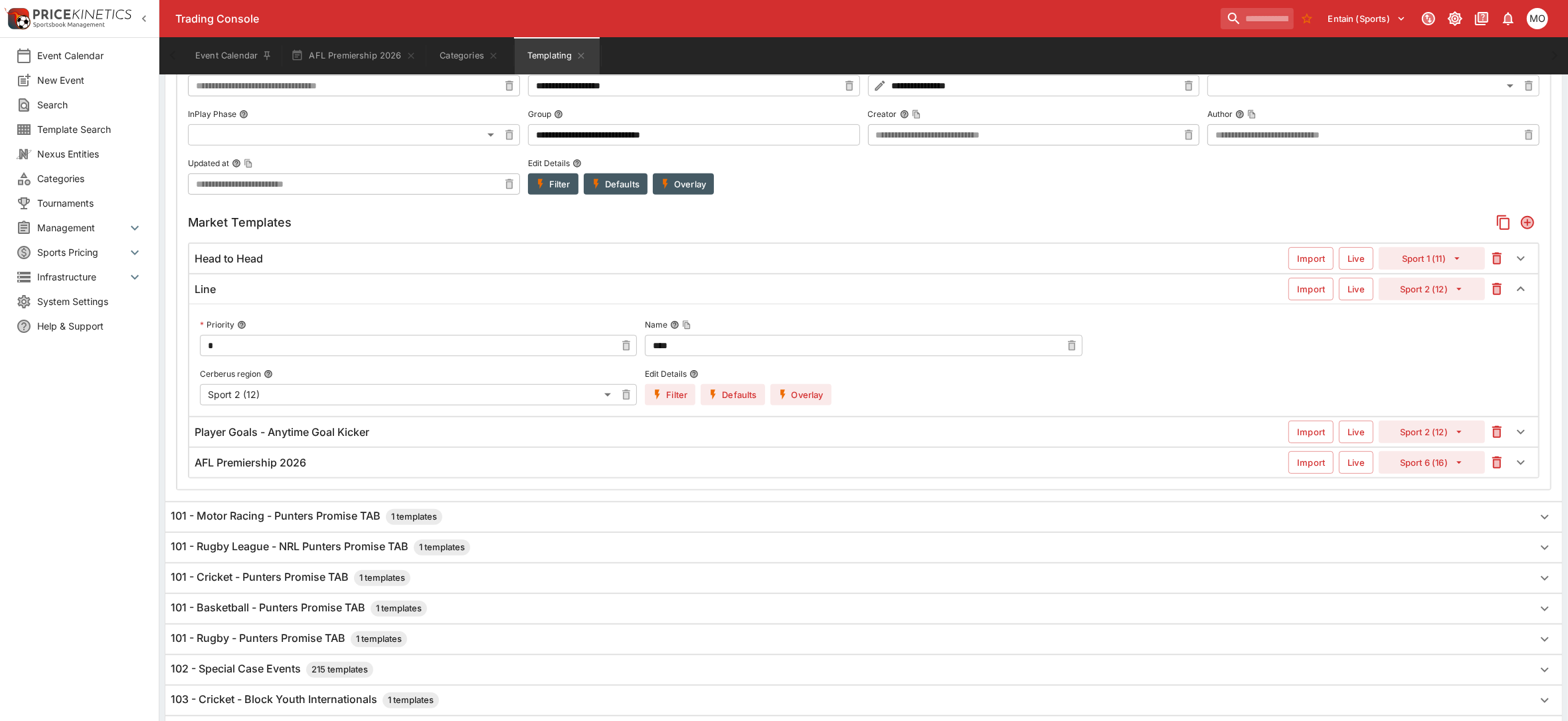
click at [233, 297] on div "Line" at bounding box center [742, 289] width 1094 height 14
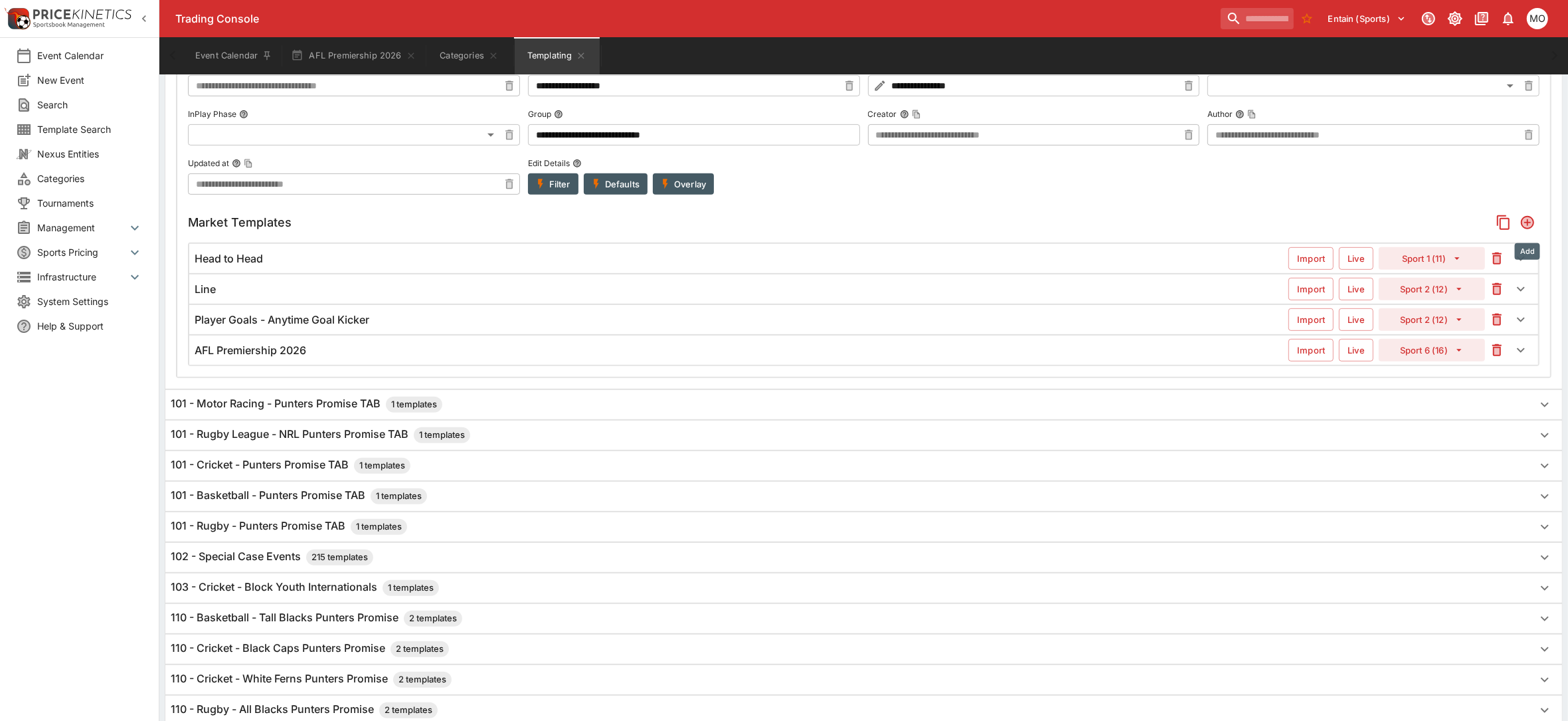
click at [1530, 225] on icon "Add" at bounding box center [1528, 223] width 11 height 11
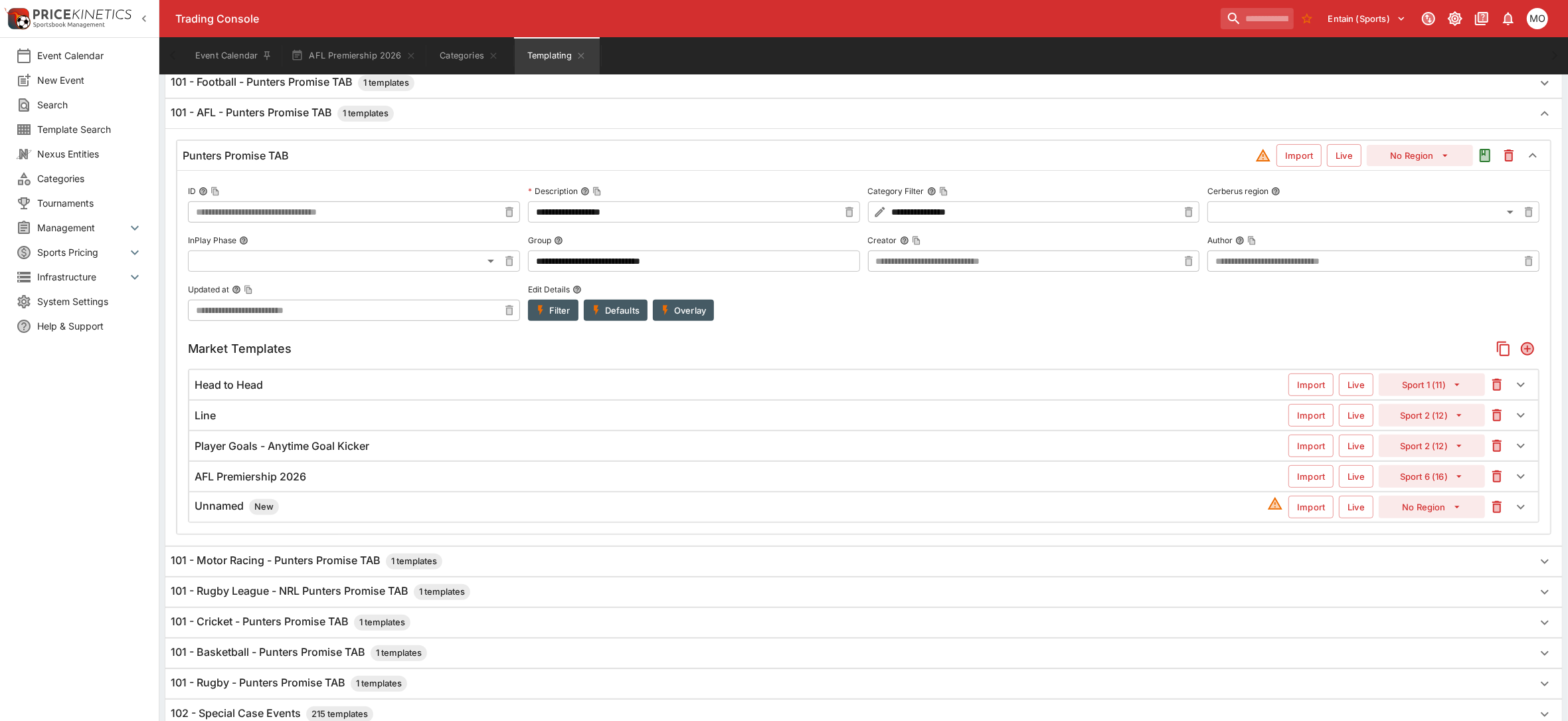
click at [218, 507] on h6 "Unnamed New" at bounding box center [237, 507] width 84 height 16
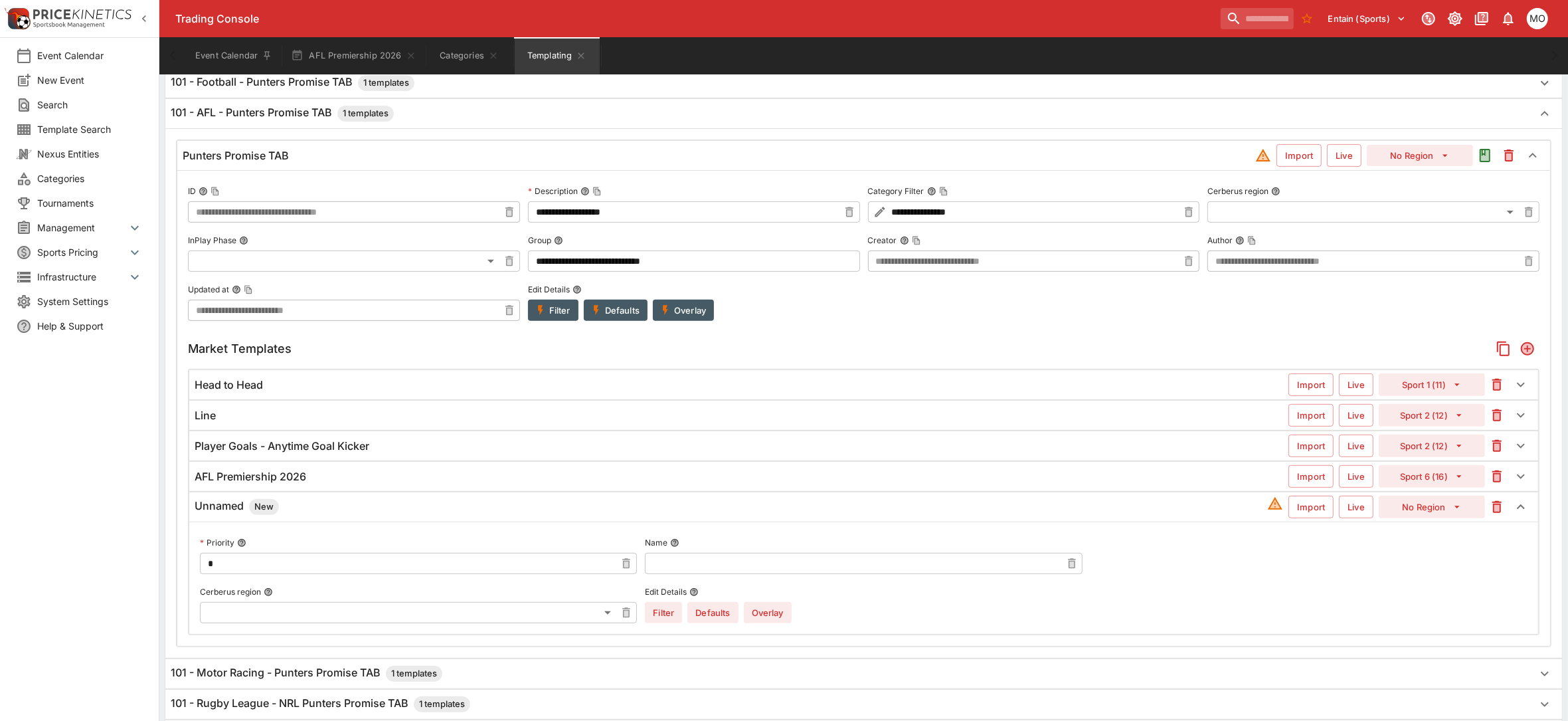
click at [669, 561] on input "text" at bounding box center [853, 563] width 416 height 21
type input "**********"
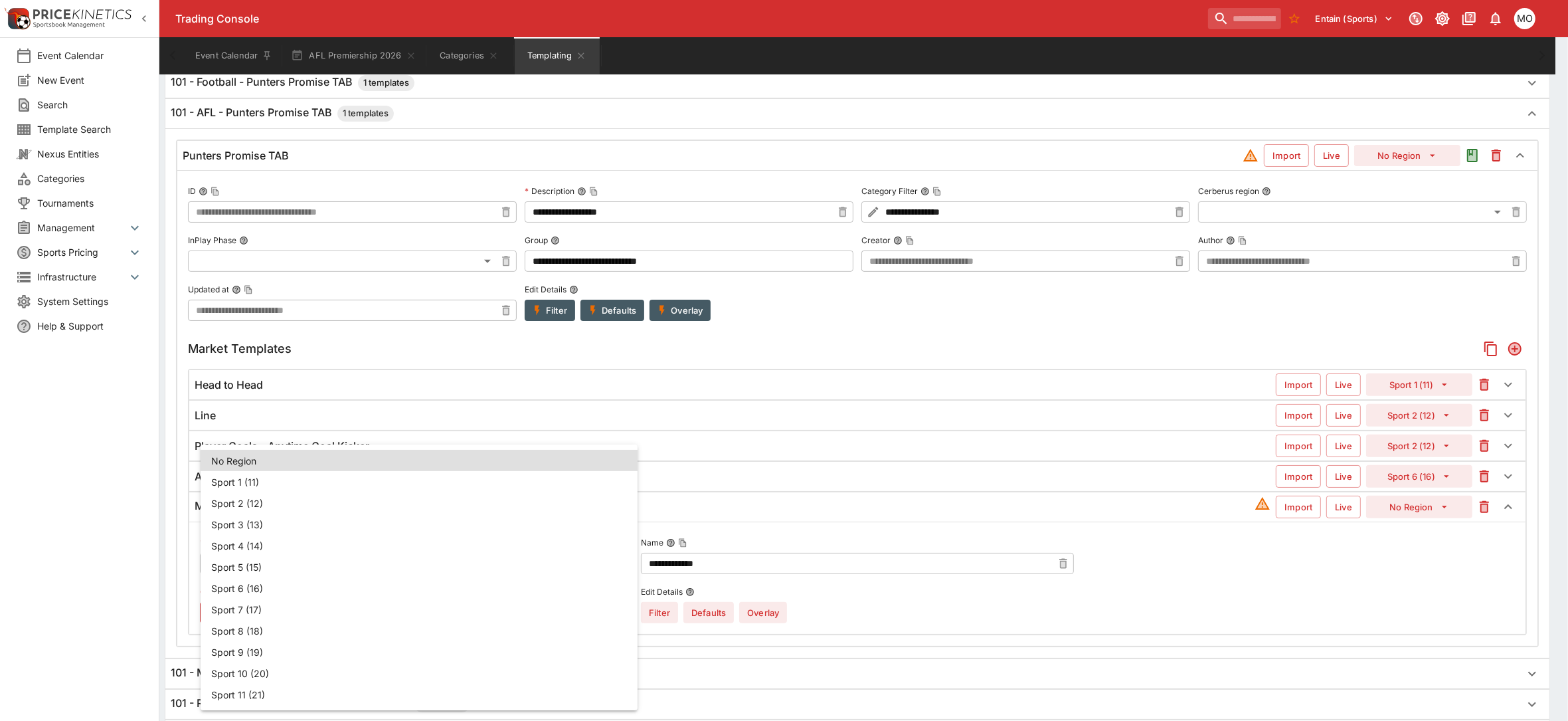
click at [589, 618] on body "Trading Console Entain (Sports) 1 MO Event Calendar New Event Search Template S…" at bounding box center [784, 544] width 1568 height 2165
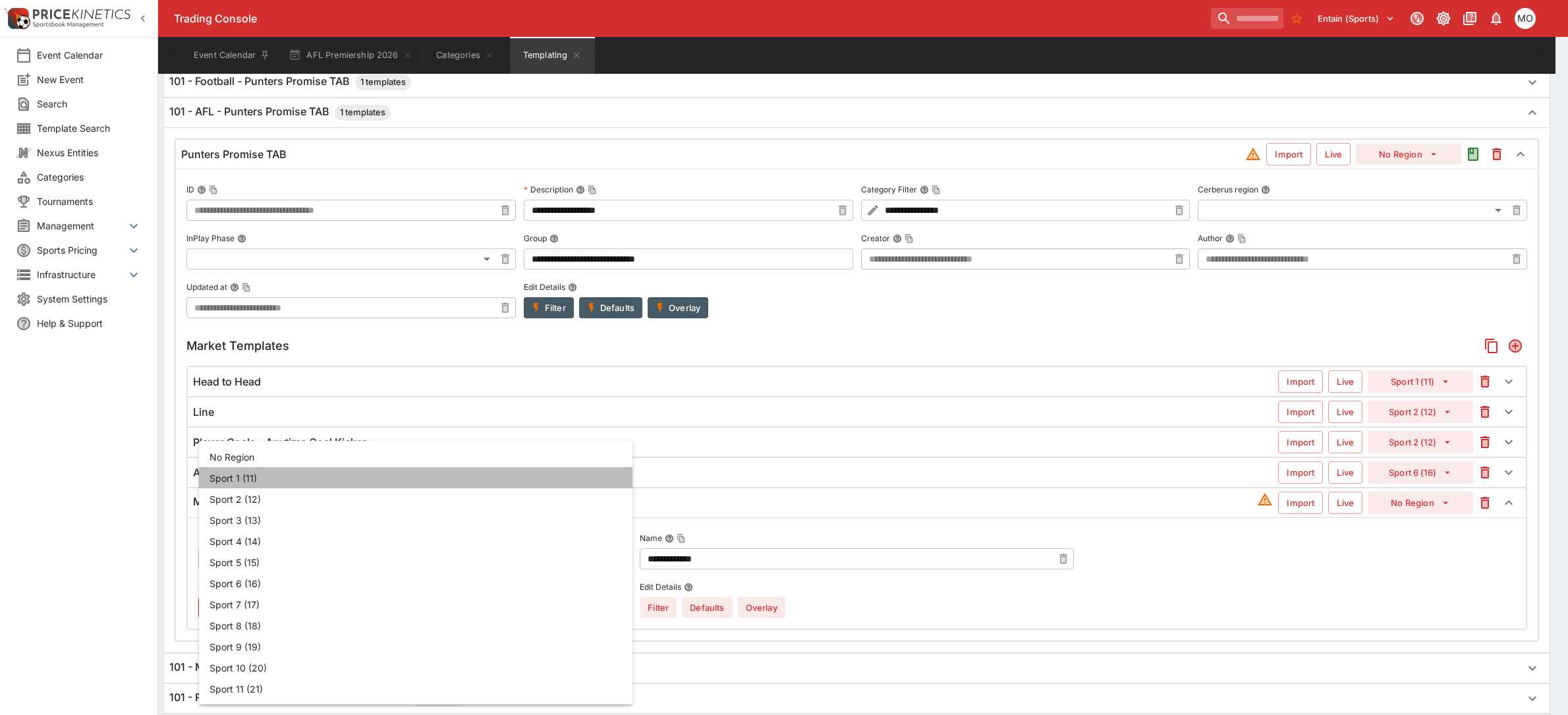
click at [259, 481] on li "Sport 1 (11)" at bounding box center [415, 477] width 434 height 21
type input "**"
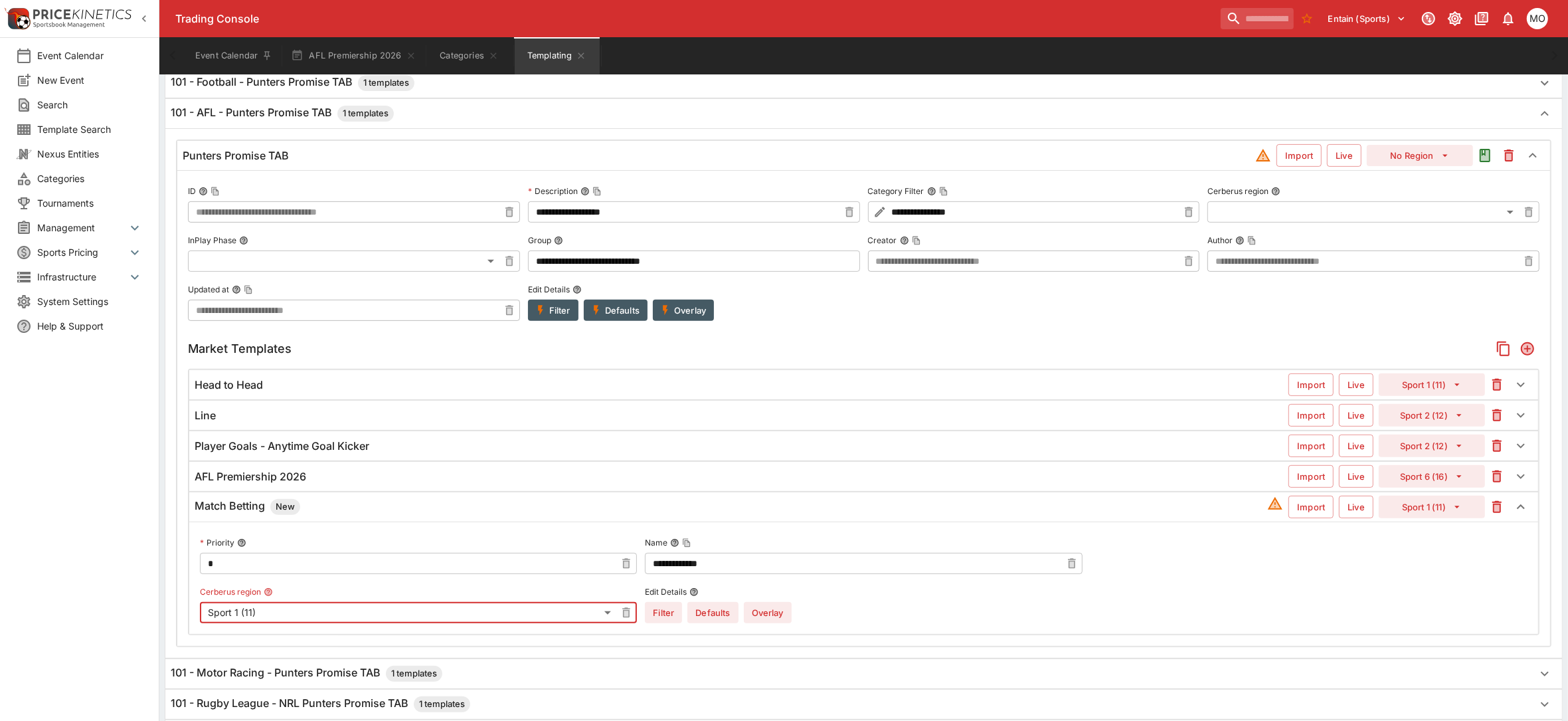
click at [759, 616] on button "Overlay" at bounding box center [768, 613] width 48 height 21
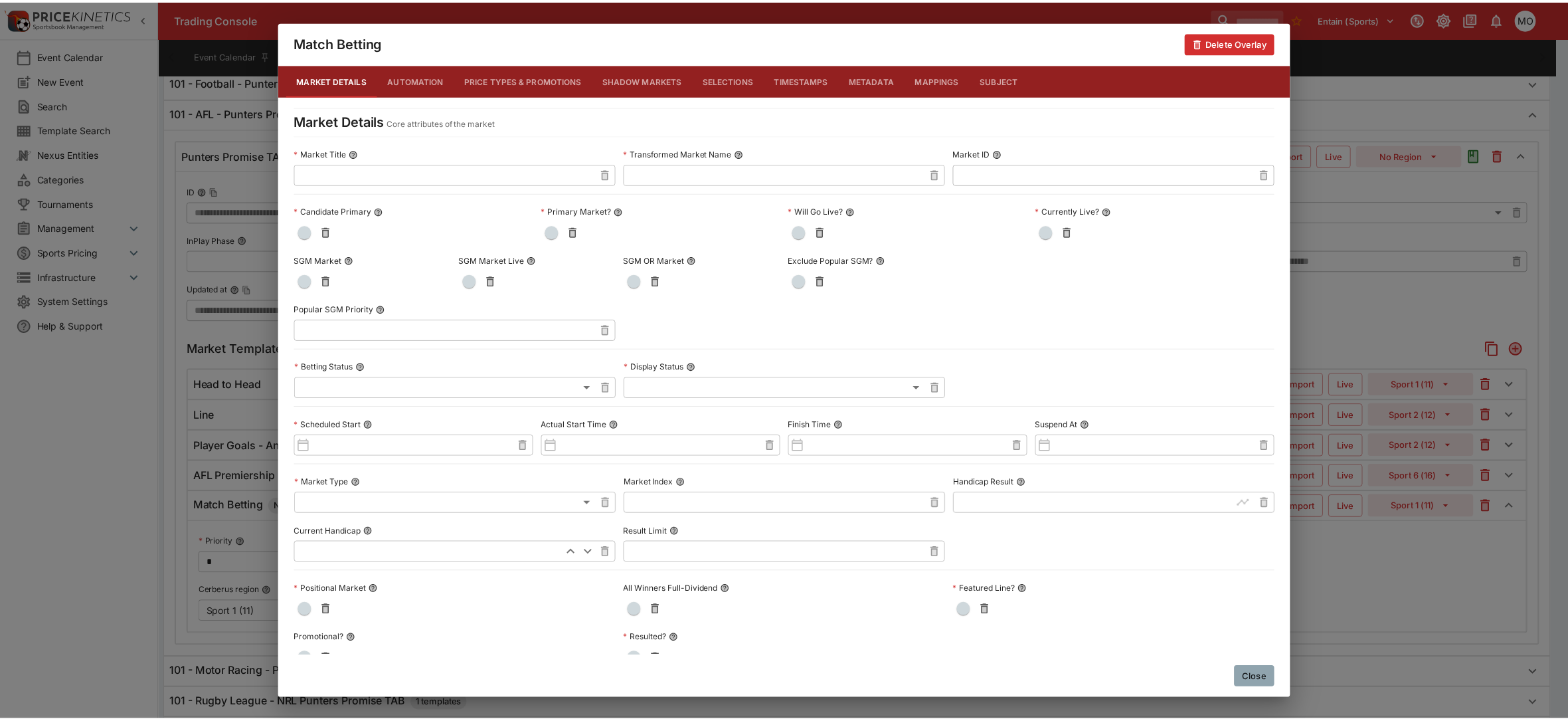
scroll to position [536, 0]
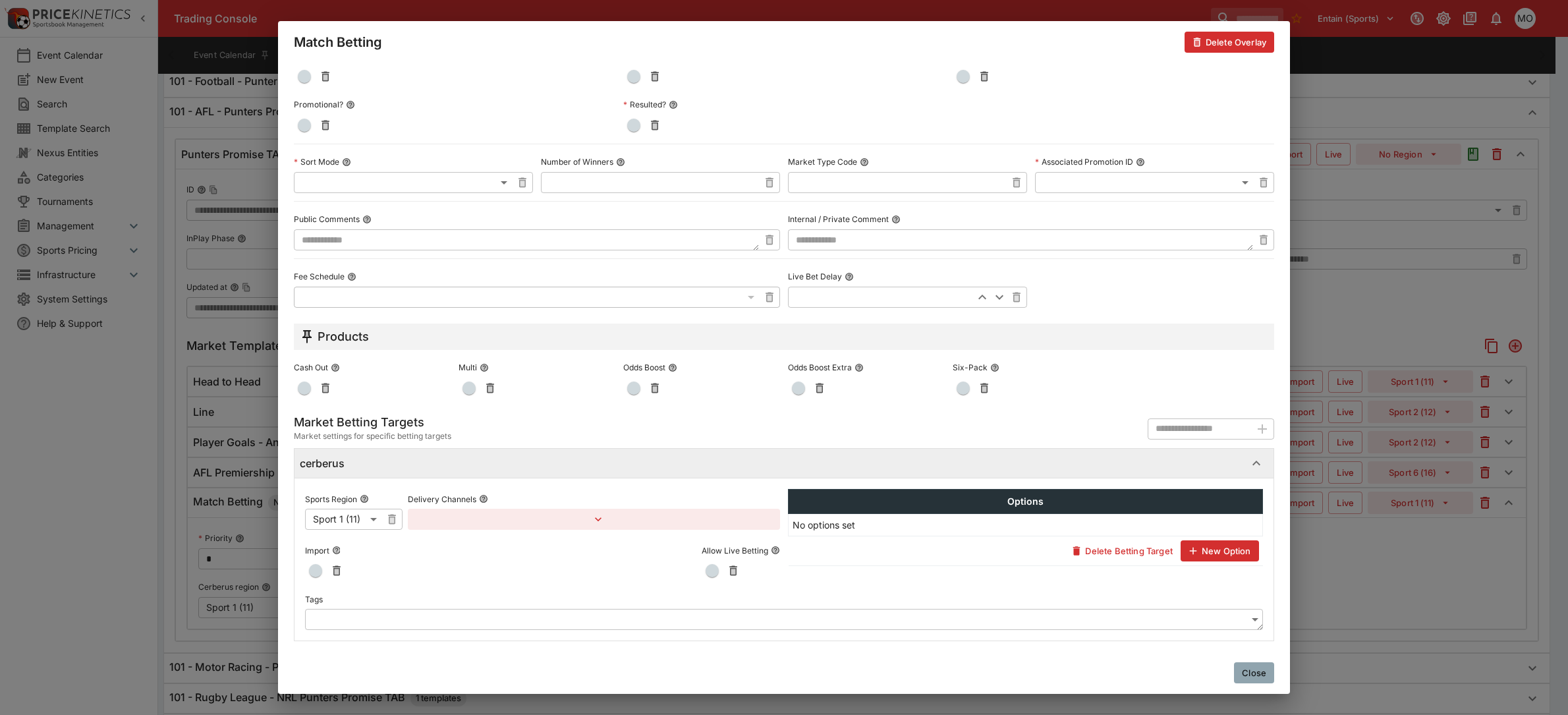
click at [464, 621] on body "Trading Console Entain (Sports) 1 MO Event Calendar New Event Search Template S…" at bounding box center [784, 539] width 1568 height 2147
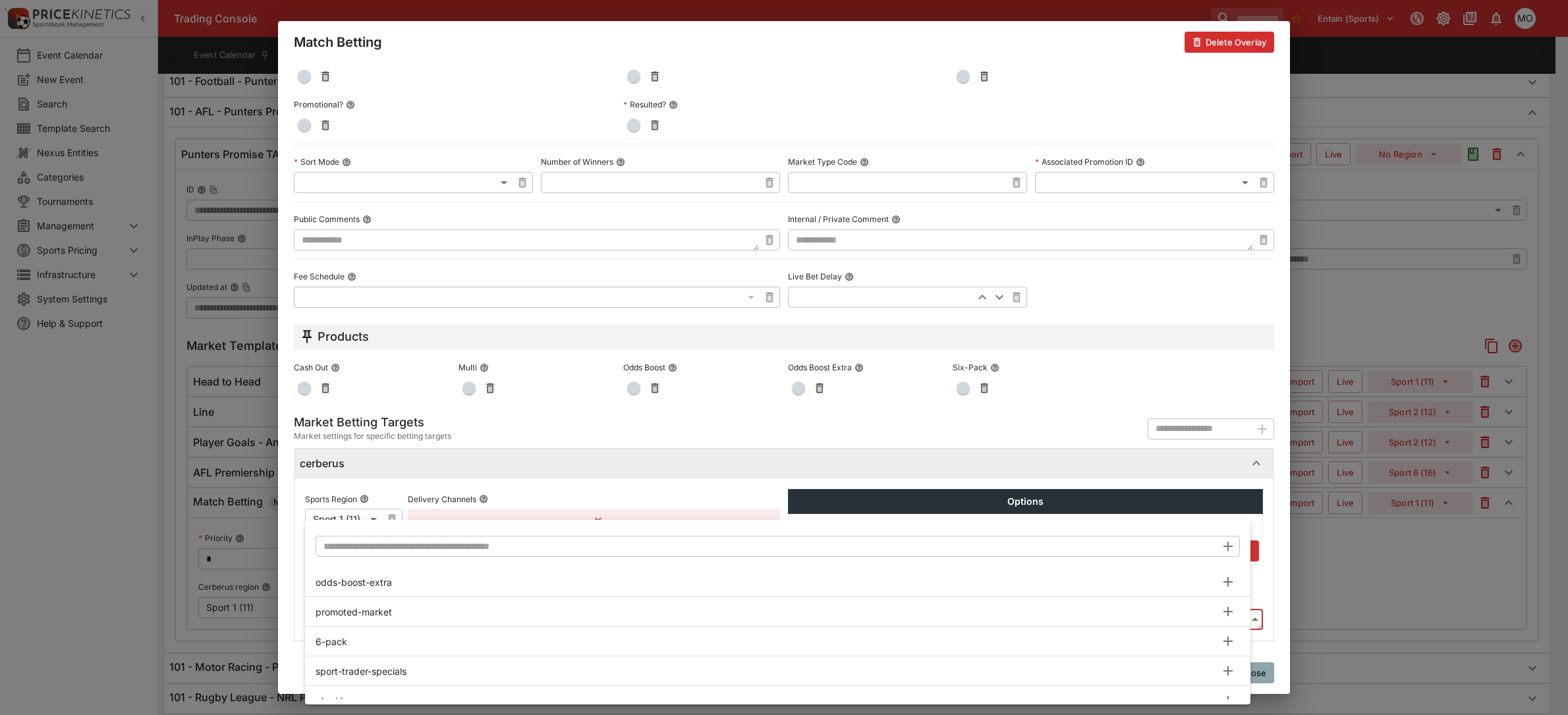
click at [393, 550] on input "text" at bounding box center [765, 546] width 901 height 21
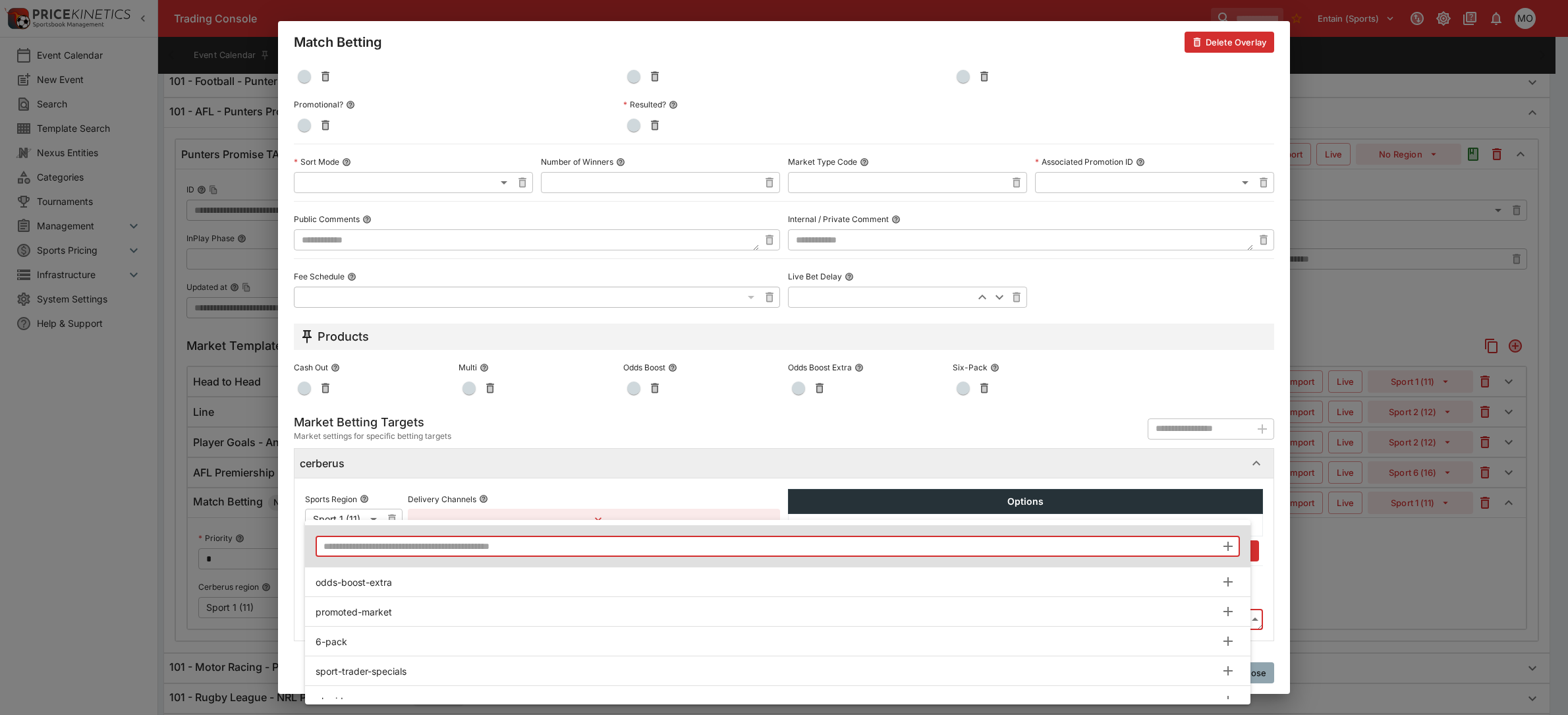
paste input "**********"
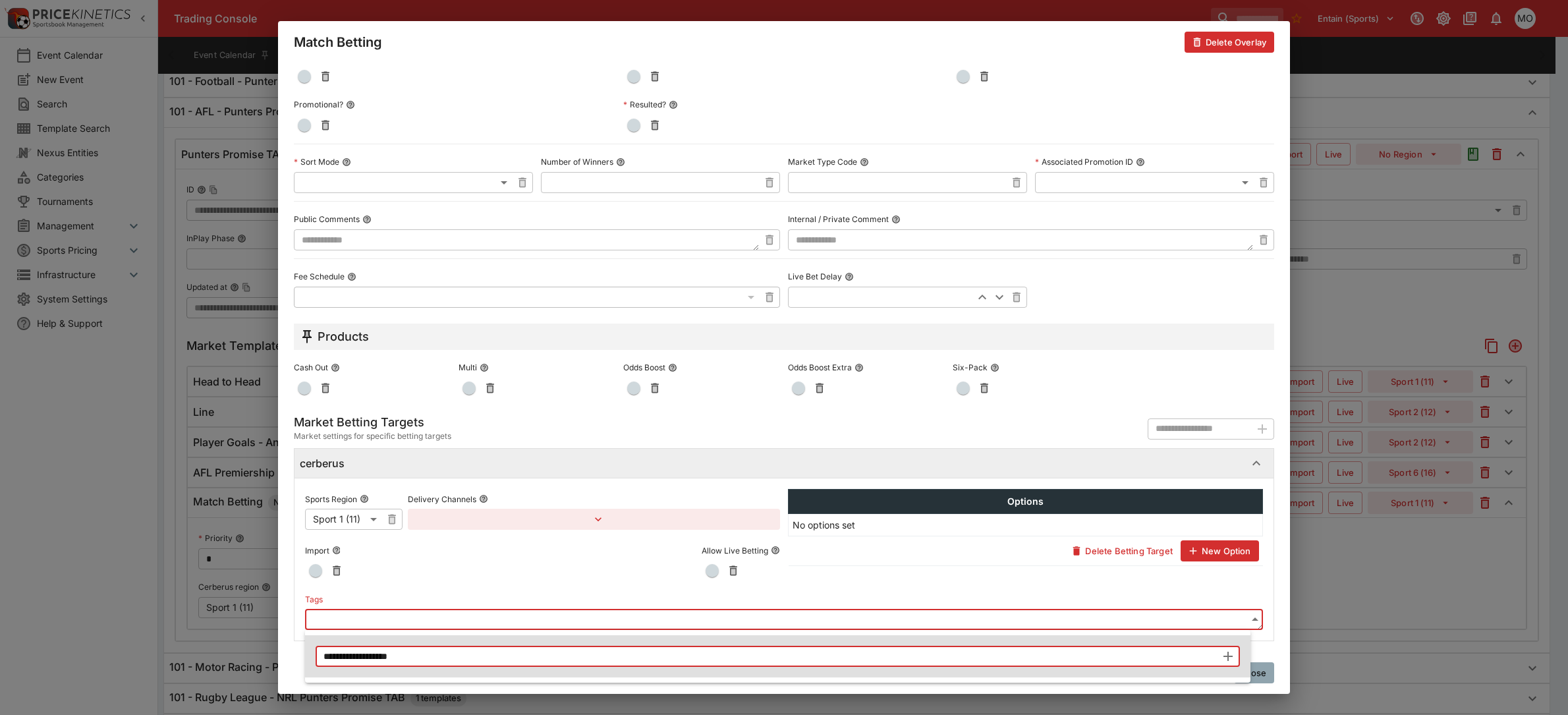
type input "**********"
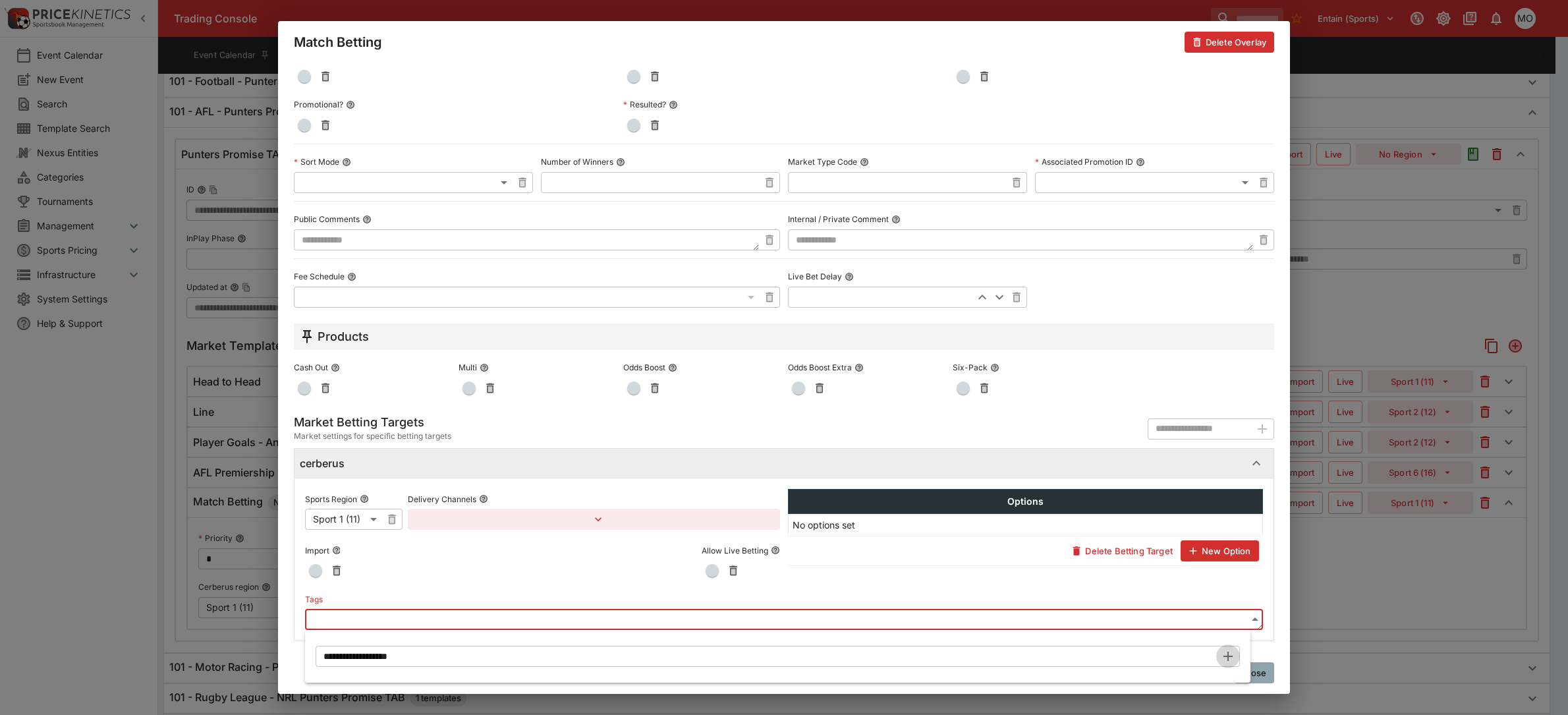
click at [1227, 655] on icon "button" at bounding box center [1227, 656] width 9 height 9
type input "**********"
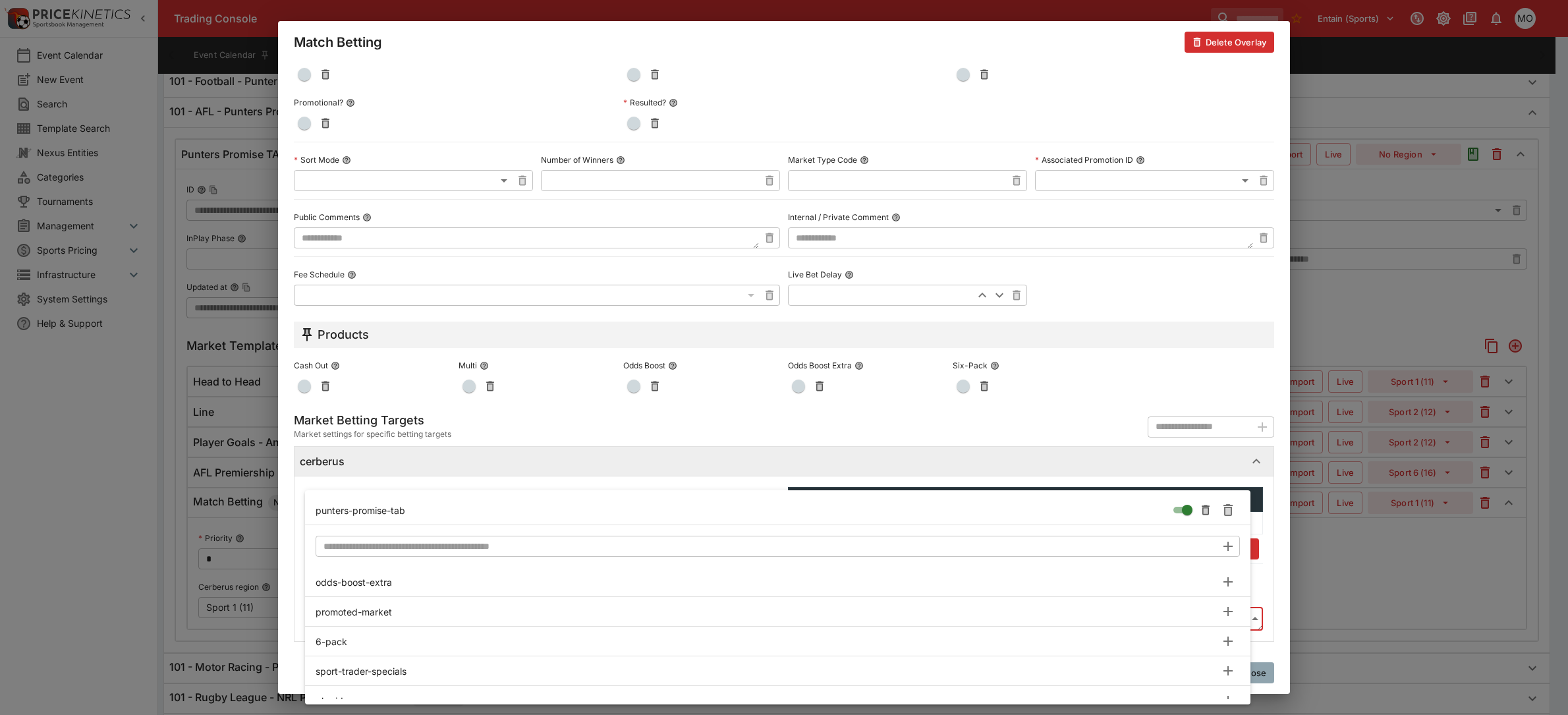
click at [1270, 578] on div at bounding box center [784, 358] width 1568 height 715
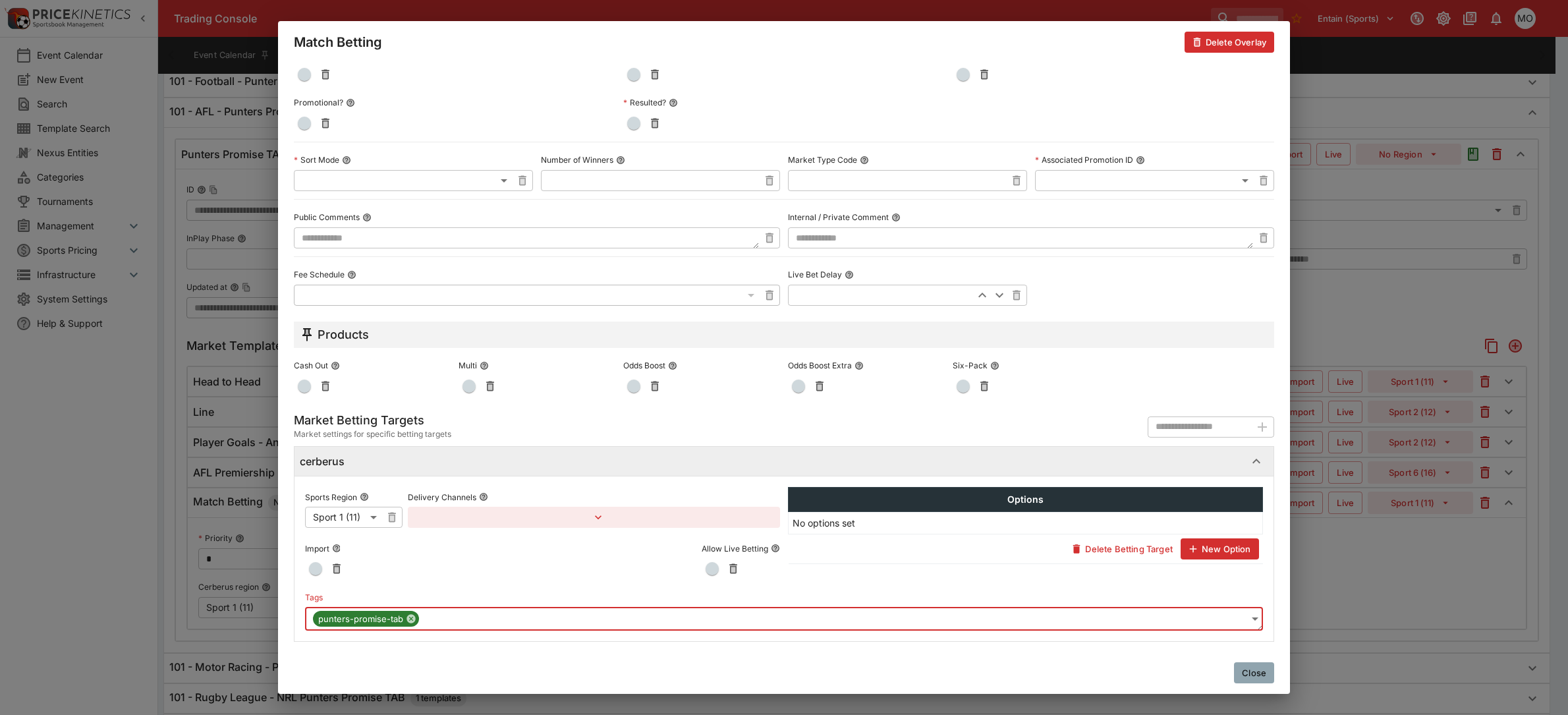
click at [1265, 672] on button "Close" at bounding box center [1254, 673] width 40 height 21
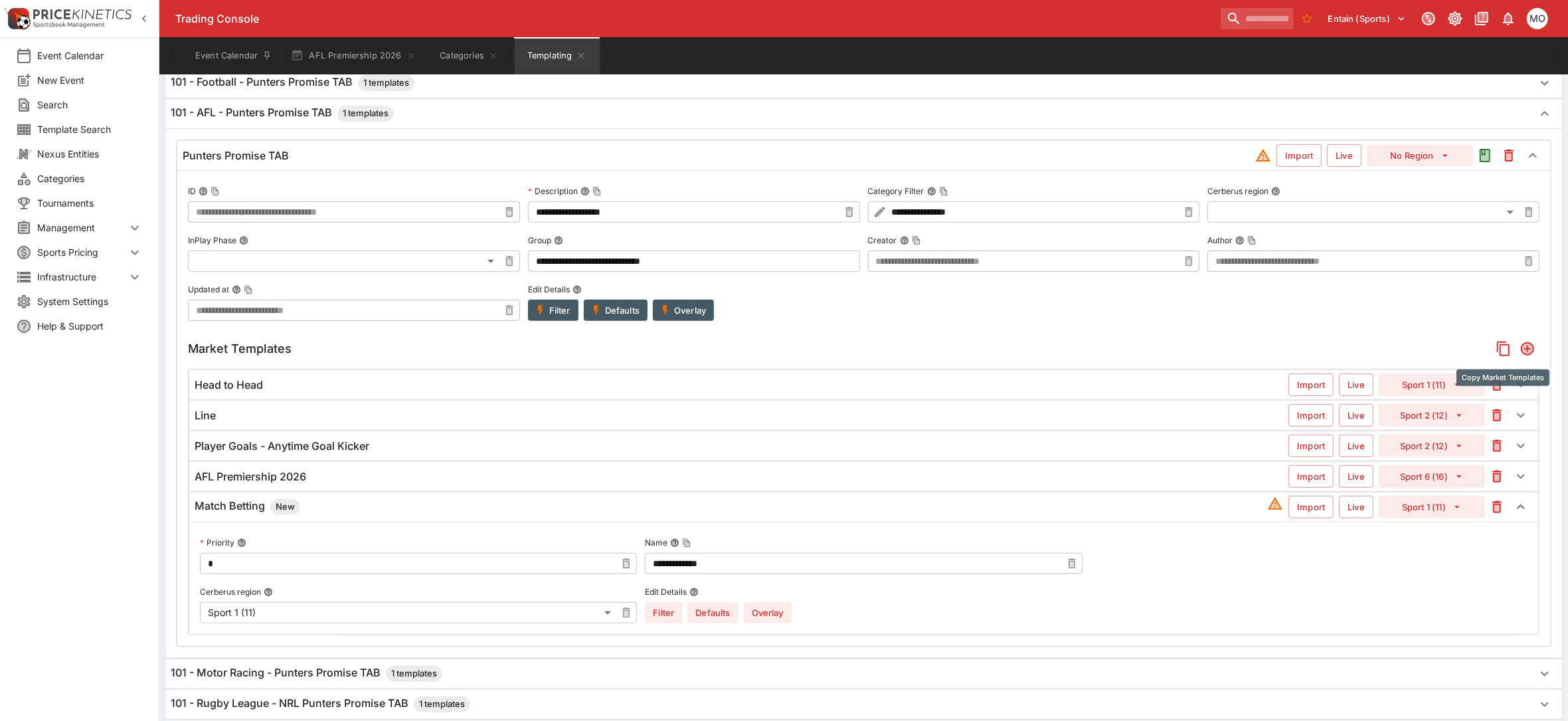
scroll to position [0, 0]
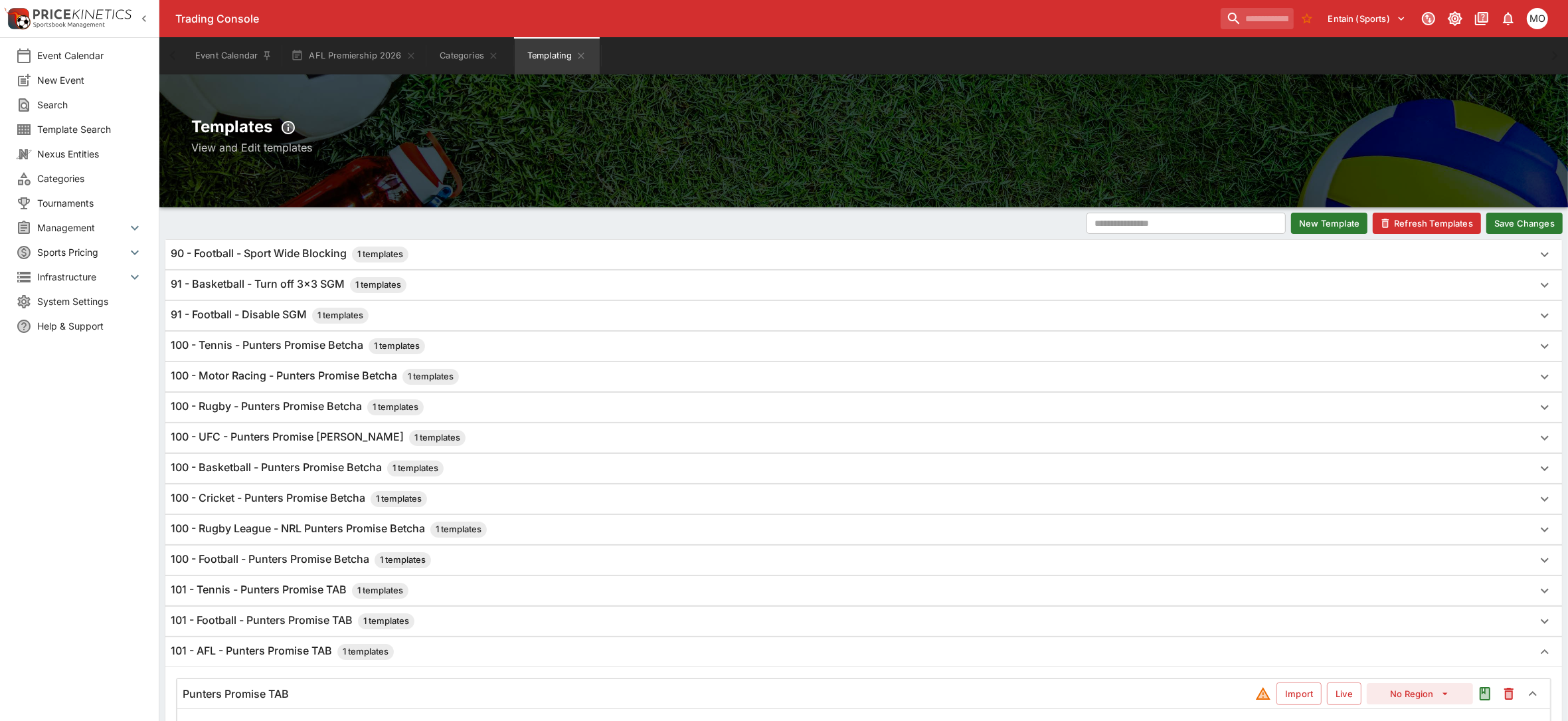
click at [1516, 221] on button "Save Changes" at bounding box center [1525, 223] width 76 height 21
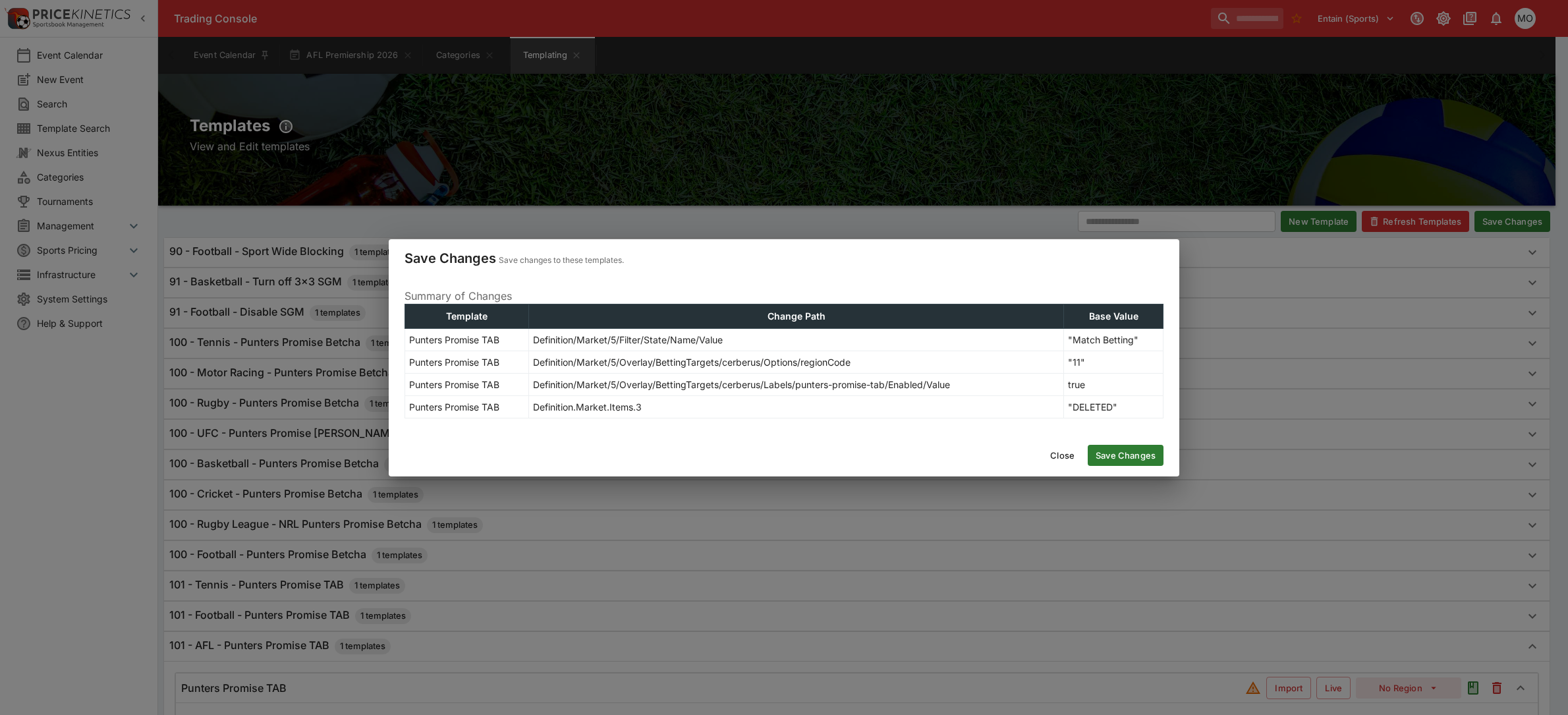
click at [1134, 442] on div "Close Save Changes" at bounding box center [784, 456] width 790 height 42
click at [1130, 449] on button "Save Changes" at bounding box center [1125, 455] width 76 height 21
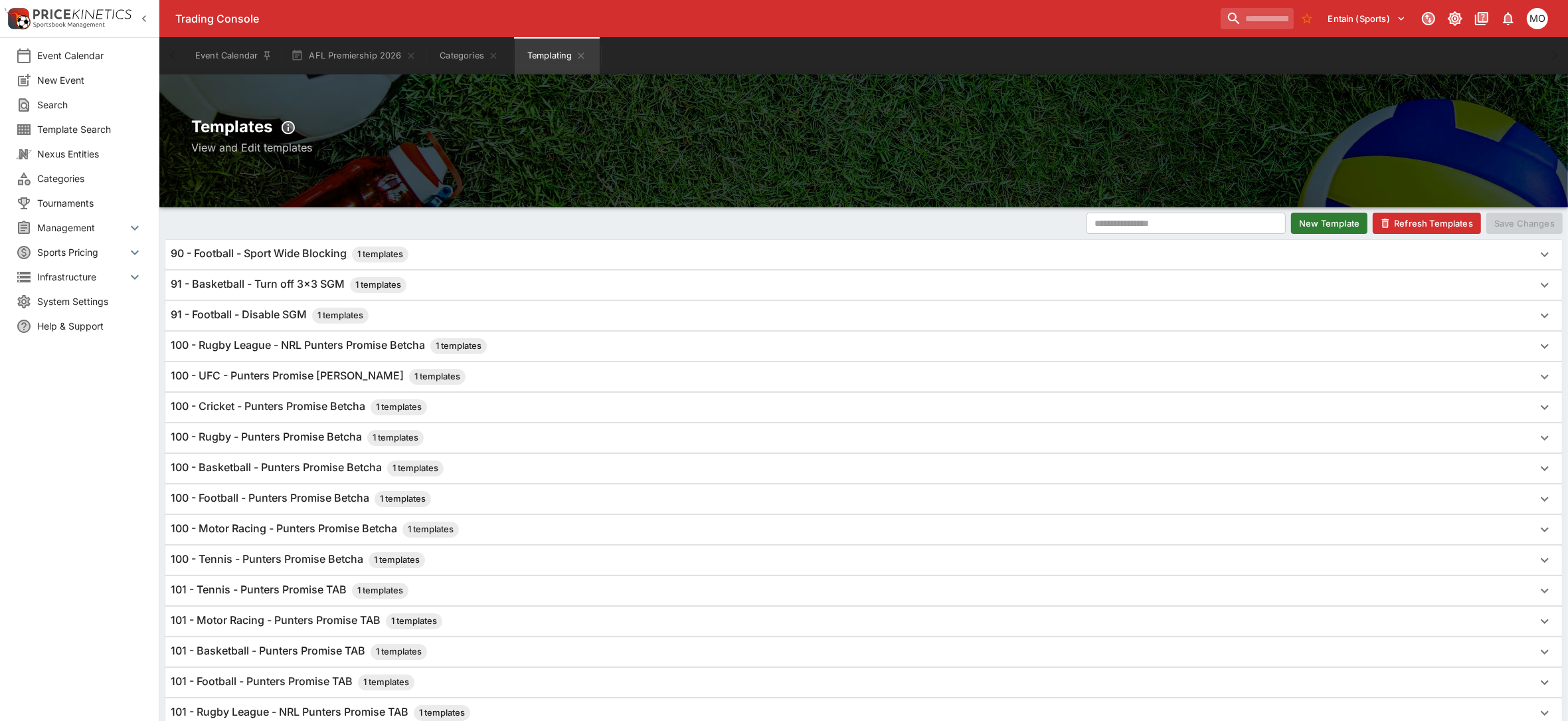
click at [1413, 226] on button "Refresh Templates" at bounding box center [1427, 223] width 108 height 21
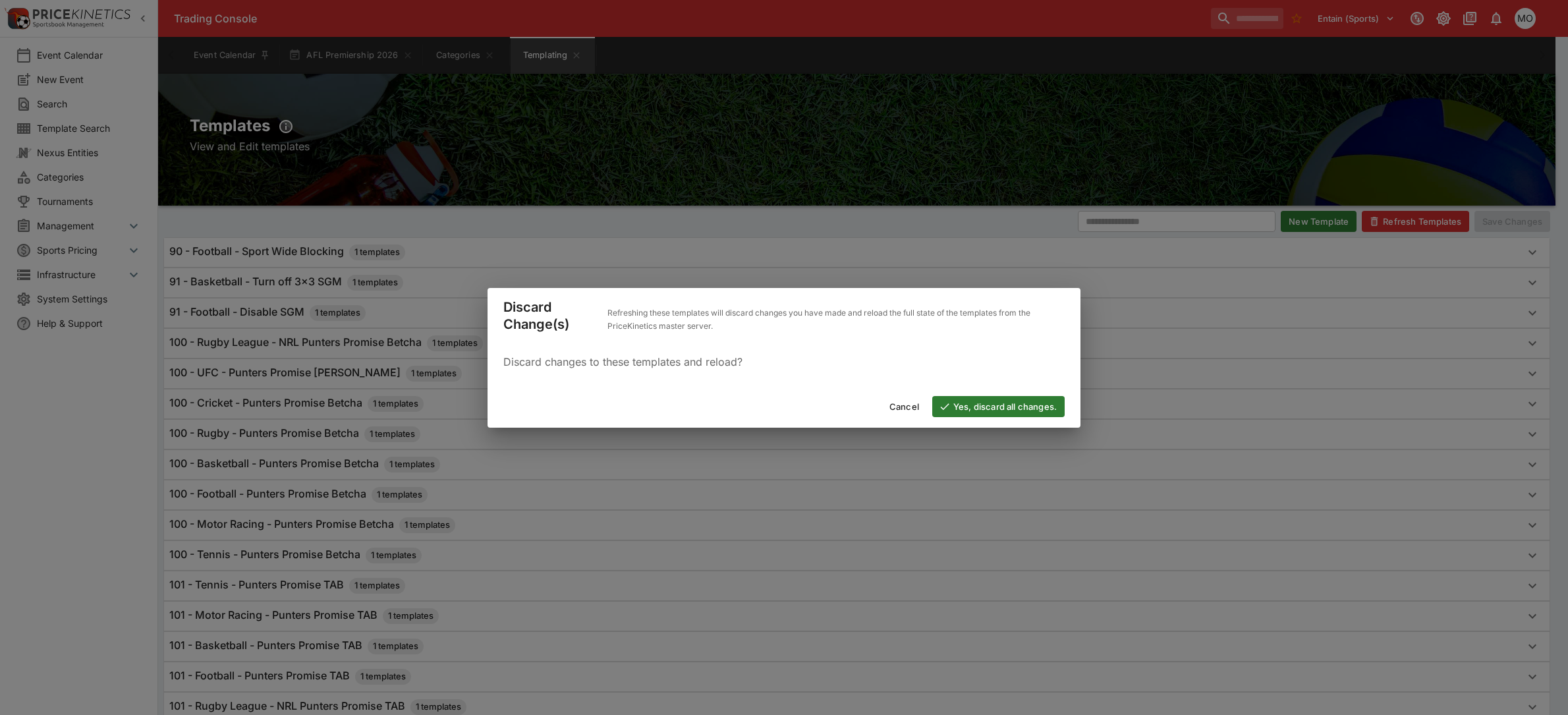
click at [1009, 414] on button "Yes, discard all changes." at bounding box center [998, 406] width 132 height 21
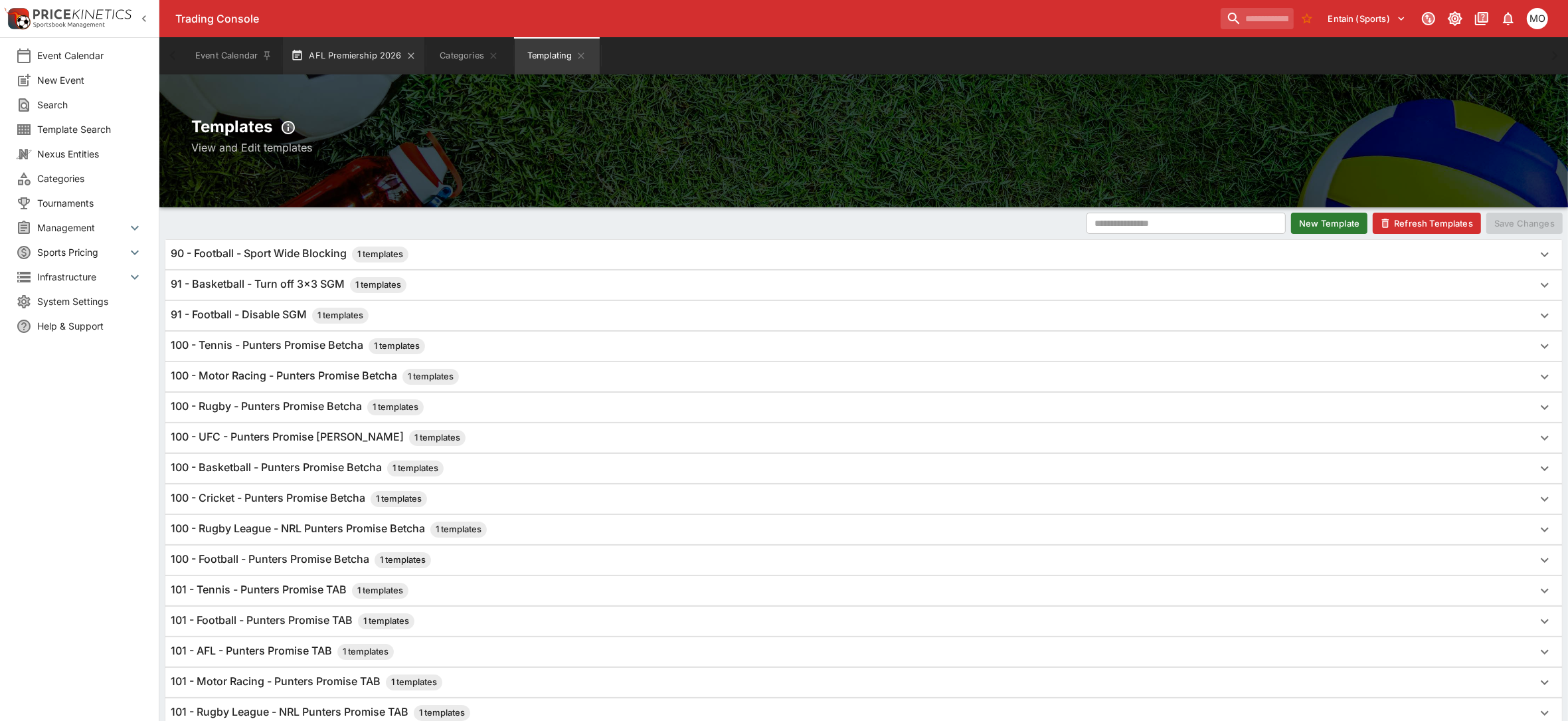
click at [344, 65] on button "AFL Premiership 2026" at bounding box center [353, 56] width 141 height 37
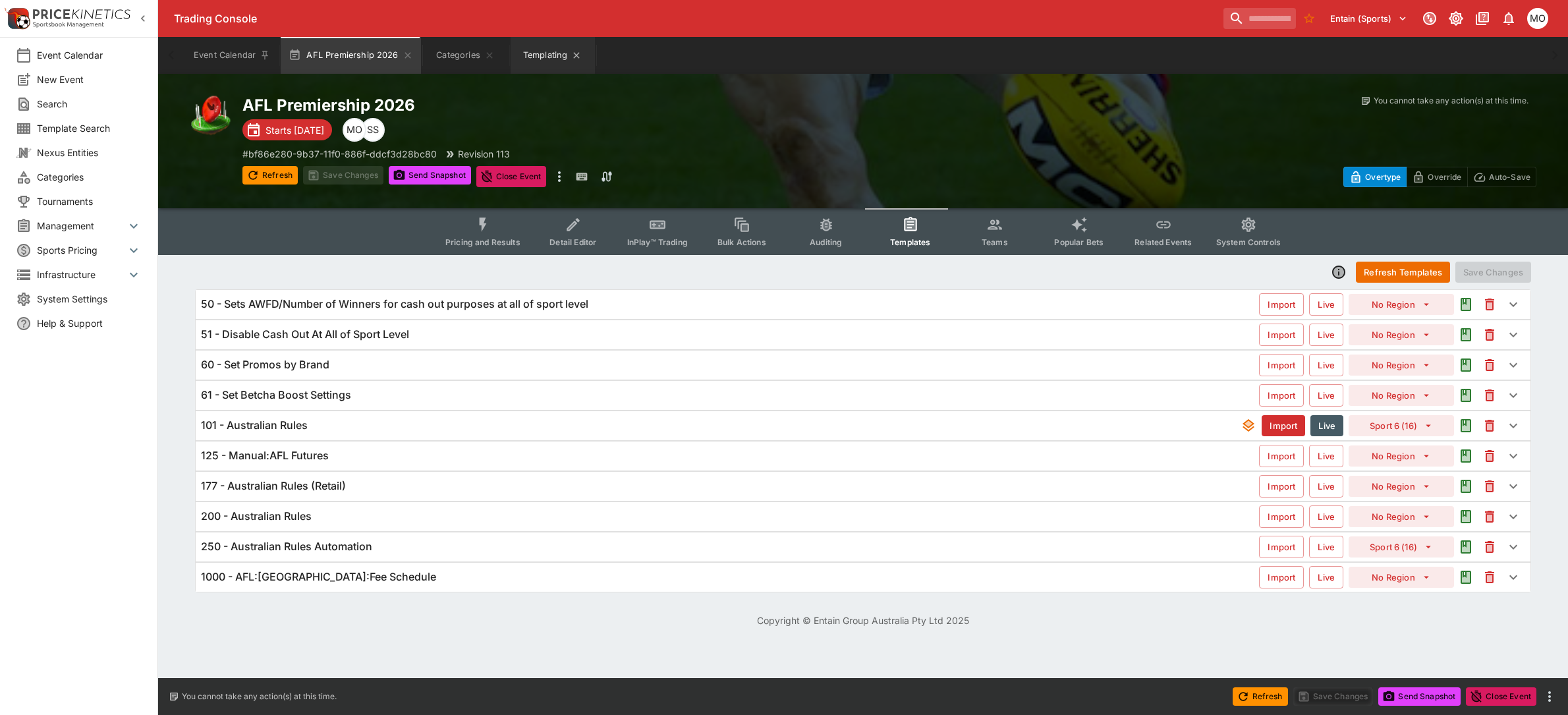
click at [544, 60] on button "Templating" at bounding box center [553, 55] width 84 height 37
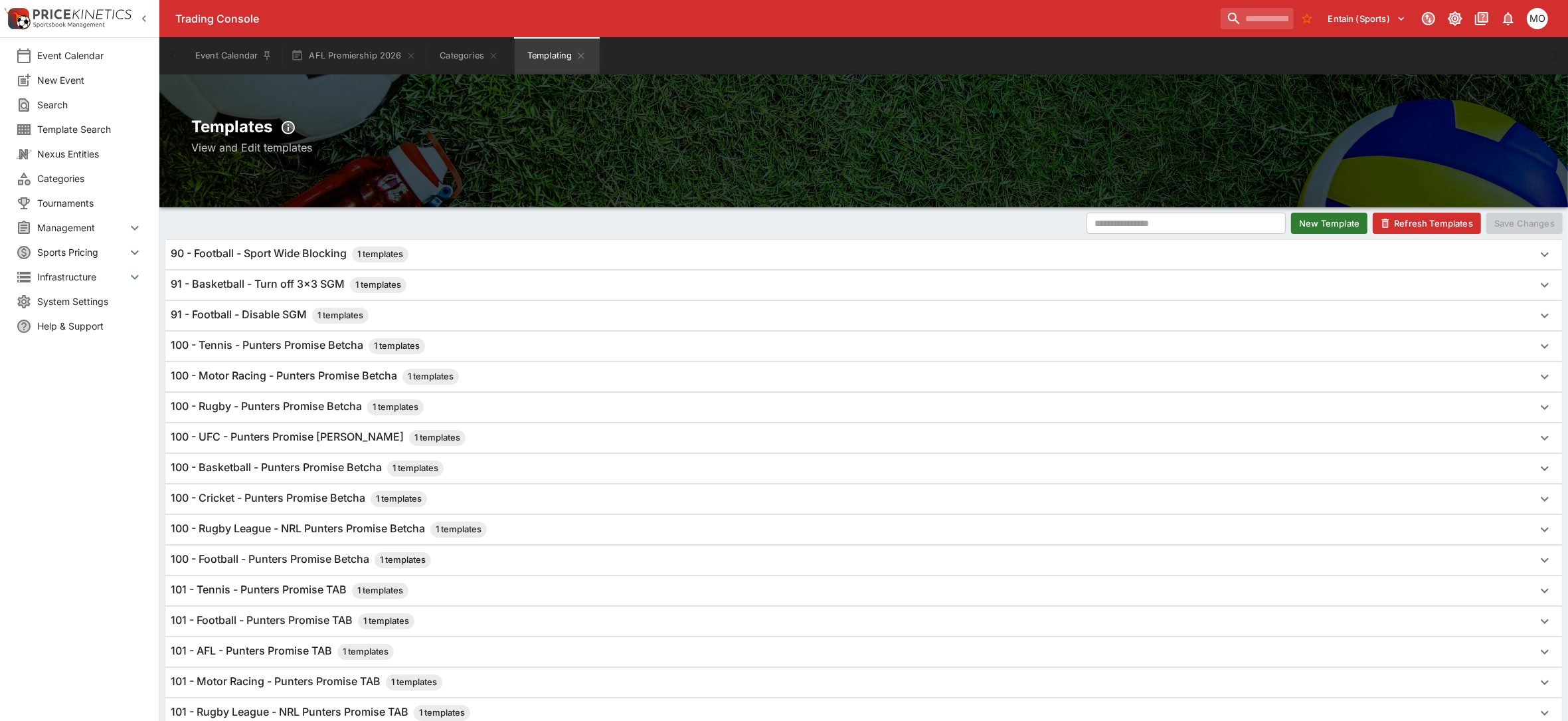
click at [1418, 223] on button "Refresh Templates" at bounding box center [1427, 223] width 108 height 21
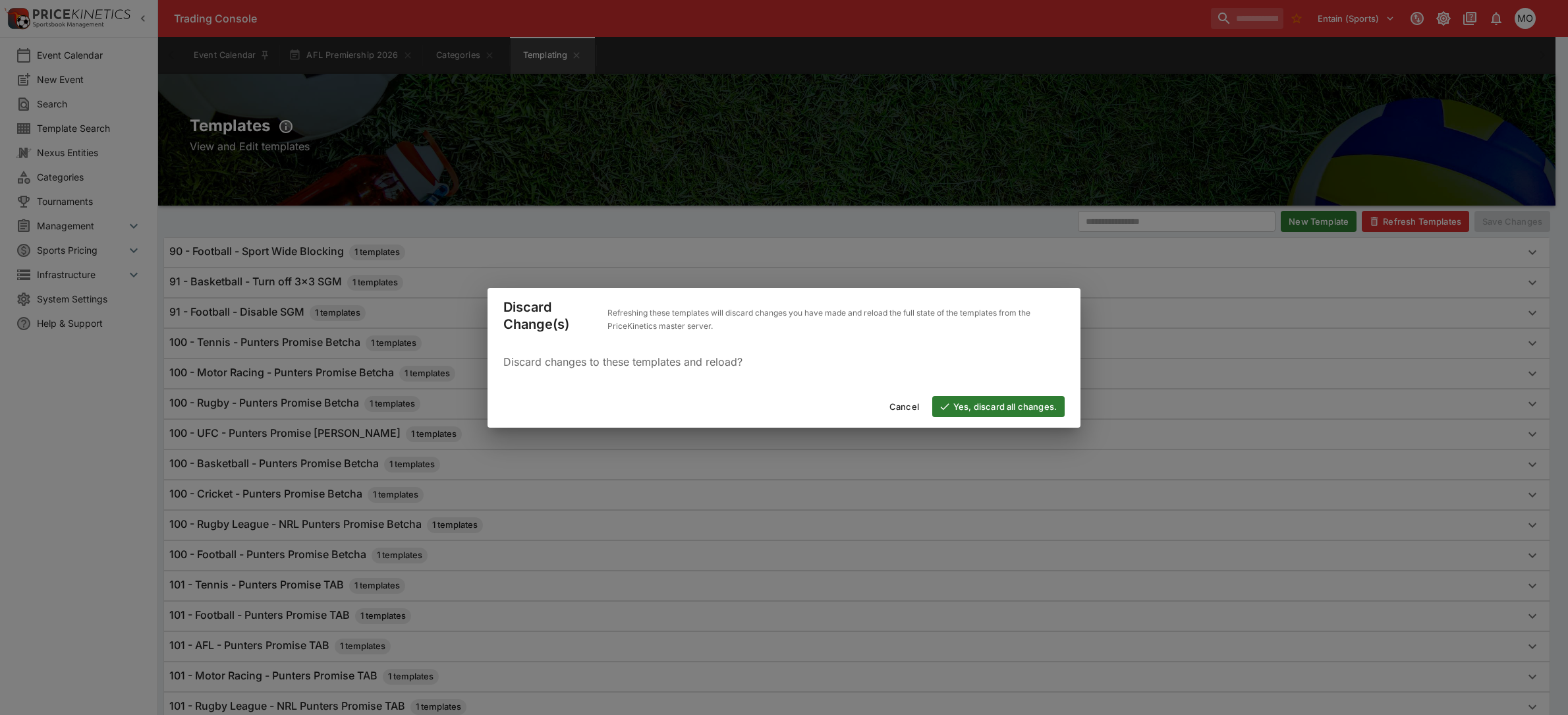
click at [1002, 406] on button "Yes, discard all changes." at bounding box center [998, 406] width 132 height 21
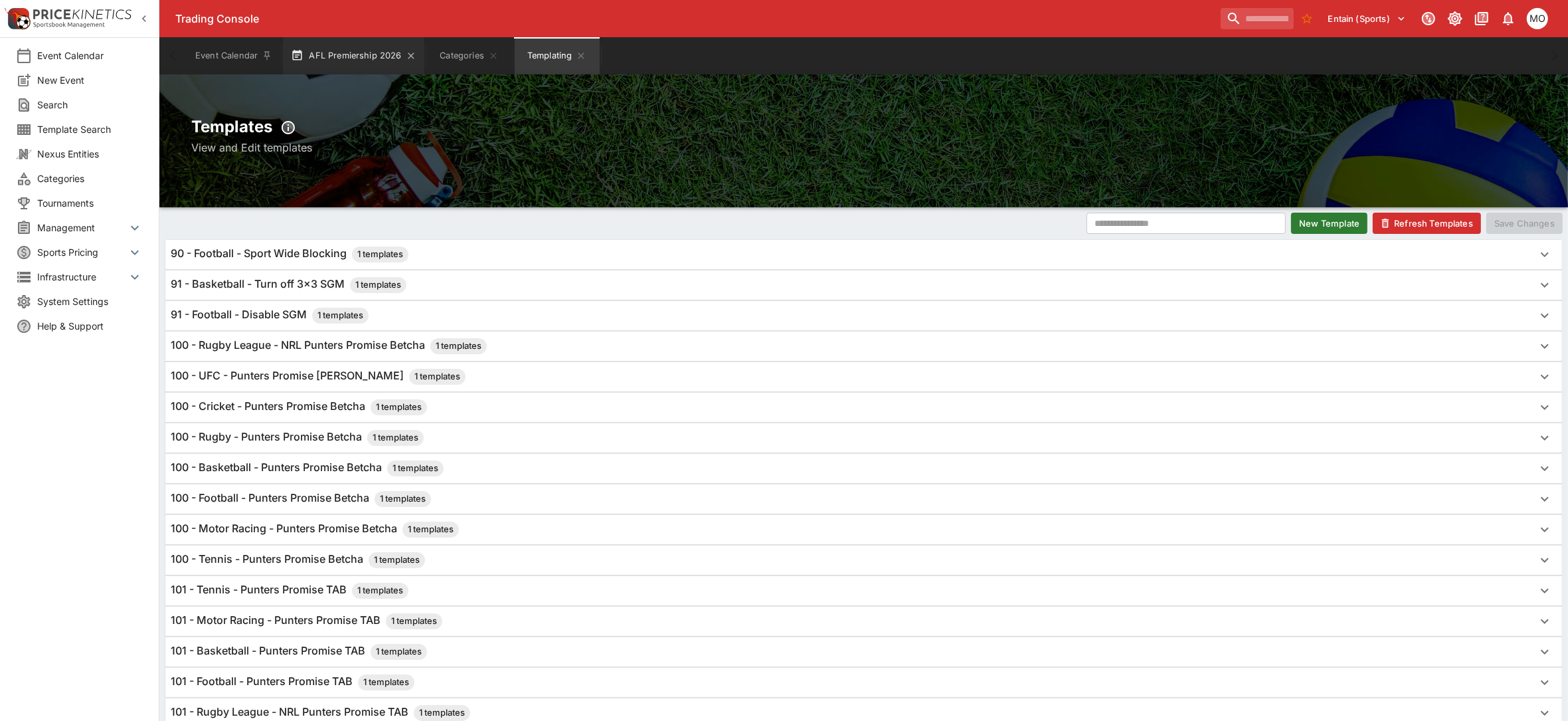
click at [349, 53] on button "AFL Premiership 2026" at bounding box center [353, 56] width 141 height 37
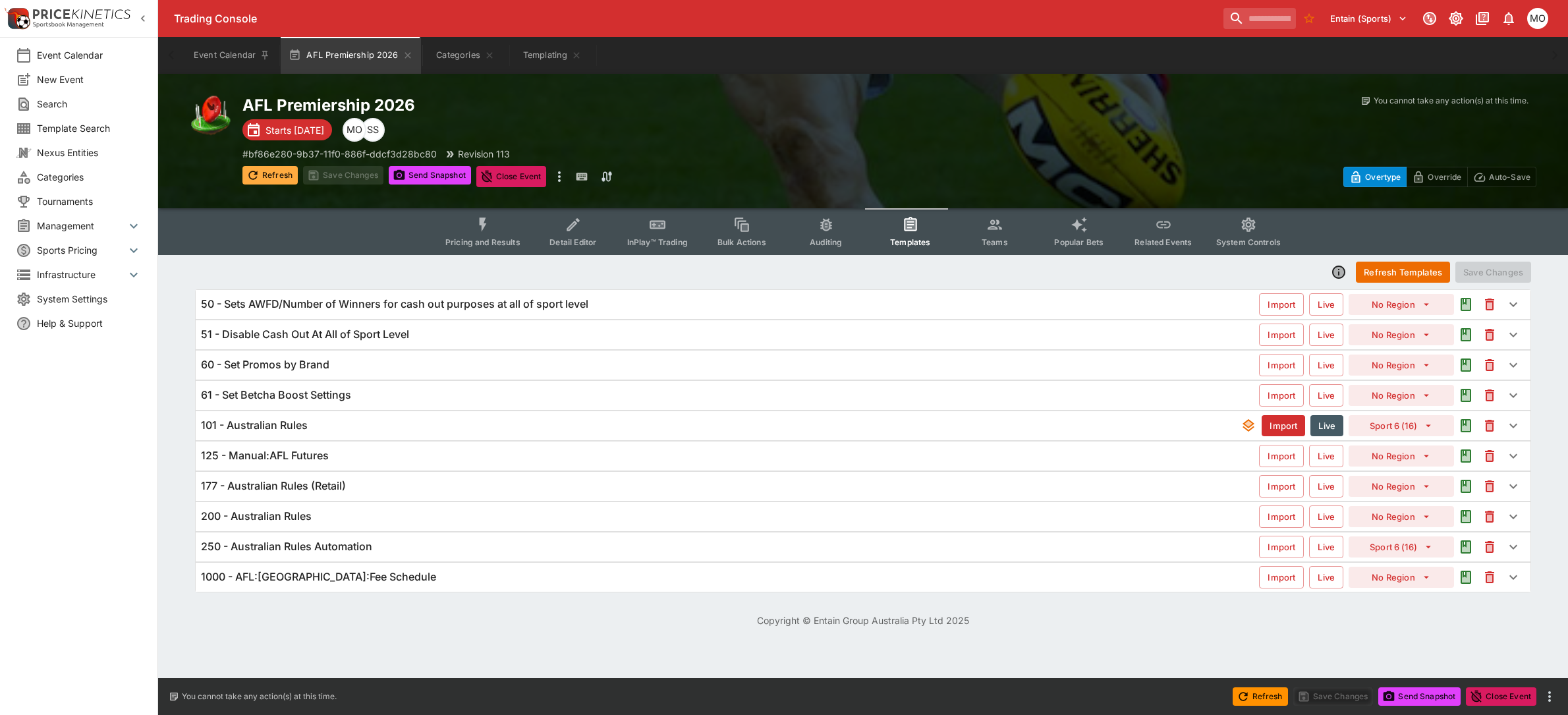
click at [272, 172] on button "Refresh" at bounding box center [270, 175] width 55 height 18
click at [287, 457] on h6 "125 - Manual:AFL Futures" at bounding box center [265, 456] width 128 height 14
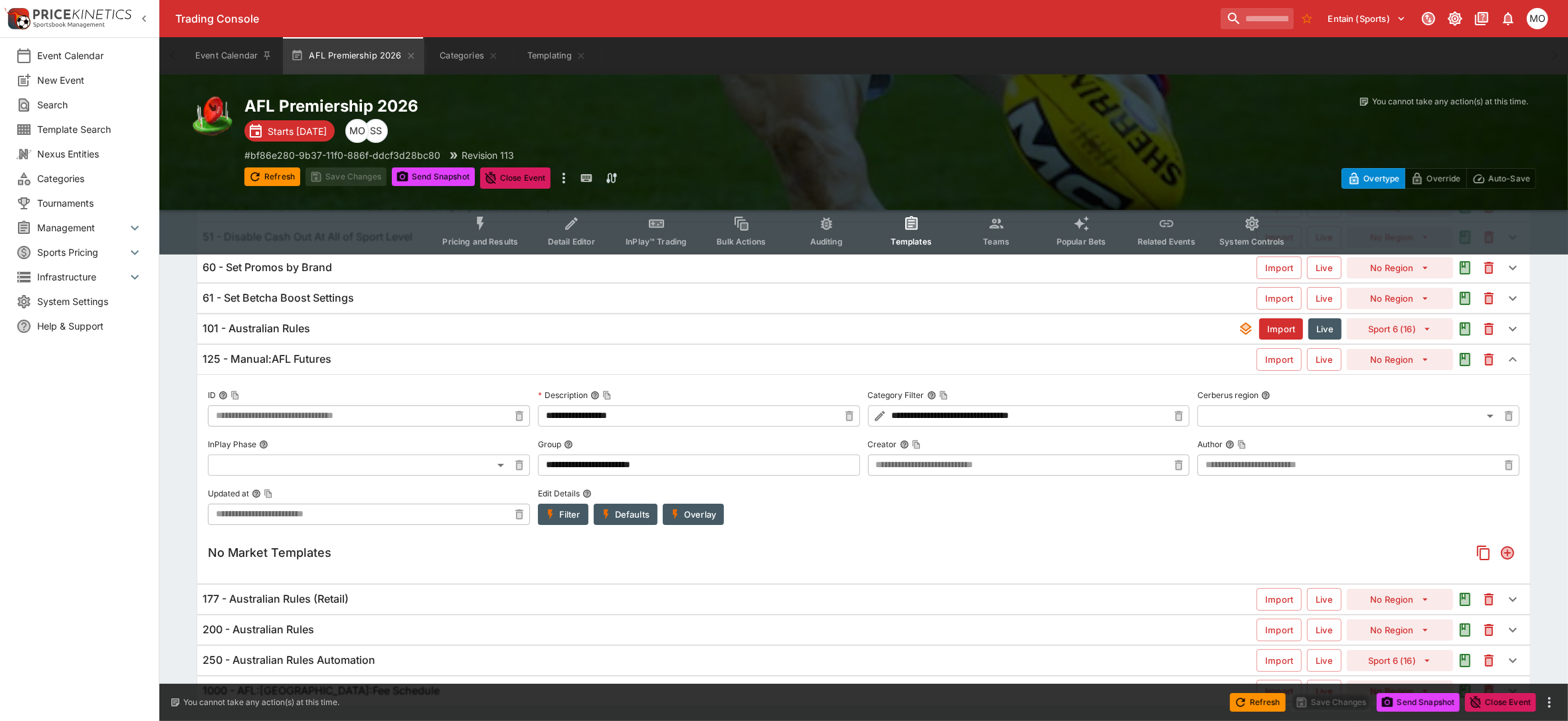
scroll to position [138, 0]
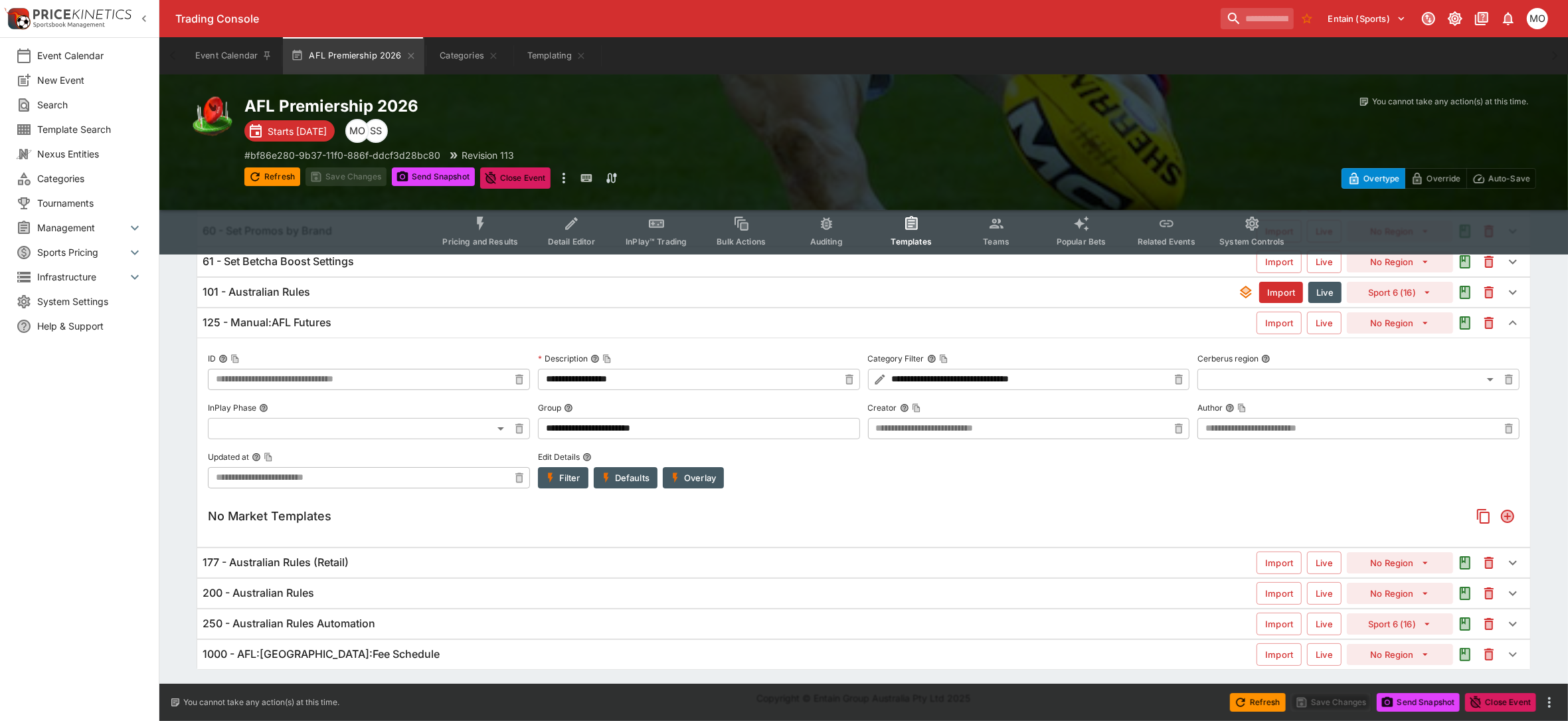
click at [689, 477] on button "Overlay" at bounding box center [693, 478] width 61 height 21
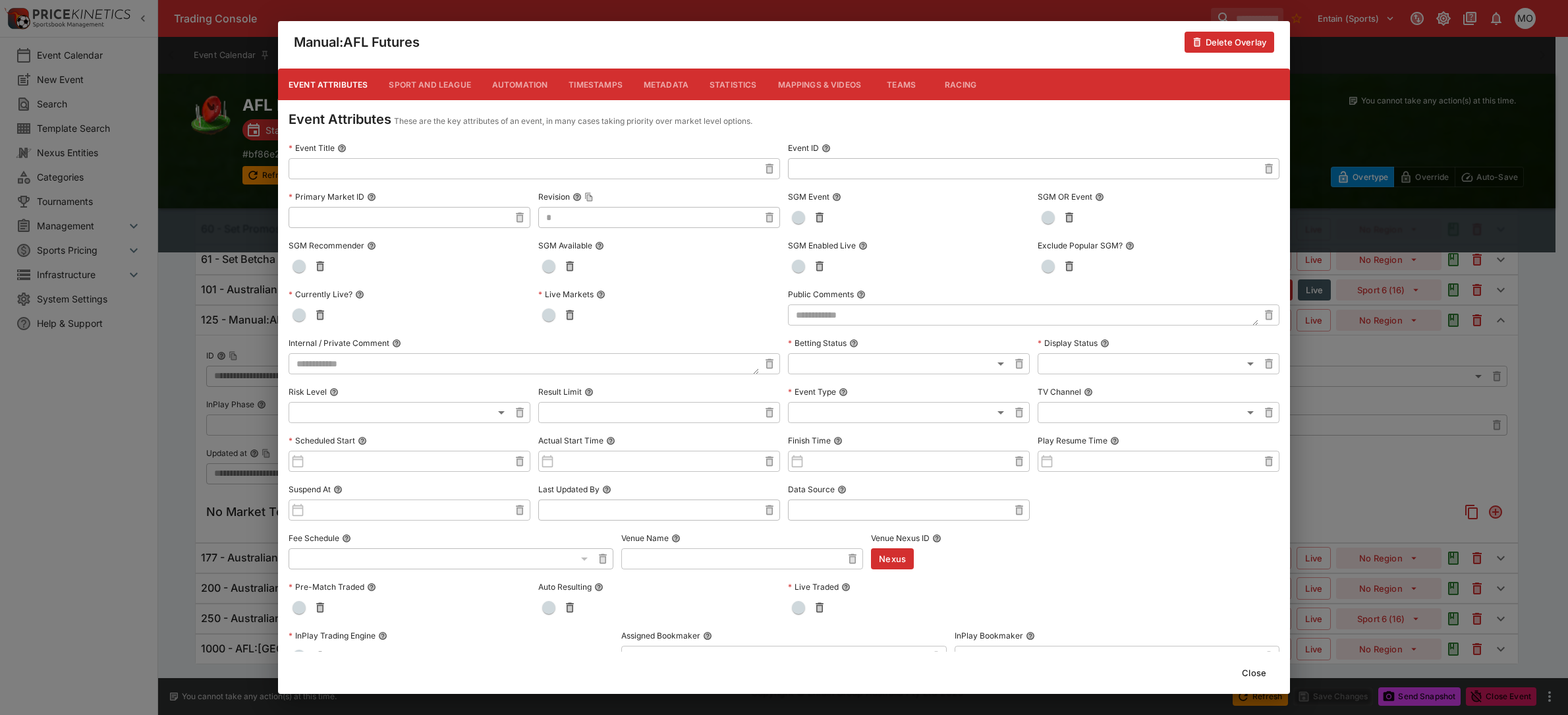
click at [670, 81] on button "Metadata" at bounding box center [666, 84] width 66 height 32
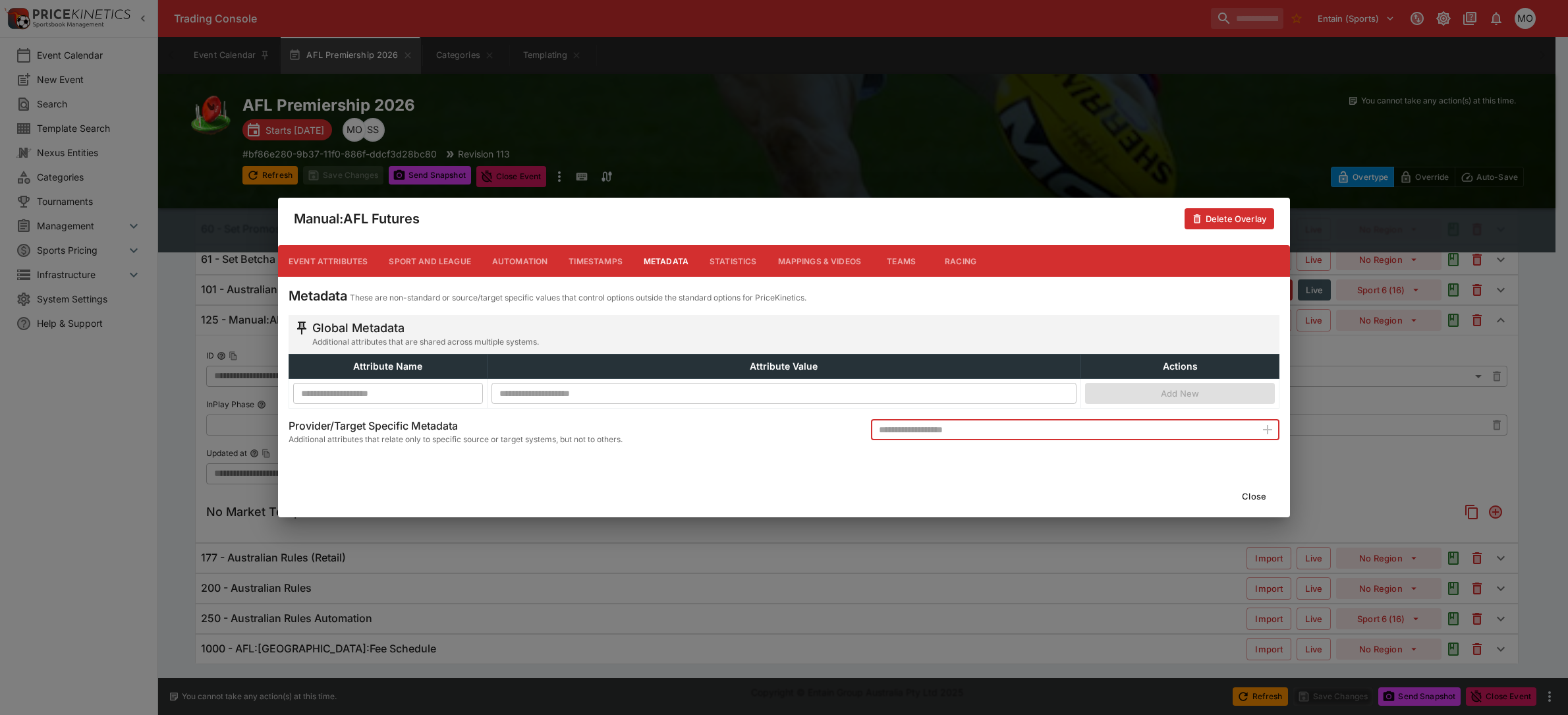
click at [934, 429] on input "text" at bounding box center [1063, 429] width 385 height 21
type input "**********"
click at [1262, 429] on icon "button" at bounding box center [1267, 429] width 16 height 16
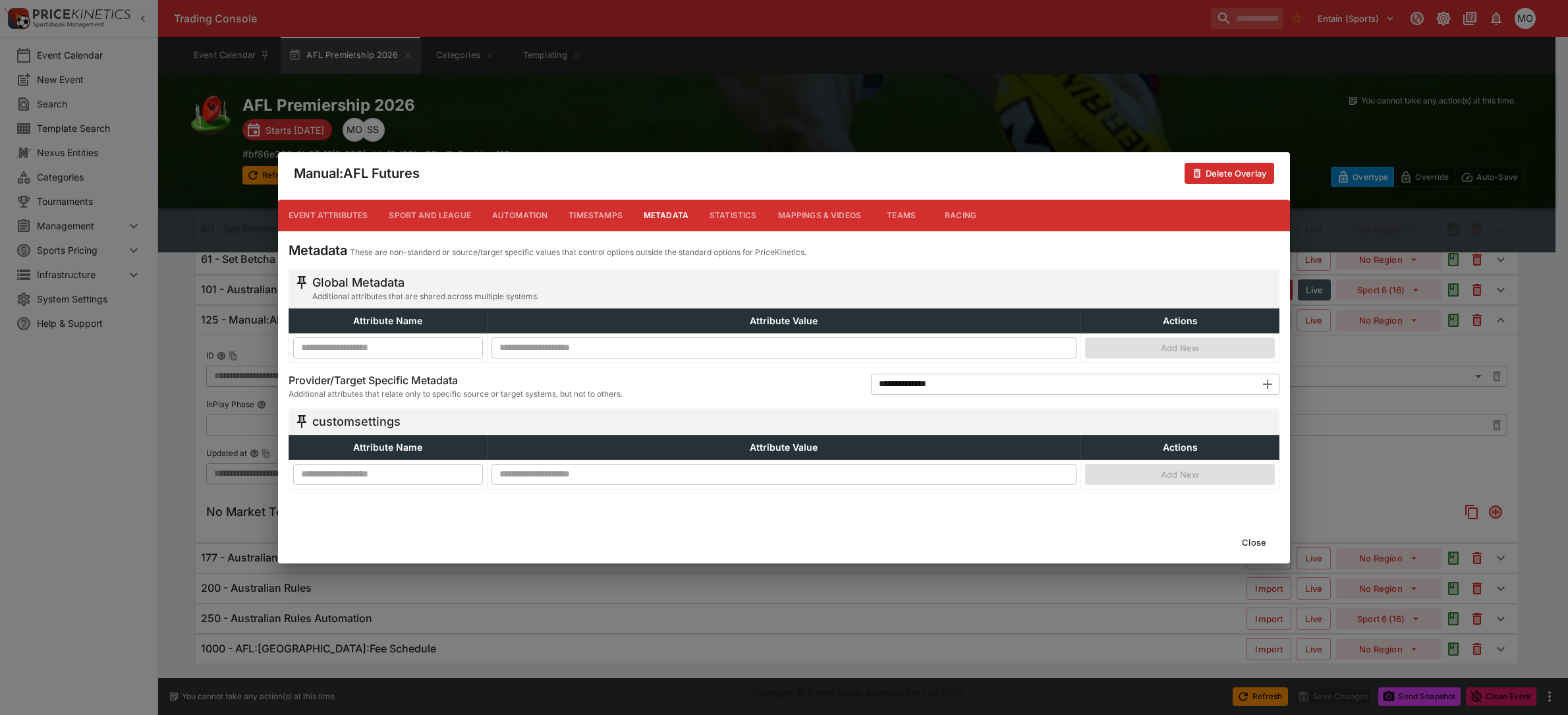
click at [407, 476] on input "text" at bounding box center [388, 474] width 190 height 21
type input "**********"
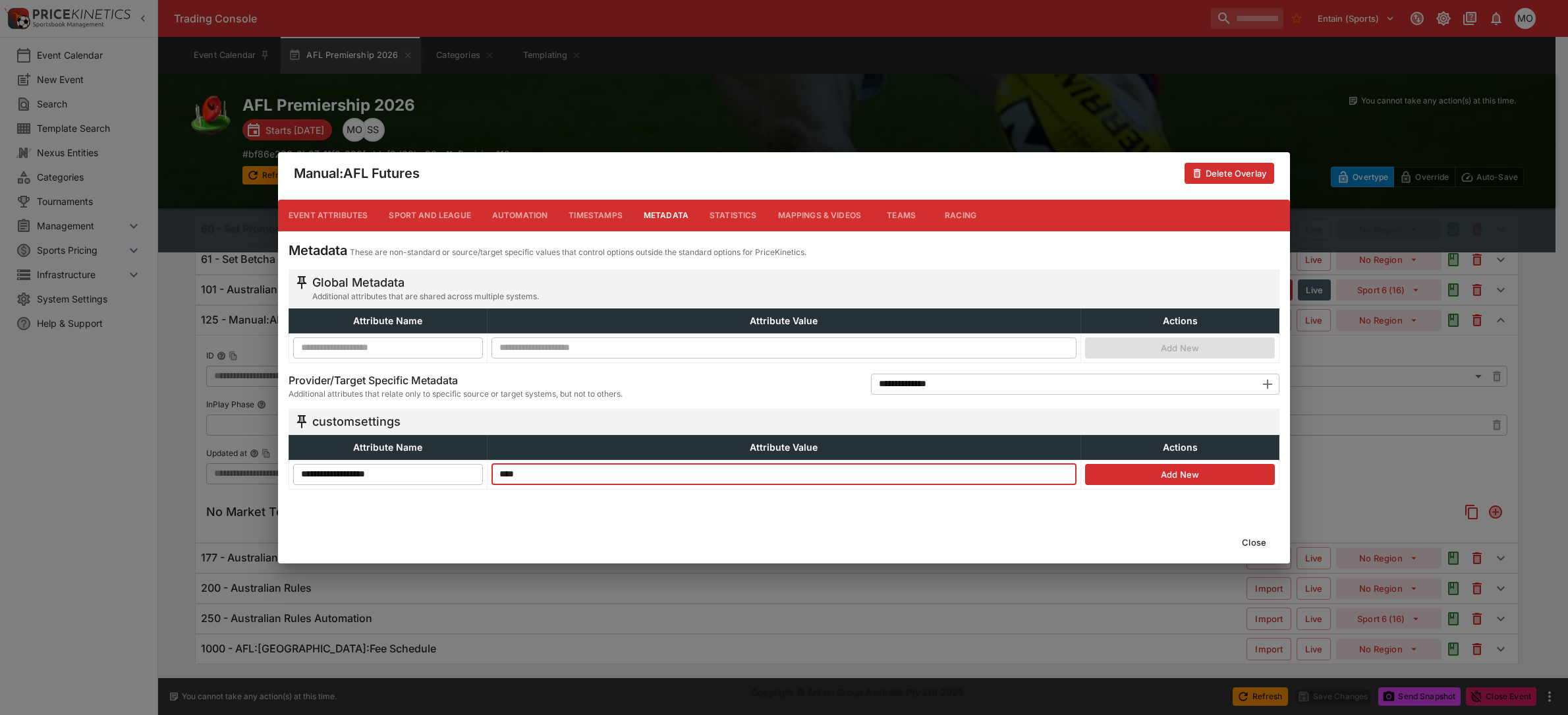
type input "****"
click at [1177, 469] on button "Add New" at bounding box center [1179, 474] width 190 height 21
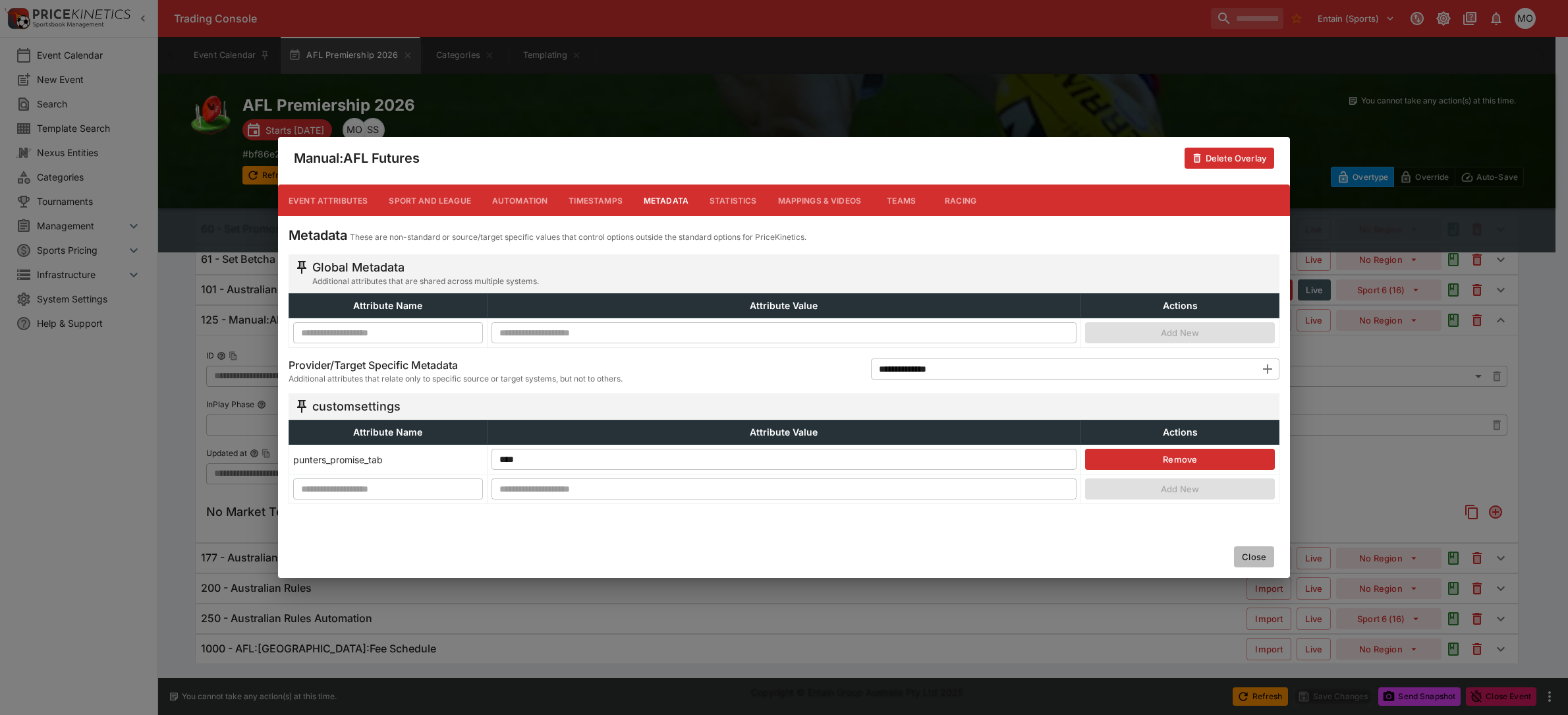
click at [1268, 557] on button "Close" at bounding box center [1254, 557] width 40 height 21
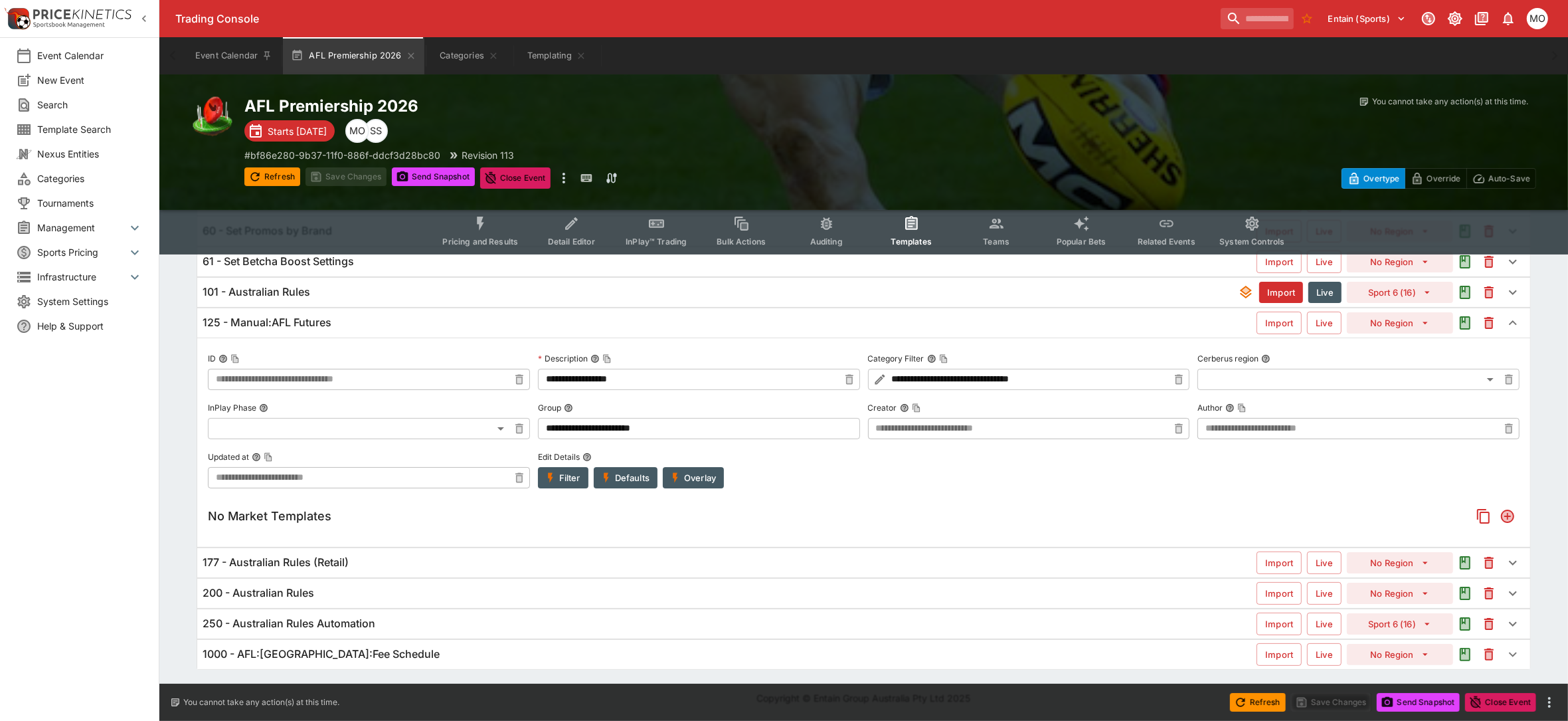
click at [723, 476] on button "Overlay" at bounding box center [693, 478] width 61 height 21
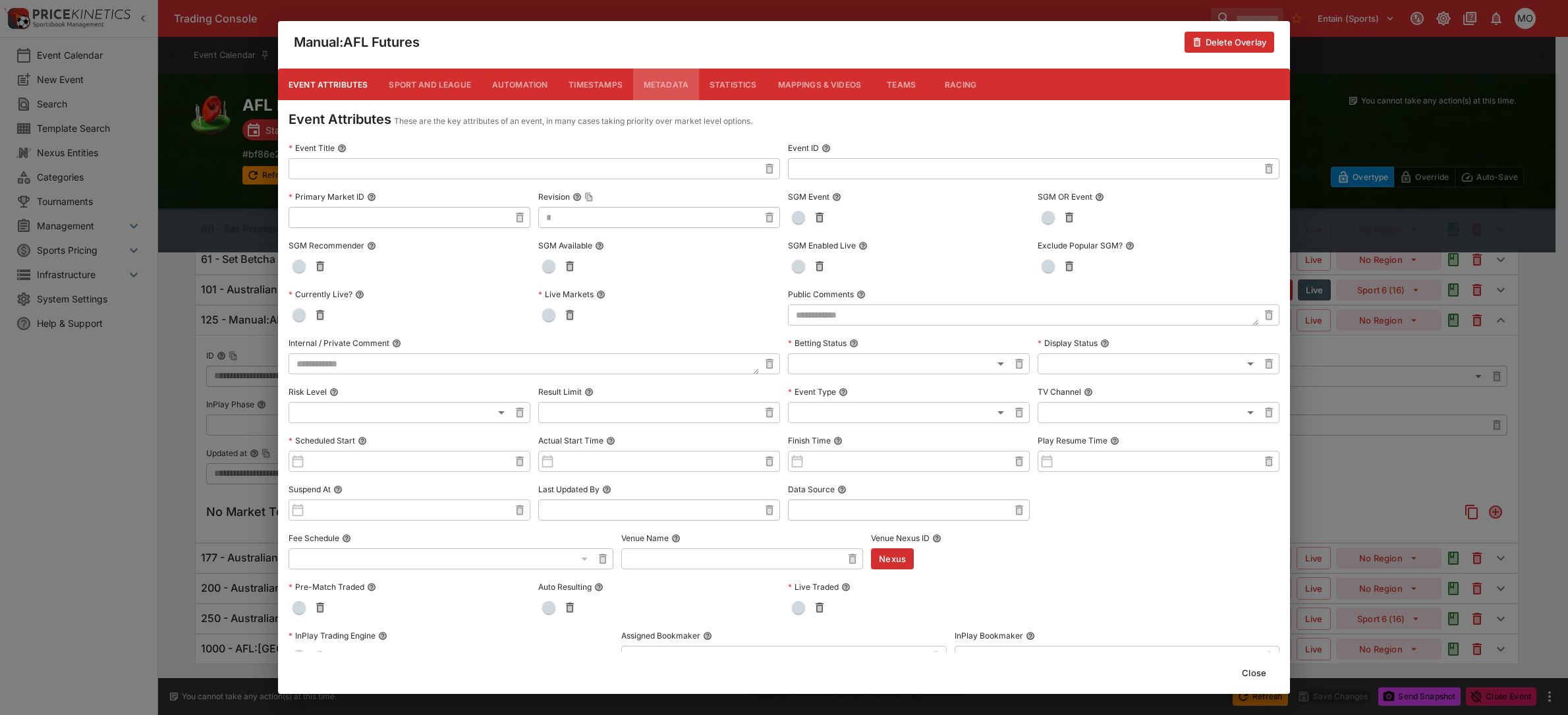
click at [649, 80] on button "Metadata" at bounding box center [666, 84] width 66 height 32
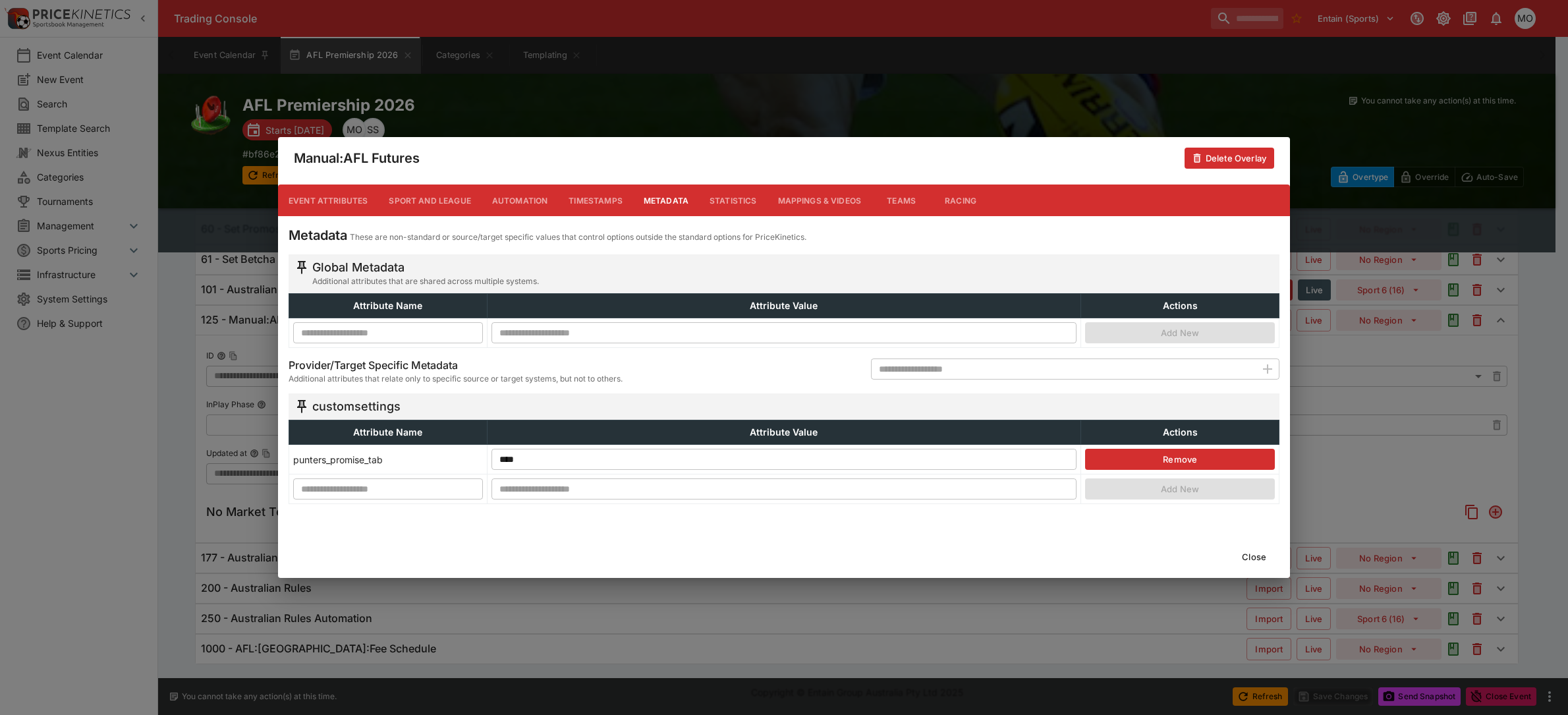
click at [1253, 552] on button "Close" at bounding box center [1254, 557] width 40 height 21
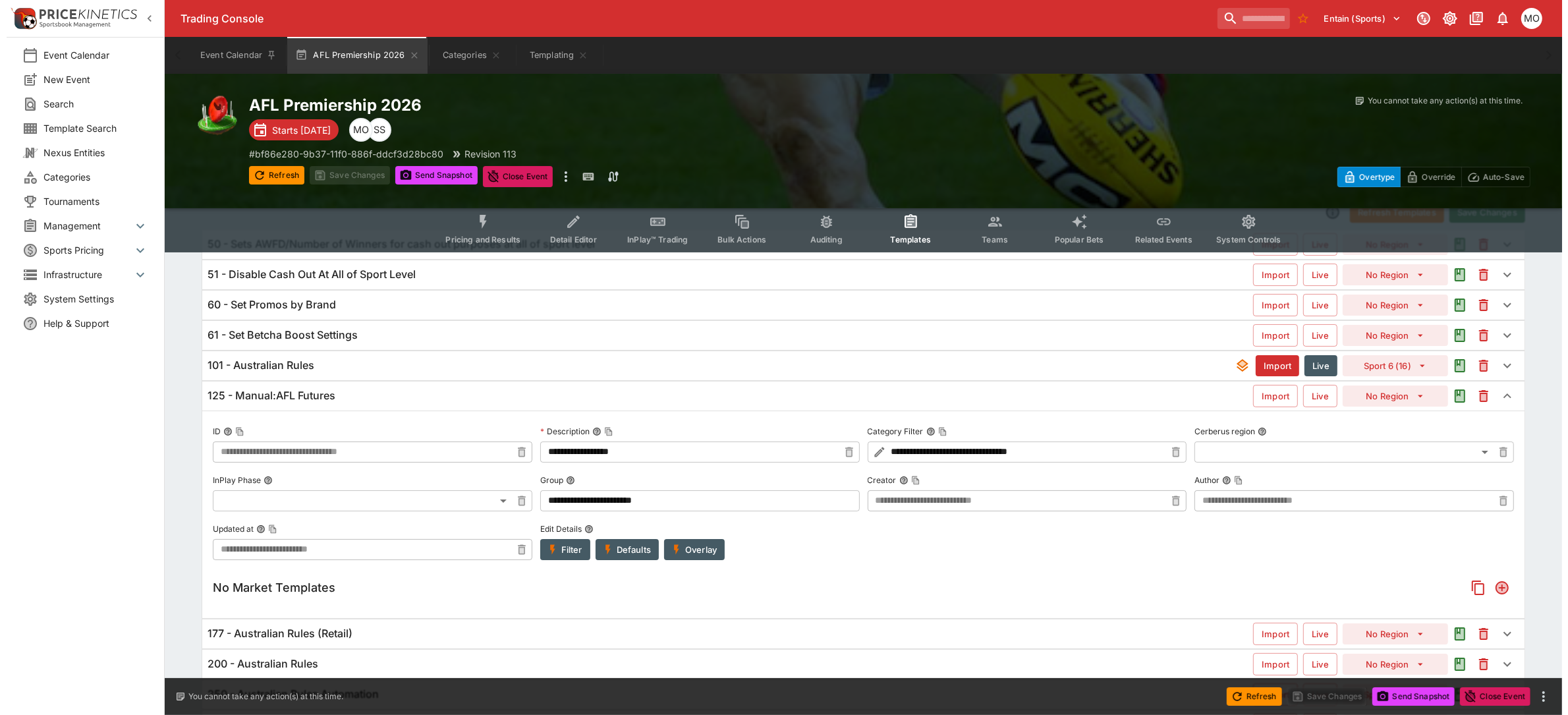
scroll to position [0, 0]
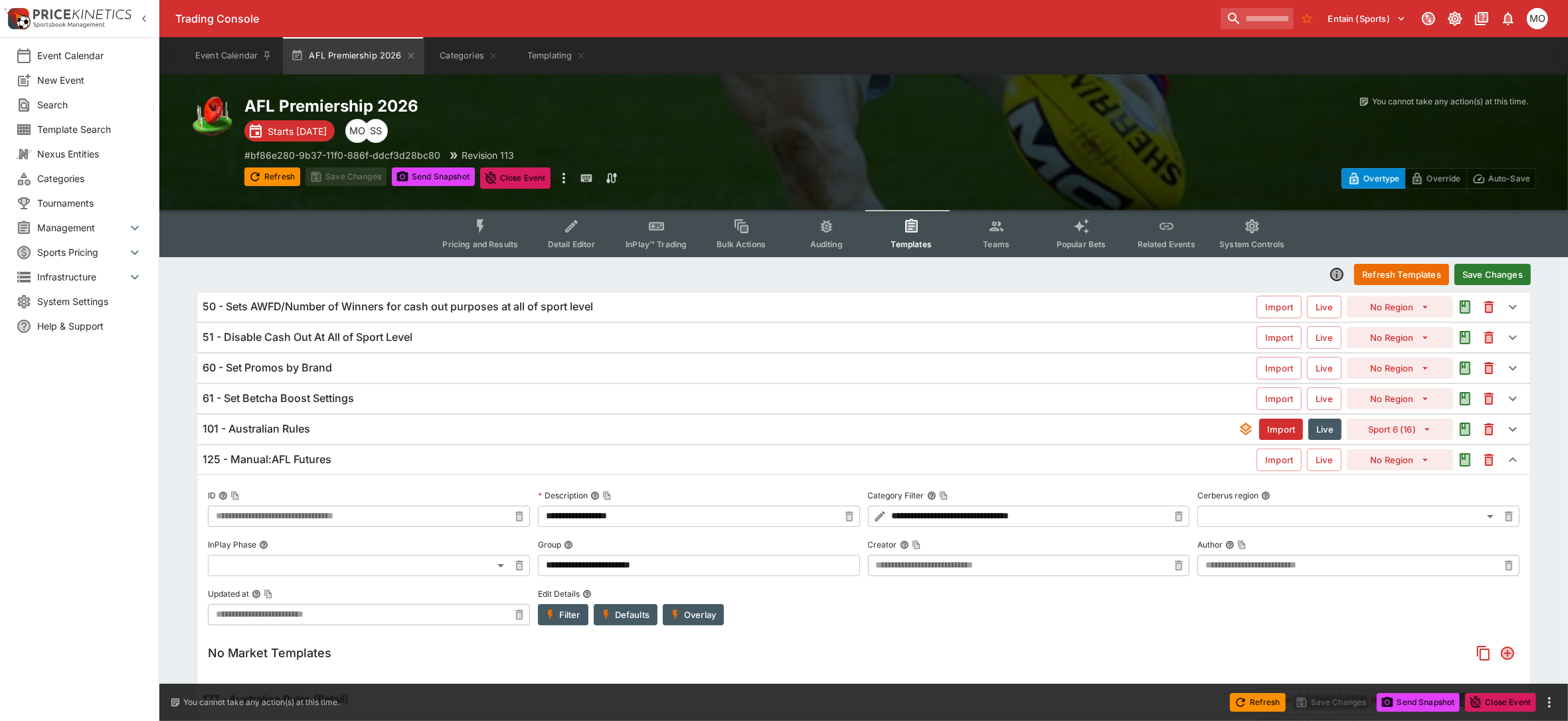
click at [1487, 269] on button "Save Changes" at bounding box center [1493, 274] width 76 height 21
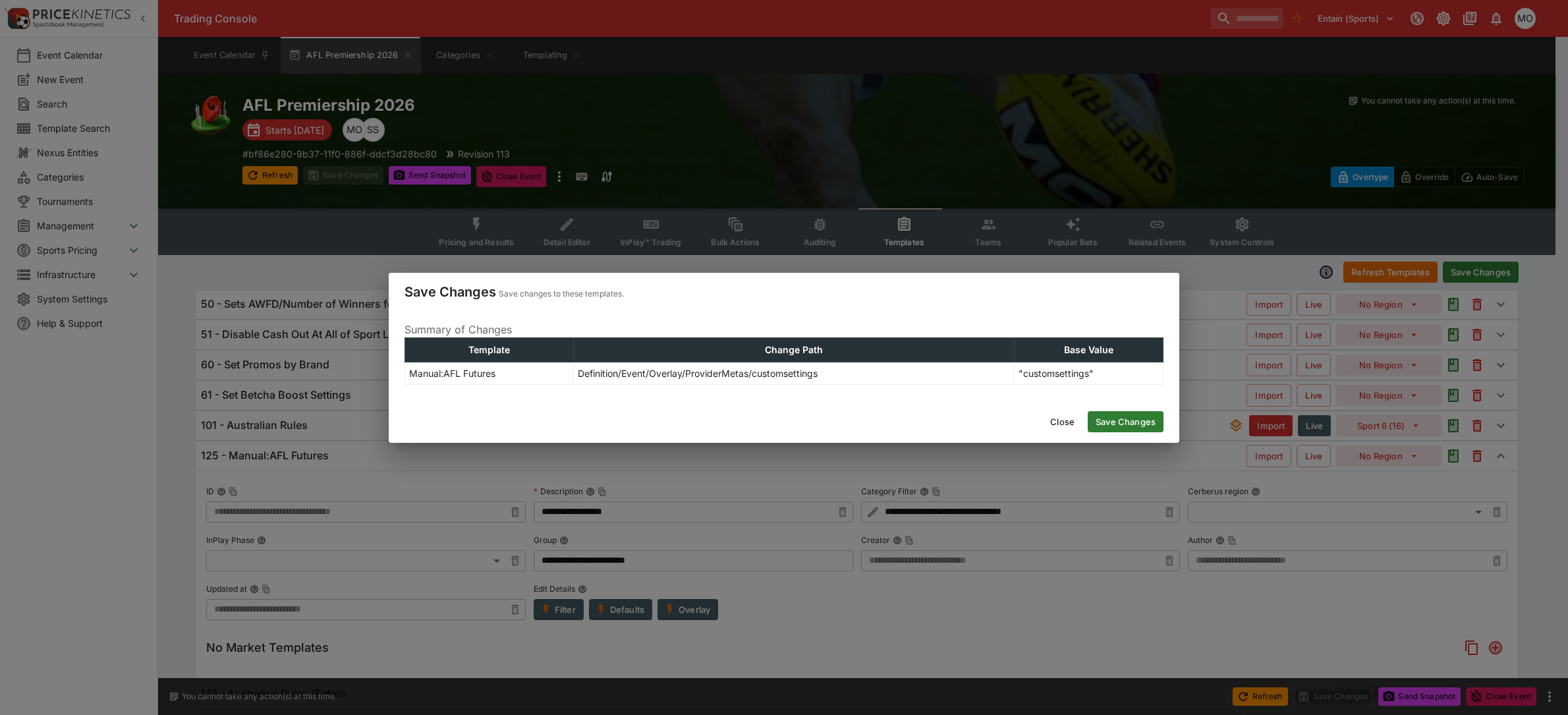
click at [1116, 419] on button "Save Changes" at bounding box center [1125, 421] width 76 height 21
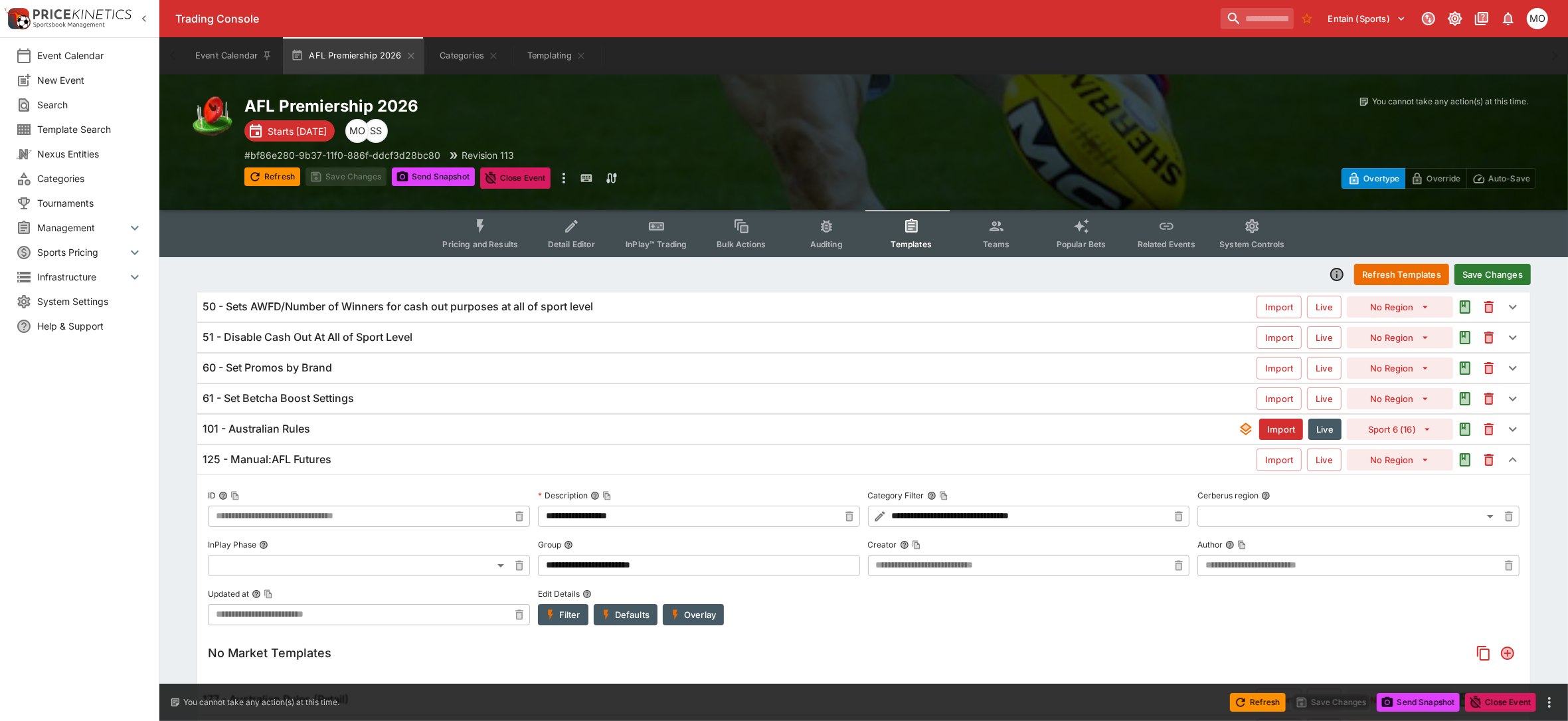
type input "**********"
click at [1390, 264] on button "Refresh Templates" at bounding box center [1402, 274] width 95 height 21
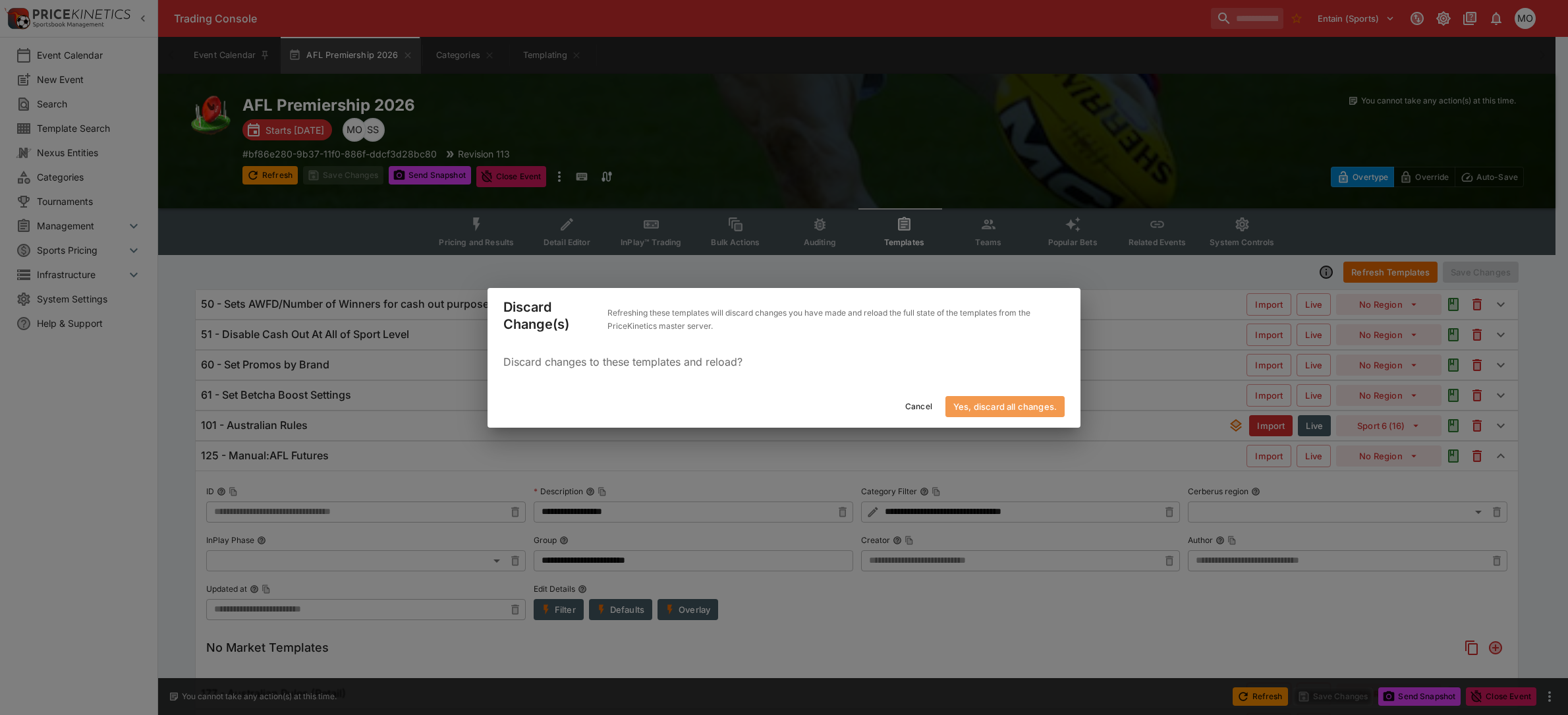
click at [1003, 396] on button "Yes, discard all changes." at bounding box center [1005, 406] width 119 height 21
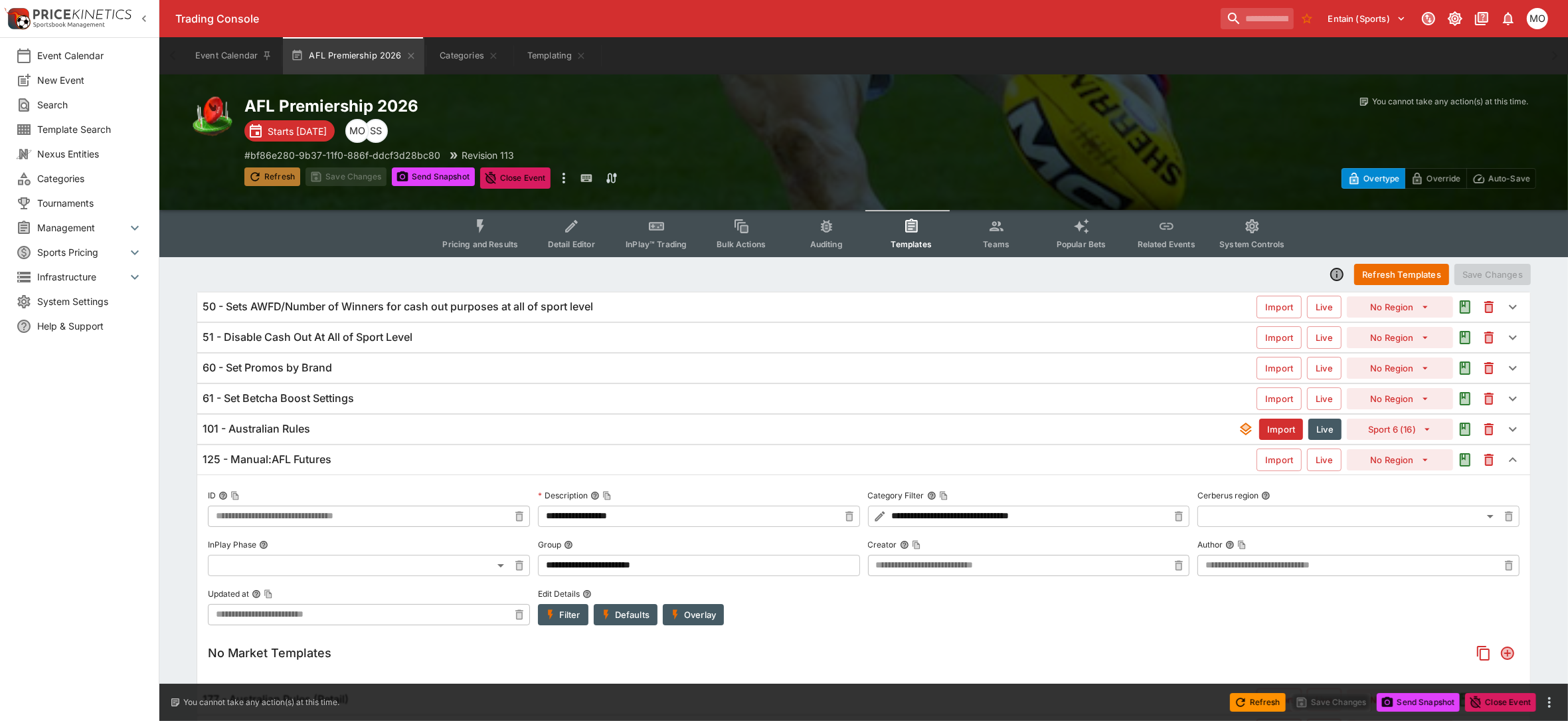
click at [271, 177] on button "Refresh" at bounding box center [272, 177] width 56 height 18
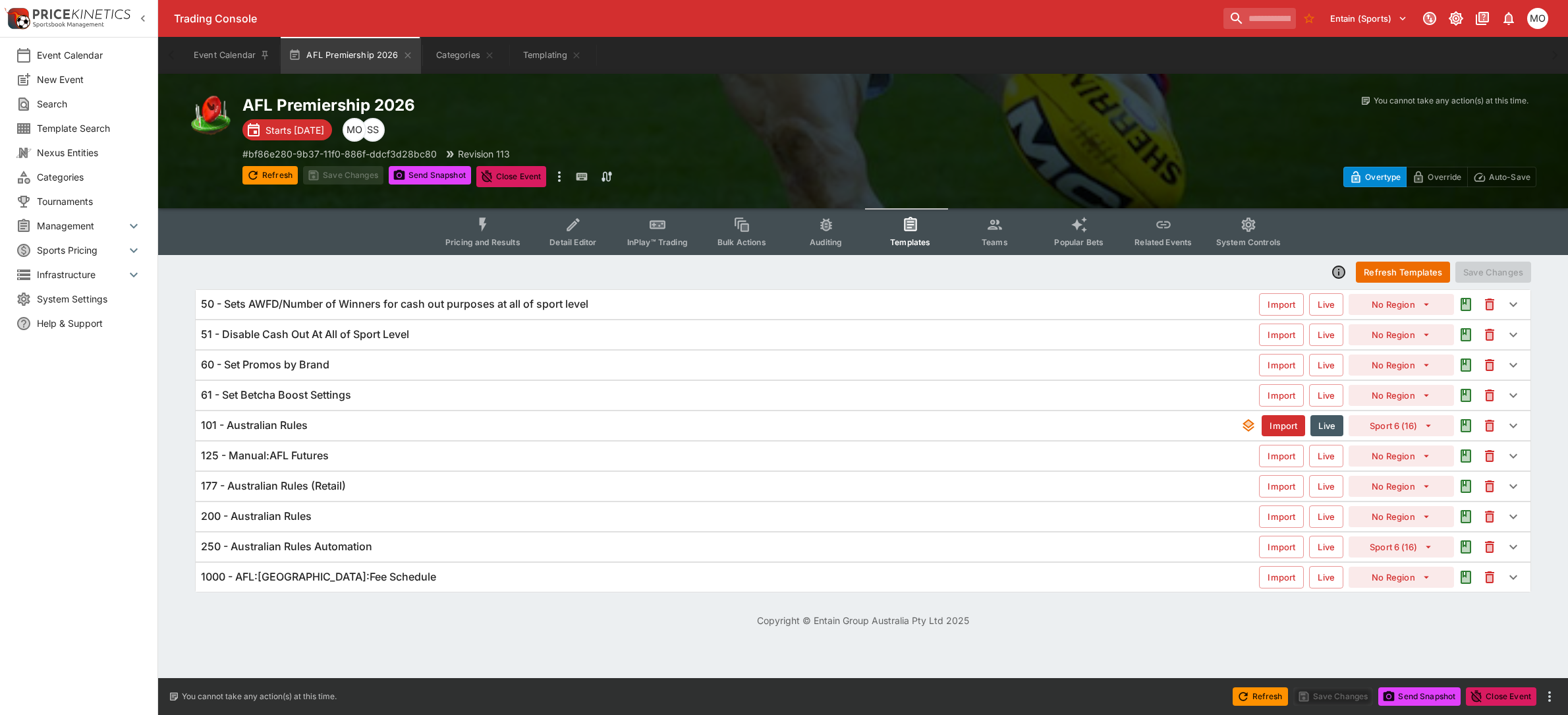
click at [453, 452] on div "125 - Manual:AFL Futures" at bounding box center [730, 456] width 1058 height 14
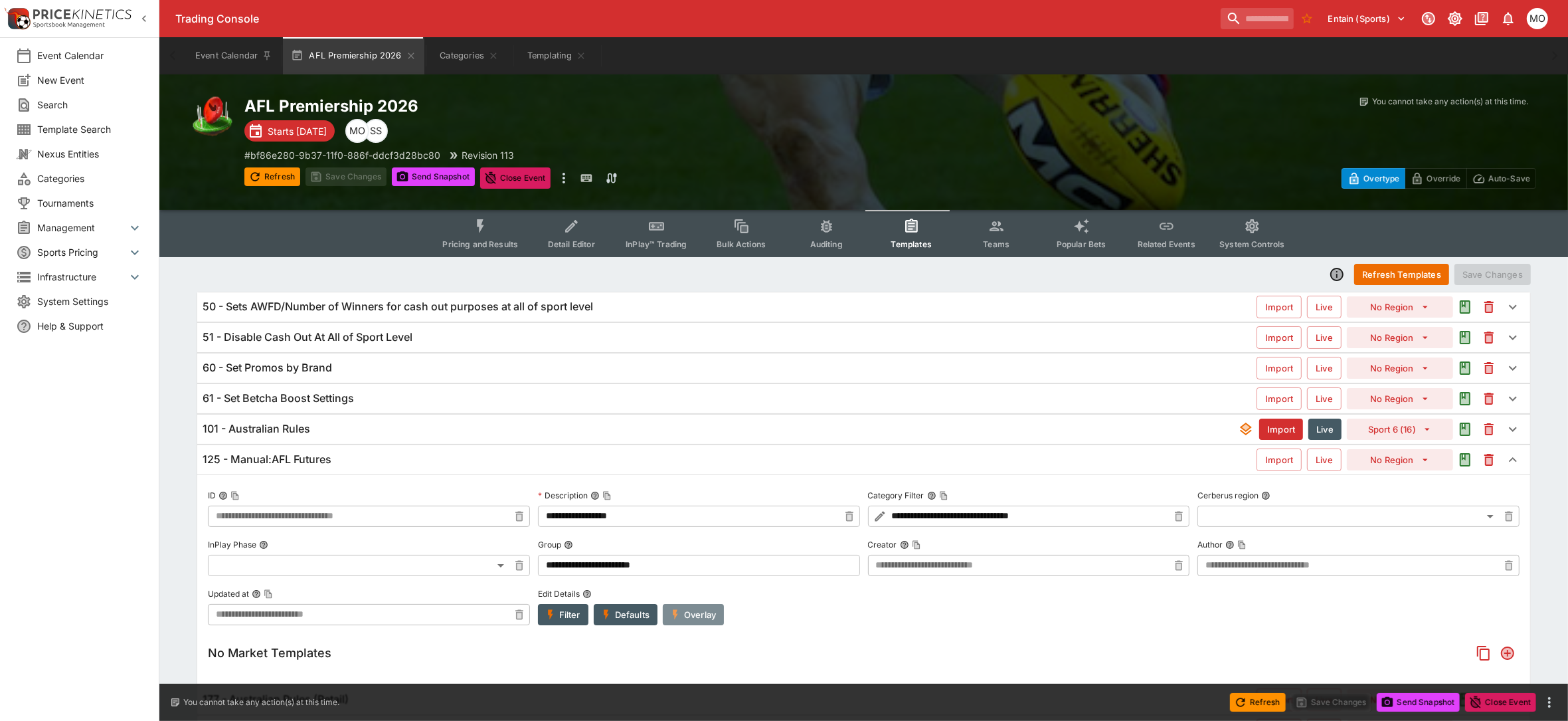
click at [696, 618] on button "Overlay" at bounding box center [693, 614] width 61 height 21
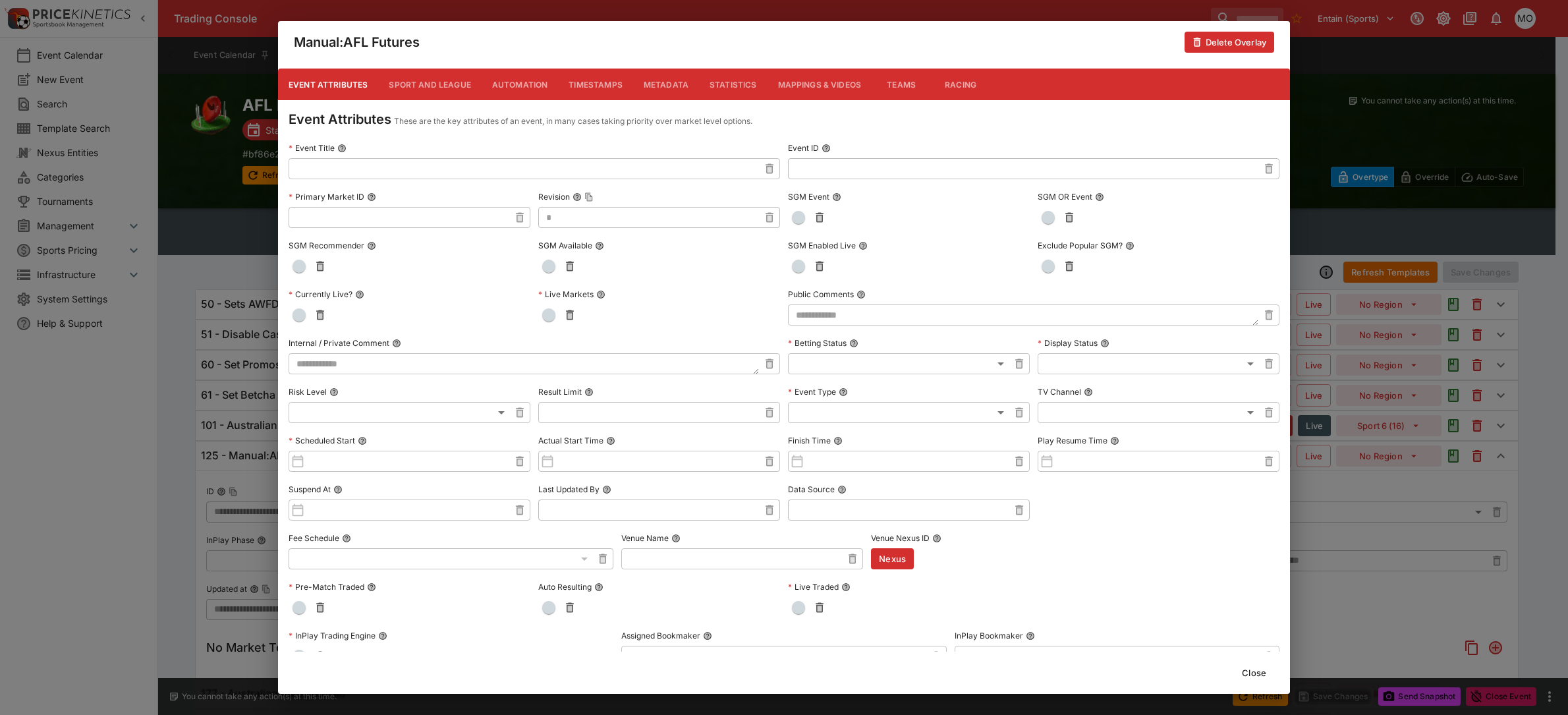
click at [667, 86] on button "Metadata" at bounding box center [666, 84] width 66 height 32
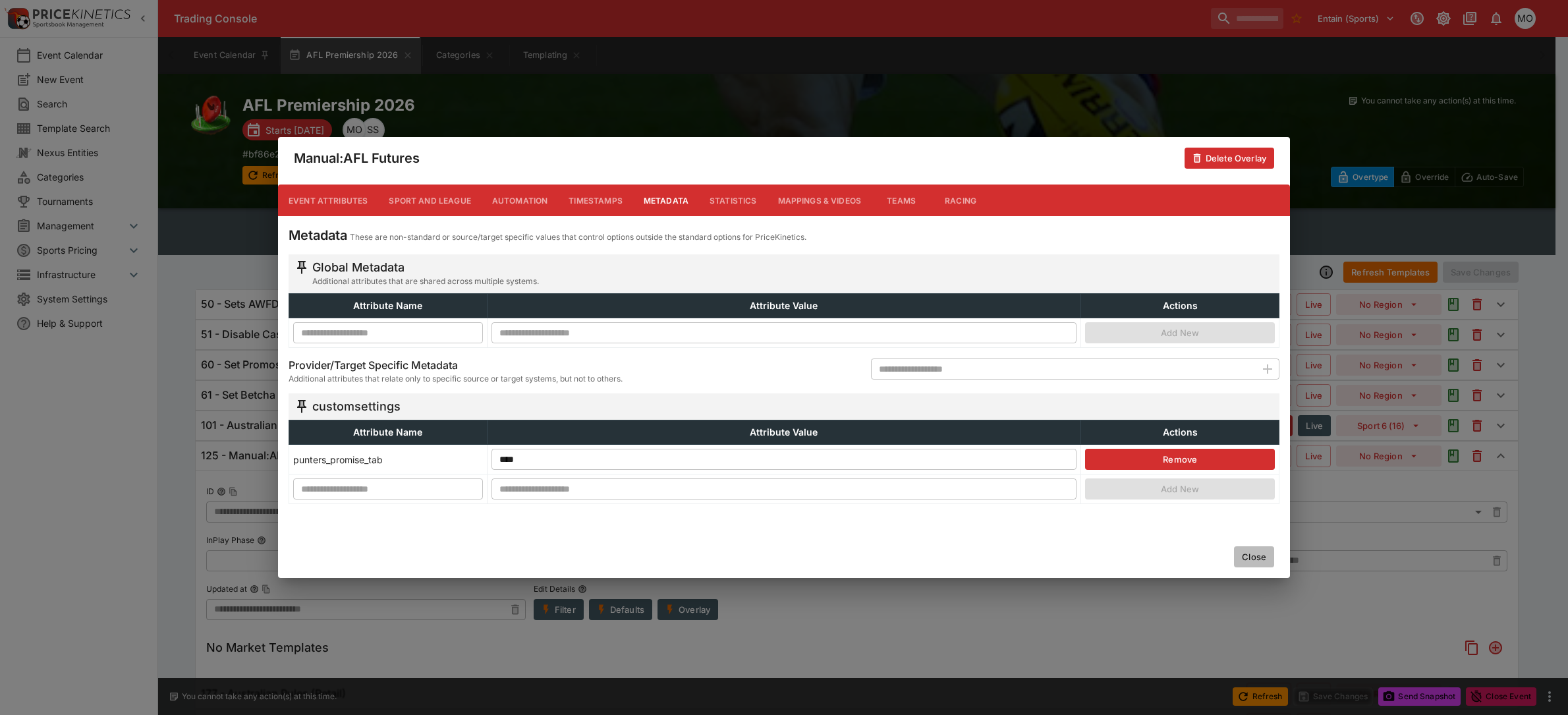
click at [1258, 557] on button "Close" at bounding box center [1254, 557] width 40 height 21
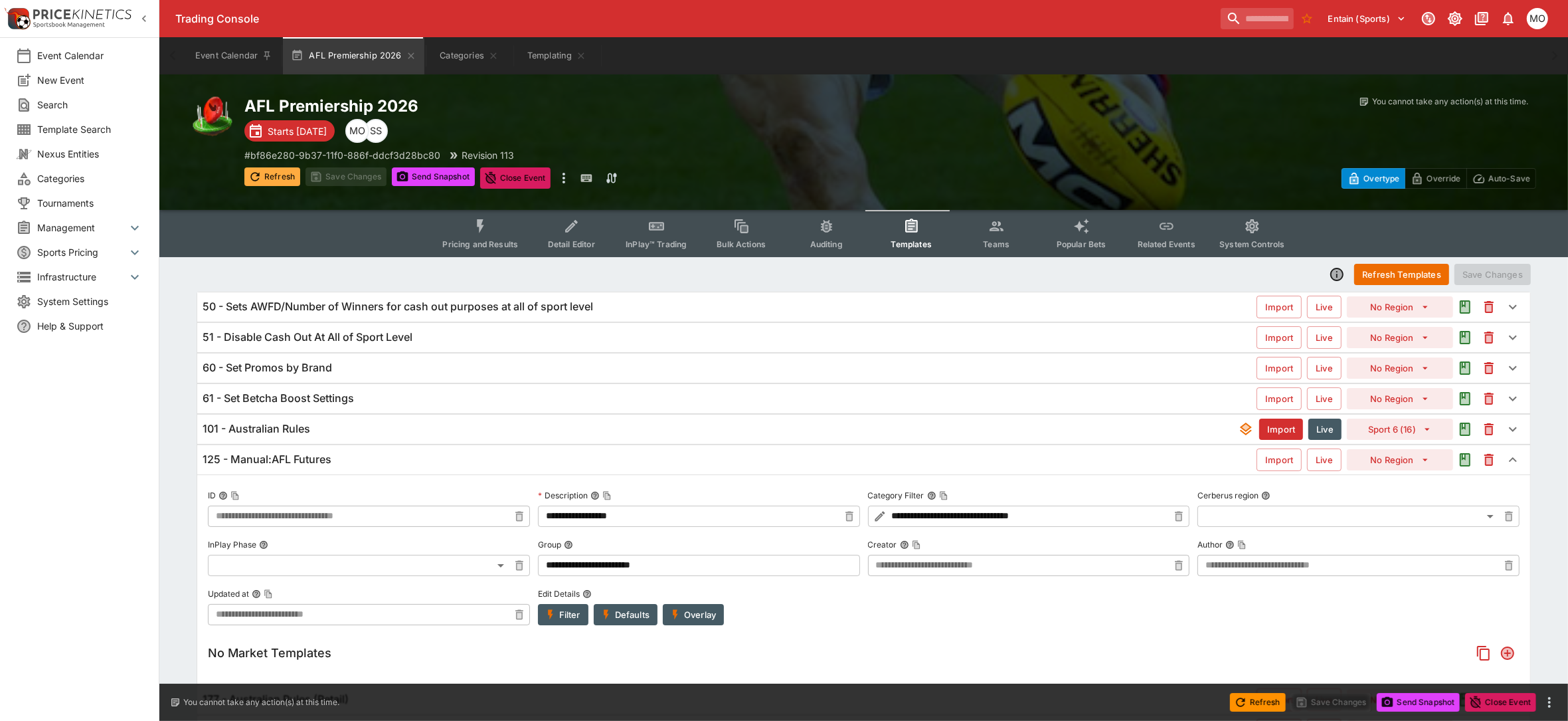
click at [268, 174] on button "Refresh" at bounding box center [272, 177] width 56 height 18
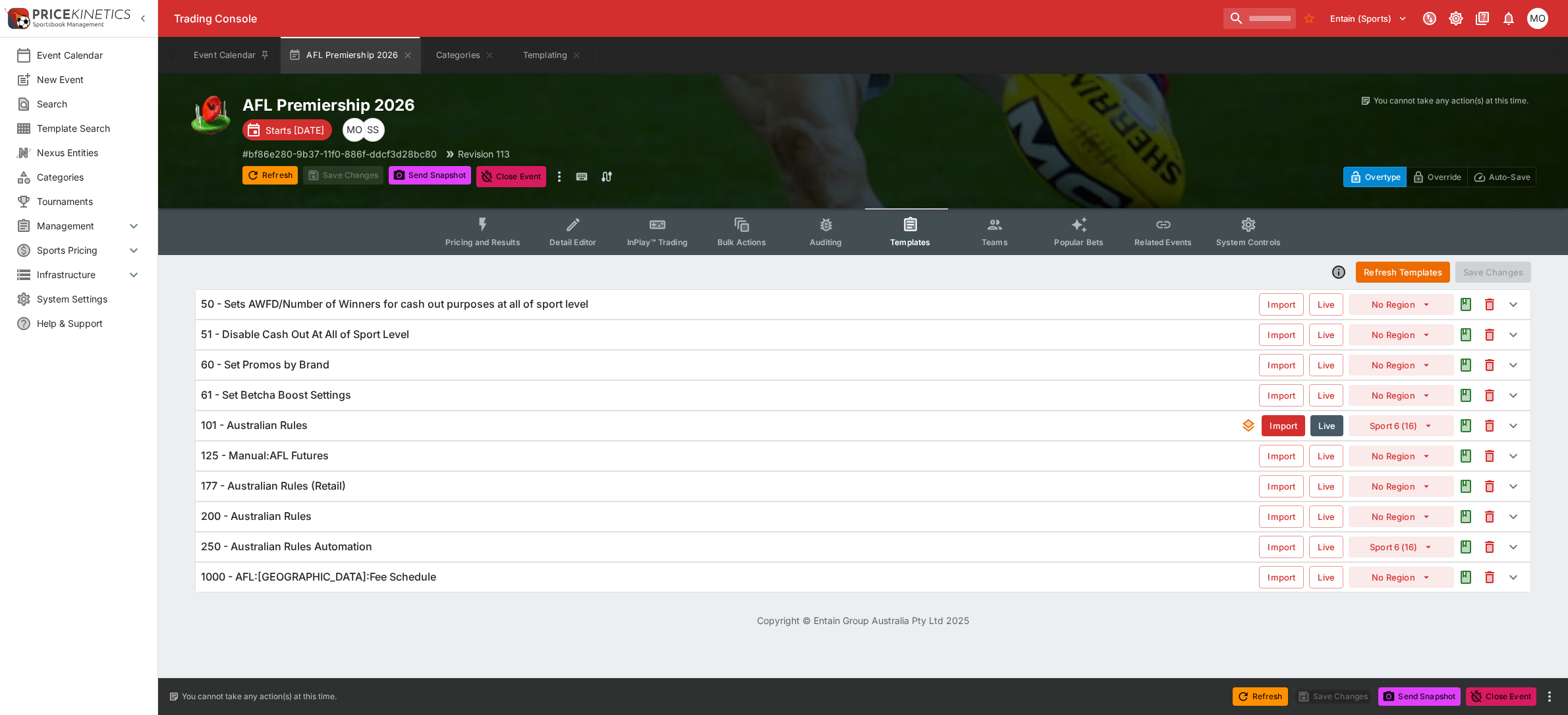
click at [360, 412] on div "101 - Australian Rules Import Live Sport 6 (16)" at bounding box center [863, 426] width 1335 height 29
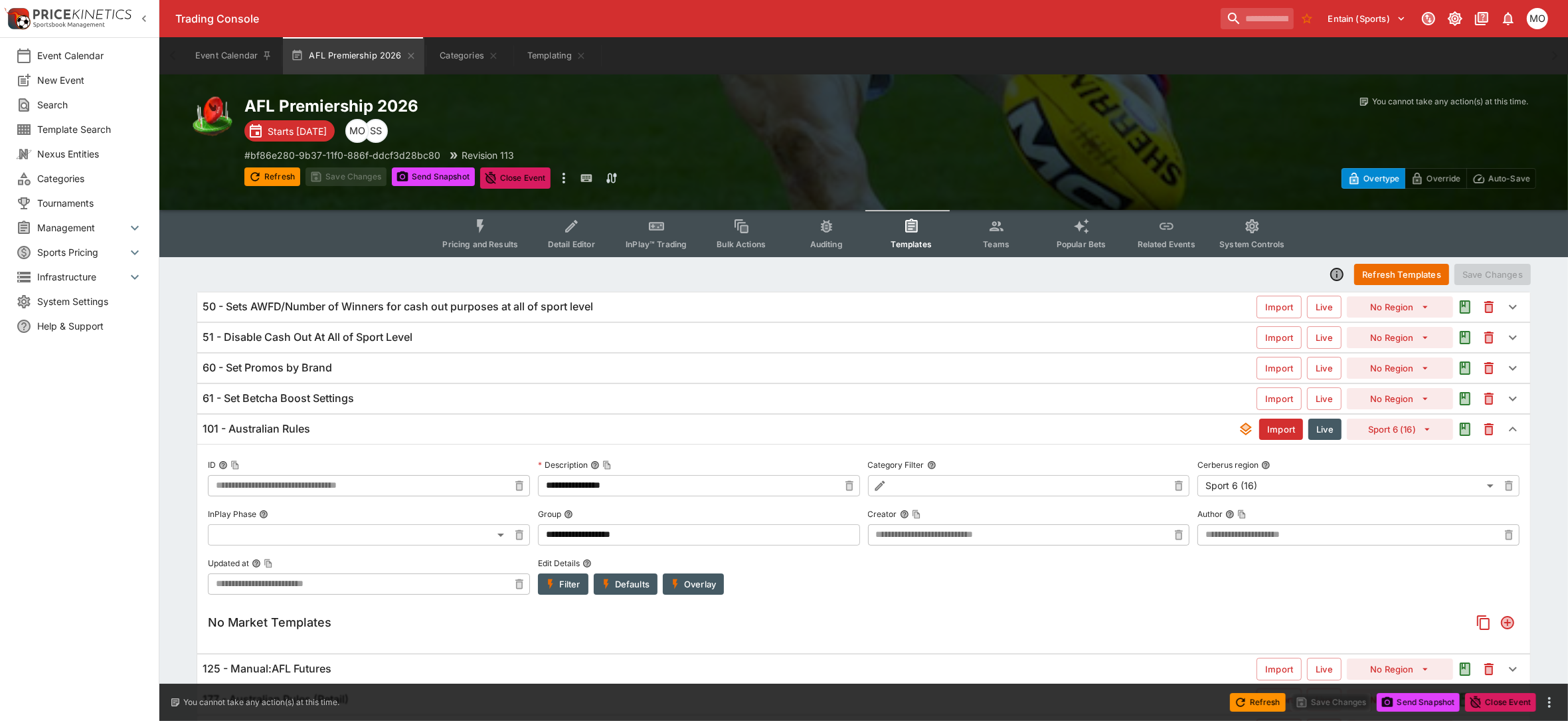
click at [382, 436] on div "101 - Australian Rules" at bounding box center [721, 429] width 1036 height 14
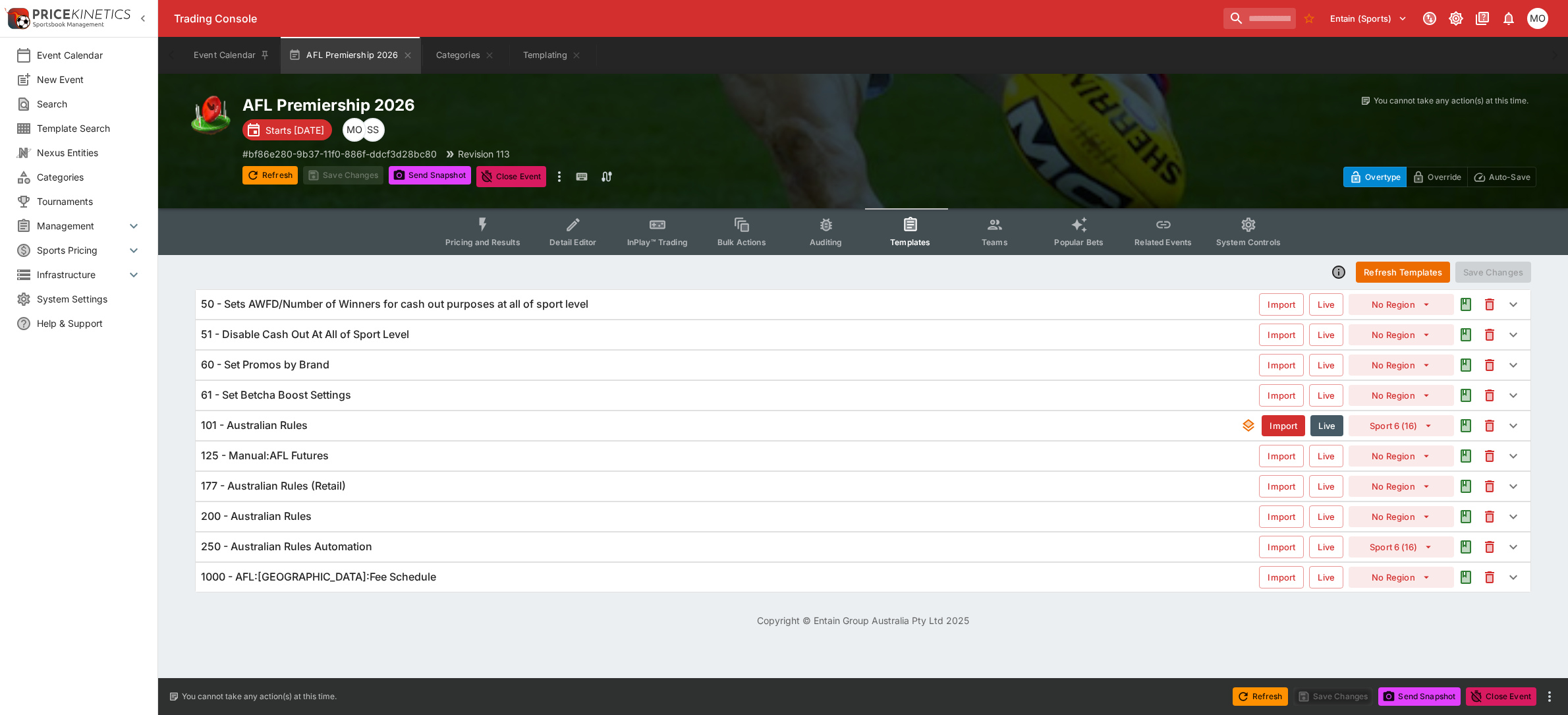
click at [1339, 268] on icon "button" at bounding box center [1339, 272] width 11 height 11
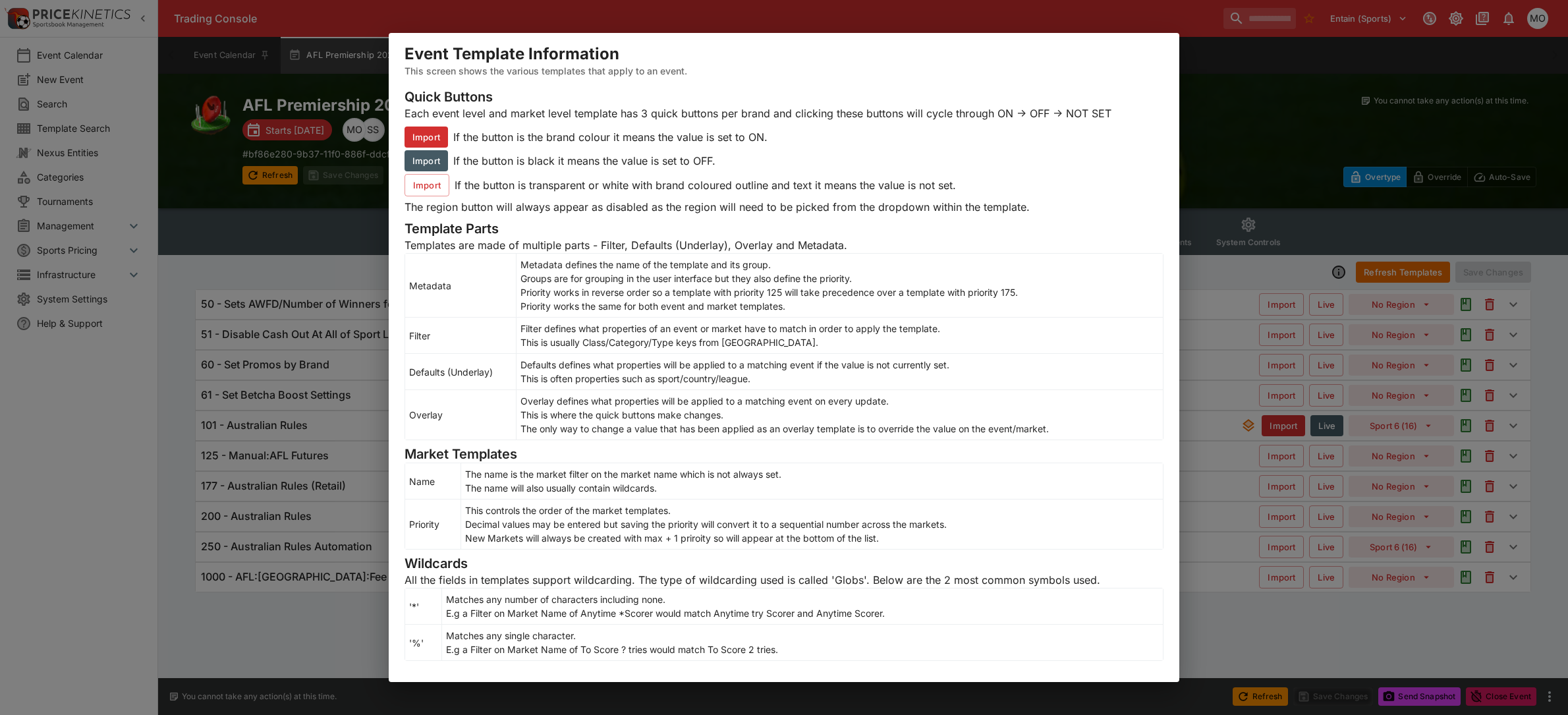
click at [1259, 150] on div "Event Template Information This screen shows the various templates that apply t…" at bounding box center [784, 358] width 1568 height 715
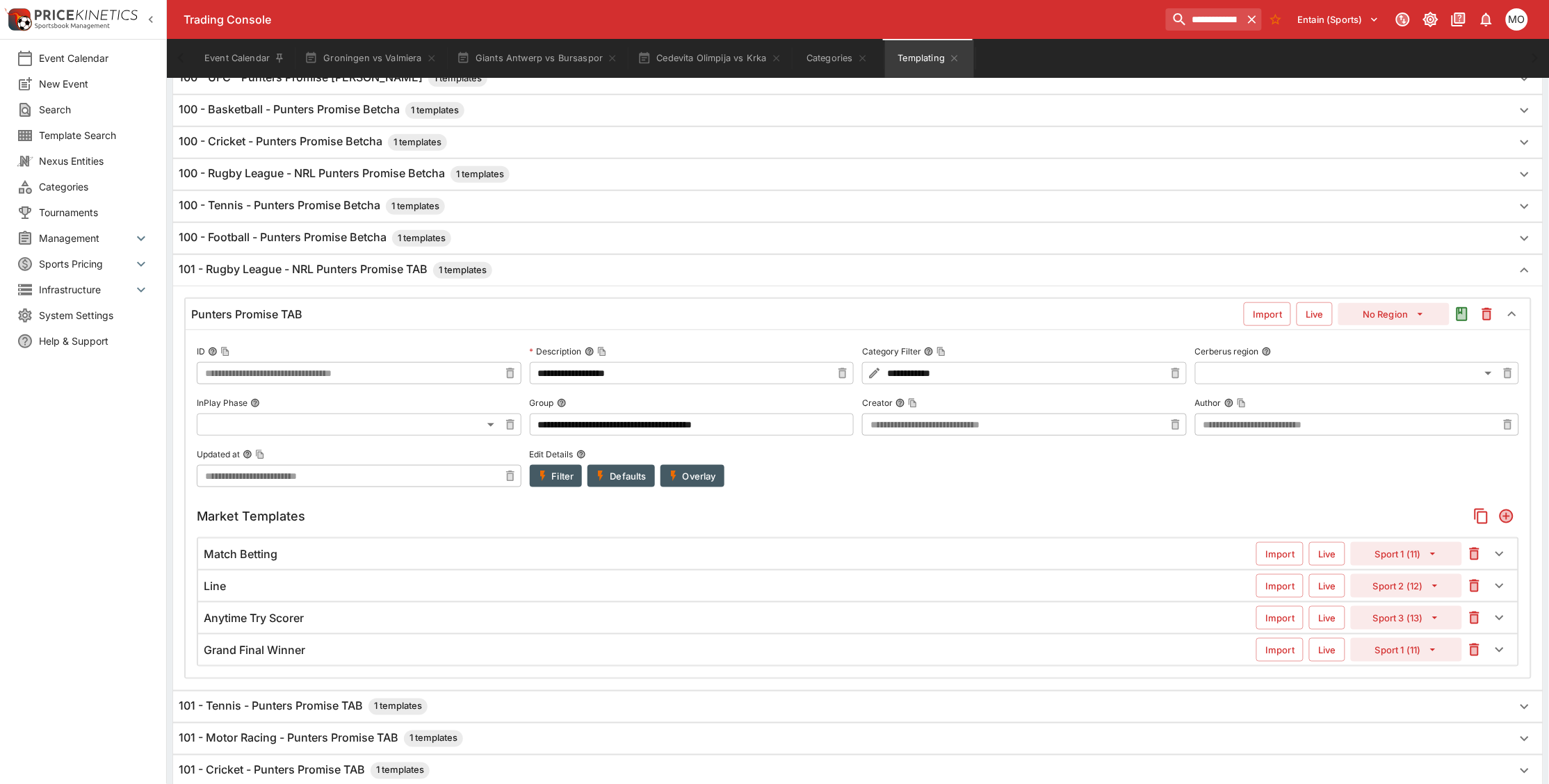
scroll to position [348, 0]
click at [907, 66] on button "Templating" at bounding box center [930, 58] width 89 height 39
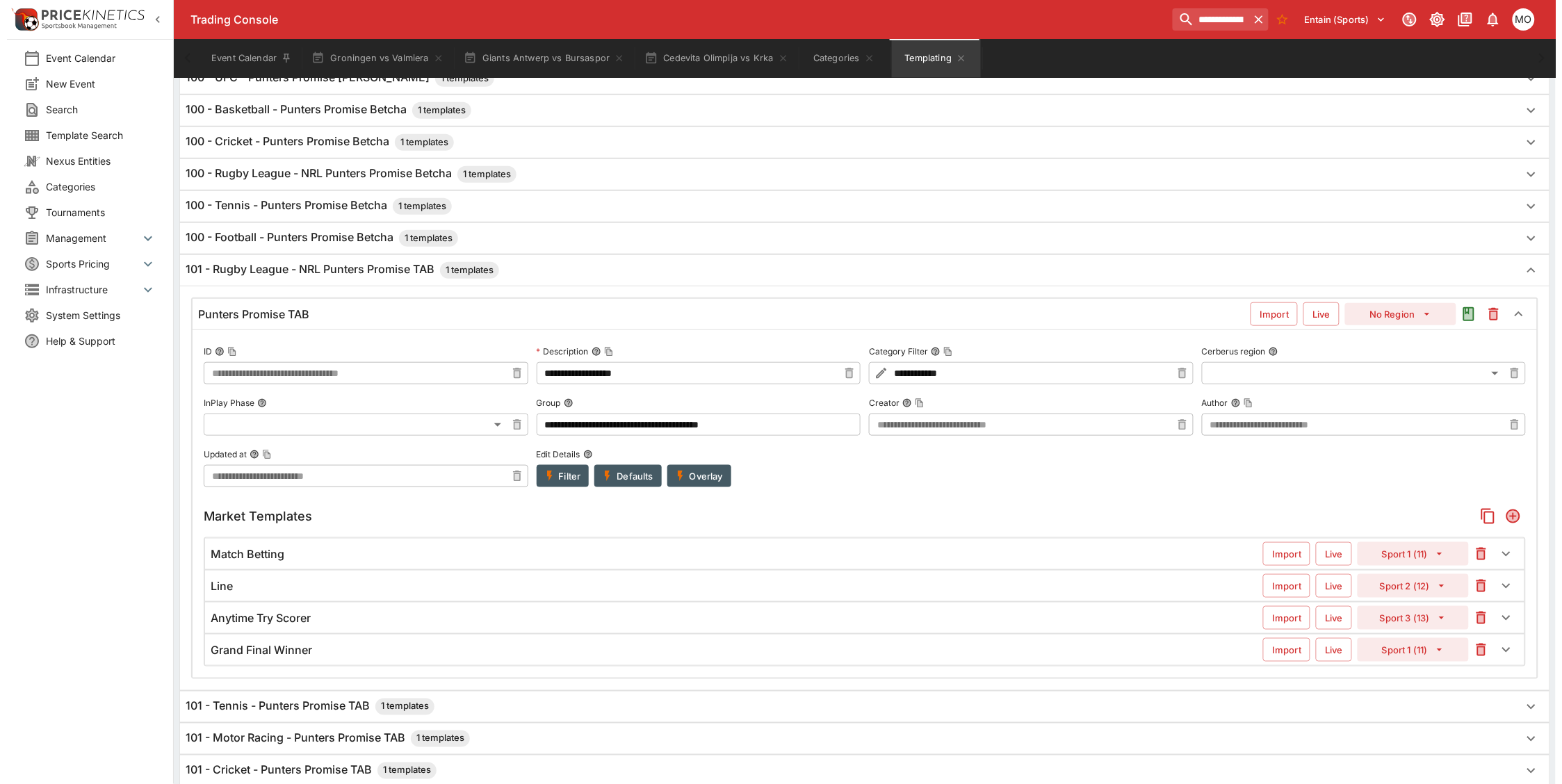
scroll to position [521, 0]
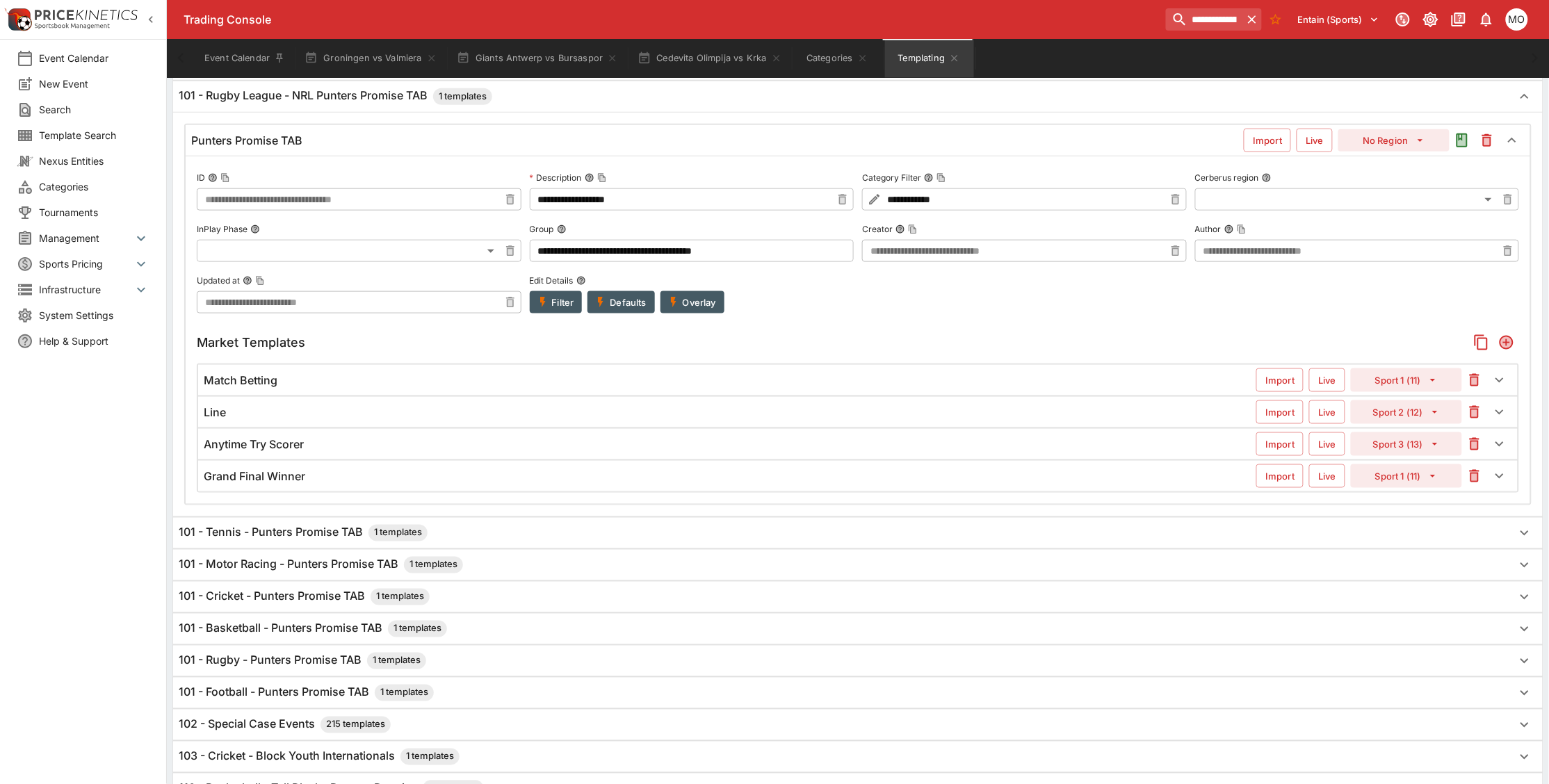
click at [487, 138] on div "Punters Promise TAB" at bounding box center [717, 140] width 1052 height 15
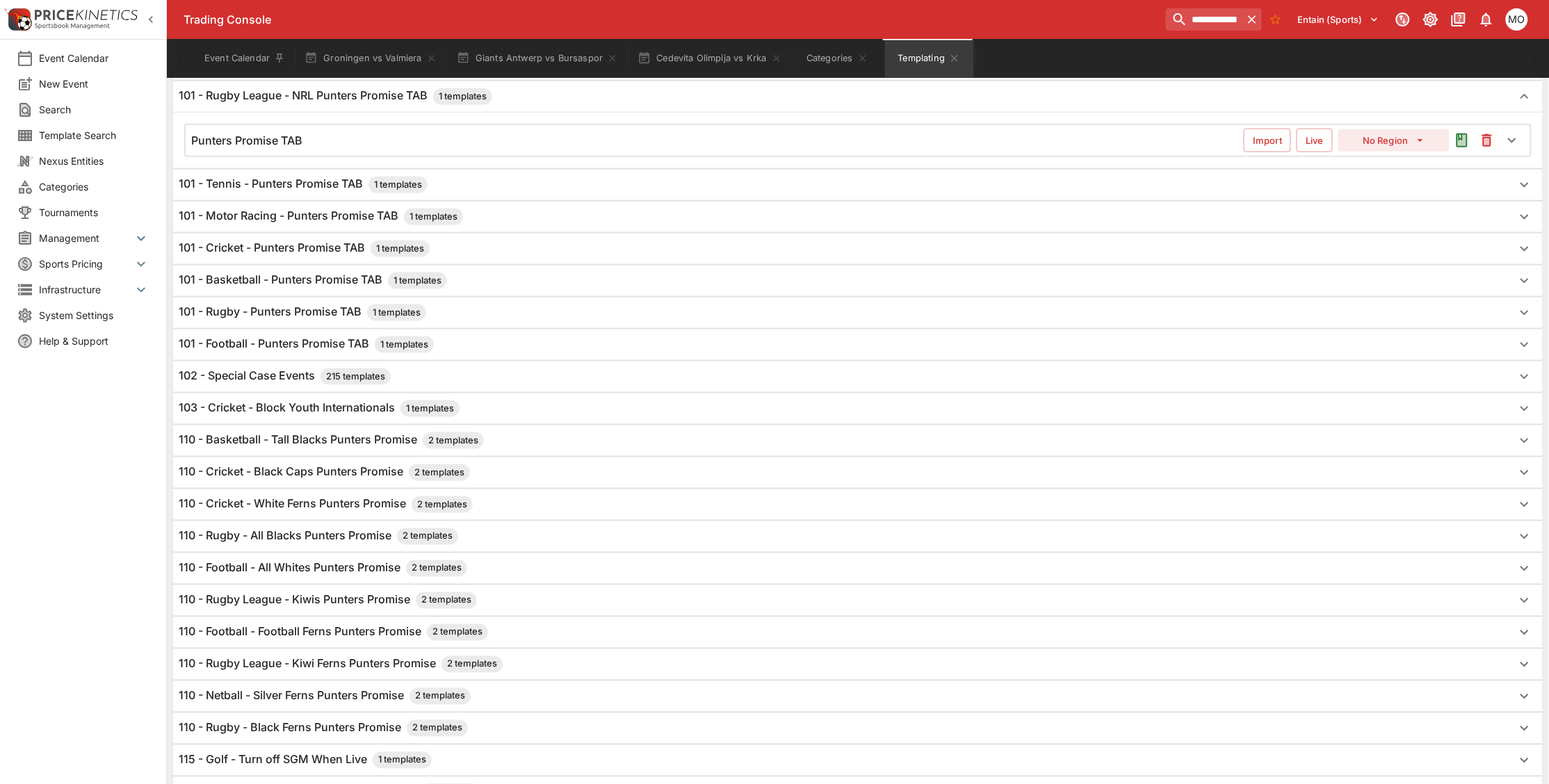
click at [457, 148] on div "Punters Promise TAB" at bounding box center [717, 140] width 1052 height 15
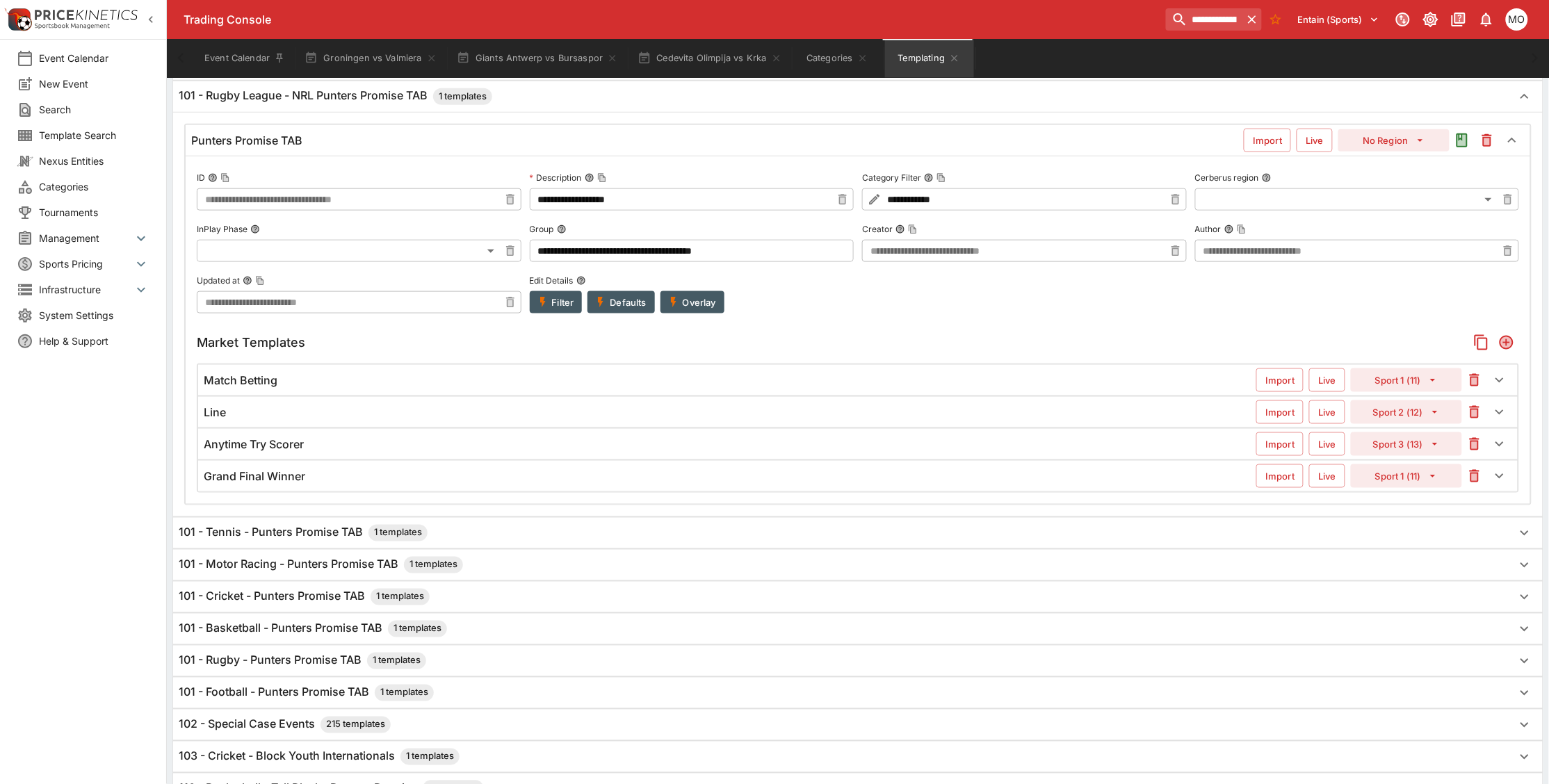
click at [560, 308] on button "Filter" at bounding box center [556, 302] width 53 height 22
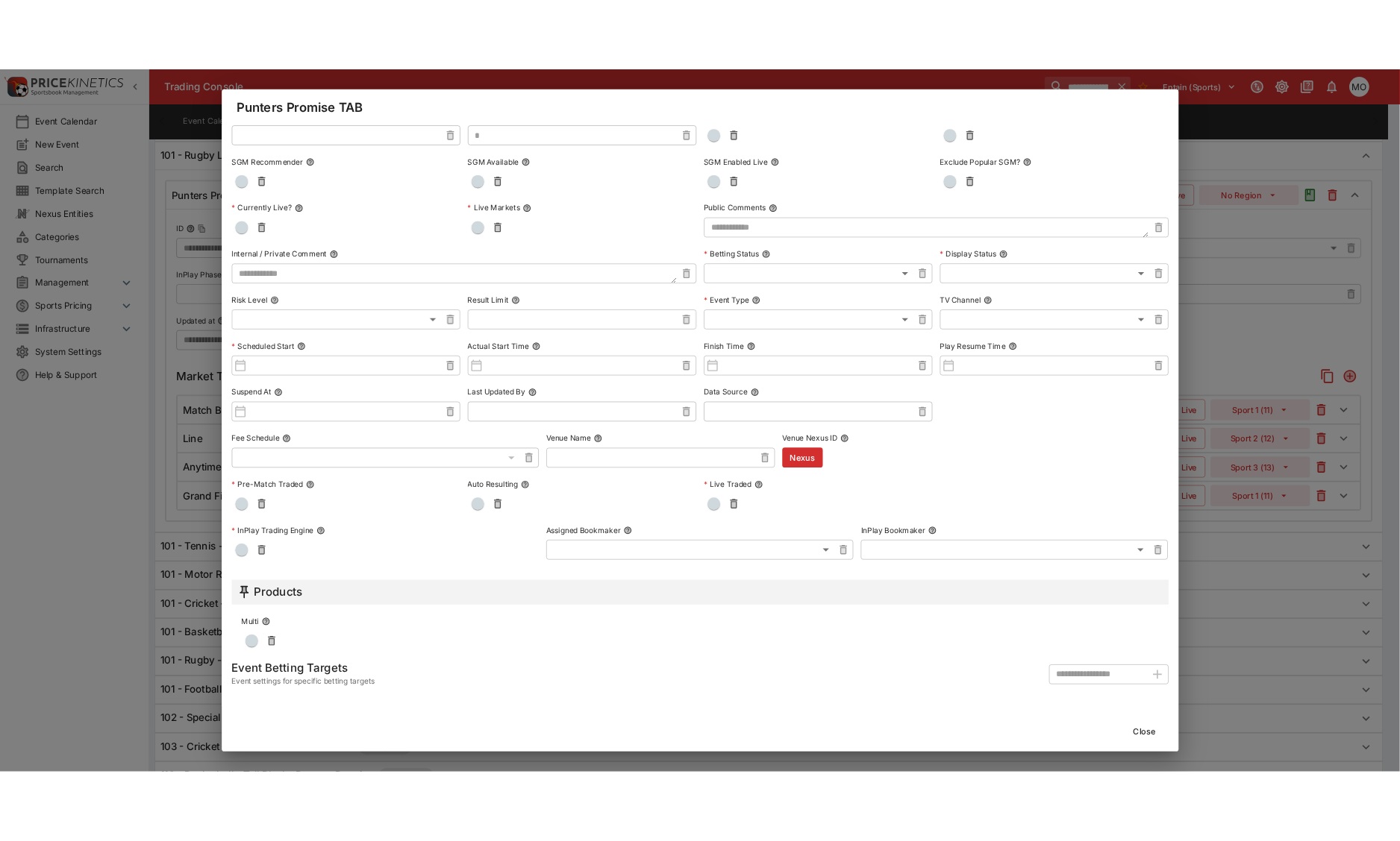
scroll to position [0, 0]
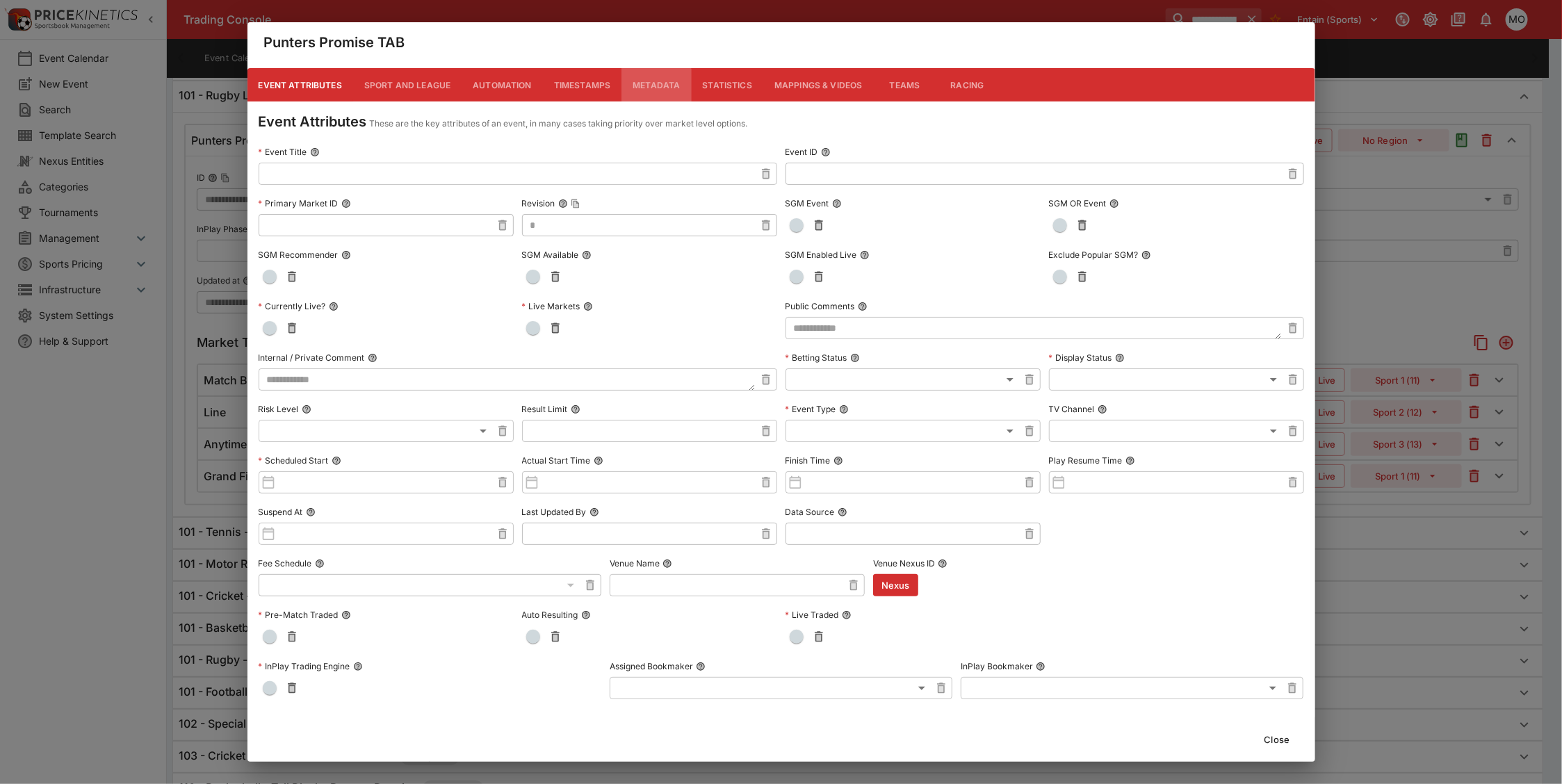
click at [654, 88] on button "Metadata" at bounding box center [656, 85] width 70 height 34
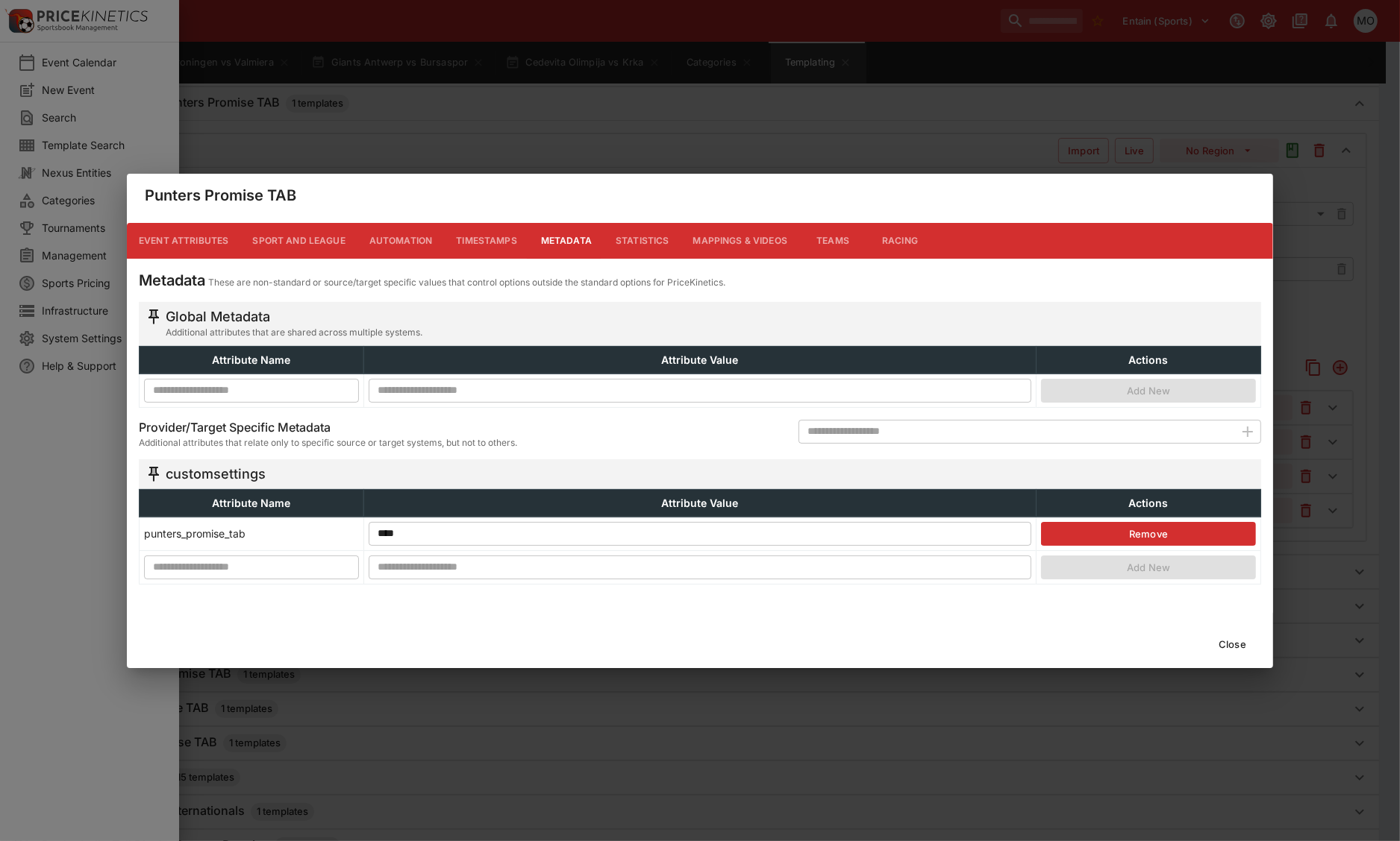
click at [1240, 645] on button "Close" at bounding box center [1231, 644] width 45 height 24
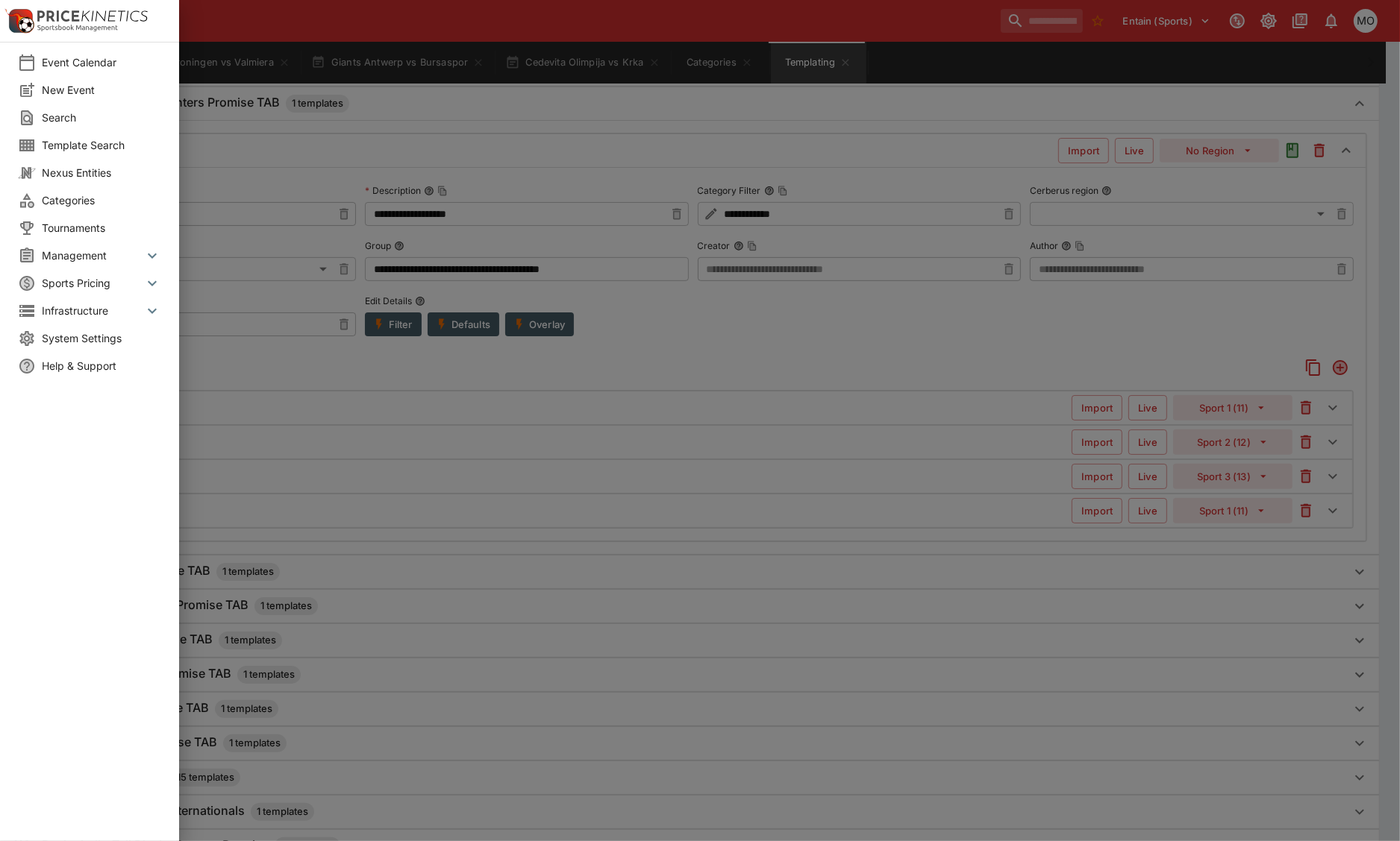
click at [151, 588] on div "Event Calendar New Event Search Template Search Nexus Entities Categories Tourn…" at bounding box center [90, 420] width 179 height 841
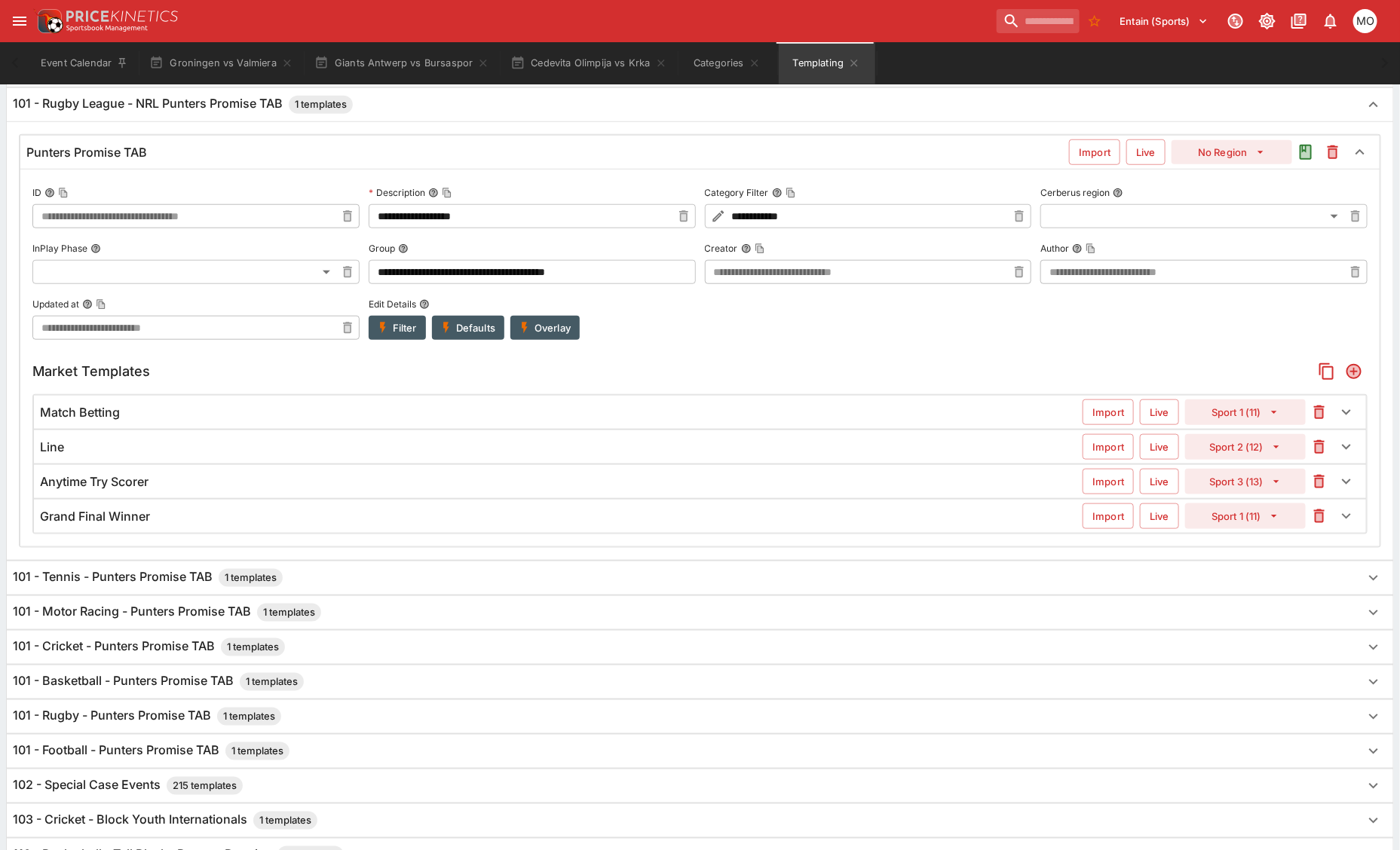
click at [555, 337] on button "Overlay" at bounding box center [545, 327] width 69 height 24
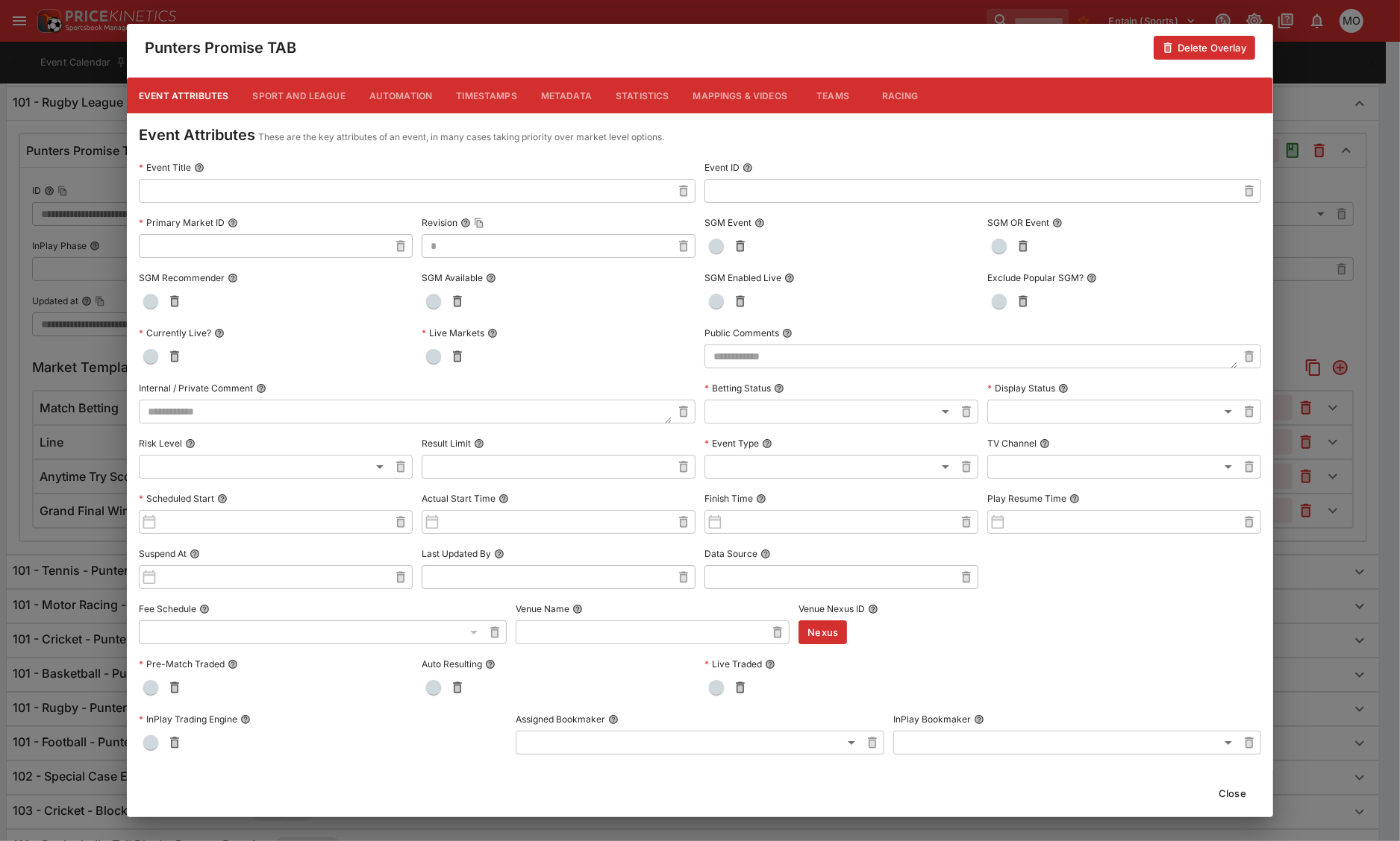
click at [573, 101] on button "Metadata" at bounding box center [566, 95] width 75 height 36
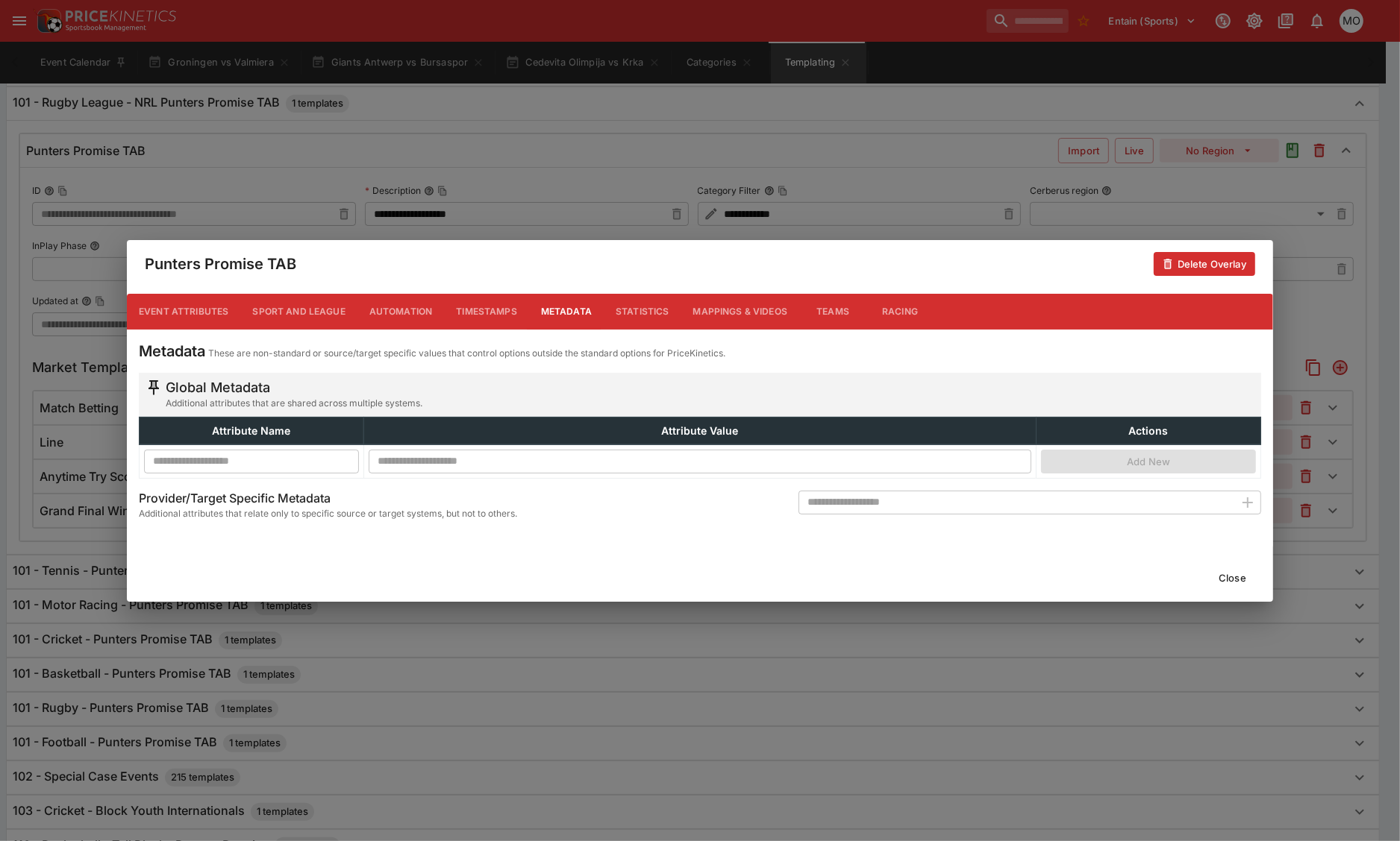
click at [1231, 579] on button "Close" at bounding box center [1231, 577] width 45 height 24
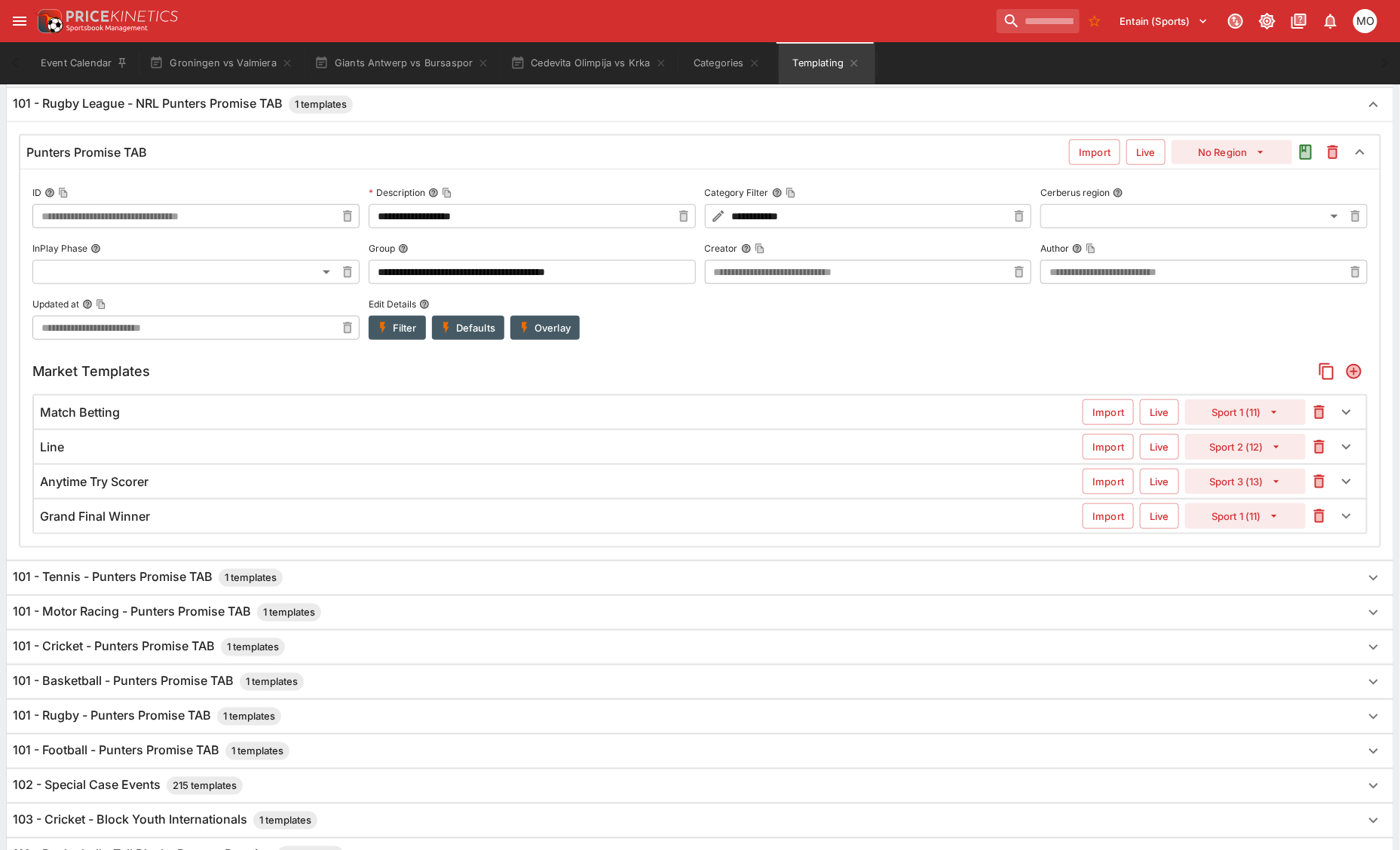
click at [134, 420] on div "Match Betting" at bounding box center [561, 412] width 1043 height 16
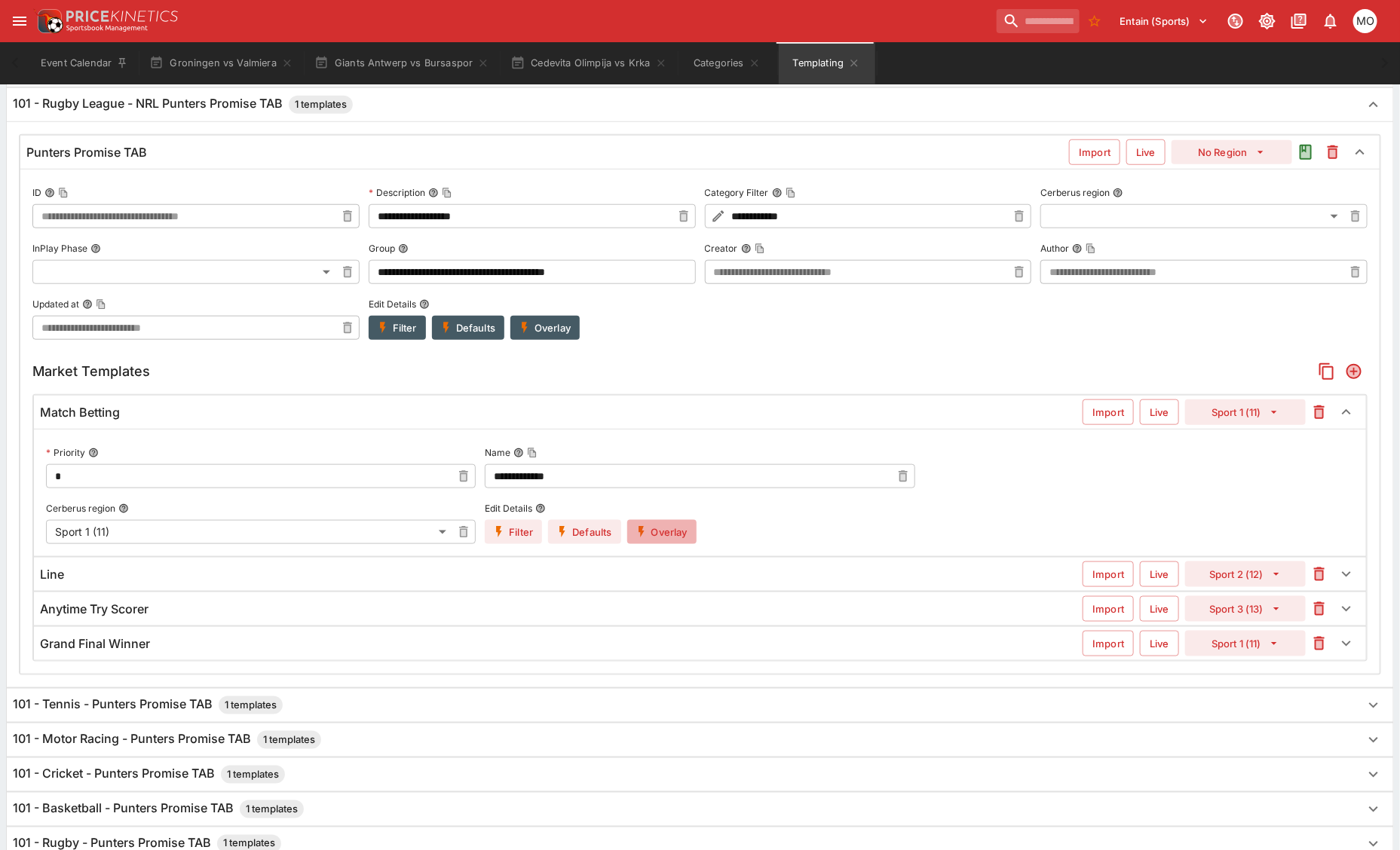
click at [654, 532] on button "Overlay" at bounding box center [662, 532] width 69 height 24
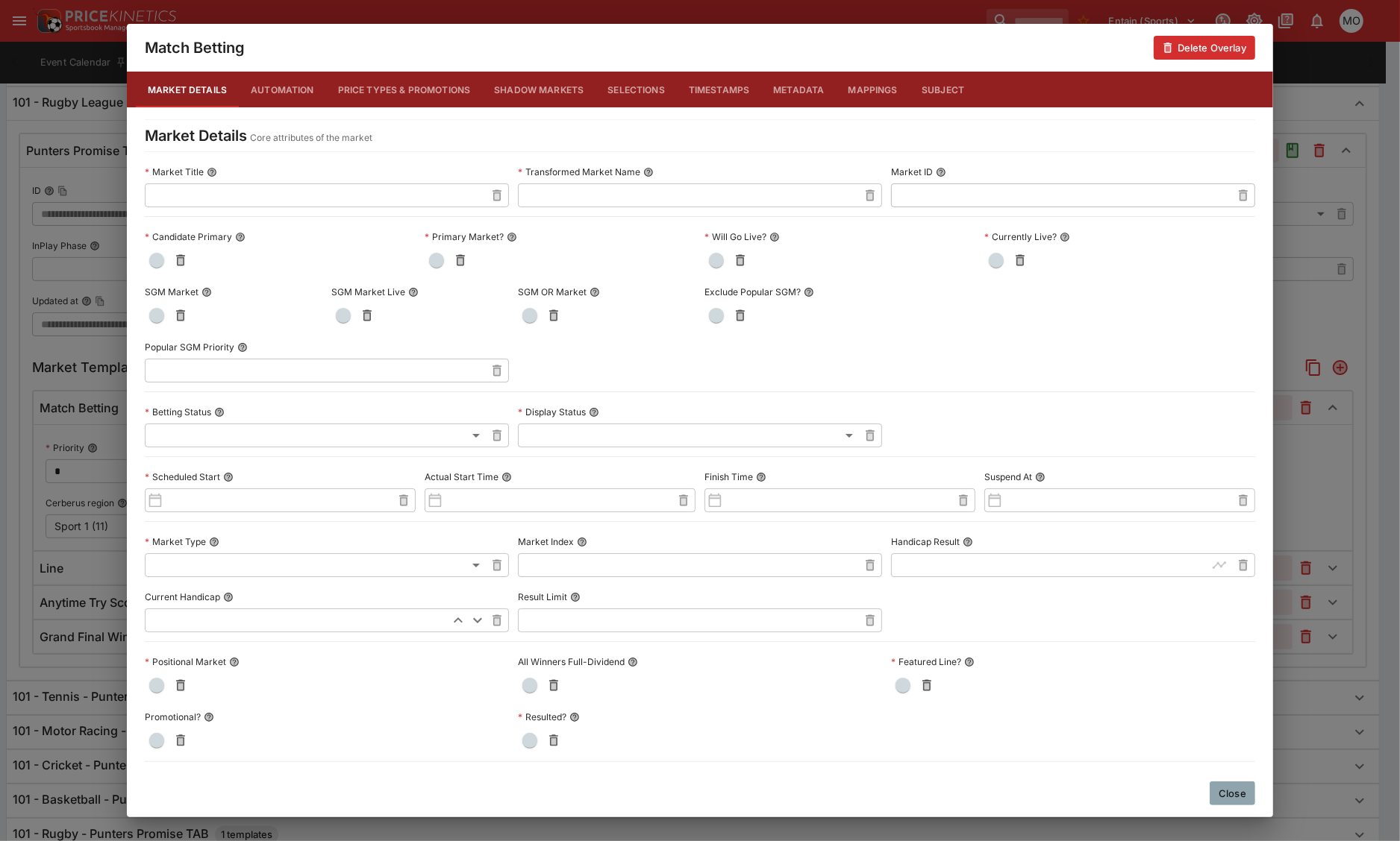
click at [782, 93] on button "Metadata" at bounding box center [798, 90] width 75 height 36
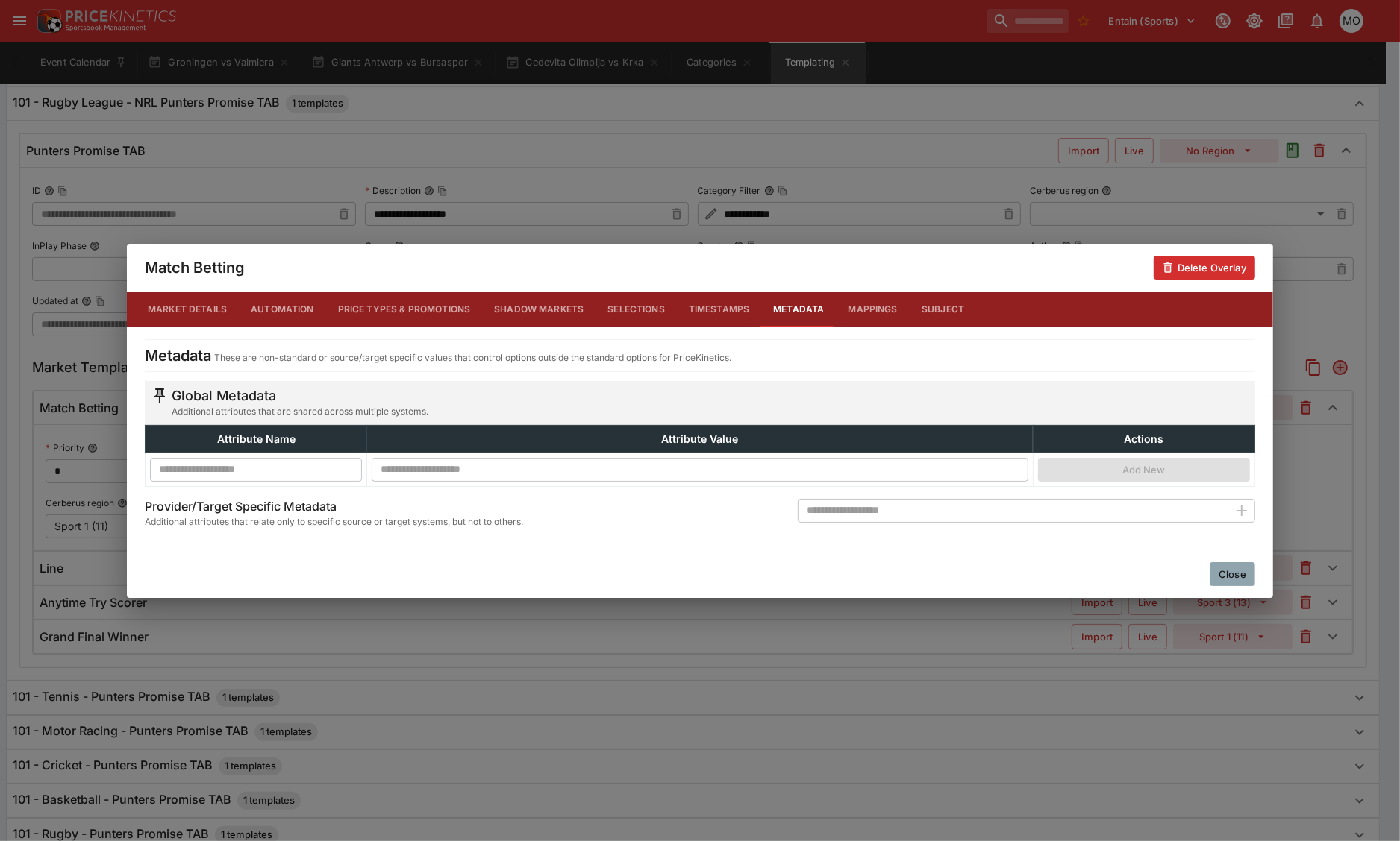
click at [1242, 575] on button "Close" at bounding box center [1231, 574] width 45 height 24
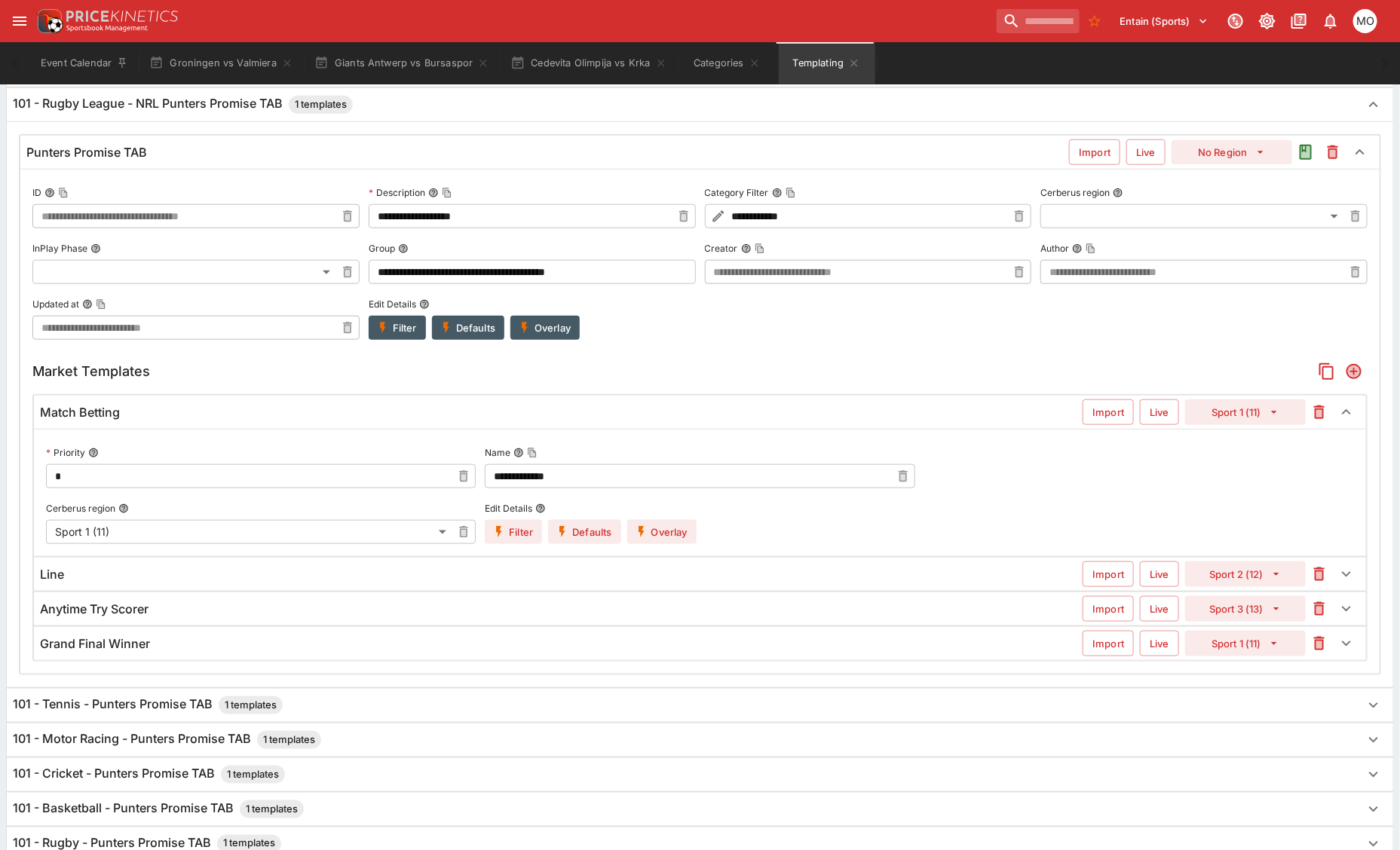
click at [518, 543] on button "Filter" at bounding box center [513, 532] width 57 height 24
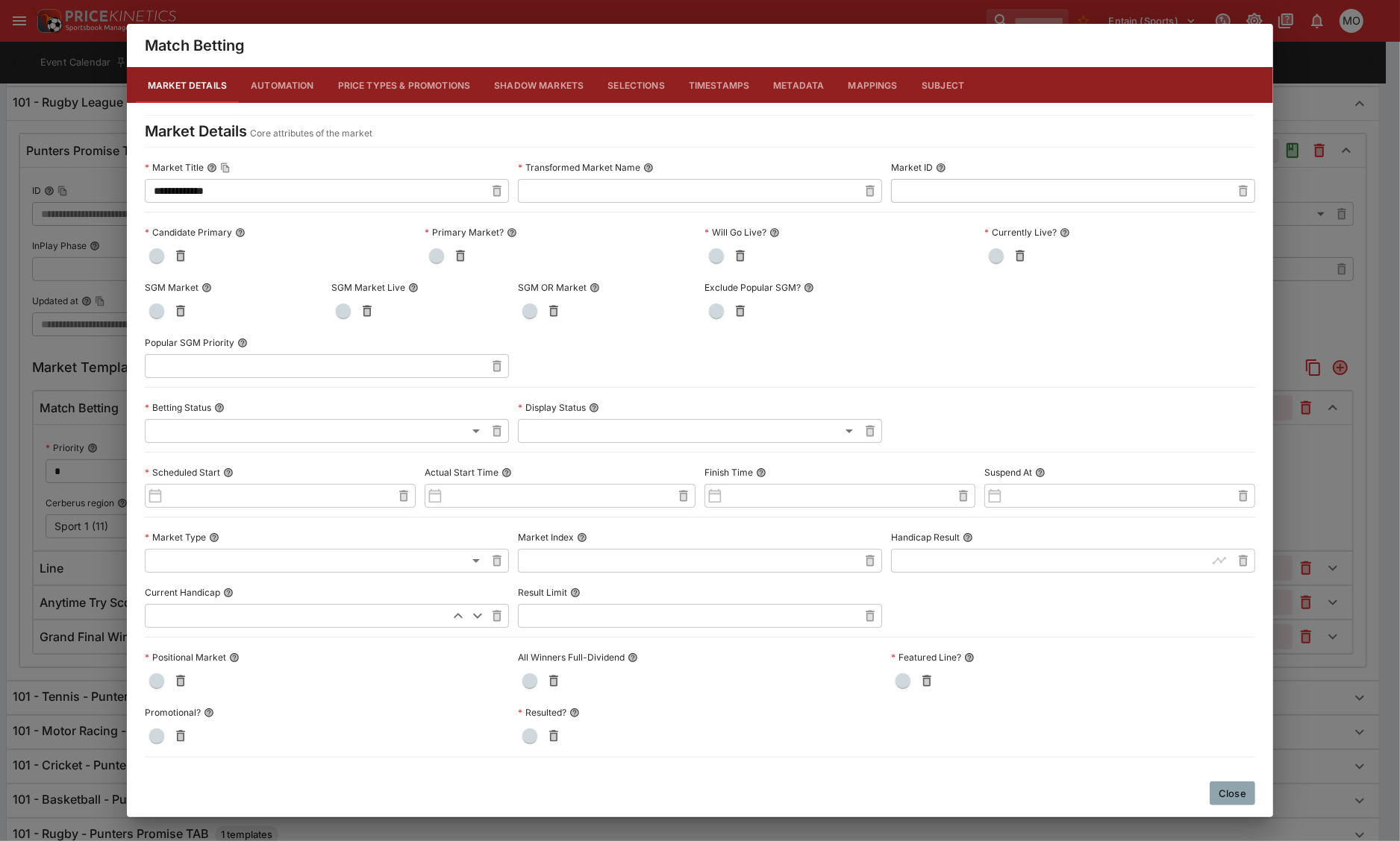
click at [784, 84] on button "Metadata" at bounding box center [798, 85] width 75 height 36
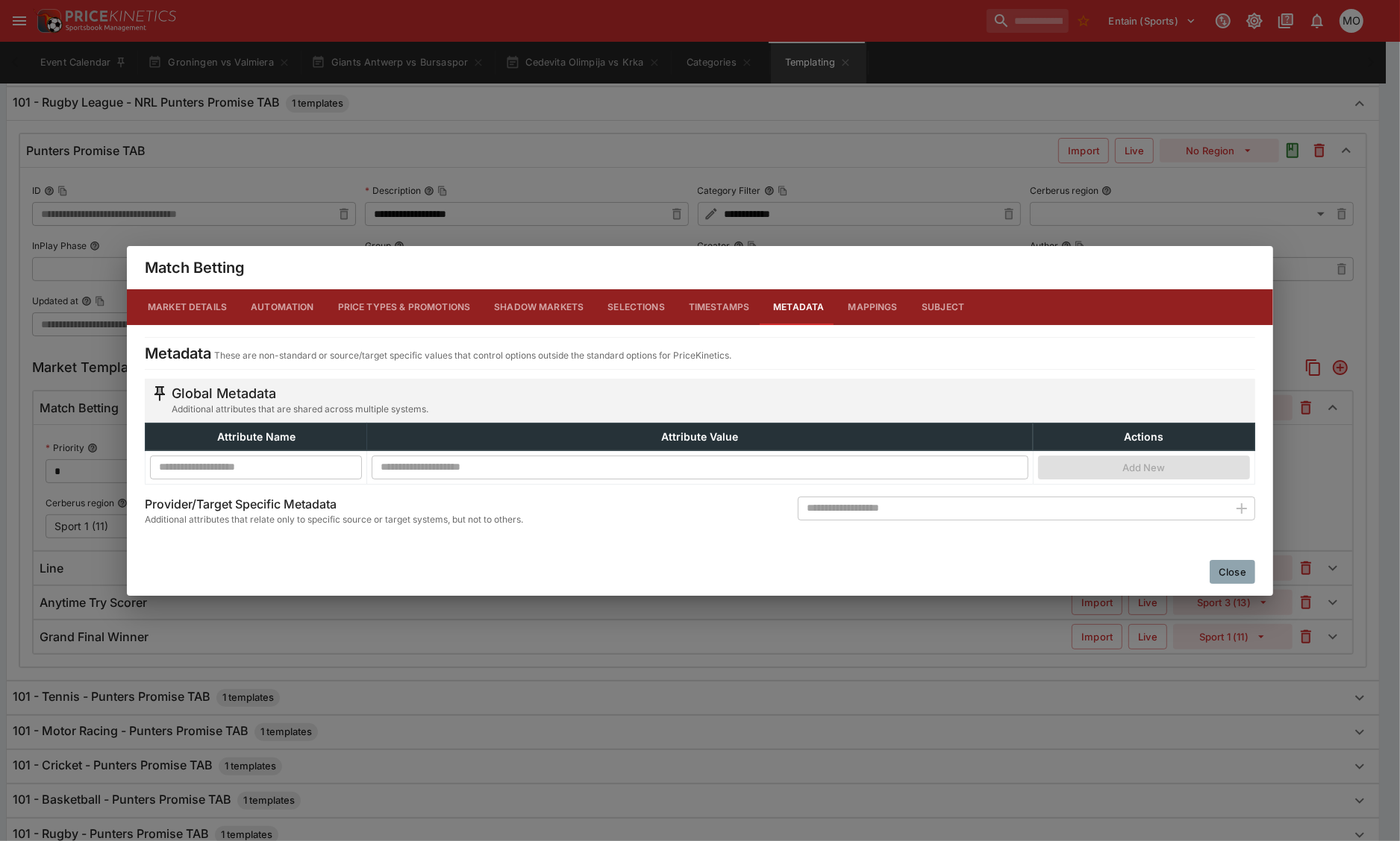
click at [1231, 572] on button "Close" at bounding box center [1231, 571] width 45 height 24
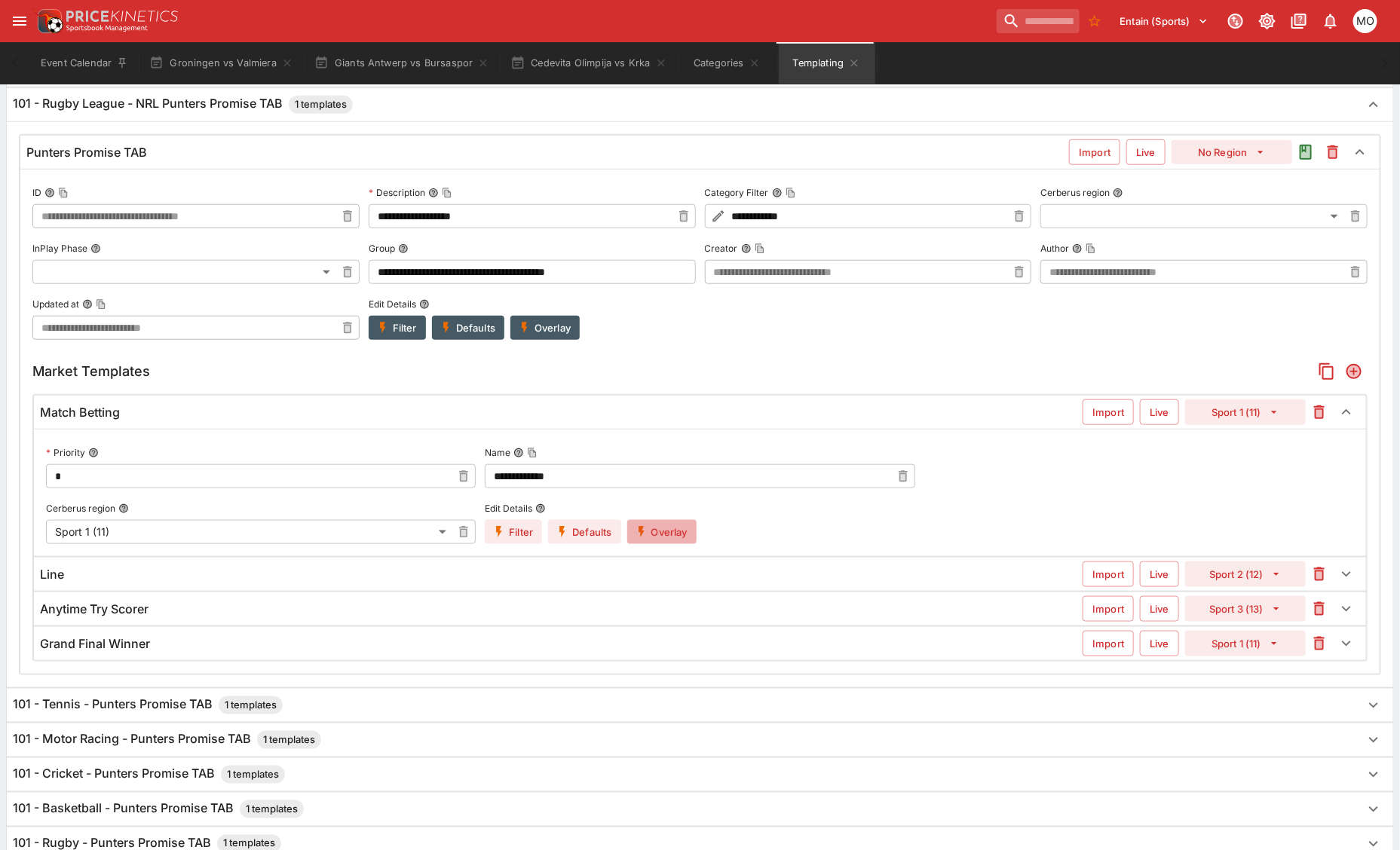
click at [643, 539] on icon "button" at bounding box center [642, 532] width 13 height 13
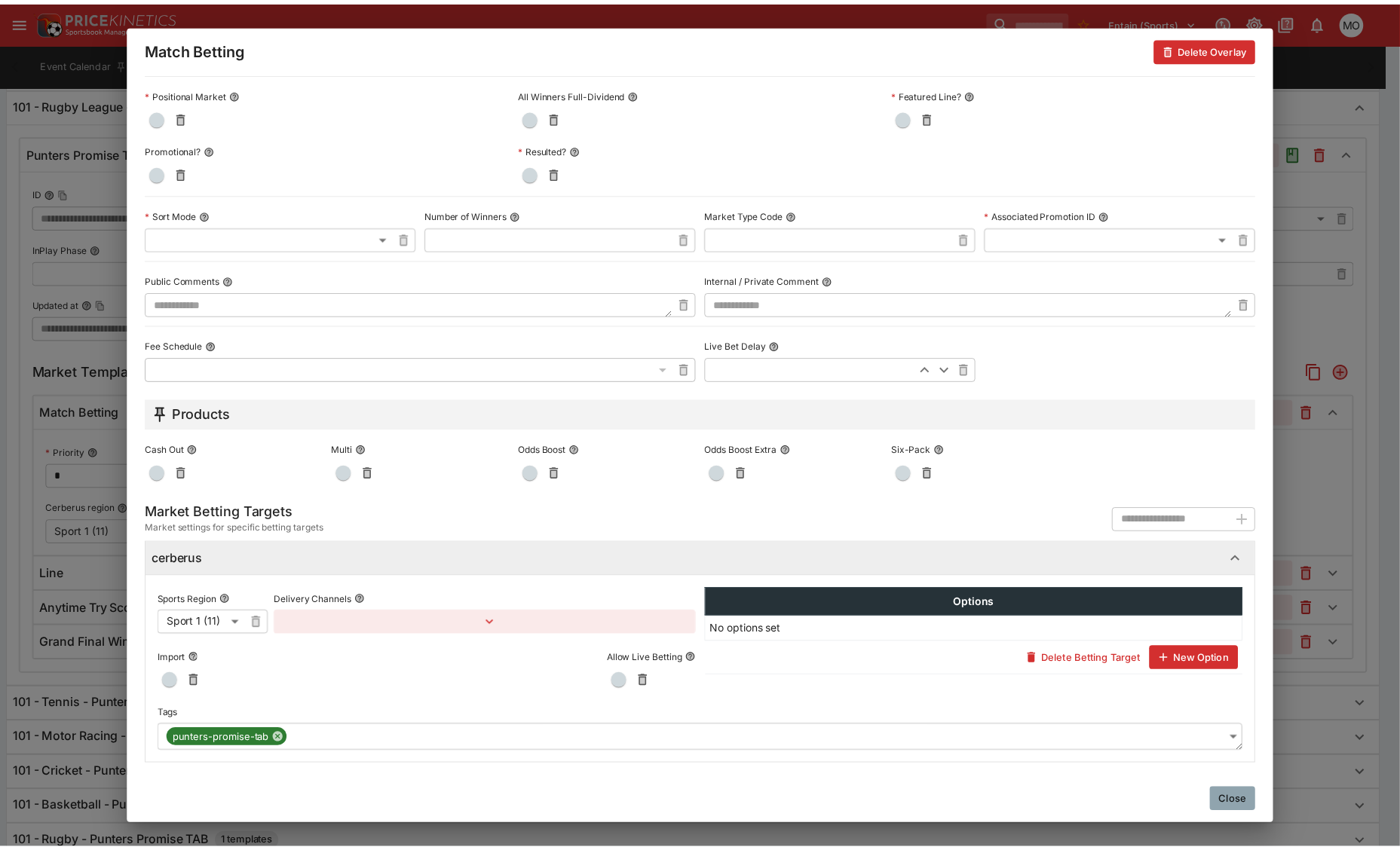
scroll to position [577, 0]
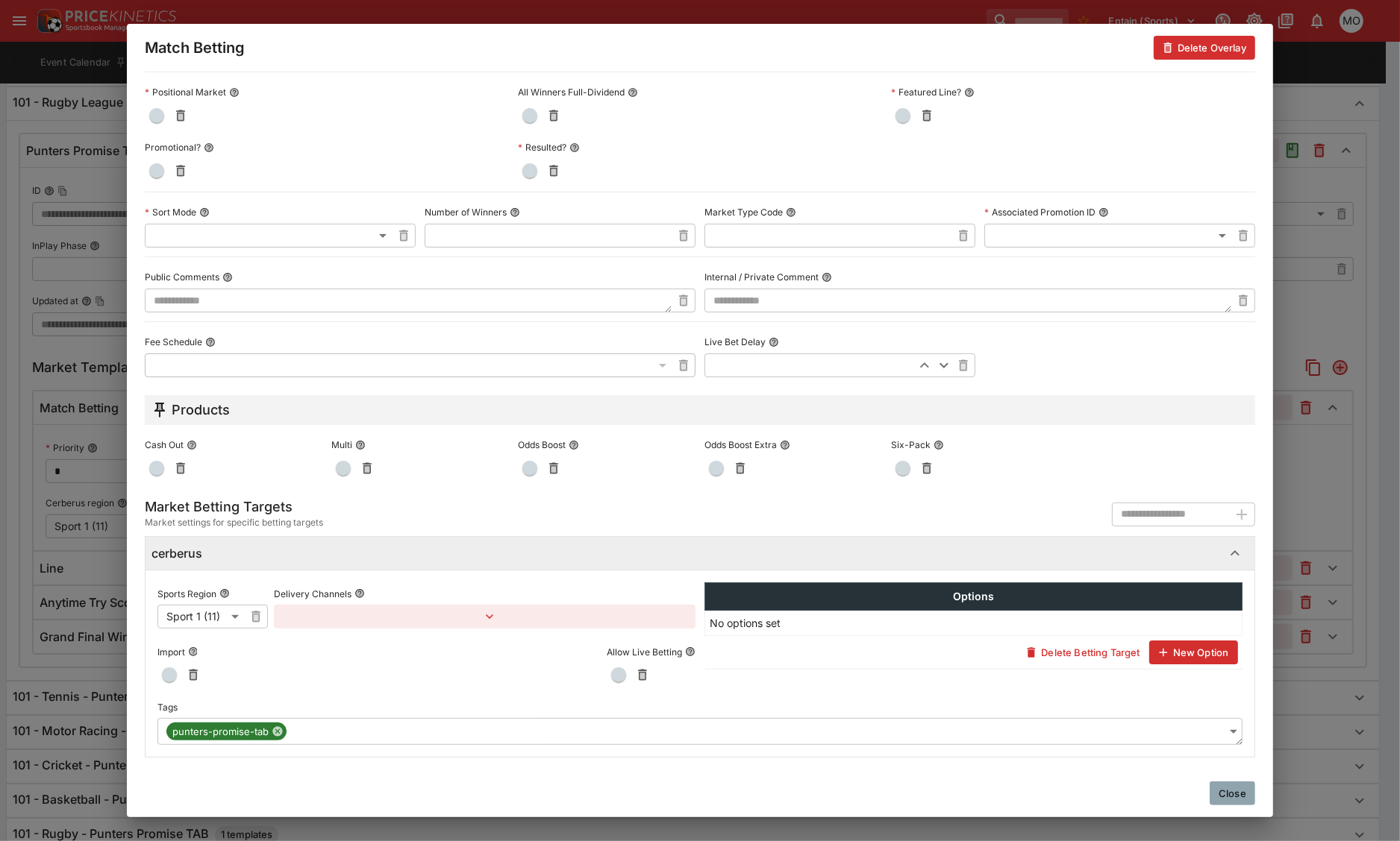
click at [358, 56] on div "Match Betting Delete Overlay" at bounding box center [699, 48] width 1146 height 48
click at [494, 44] on div "Match Betting Delete Overlay" at bounding box center [699, 48] width 1146 height 48
click at [1232, 796] on button "Close" at bounding box center [1231, 793] width 45 height 24
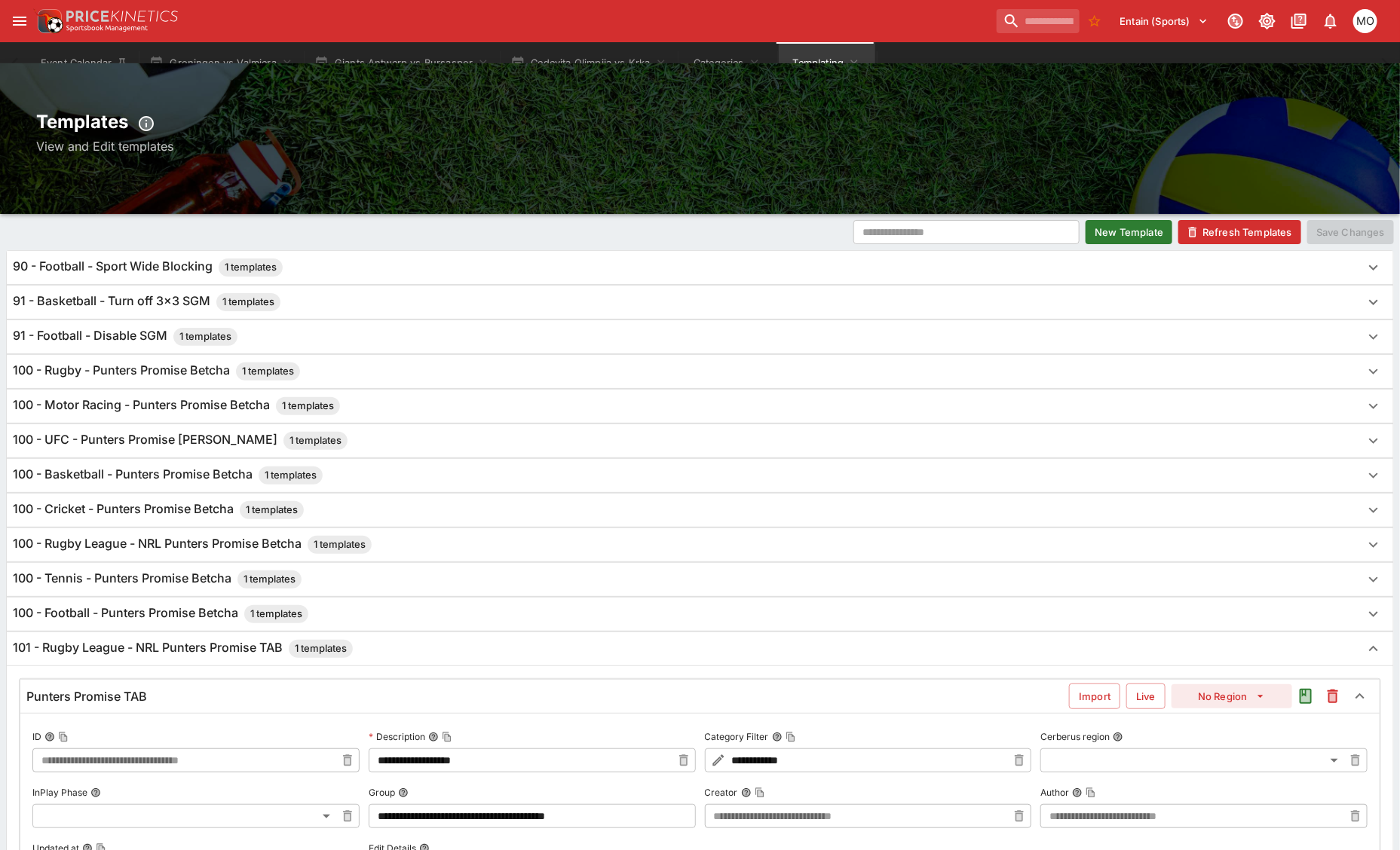
scroll to position [0, 0]
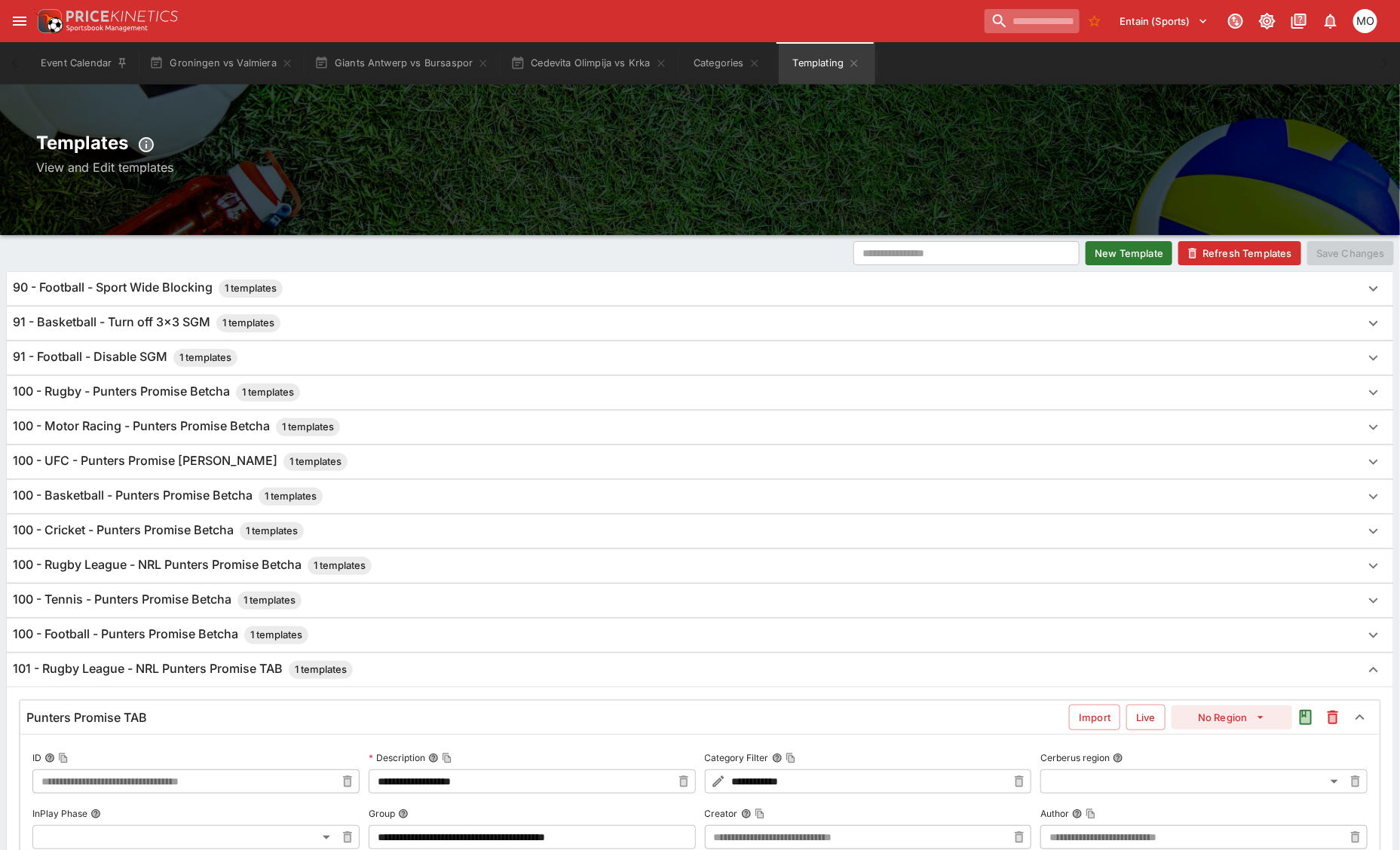
click at [989, 21] on input "search" at bounding box center [1033, 21] width 95 height 24
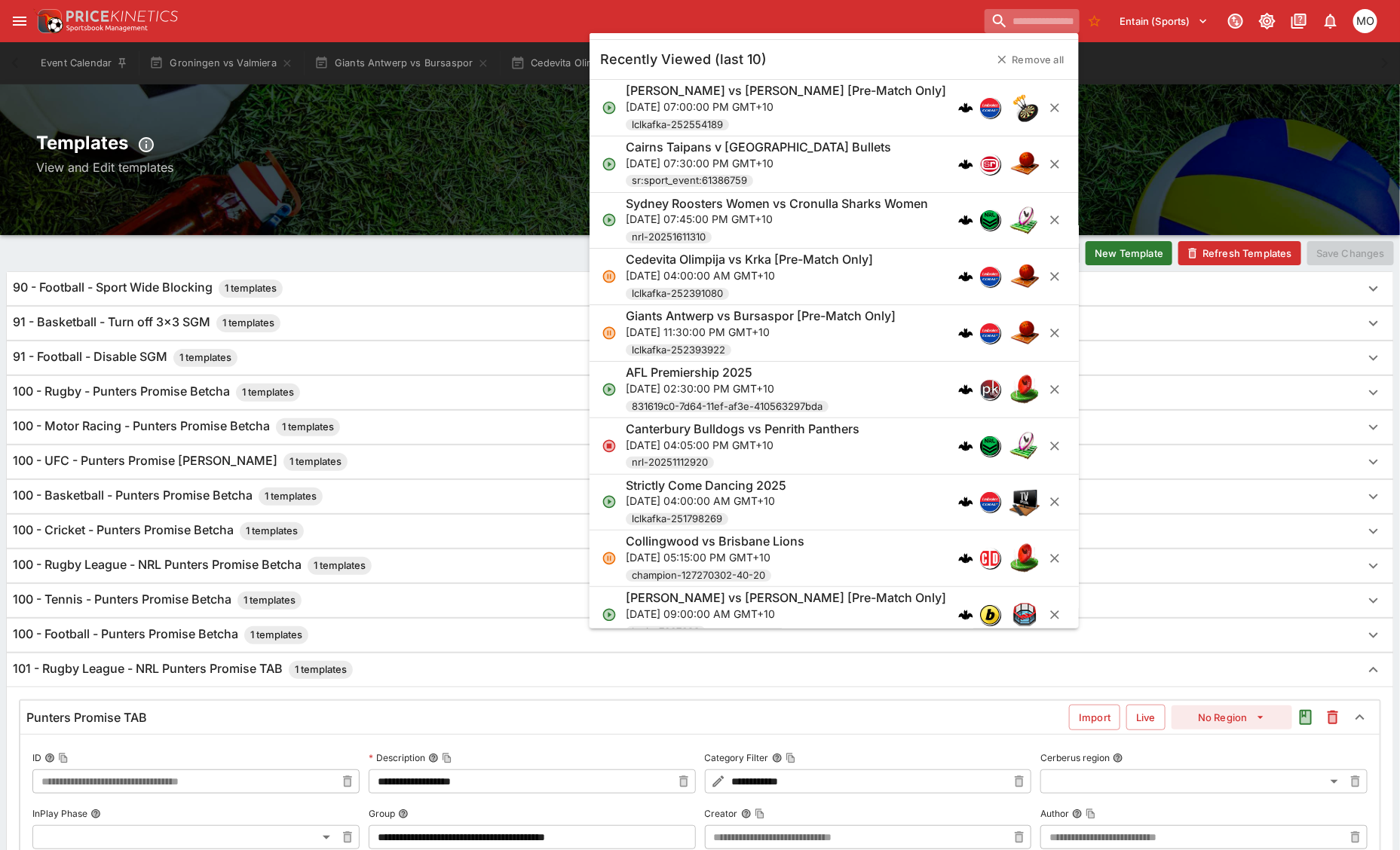
paste input "**********"
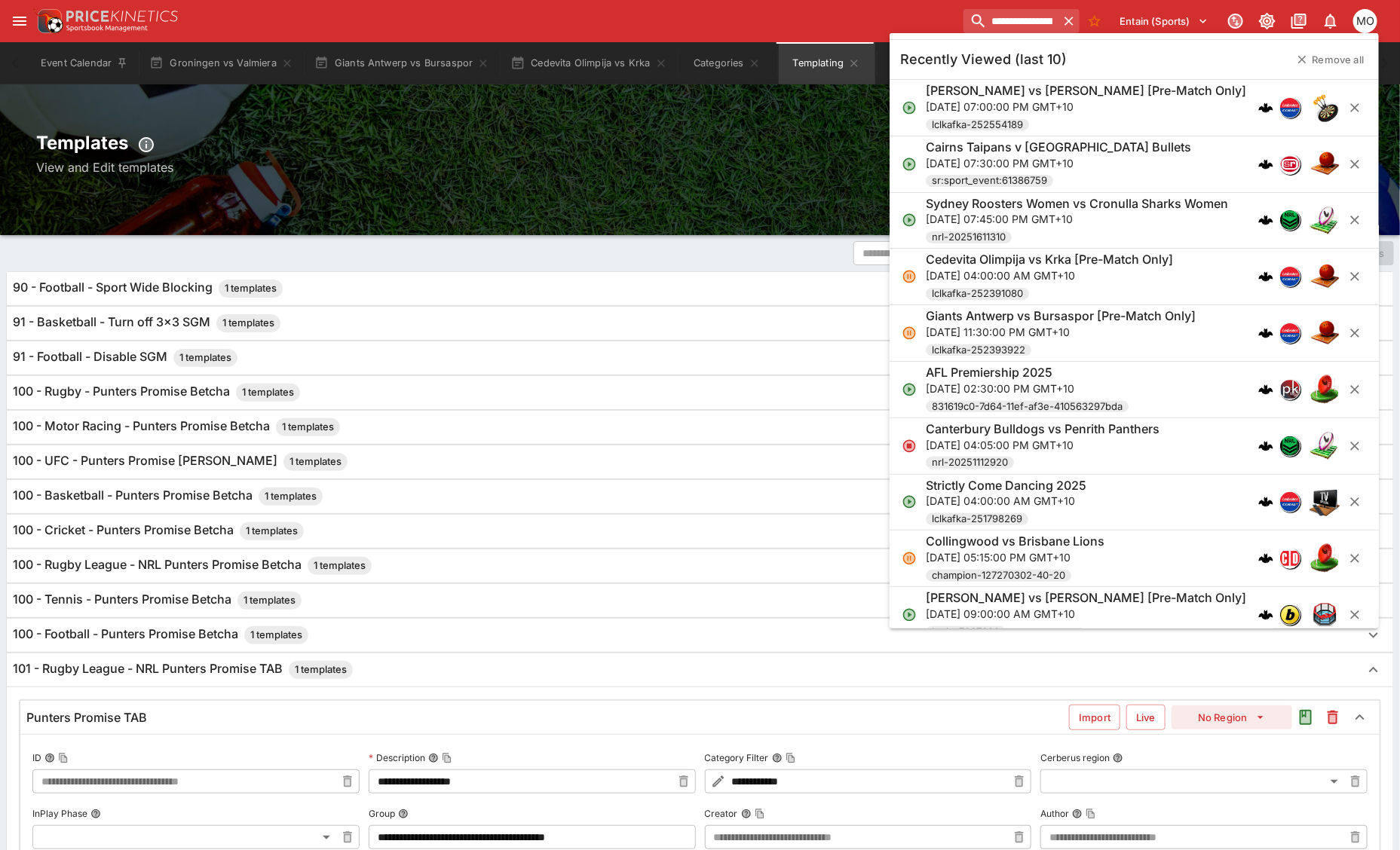
scroll to position [0, 77]
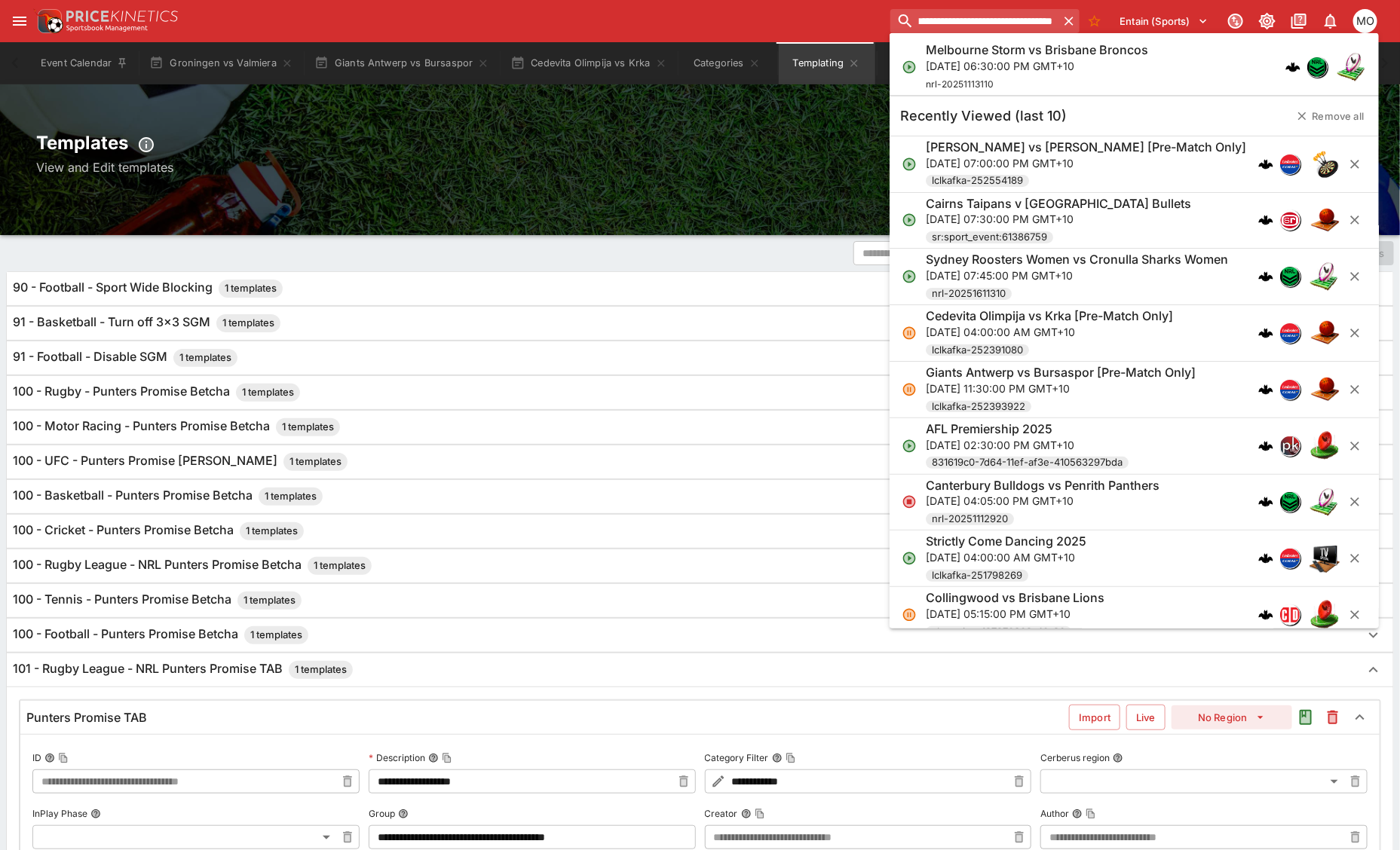
type input "**********"
click at [1037, 55] on h6 "Melbourne Storm vs Brisbane Broncos" at bounding box center [1038, 50] width 223 height 16
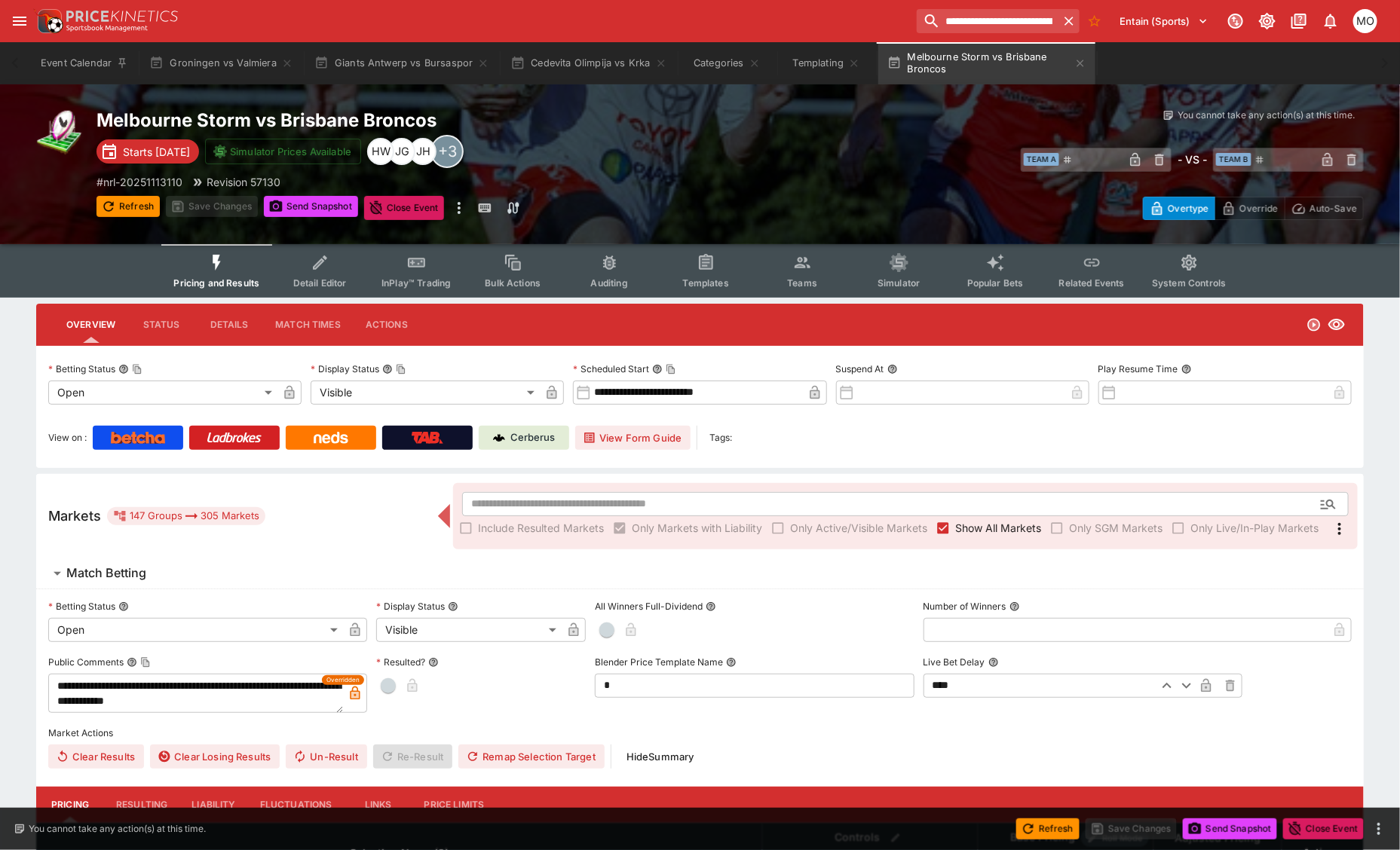
type input "**********"
type input "*******"
type input "**********"
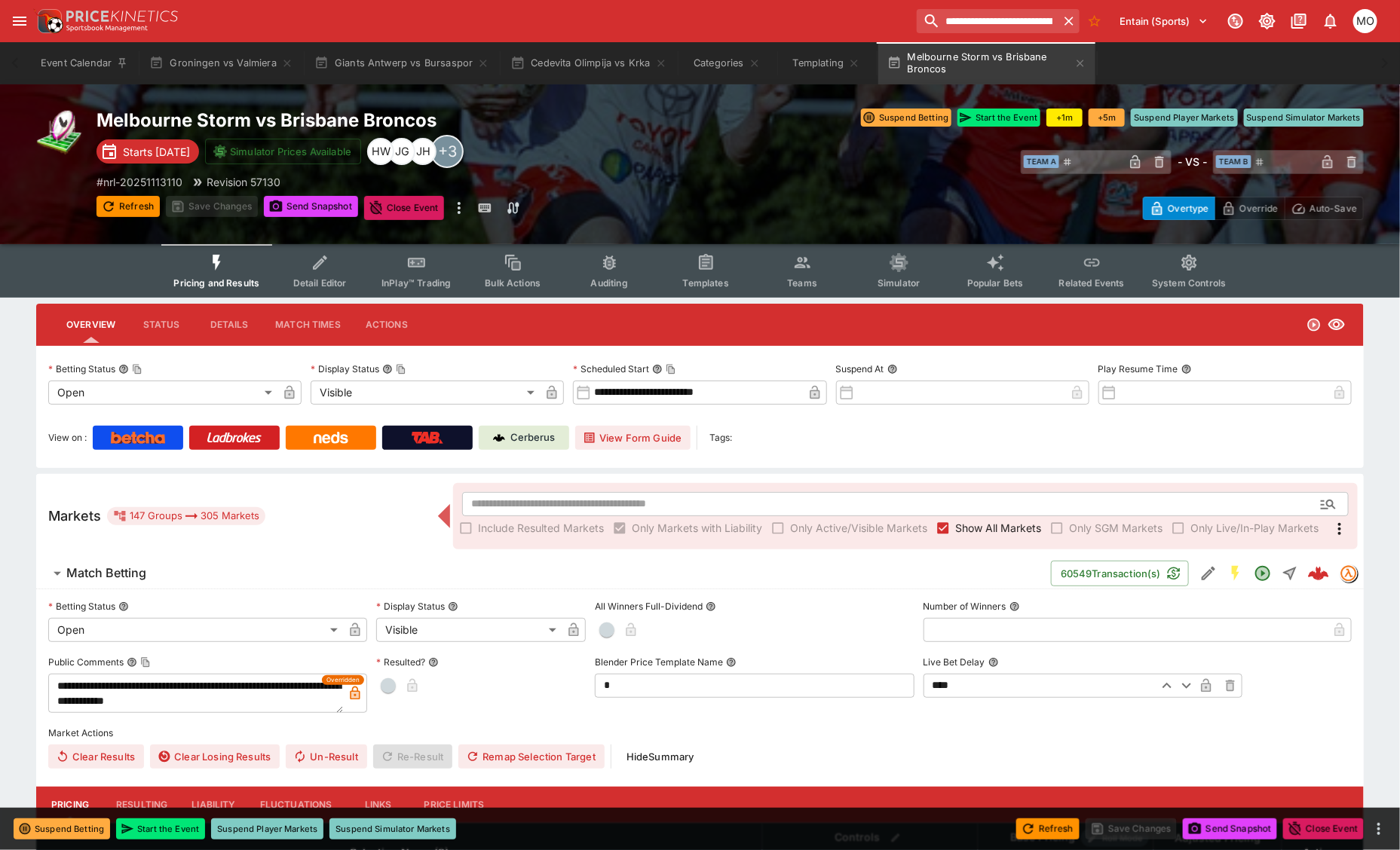
click at [722, 270] on button "Templates" at bounding box center [706, 271] width 96 height 53
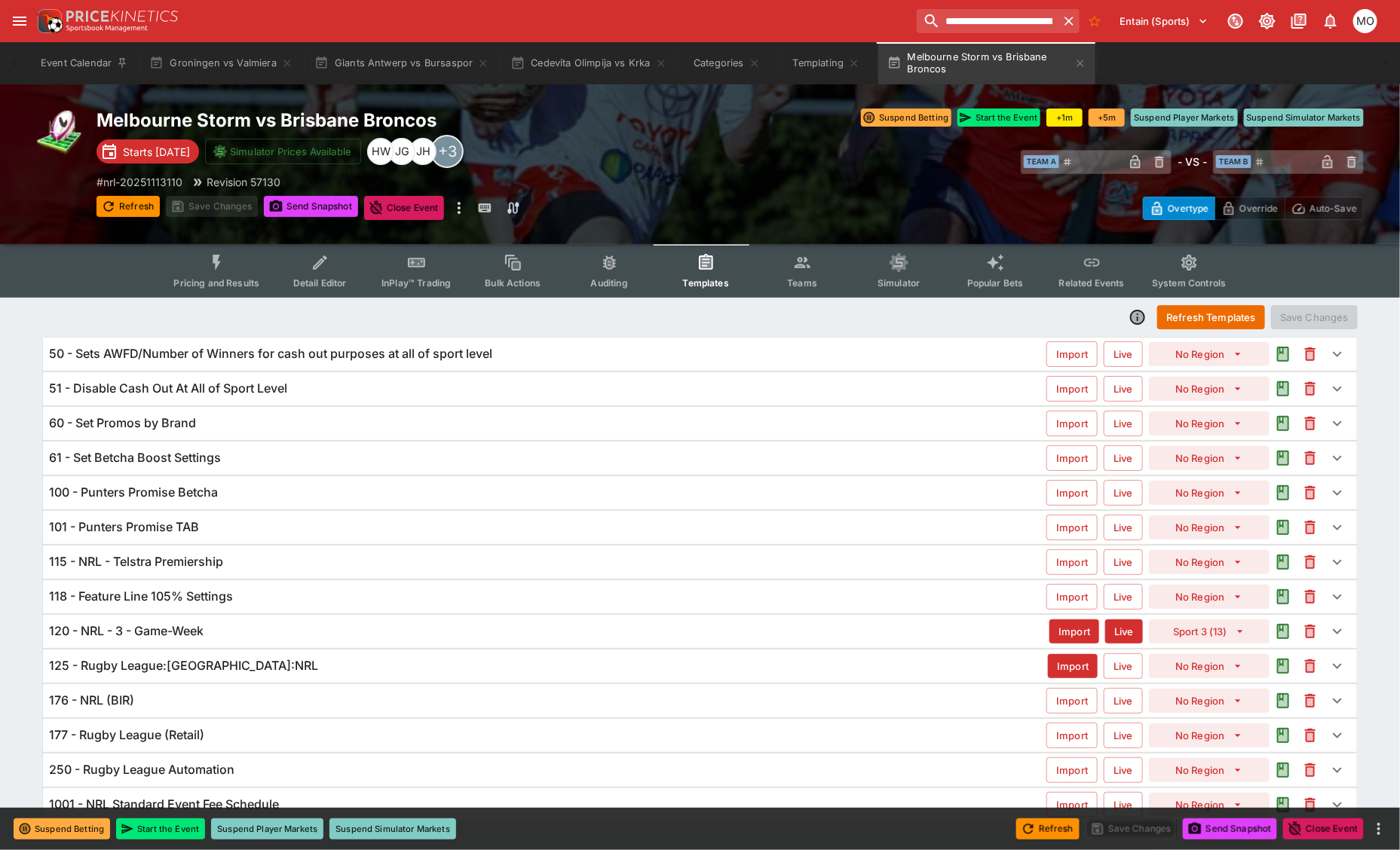
click at [425, 671] on div "125 - Rugby League:[GEOGRAPHIC_DATA]:NRL" at bounding box center [549, 666] width 999 height 16
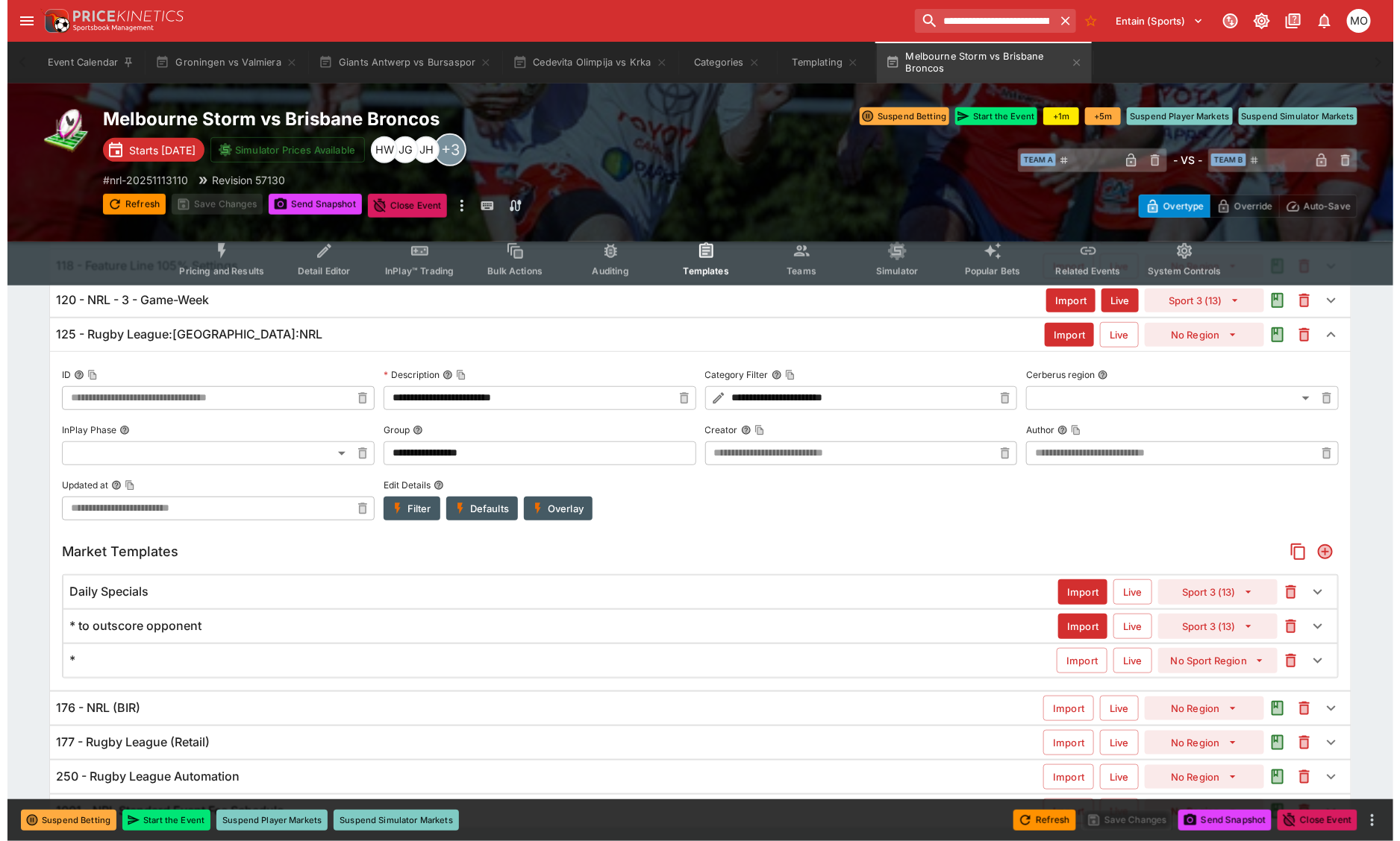
scroll to position [377, 0]
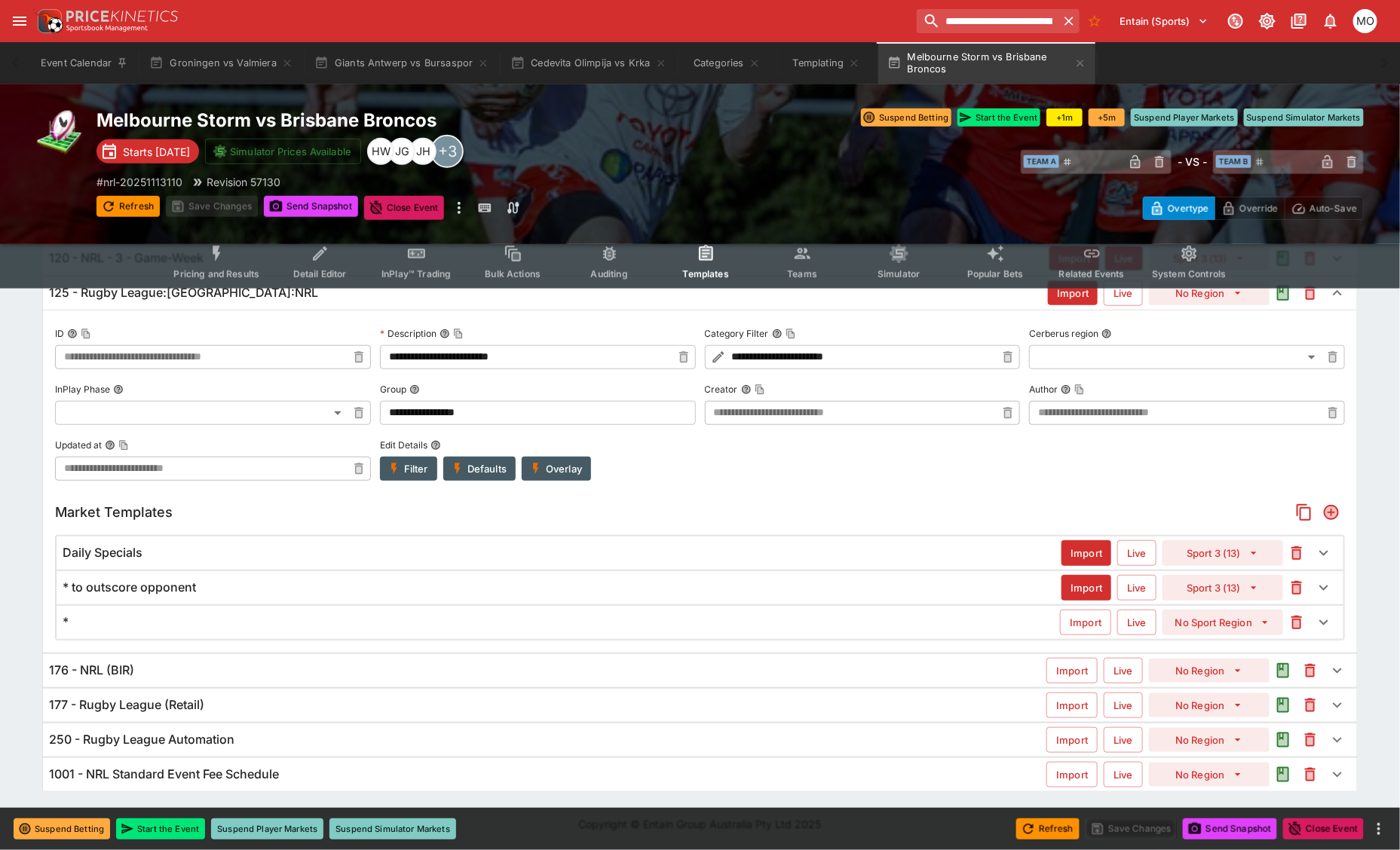
click at [410, 469] on button "Filter" at bounding box center [408, 469] width 57 height 24
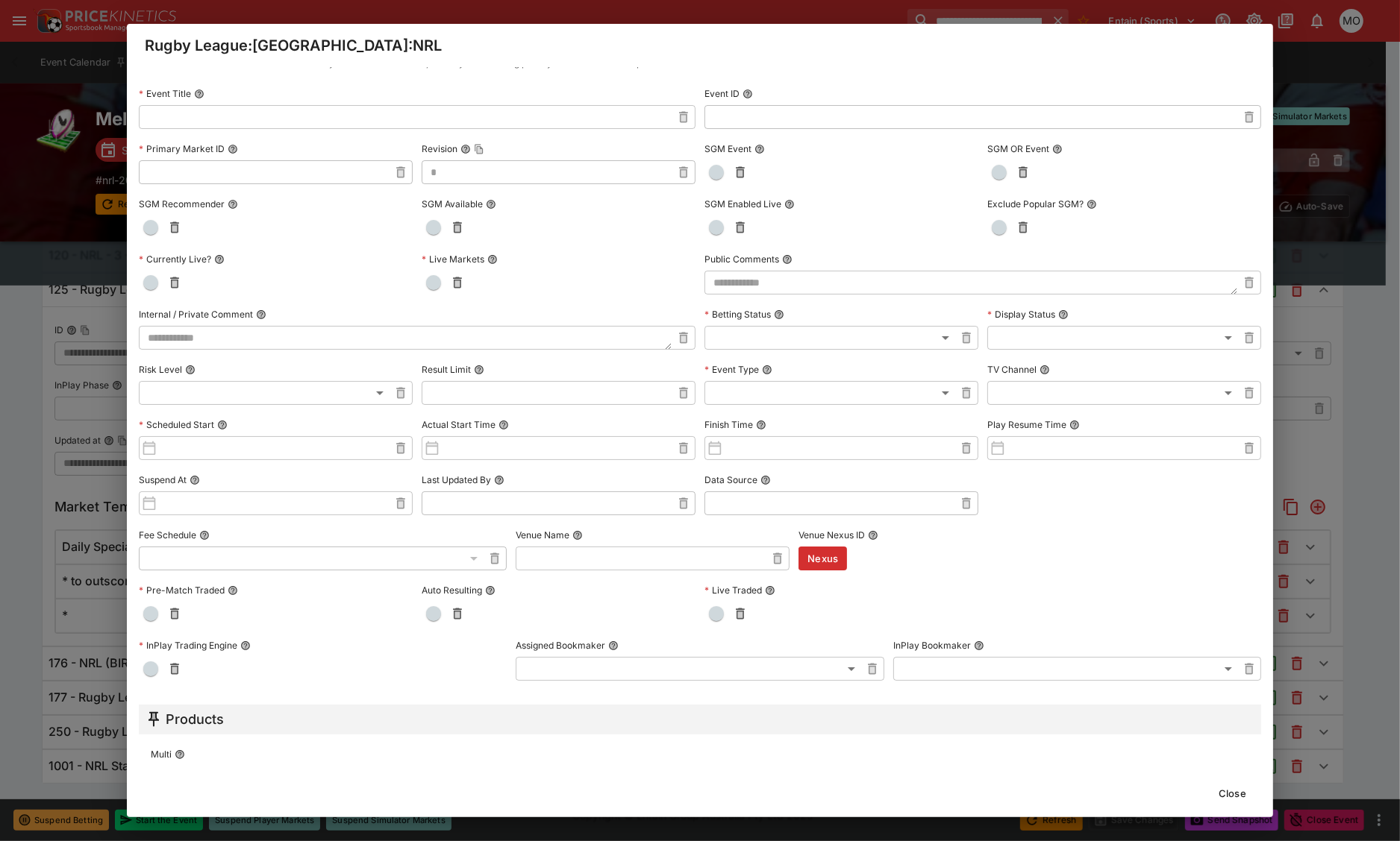
scroll to position [0, 0]
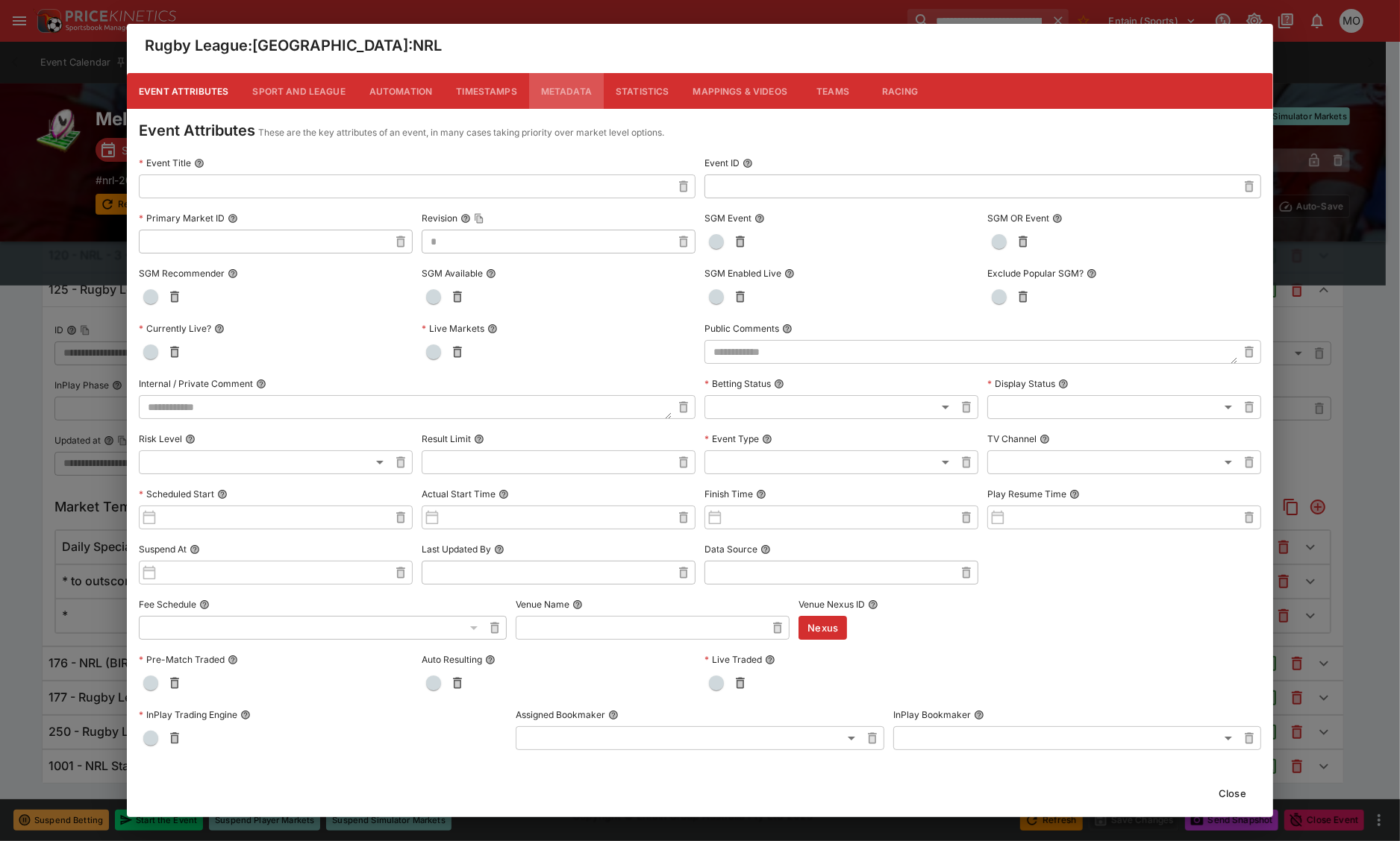
click at [573, 95] on button "Metadata" at bounding box center [566, 91] width 75 height 36
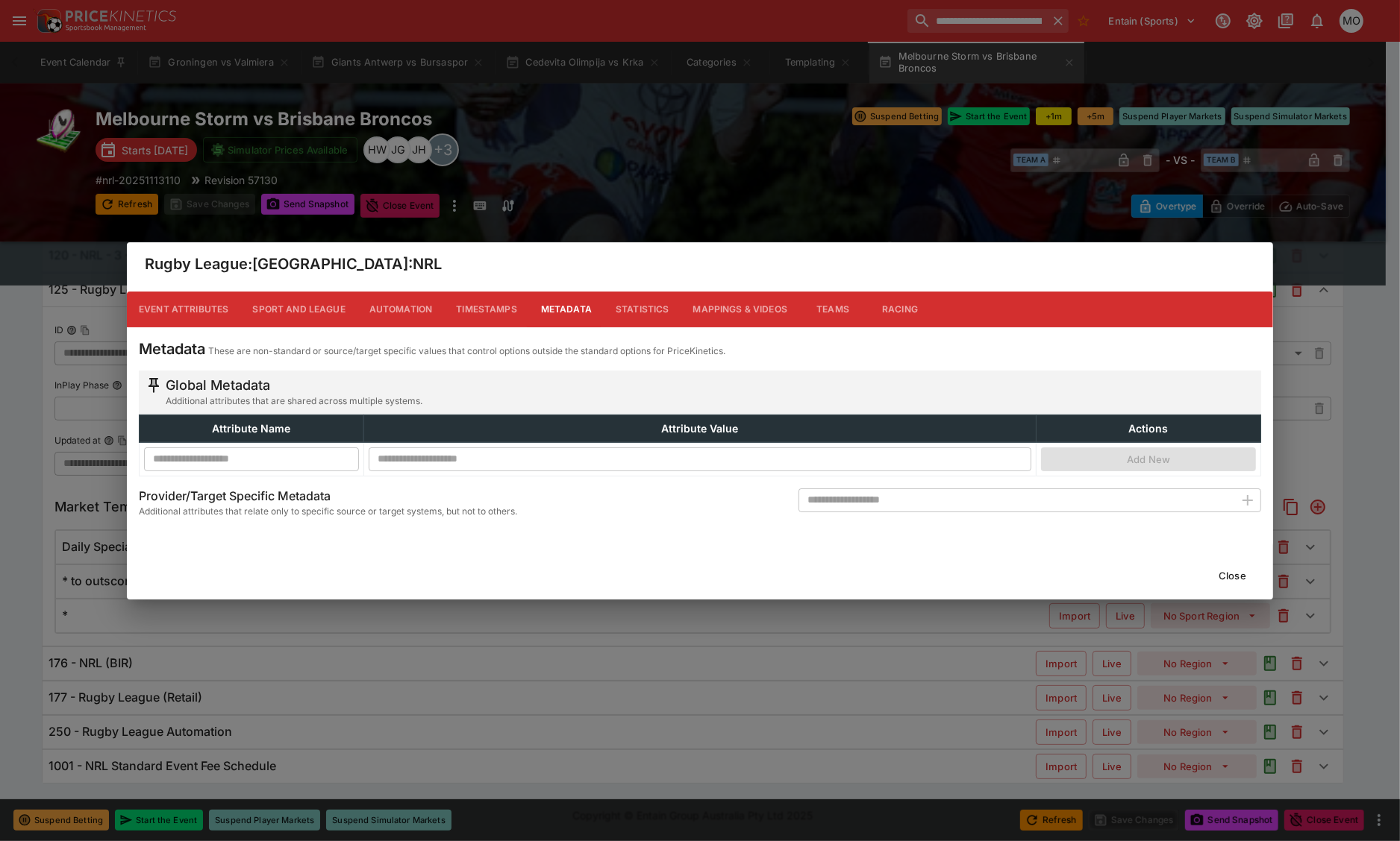
click at [1248, 579] on button "Close" at bounding box center [1231, 575] width 45 height 24
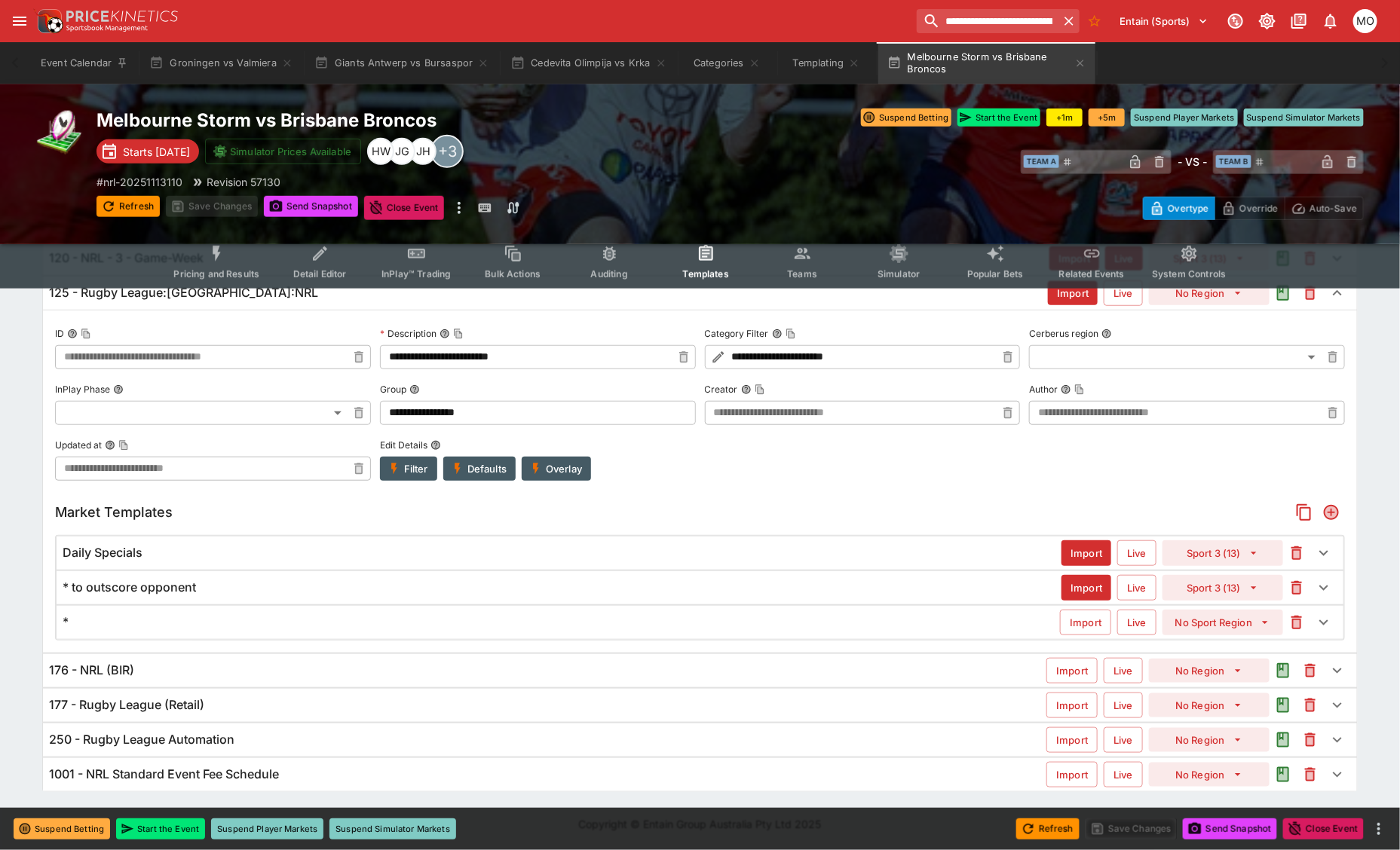
click at [565, 475] on button "Overlay" at bounding box center [556, 469] width 69 height 24
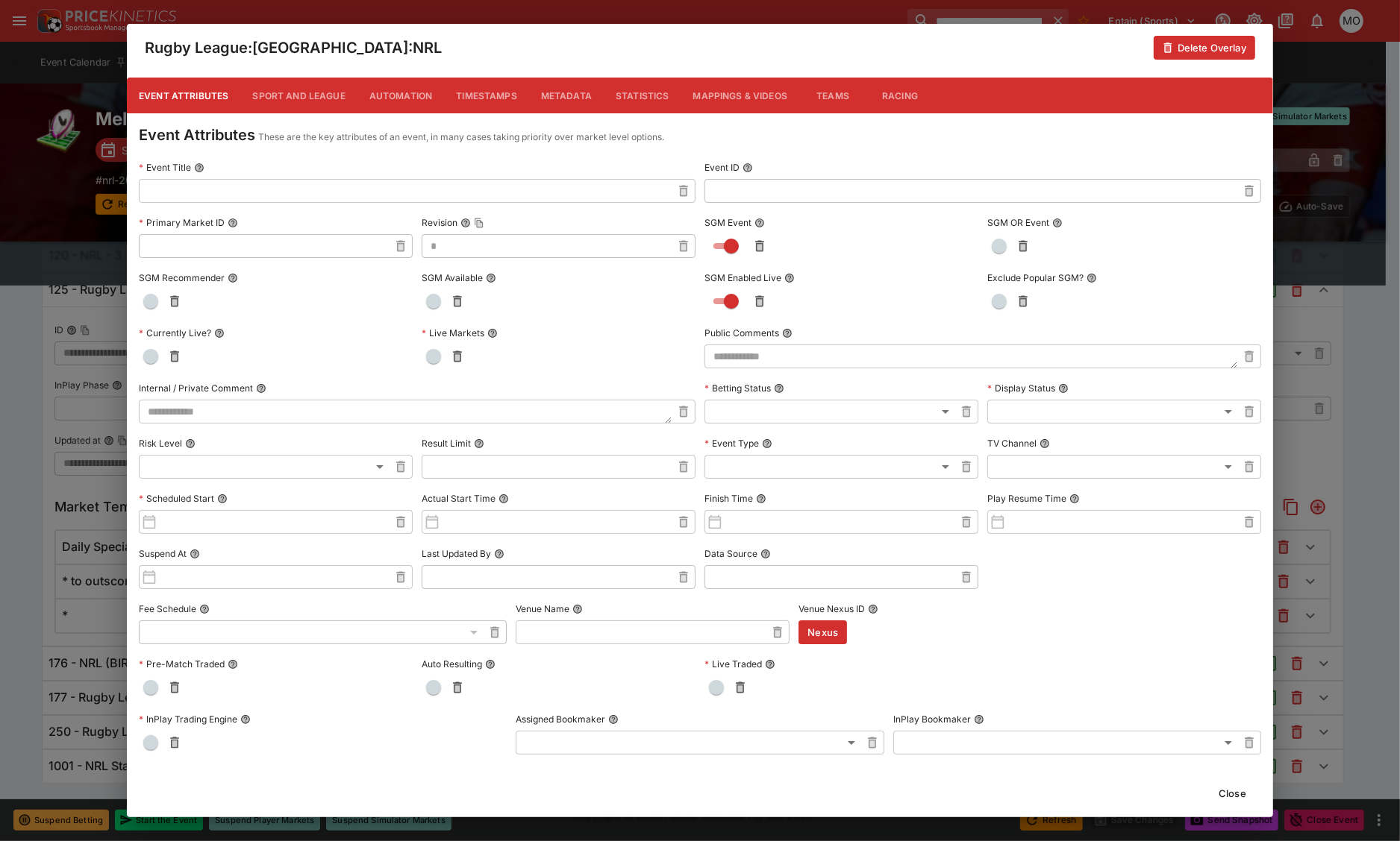
click at [557, 94] on button "Metadata" at bounding box center [566, 95] width 75 height 36
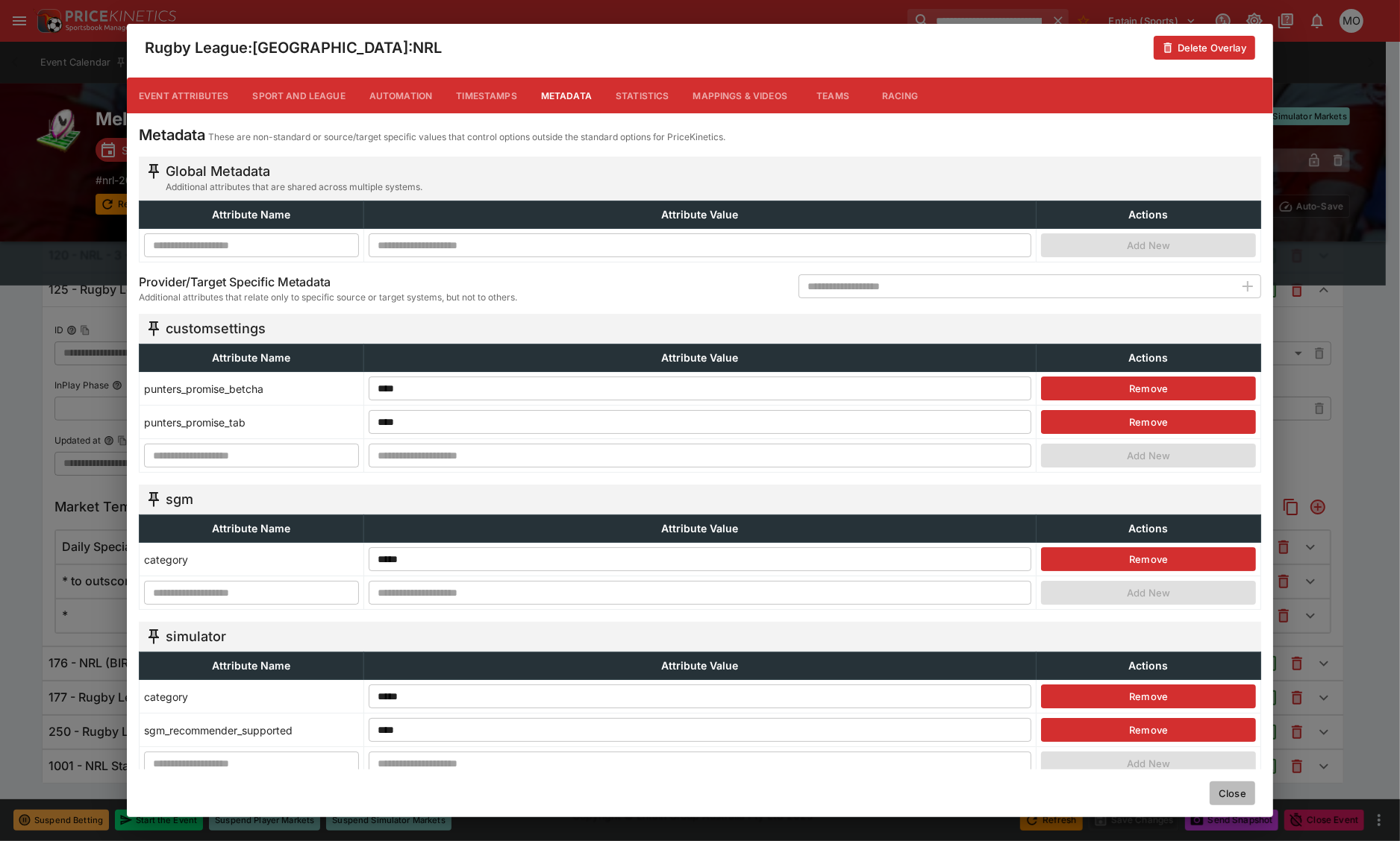
click at [1240, 790] on button "Close" at bounding box center [1231, 793] width 45 height 24
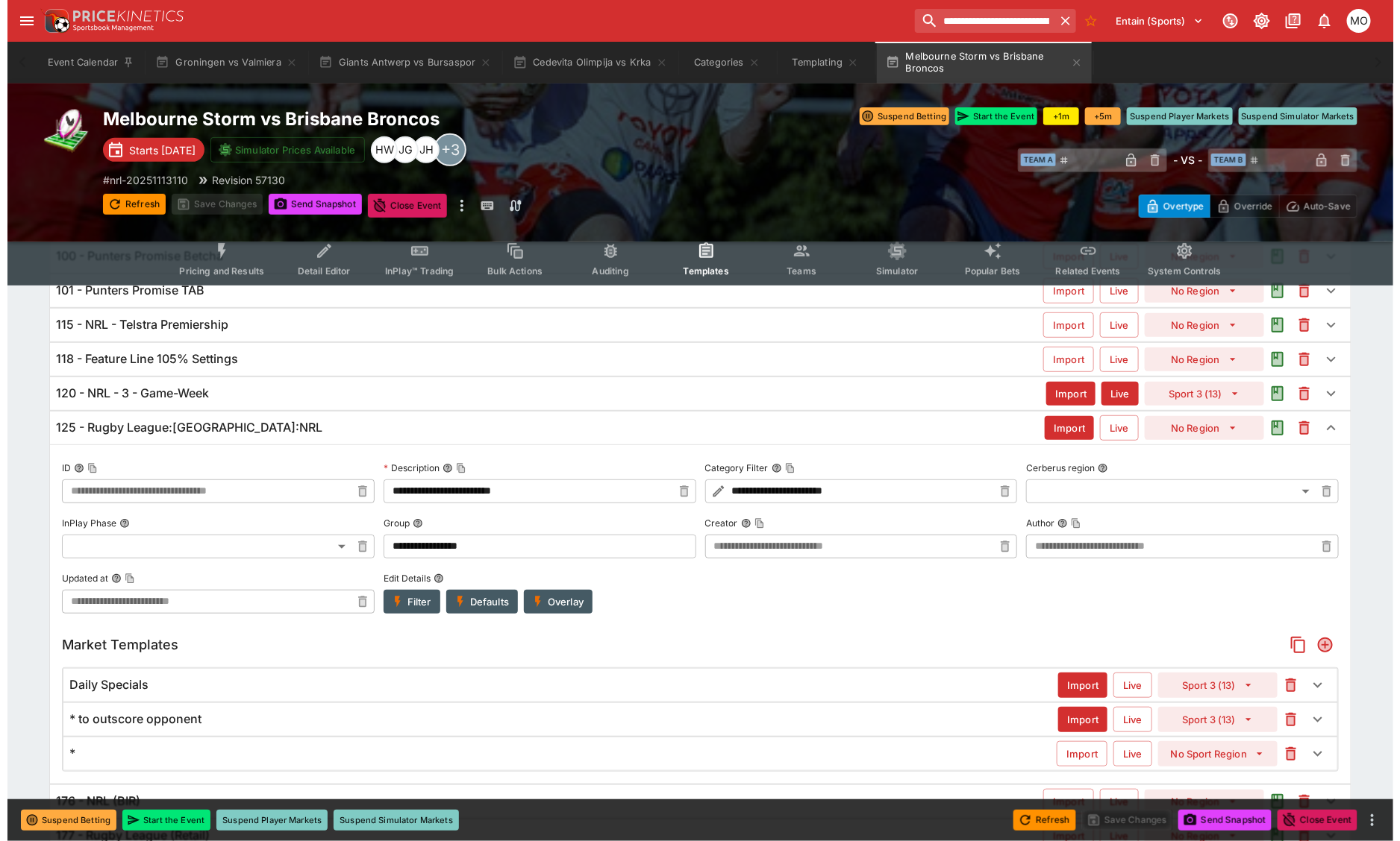
scroll to position [190, 0]
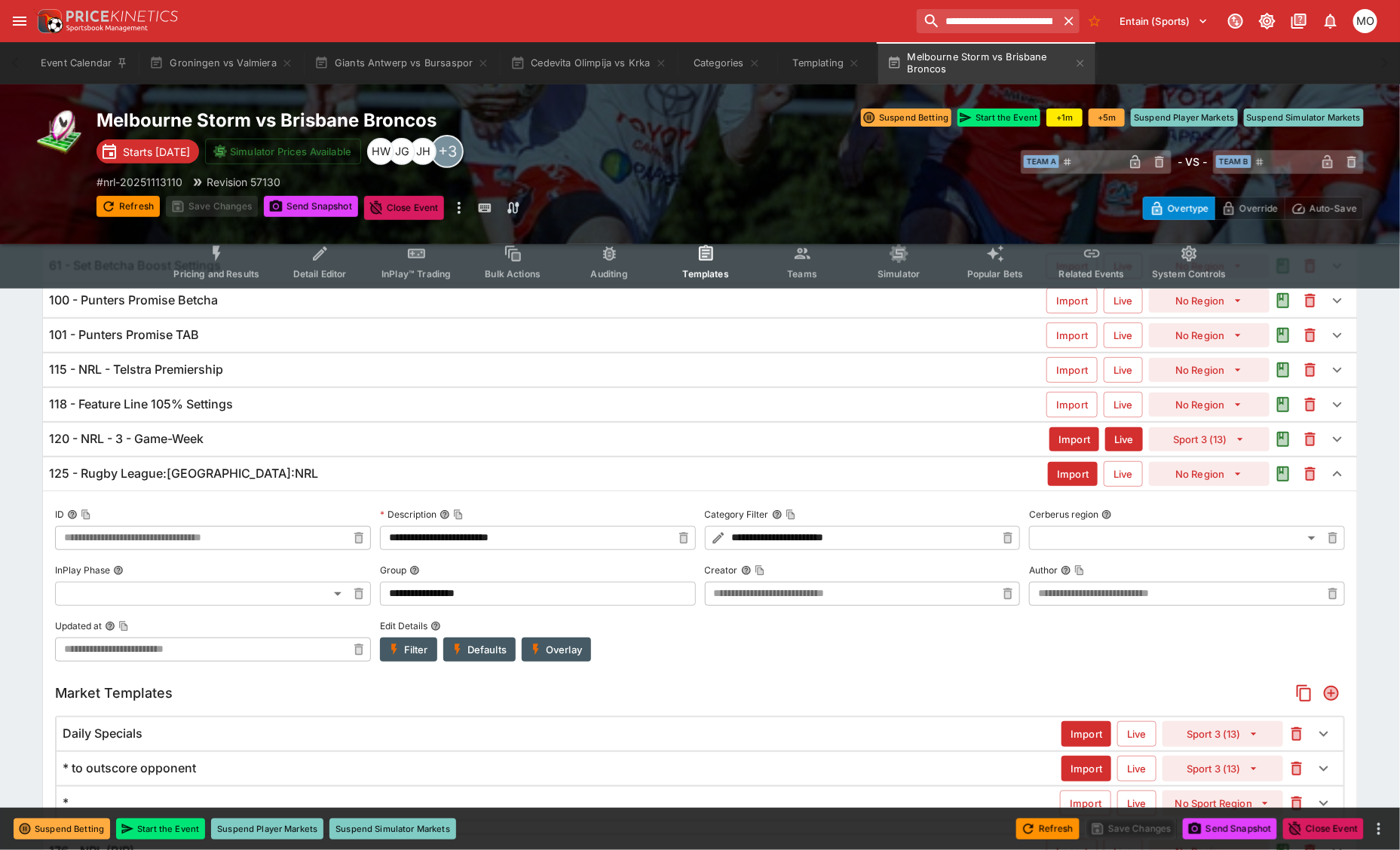
click at [572, 648] on button "Overlay" at bounding box center [556, 649] width 69 height 24
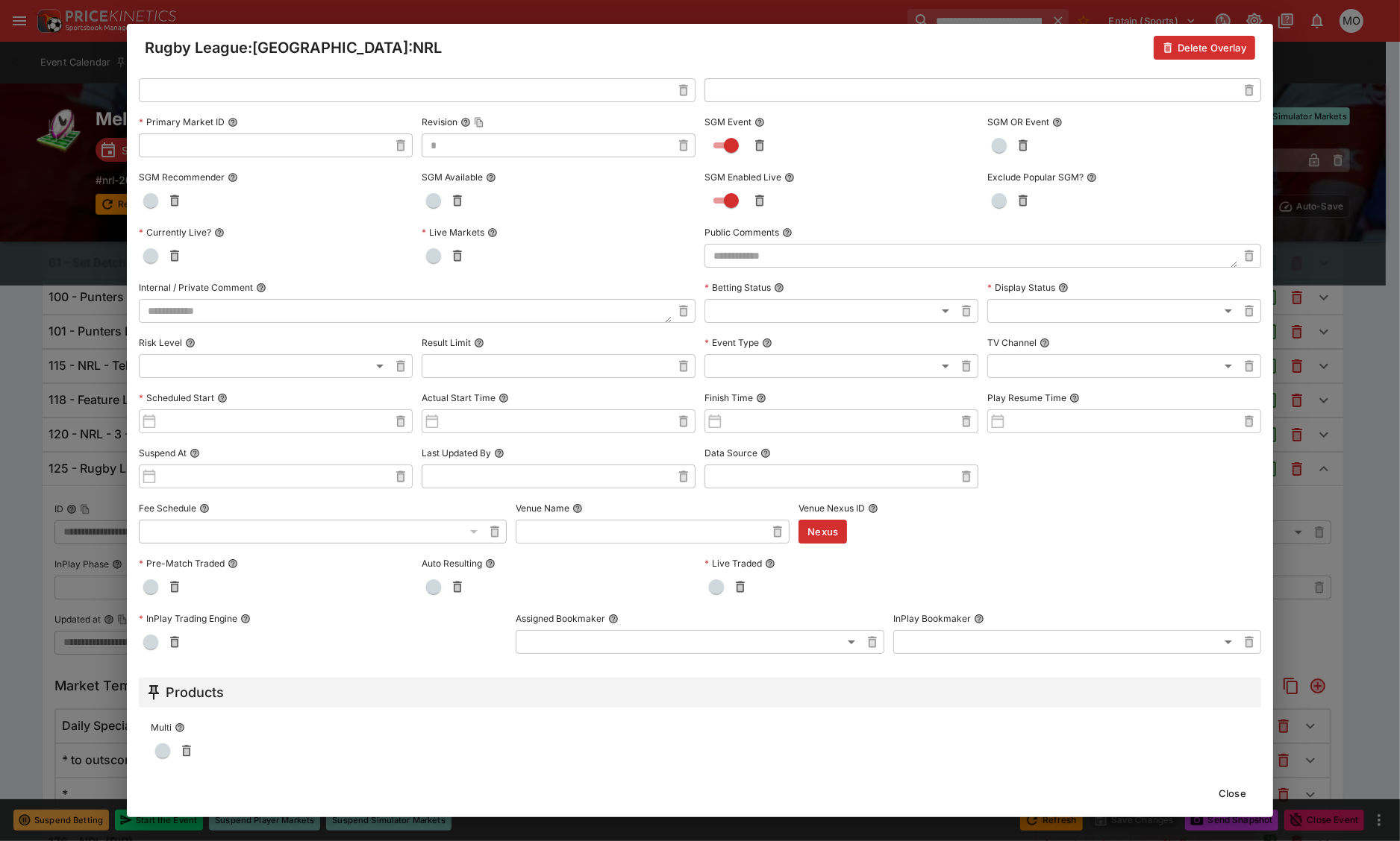
scroll to position [0, 0]
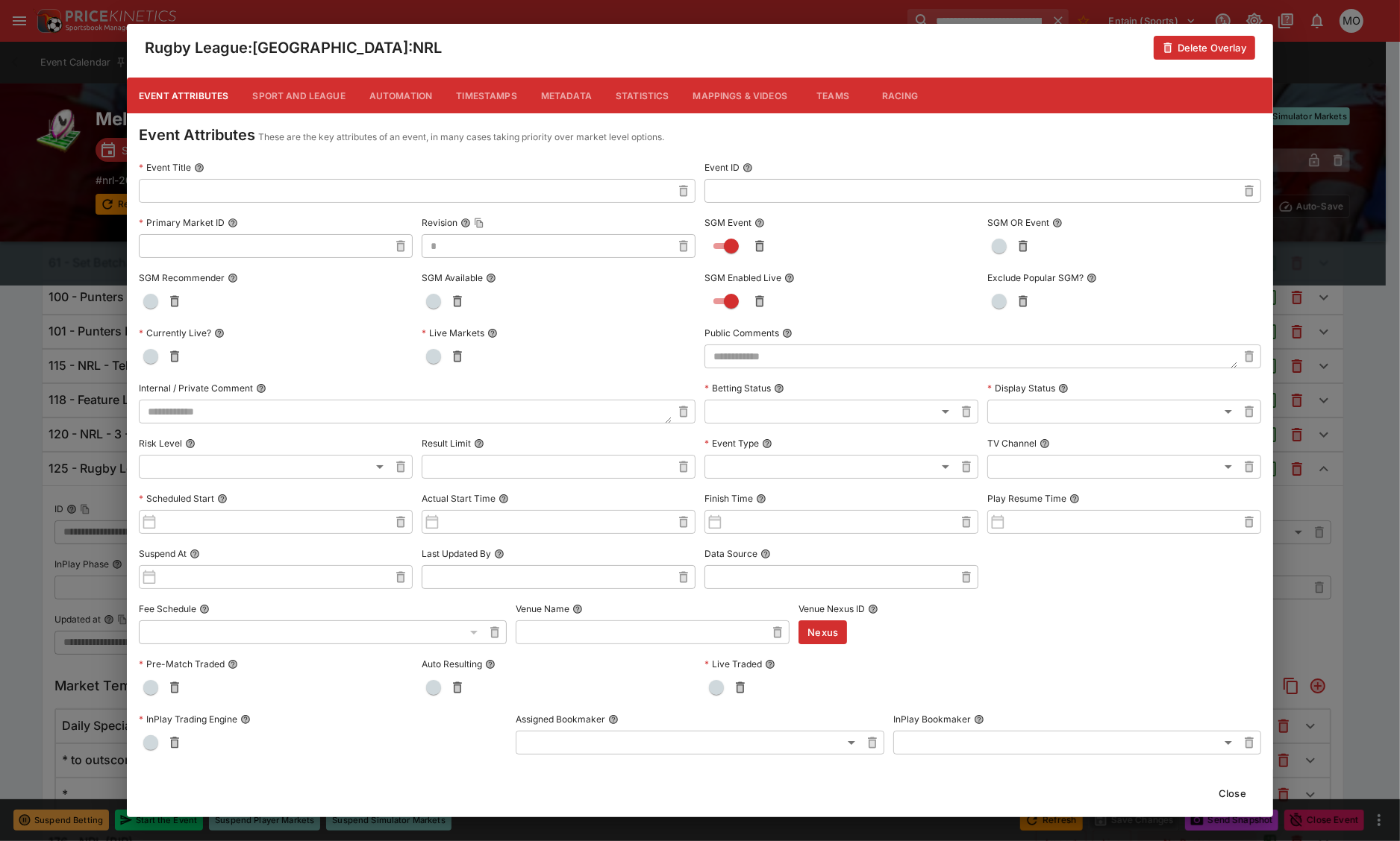
click at [578, 92] on button "Metadata" at bounding box center [566, 95] width 75 height 36
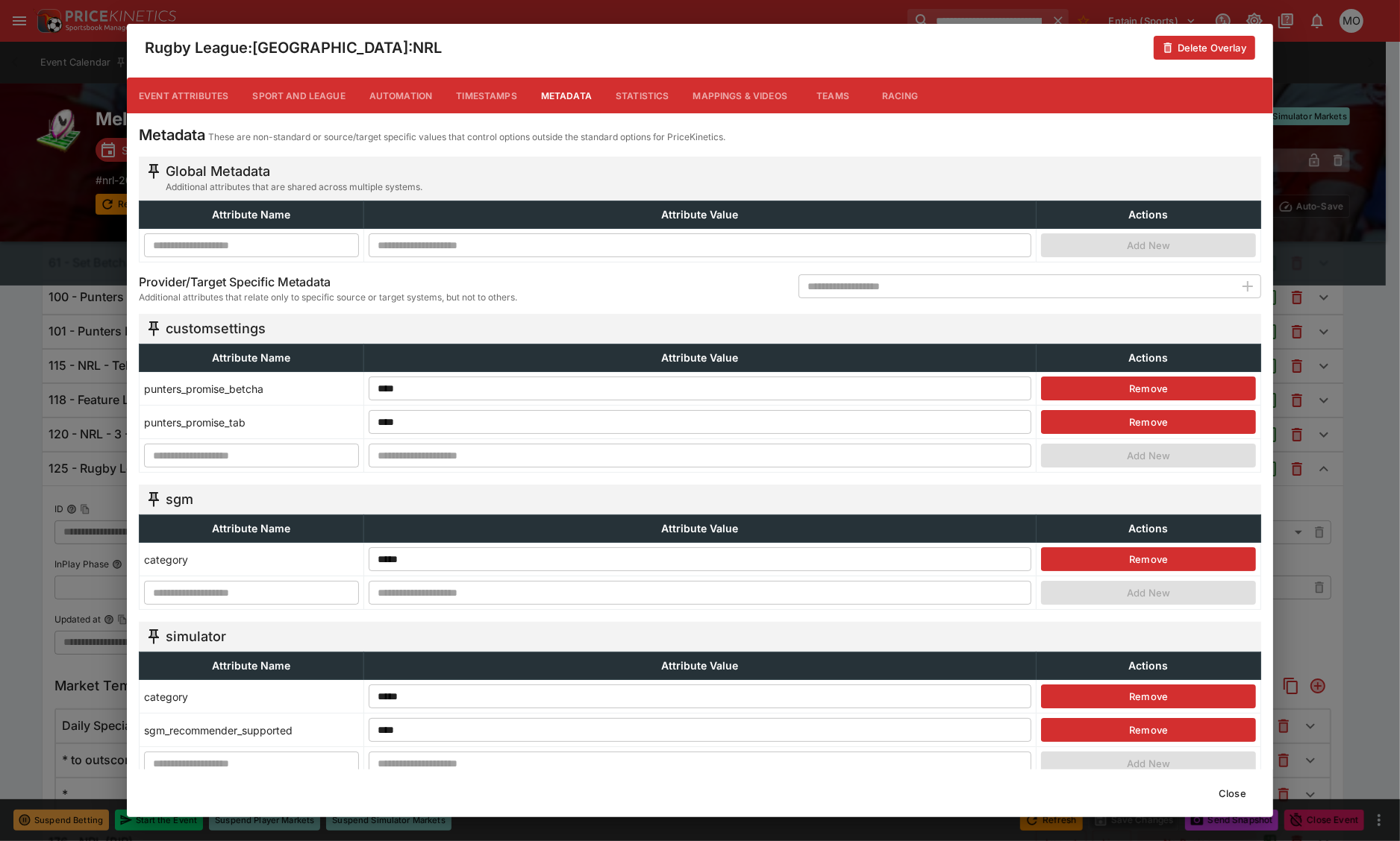
click at [1237, 789] on button "Close" at bounding box center [1231, 793] width 45 height 24
